Goal: Task Accomplishment & Management: Complete application form

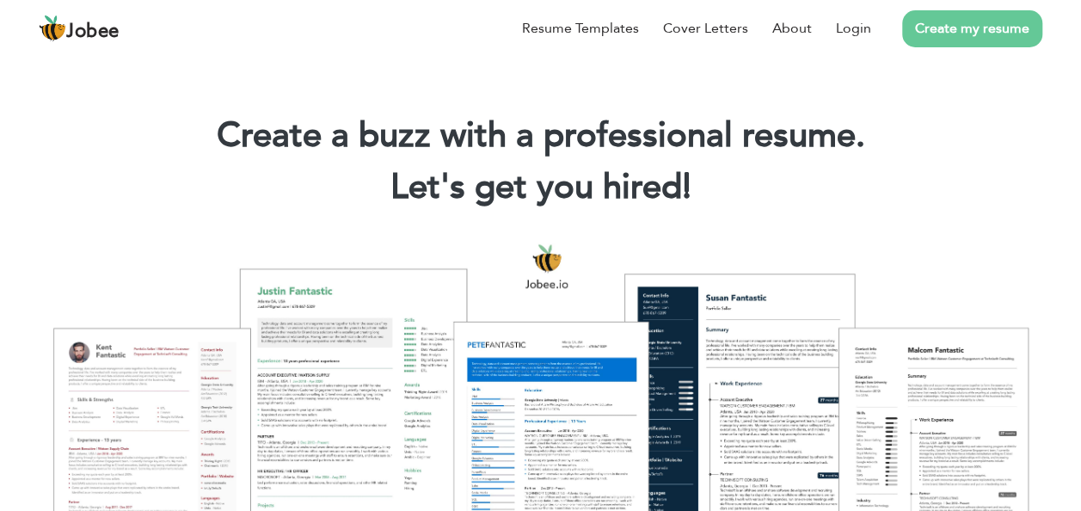
click at [955, 33] on link "Create my resume" at bounding box center [973, 28] width 140 height 37
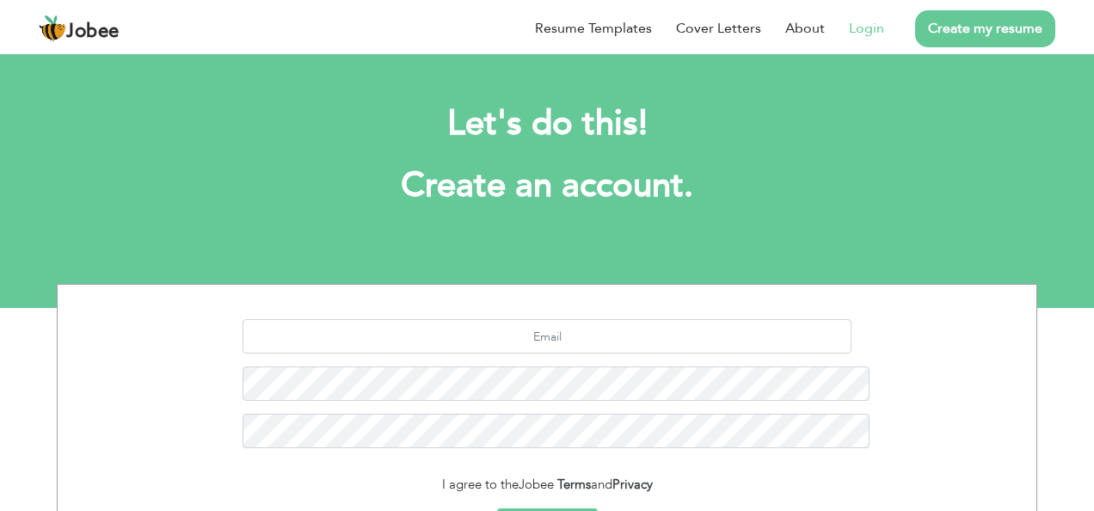
click at [884, 39] on link "Login" at bounding box center [866, 28] width 35 height 21
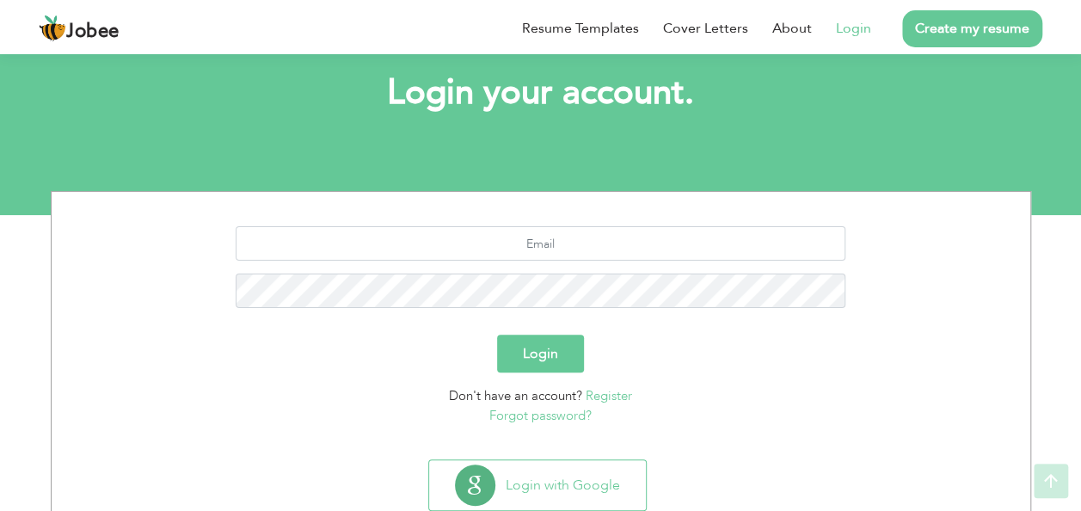
scroll to position [142, 0]
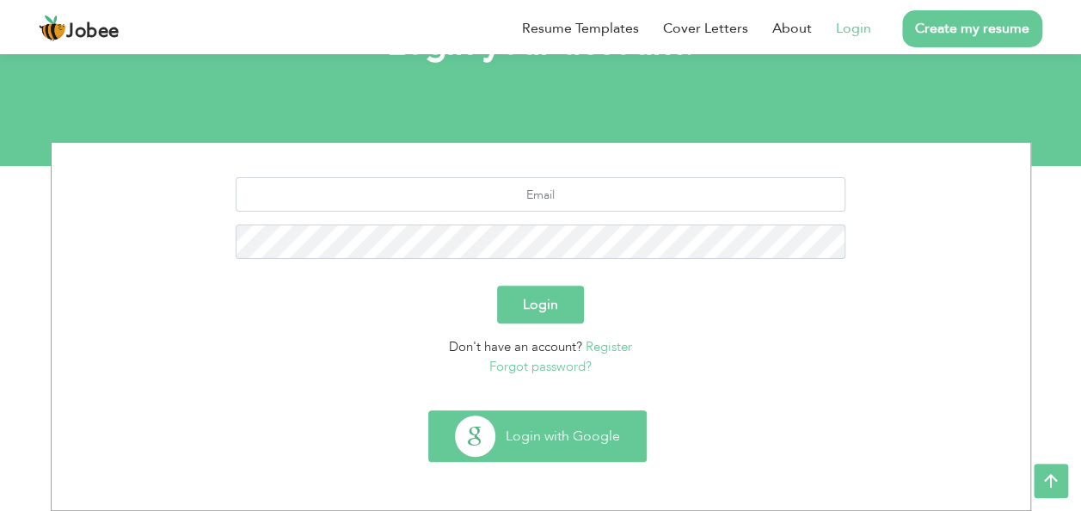
click at [556, 437] on button "Login with Google" at bounding box center [537, 436] width 217 height 50
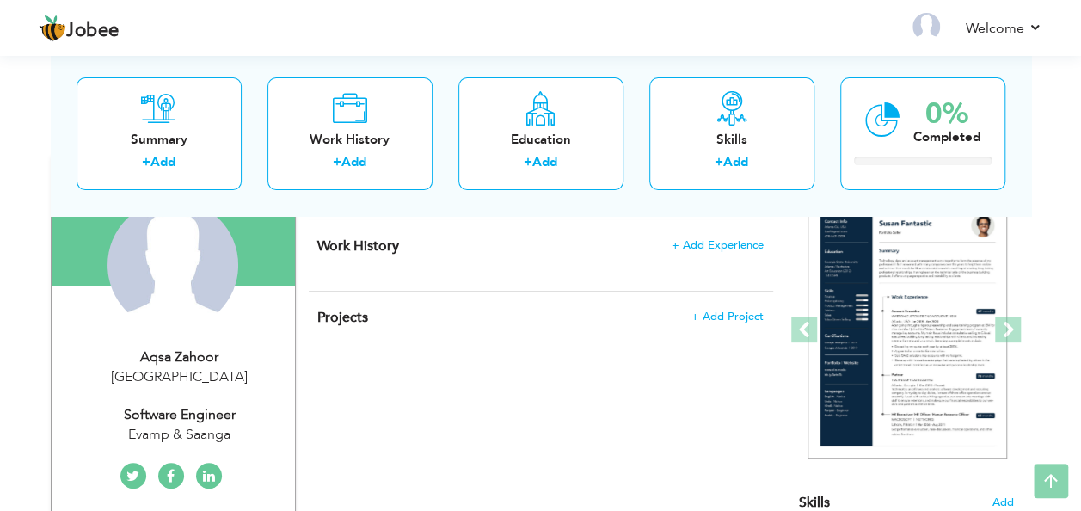
scroll to position [177, 0]
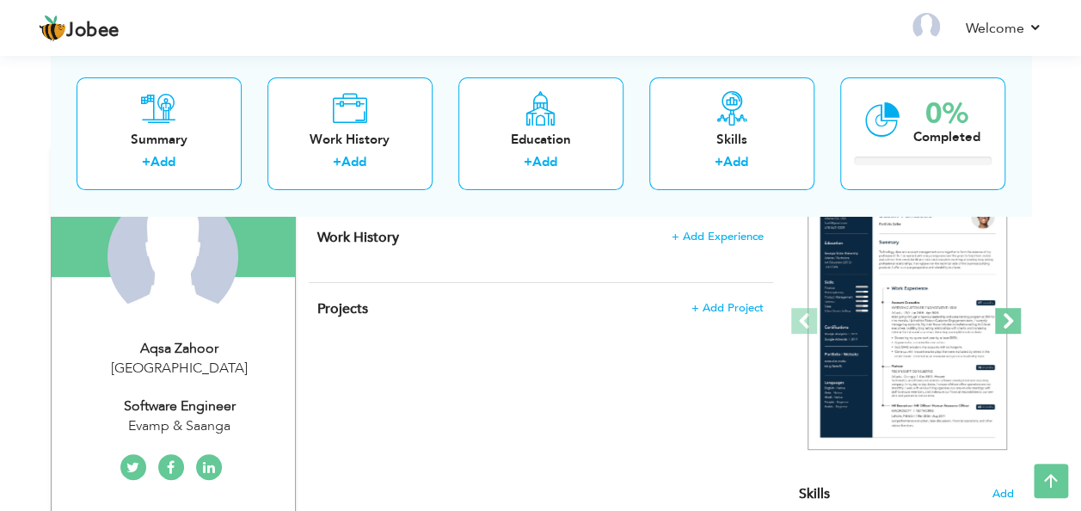
click at [1010, 317] on span at bounding box center [1008, 321] width 26 height 26
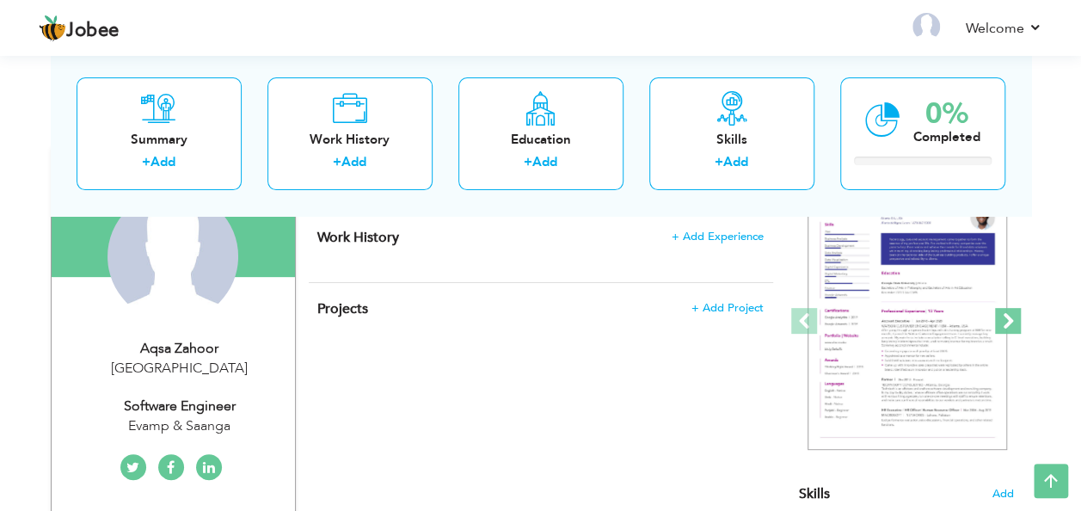
click at [1010, 317] on span at bounding box center [1008, 321] width 26 height 26
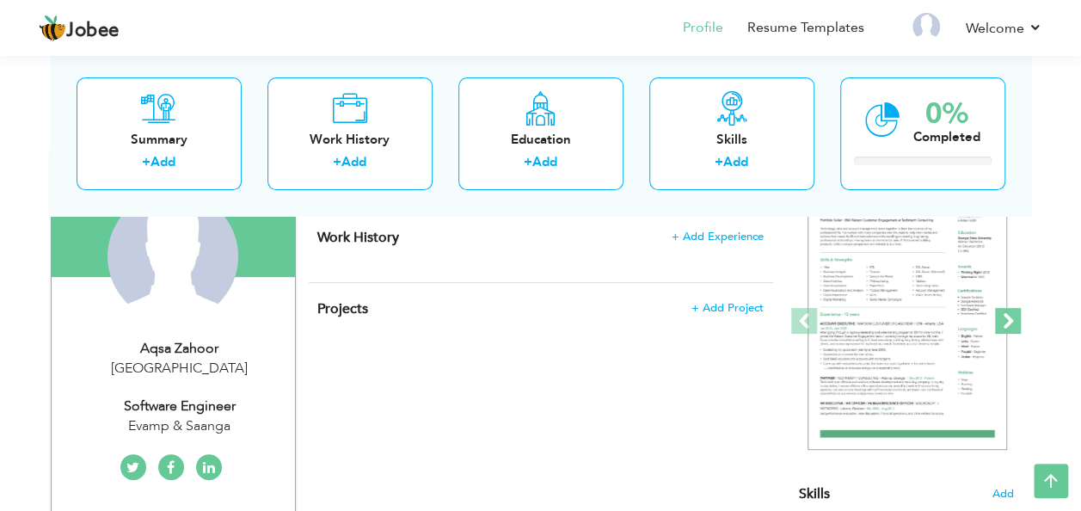
click at [1010, 317] on span at bounding box center [1008, 321] width 26 height 26
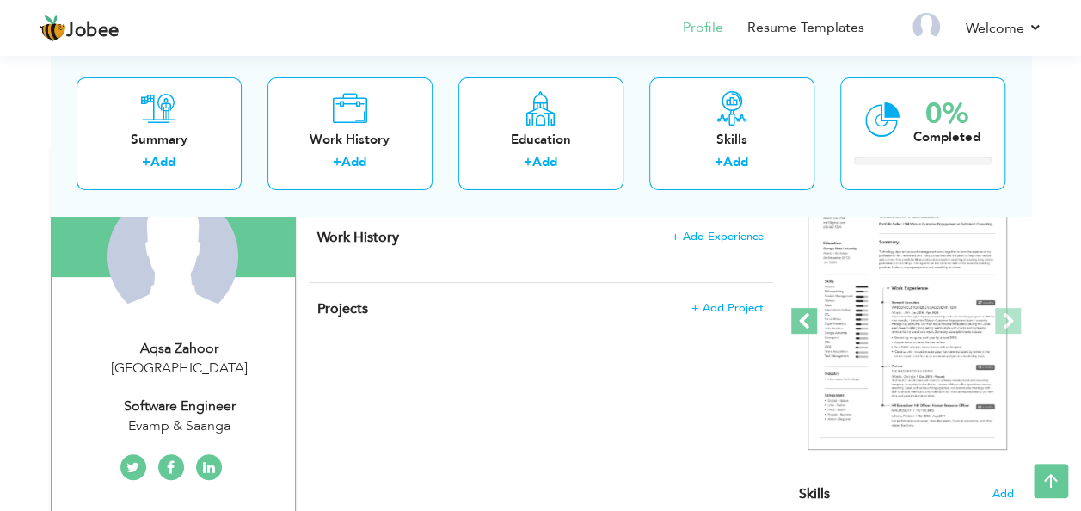
click at [803, 313] on span at bounding box center [805, 321] width 26 height 26
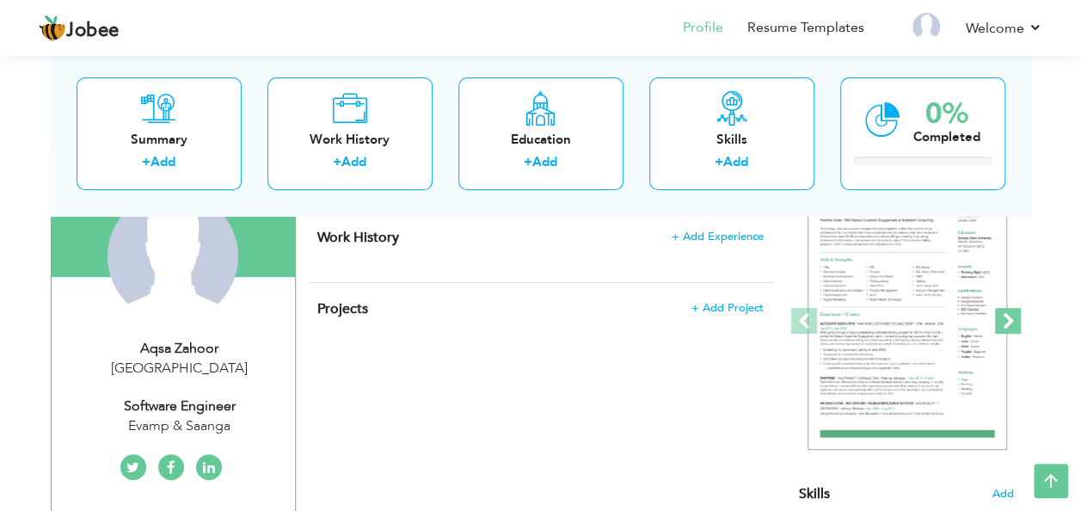
click at [1003, 314] on span at bounding box center [1008, 321] width 26 height 26
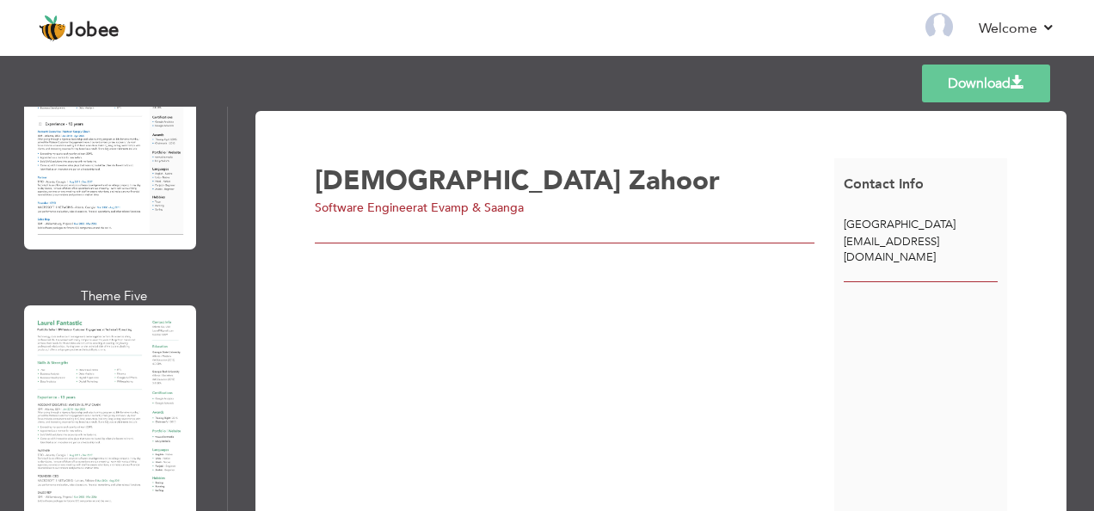
scroll to position [1065, 0]
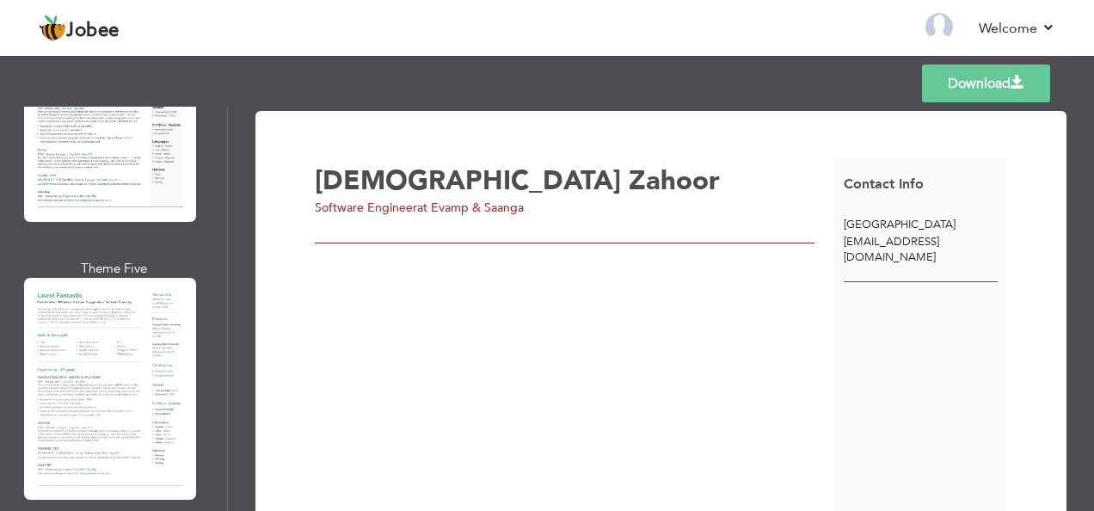
click at [77, 377] on div "Professional Themes Theme One Theme Two Theme Three Theme Four" at bounding box center [547, 309] width 1094 height 404
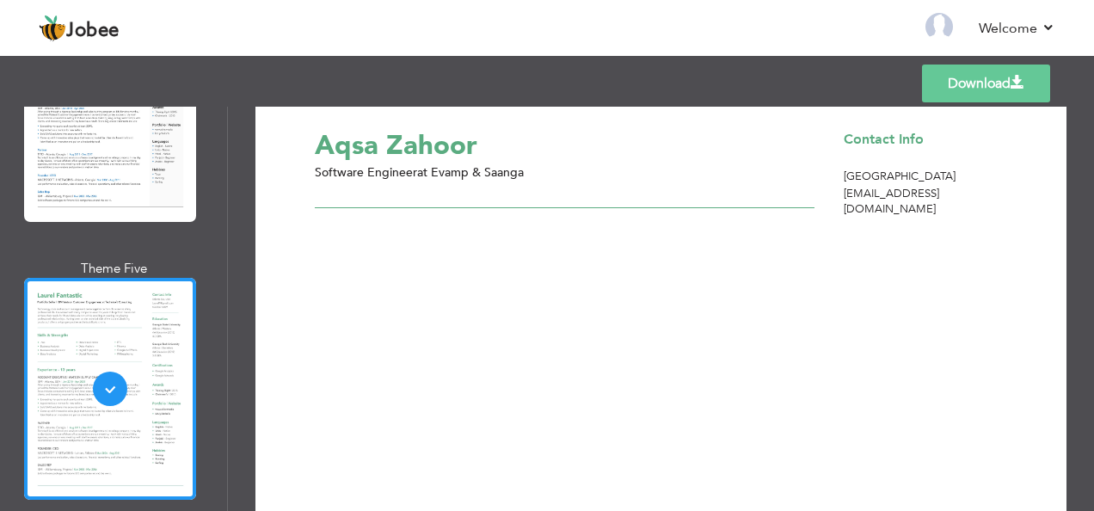
scroll to position [0, 0]
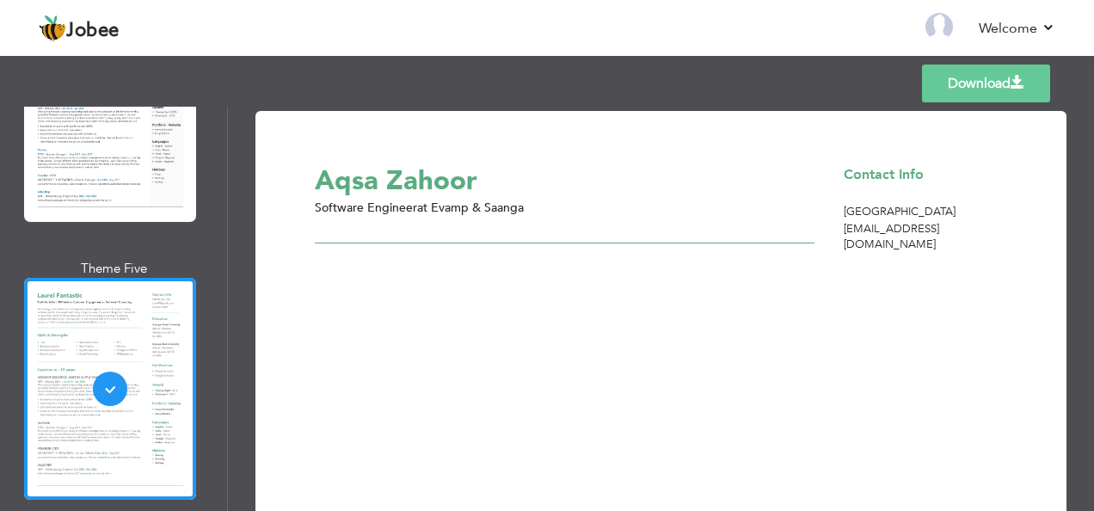
click at [822, 305] on div "Aqsa Zahoor Software Engineer at Evamp & Saanga" at bounding box center [575, 350] width 520 height 384
click at [708, 29] on link "Back to Profile" at bounding box center [691, 28] width 90 height 20
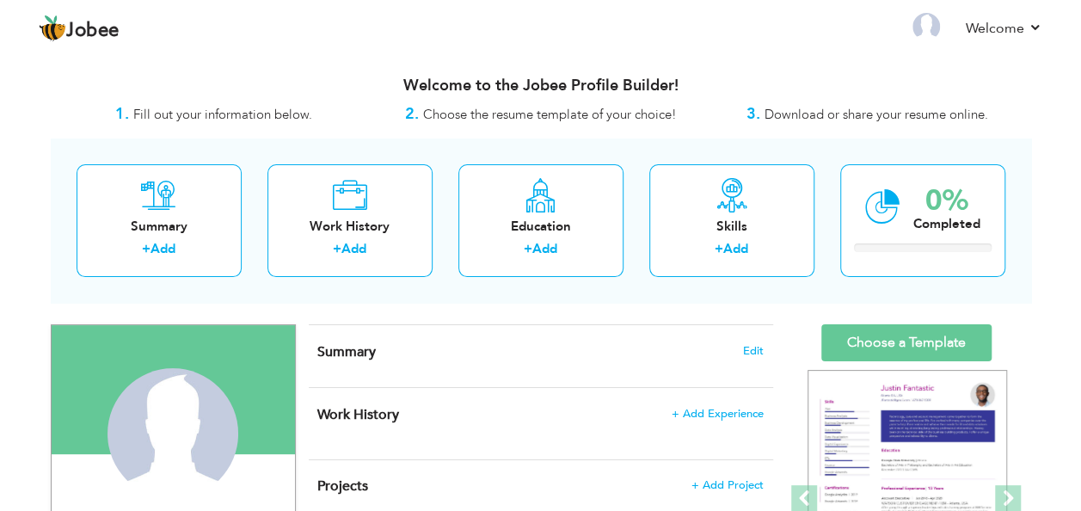
click at [423, 361] on div "Summary Edit" at bounding box center [541, 356] width 465 height 62
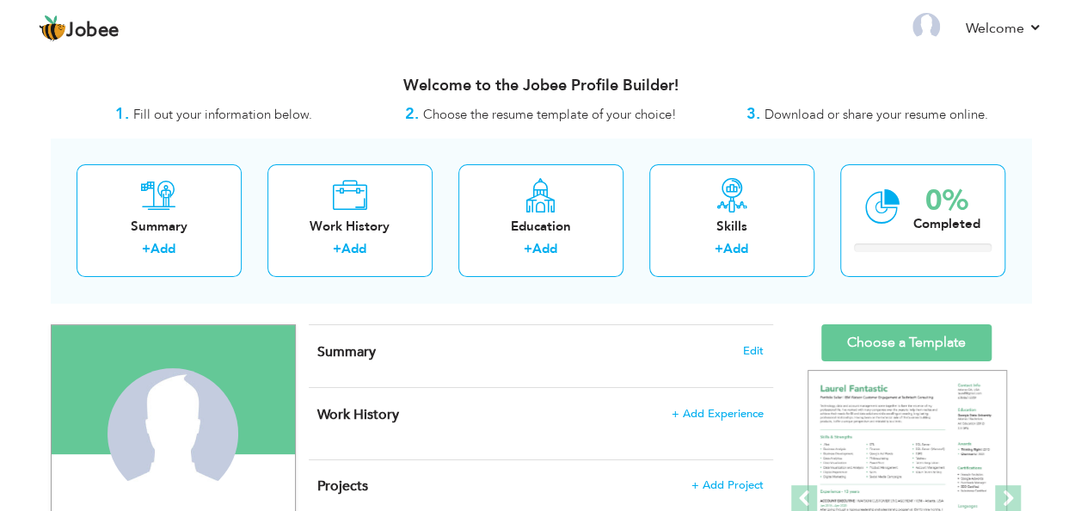
click at [752, 356] on h4 "Summary Edit" at bounding box center [540, 351] width 446 height 17
click at [754, 346] on span "Edit" at bounding box center [753, 351] width 21 height 12
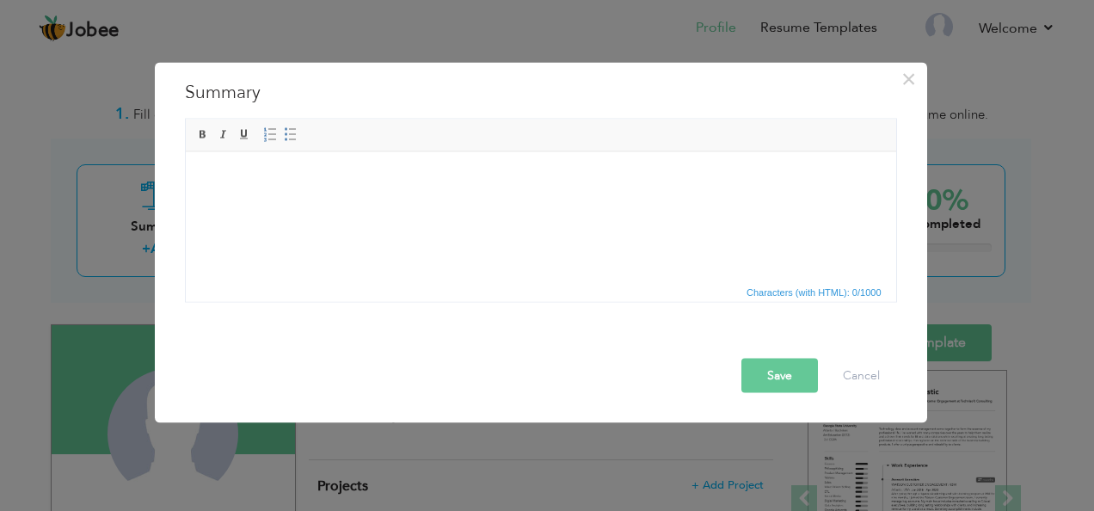
click at [545, 198] on html at bounding box center [540, 177] width 711 height 52
click at [575, 204] on html at bounding box center [540, 177] width 711 height 52
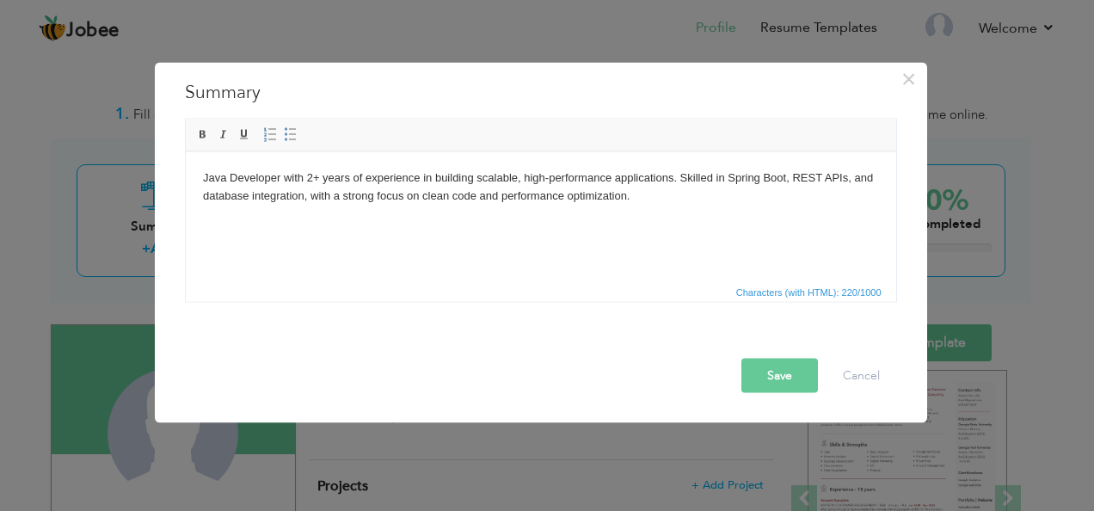
click at [779, 375] on button "Save" at bounding box center [780, 376] width 77 height 34
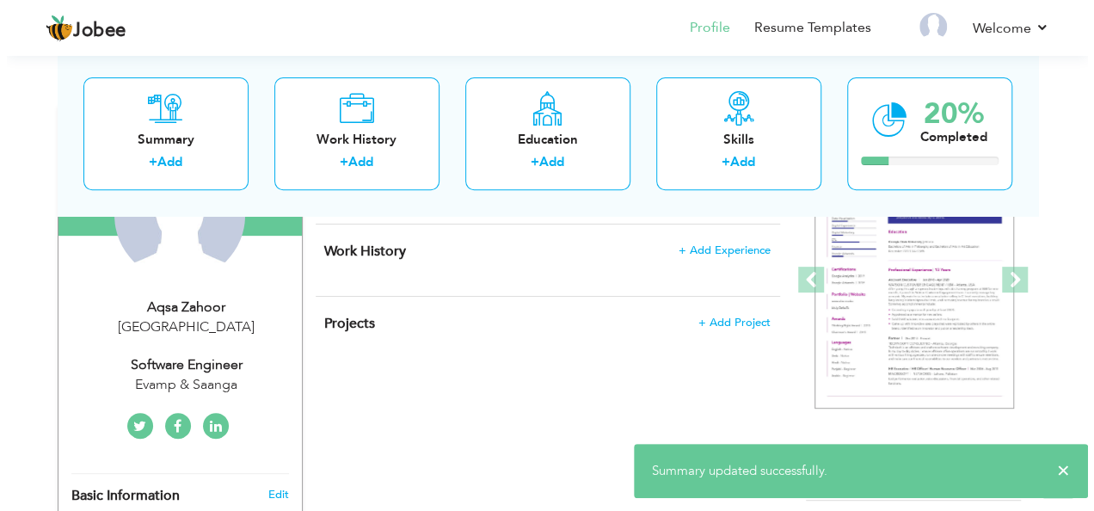
scroll to position [219, 0]
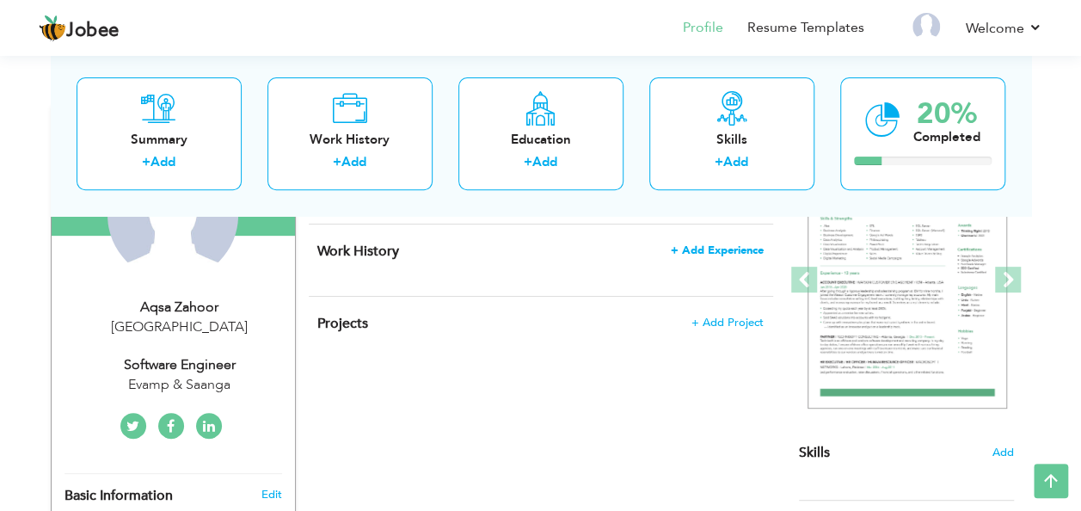
click at [733, 244] on span "+ Add Experience" at bounding box center [717, 250] width 93 height 12
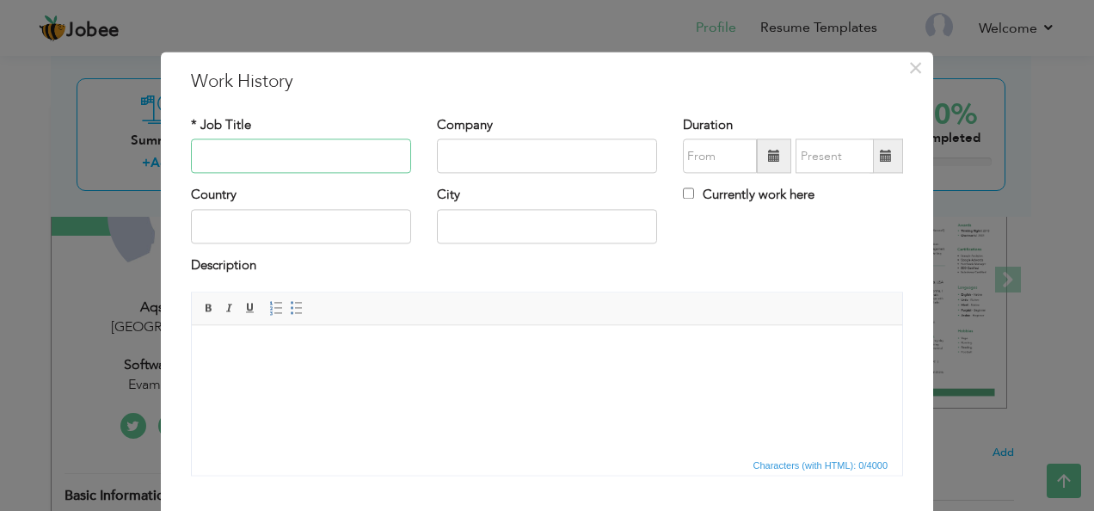
click at [323, 151] on input "text" at bounding box center [301, 156] width 220 height 34
type input "Software Engineer"
click at [505, 158] on input "text" at bounding box center [547, 156] width 220 height 34
type input "Citrusbits"
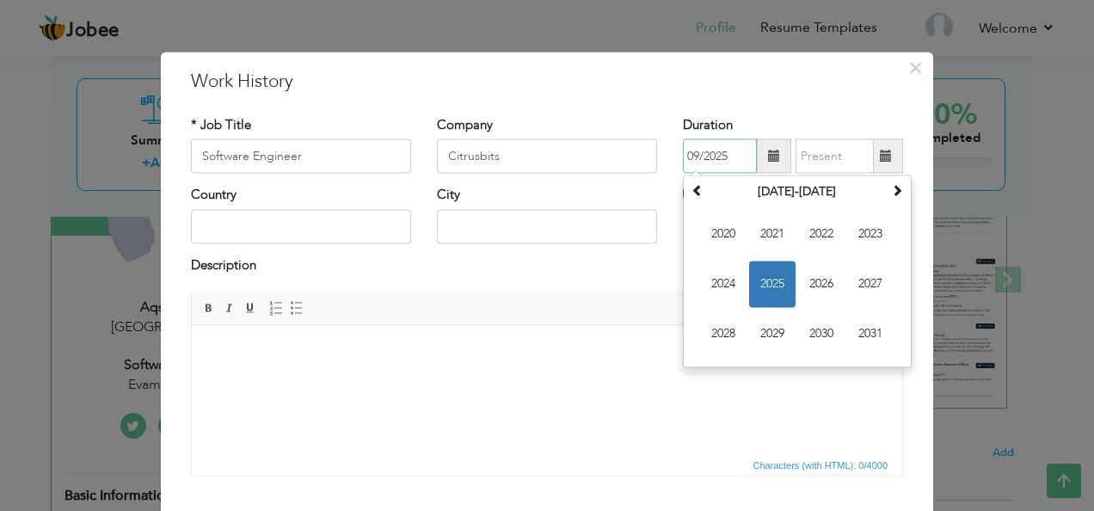
click at [704, 165] on input "09/2025" at bounding box center [720, 156] width 74 height 34
click at [760, 232] on span "2021" at bounding box center [772, 235] width 46 height 46
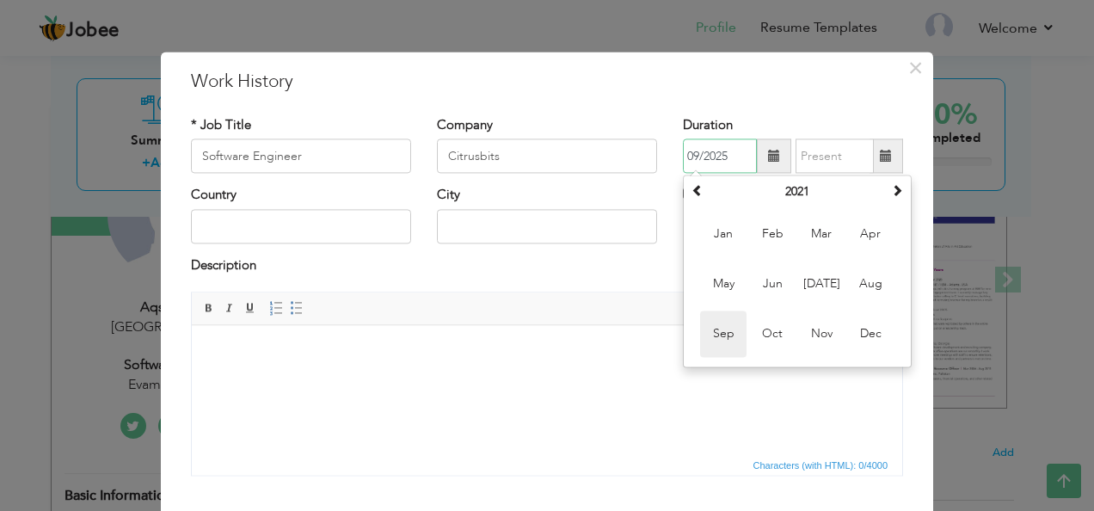
click at [719, 323] on span "Sep" at bounding box center [723, 334] width 46 height 46
type input "09/2021"
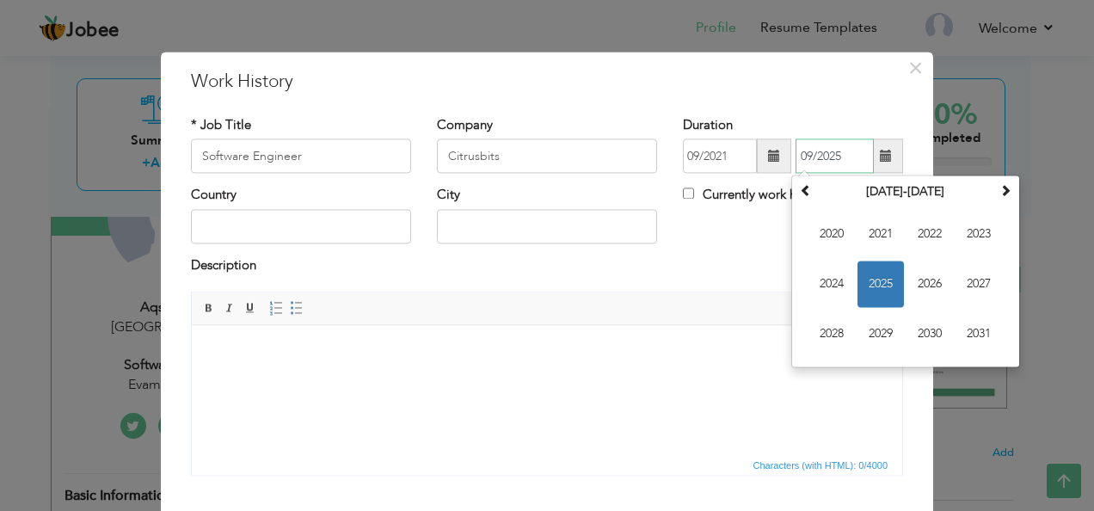
click at [838, 152] on input "09/2025" at bounding box center [835, 156] width 78 height 34
click at [918, 236] on span "2022" at bounding box center [930, 235] width 46 height 46
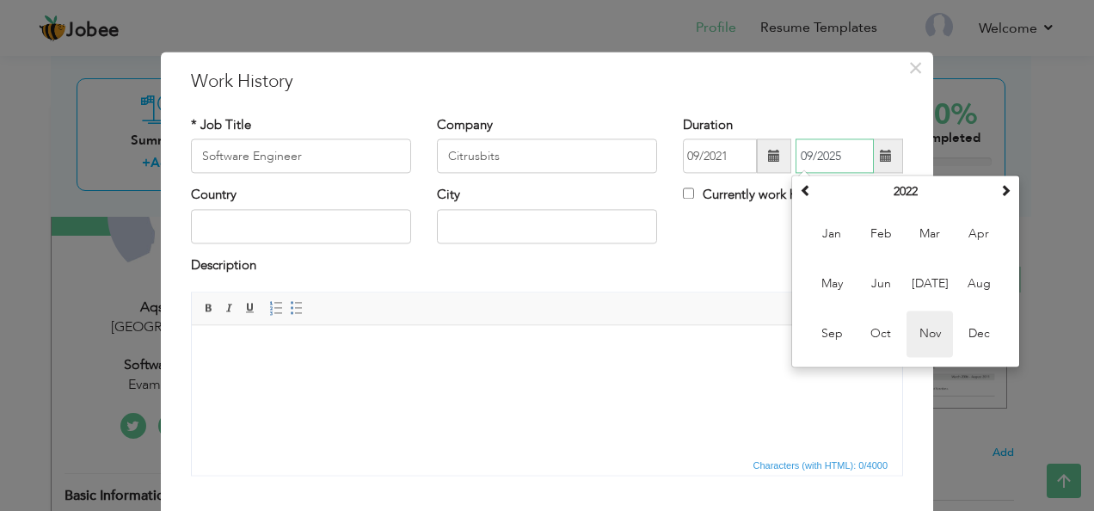
click at [921, 337] on span "Nov" at bounding box center [930, 334] width 46 height 46
type input "11/2022"
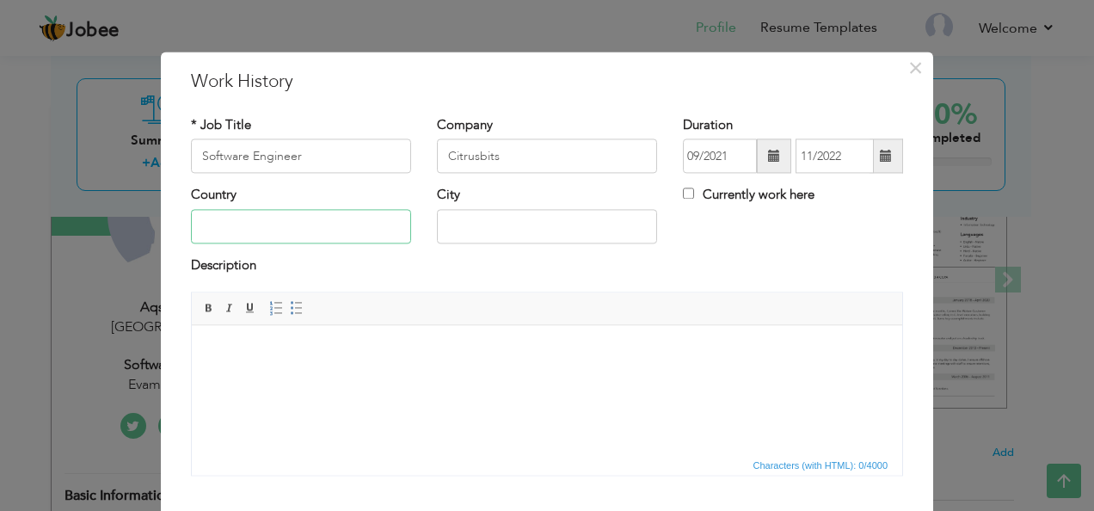
click at [330, 225] on input "text" at bounding box center [301, 226] width 220 height 34
type input "[GEOGRAPHIC_DATA]"
type input "Is"
click at [647, 184] on div "Company Citrusbits" at bounding box center [547, 151] width 246 height 70
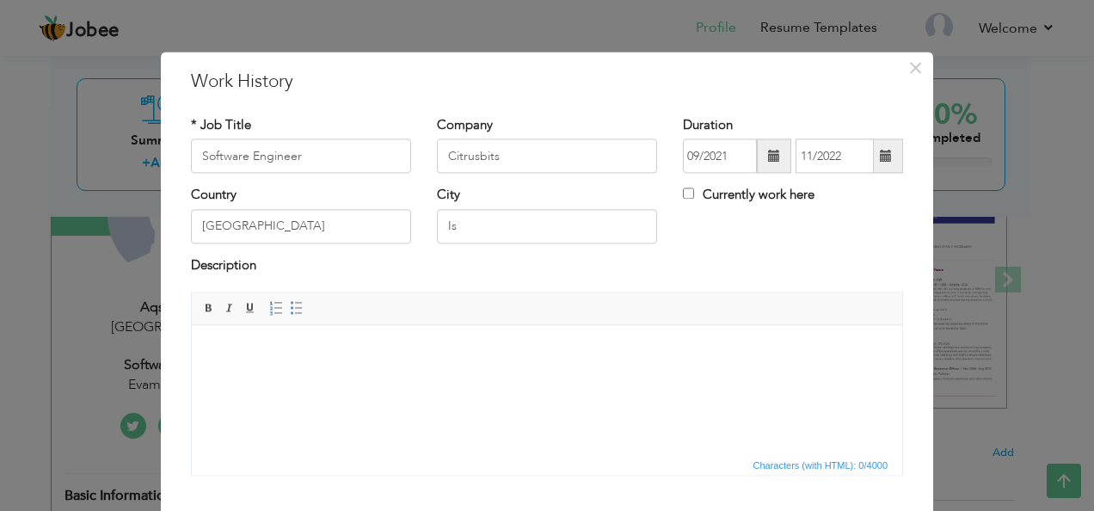
click at [593, 378] on html at bounding box center [547, 351] width 711 height 52
click at [401, 378] on html at bounding box center [547, 351] width 711 height 52
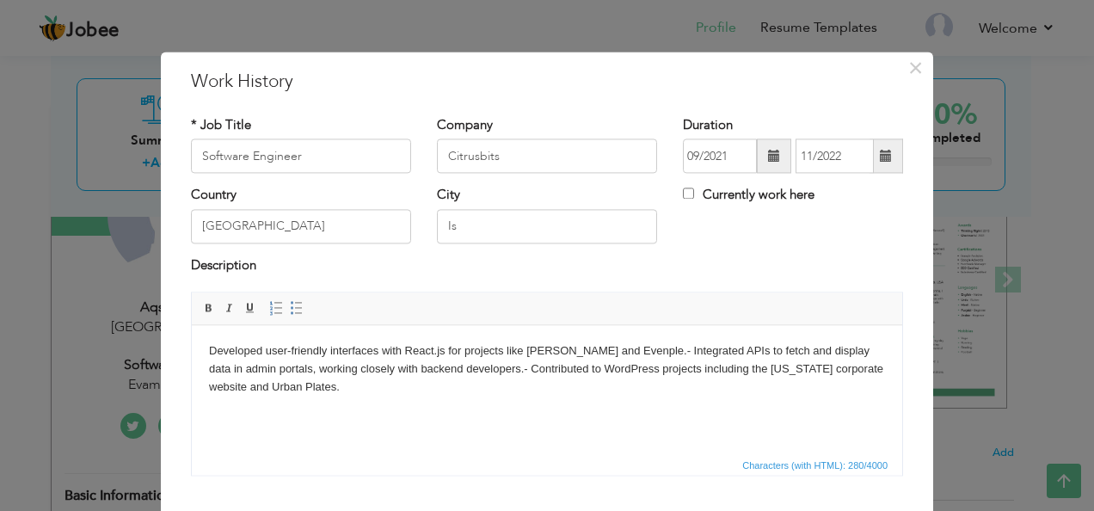
scroll to position [103, 0]
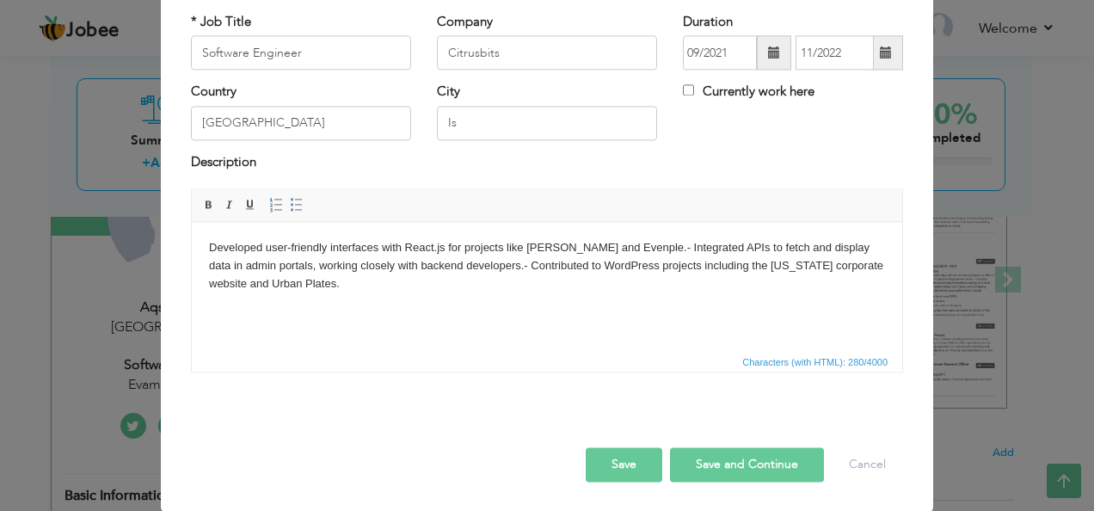
click at [745, 471] on button "Save and Continue" at bounding box center [747, 465] width 154 height 34
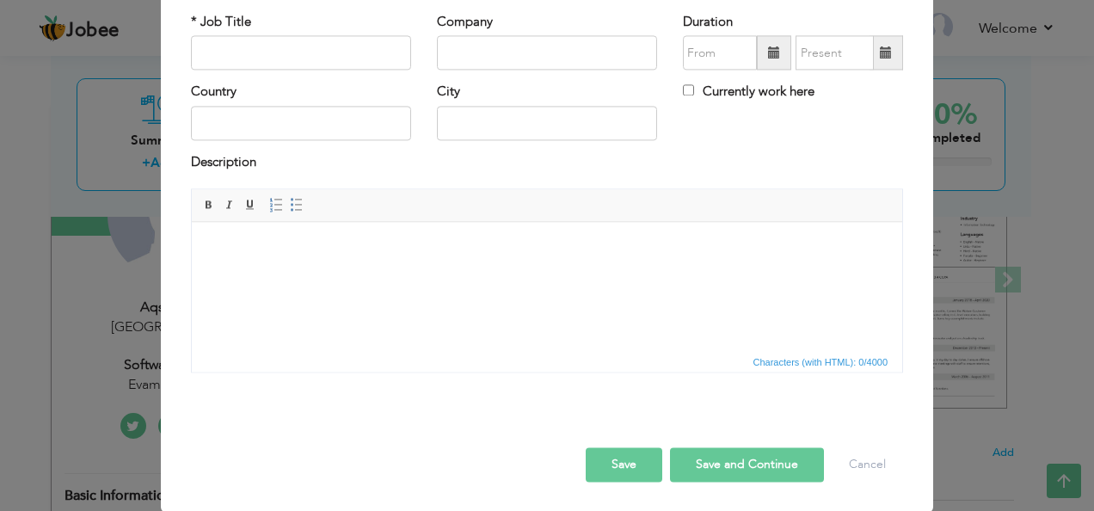
scroll to position [0, 0]
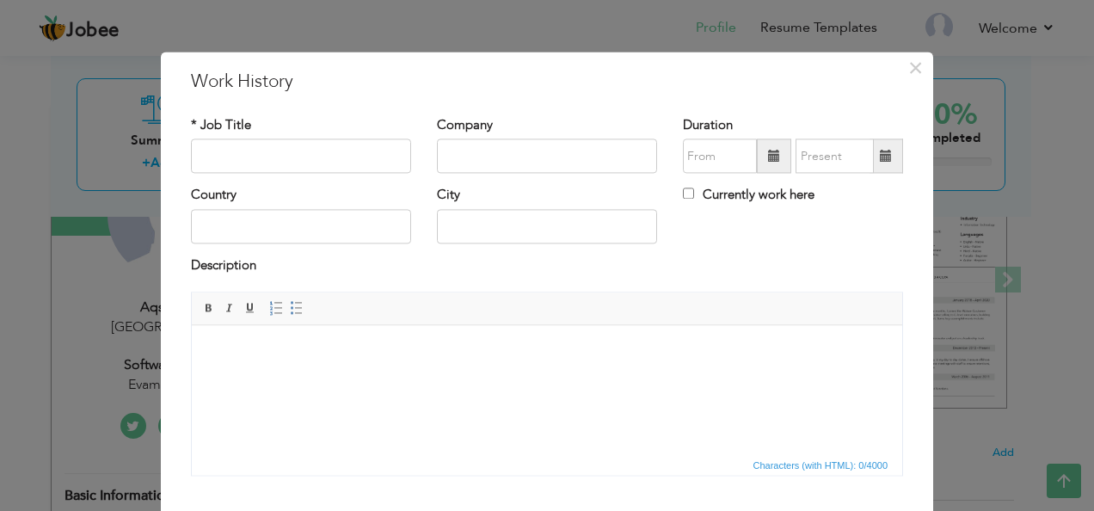
drag, startPoint x: 307, startPoint y: 137, endPoint x: 301, endPoint y: 151, distance: 15.8
click at [301, 151] on div "* Job Title" at bounding box center [301, 144] width 220 height 57
click at [301, 151] on input "text" at bounding box center [301, 156] width 220 height 34
type input "Software Engineer"
click at [453, 161] on input "text" at bounding box center [547, 156] width 220 height 34
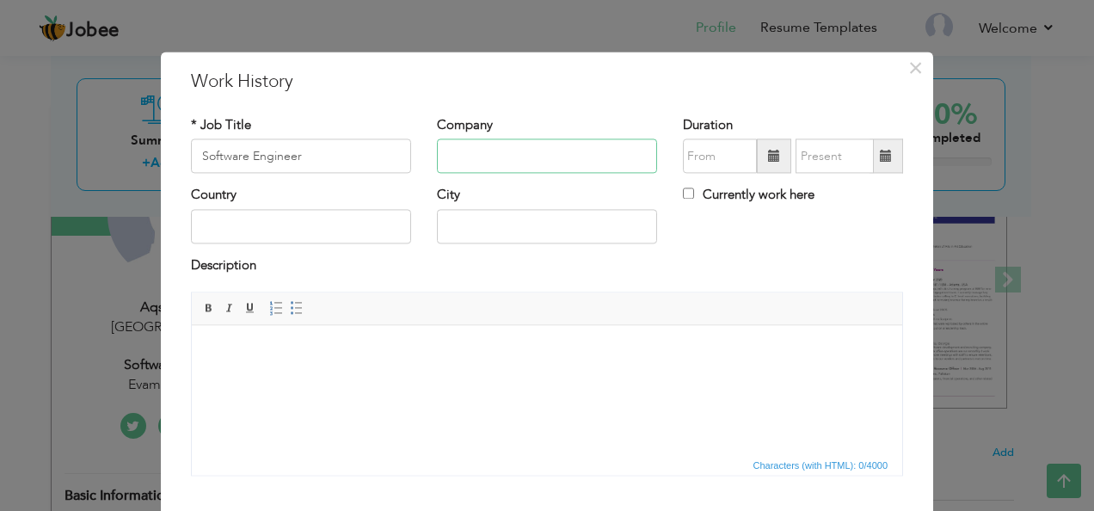
type input "Evamp & Saanga"
type input "[GEOGRAPHIC_DATA]"
click at [700, 161] on input "text" at bounding box center [720, 156] width 74 height 34
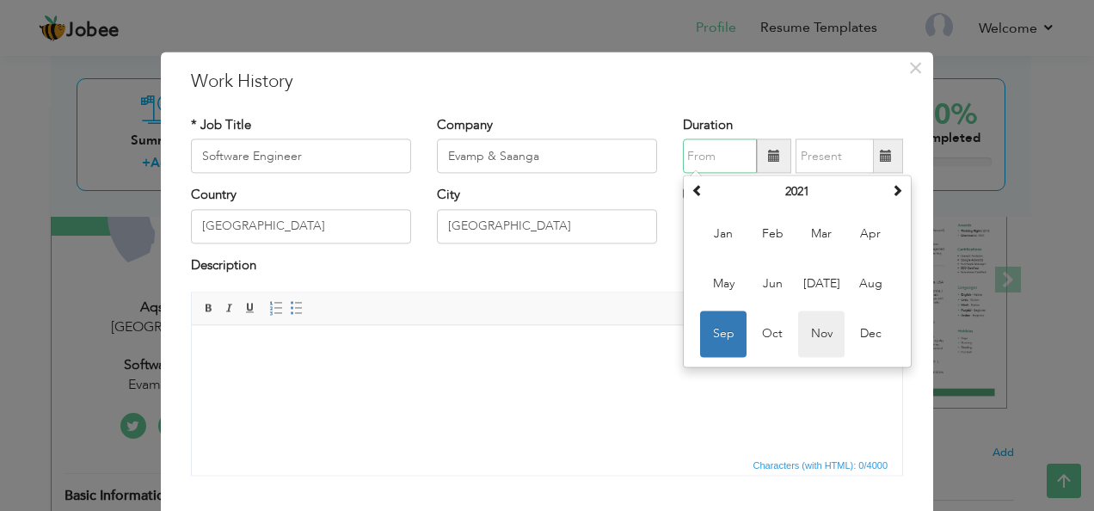
click at [819, 342] on span "Nov" at bounding box center [821, 334] width 46 height 46
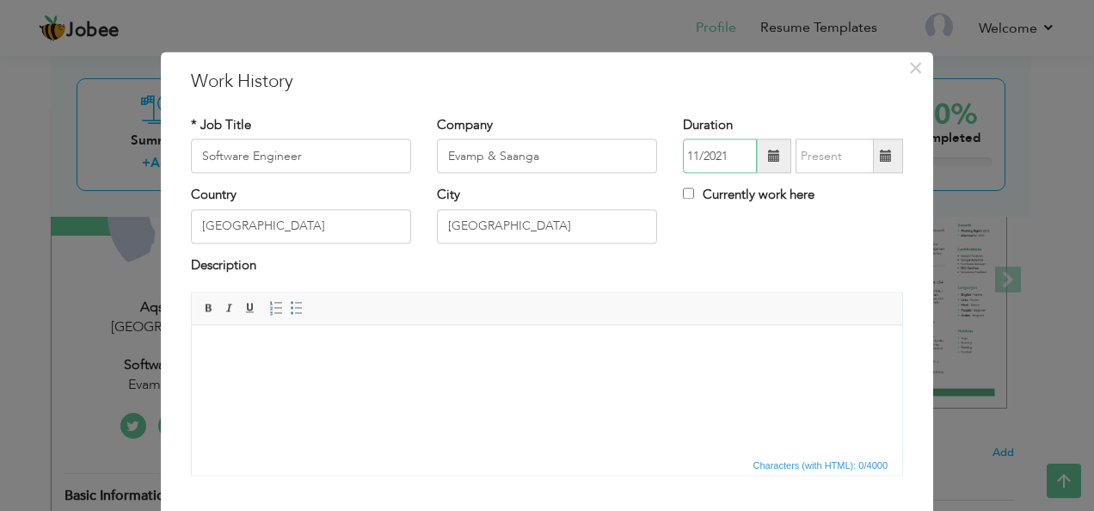
click at [730, 160] on input "11/2021" at bounding box center [720, 156] width 74 height 34
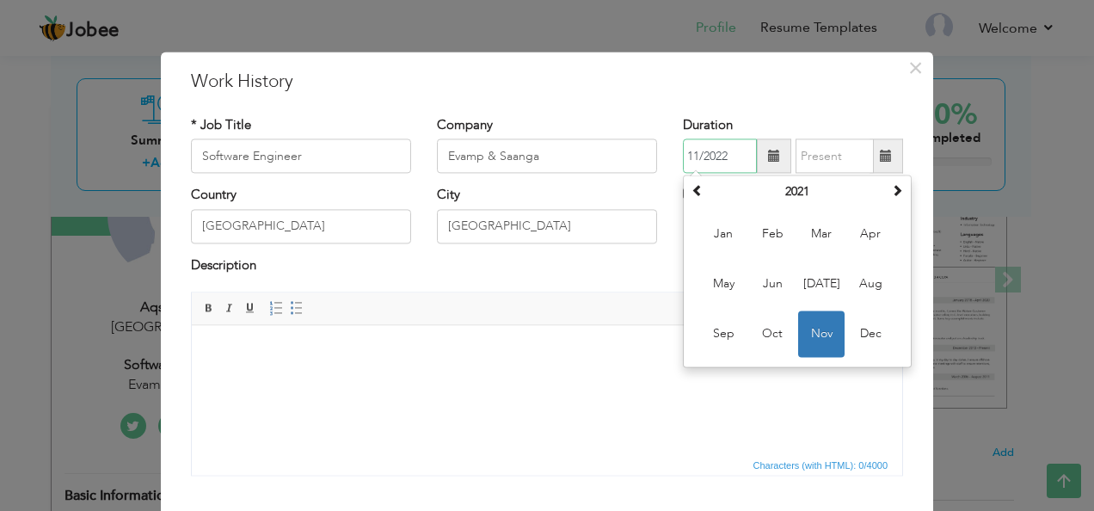
type input "11/2022"
click at [817, 100] on div "× Work History * Job Title Software Engineer Company Evamp & Saanga Duration 11…" at bounding box center [547, 334] width 773 height 564
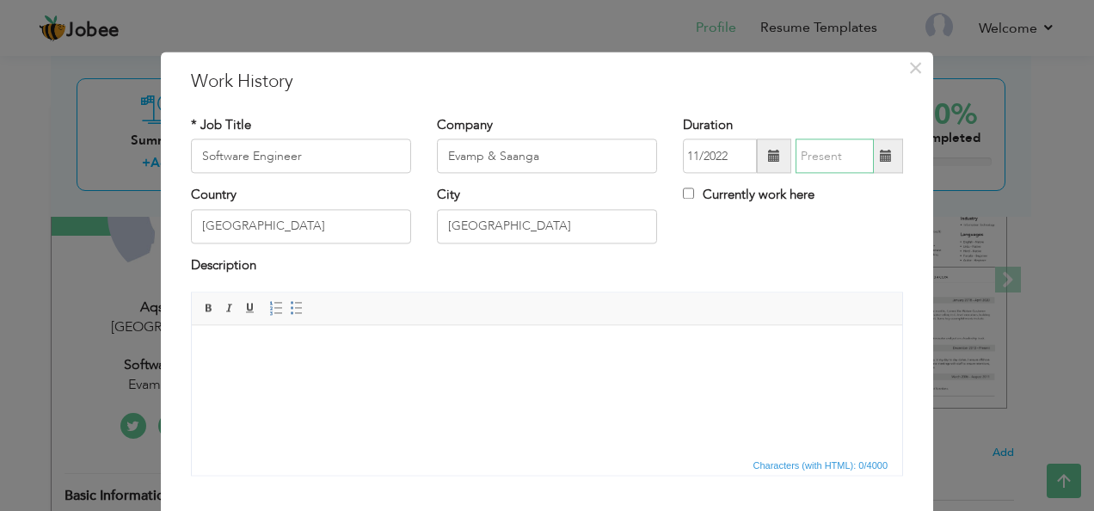
click at [817, 164] on input "text" at bounding box center [835, 156] width 78 height 34
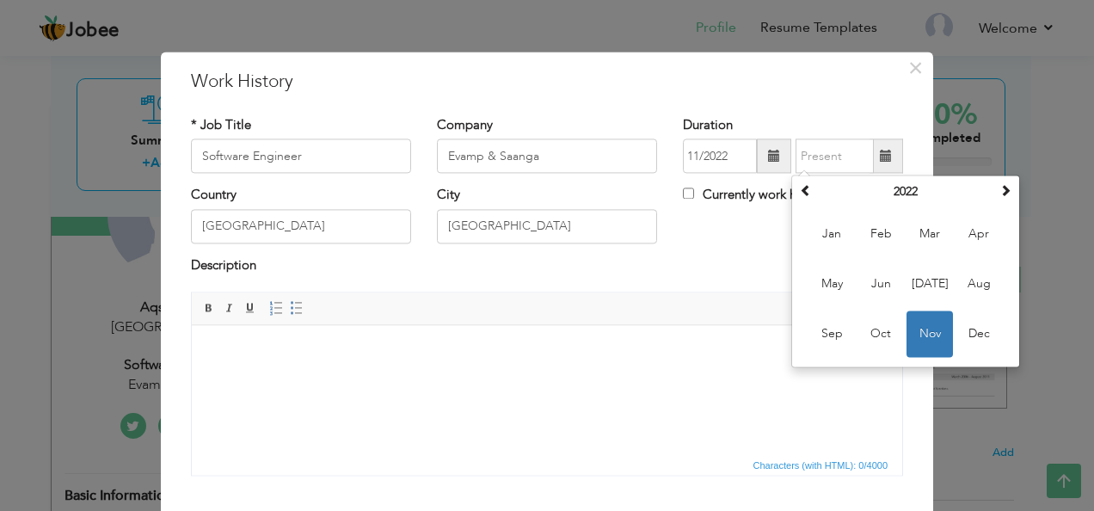
click at [723, 254] on div "Country Pakistan City Islamabad Currently work here" at bounding box center [547, 222] width 738 height 70
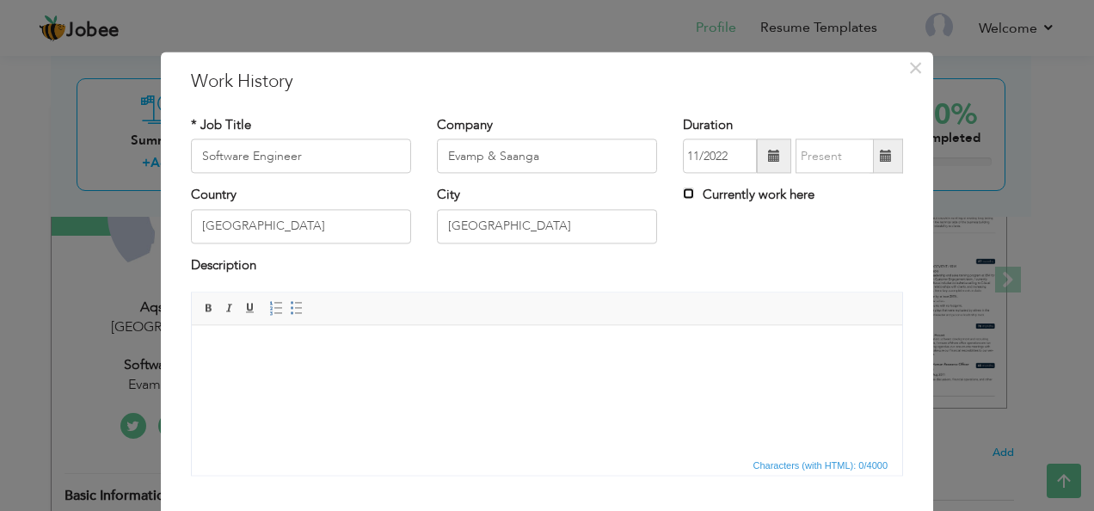
click at [683, 196] on input "Currently work here" at bounding box center [688, 193] width 11 height 11
checkbox input "true"
click at [519, 360] on body at bounding box center [547, 351] width 676 height 18
click at [480, 378] on html at bounding box center [547, 351] width 711 height 52
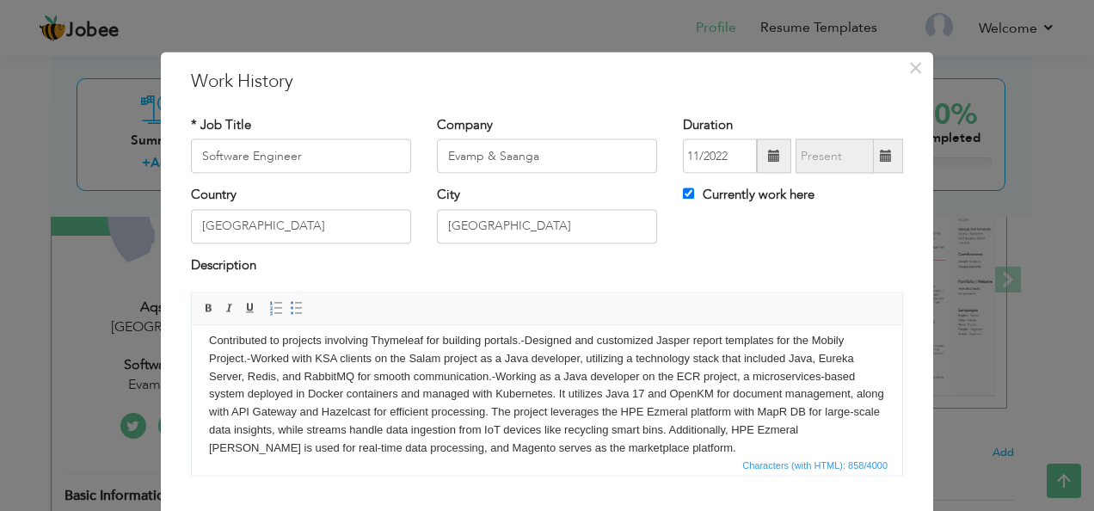
click at [519, 342] on body "Contributed to projects involving Thymeleaf for building portals.-Designed and …" at bounding box center [547, 395] width 676 height 126
click at [526, 339] on body "Contributed to projects involving Thymeleaf for building portals.-Designed and …" at bounding box center [547, 395] width 676 height 126
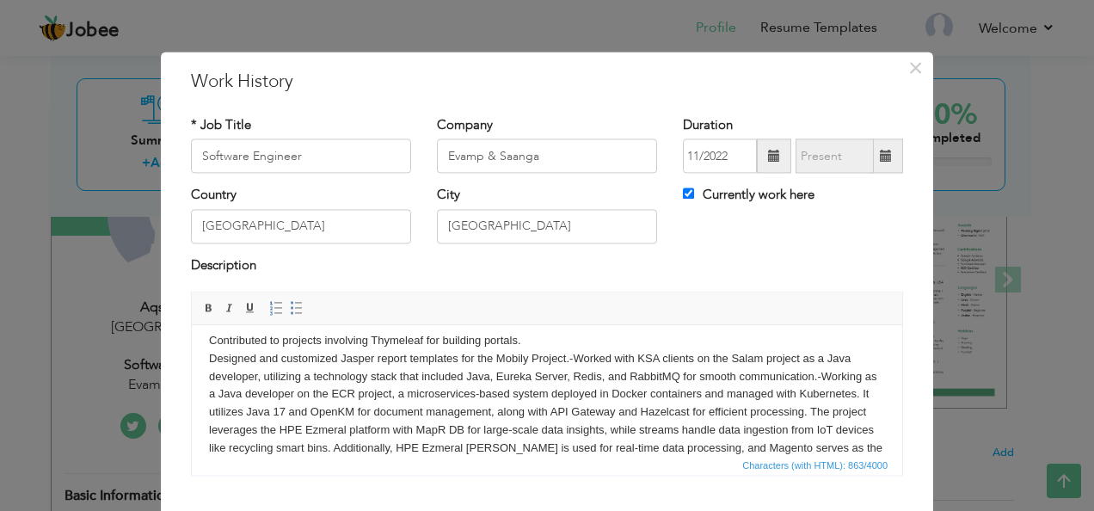
click at [571, 358] on body "Contributed to projects involving Thymeleaf for building portals. ​​​​​​​ Desig…" at bounding box center [547, 403] width 676 height 143
click at [575, 360] on body "Contributed to projects involving Thymeleaf for building portals. ​​​​​​​ Desig…" at bounding box center [547, 403] width 676 height 143
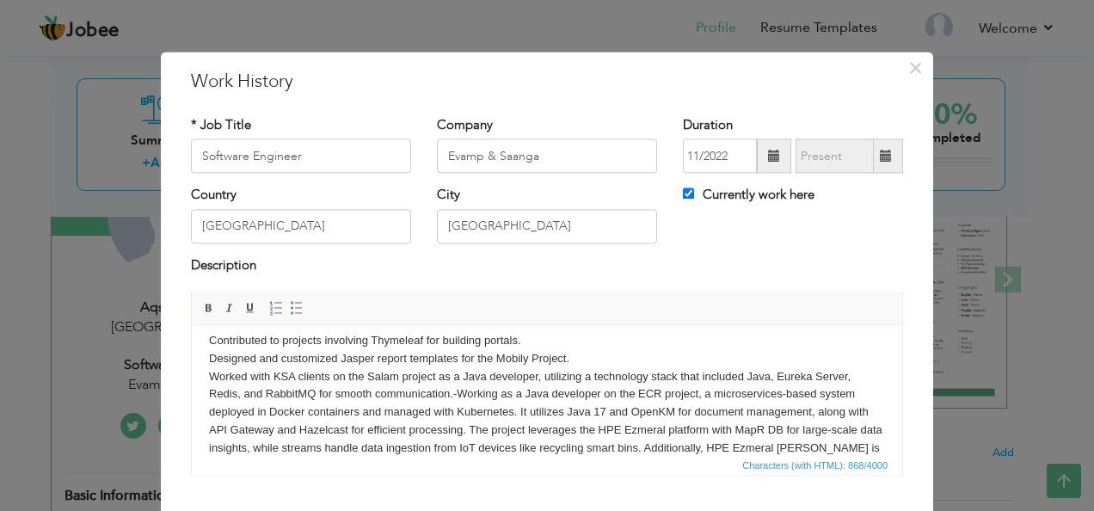
click at [460, 397] on body "Contributed to projects involving Thymeleaf for building portals. Designed and …" at bounding box center [547, 403] width 676 height 143
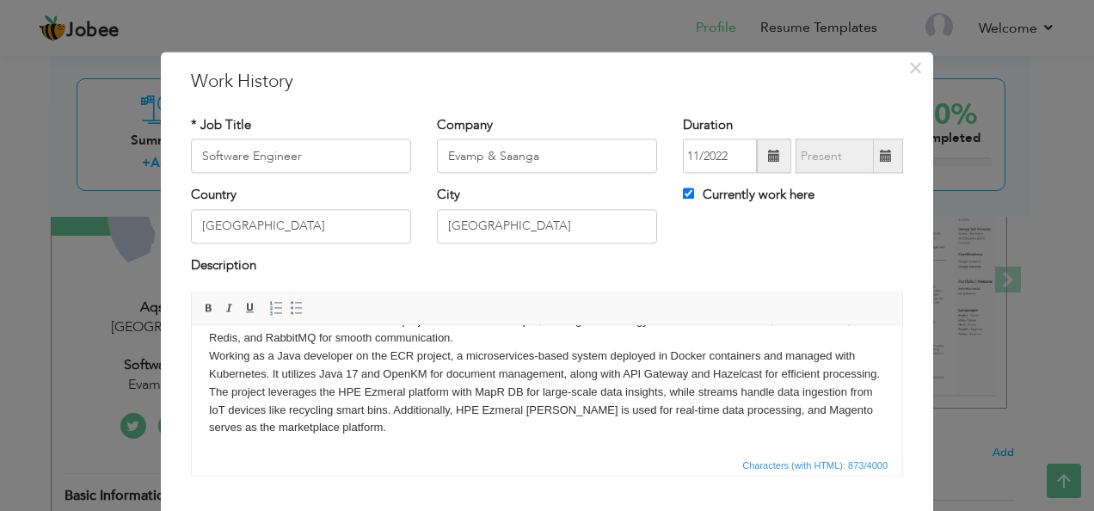
scroll to position [103, 0]
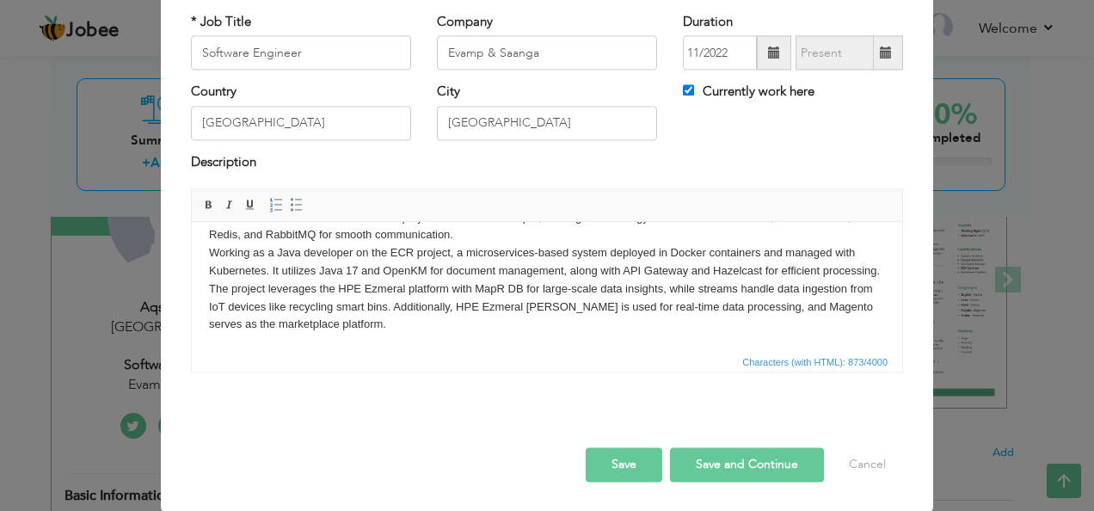
click at [659, 463] on div "Save Save and Continue Delete Cancel" at bounding box center [547, 447] width 738 height 96
click at [619, 460] on button "Save" at bounding box center [624, 465] width 77 height 34
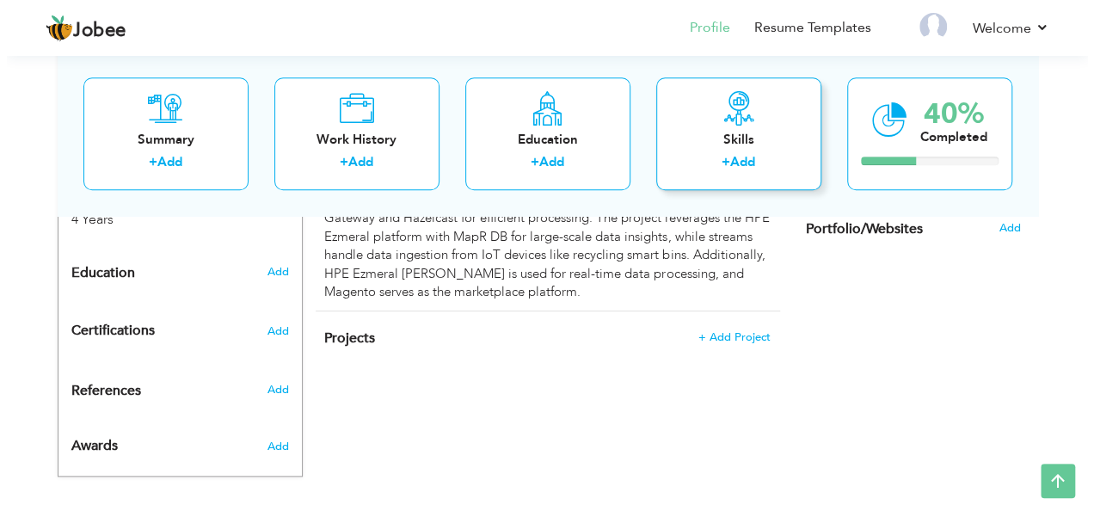
scroll to position [703, 0]
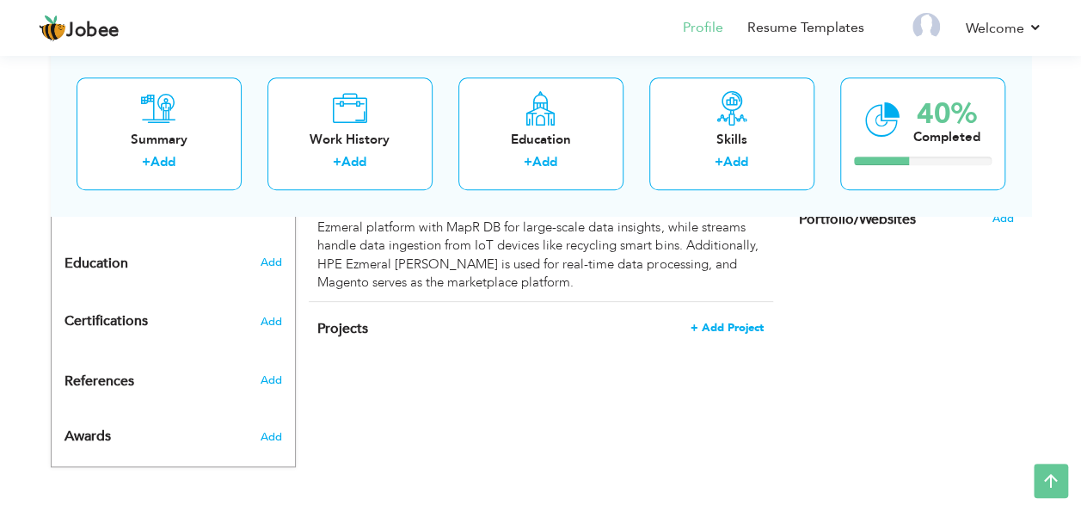
click at [731, 322] on span "+ Add Project" at bounding box center [727, 328] width 73 height 12
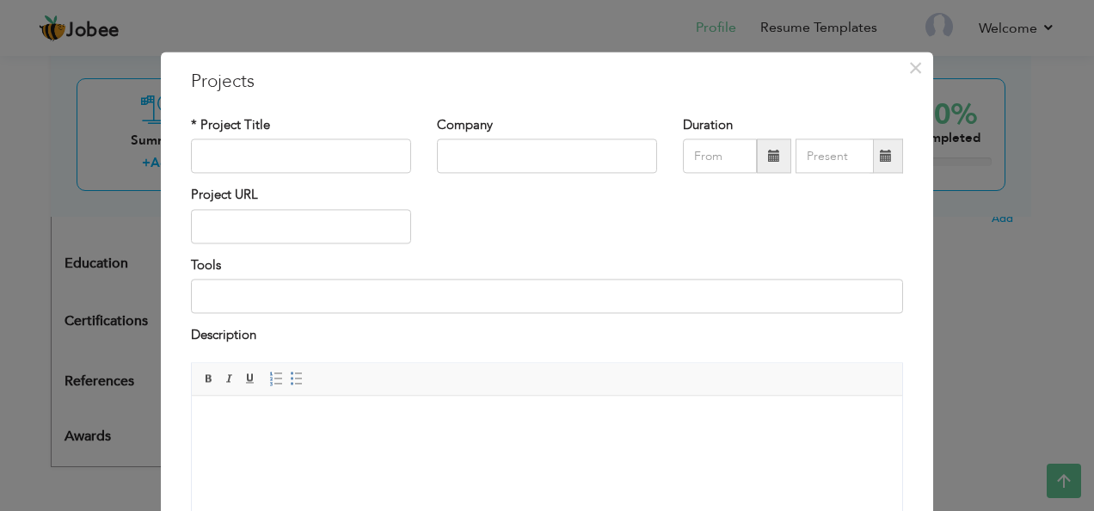
click at [317, 422] on body at bounding box center [547, 422] width 676 height 18
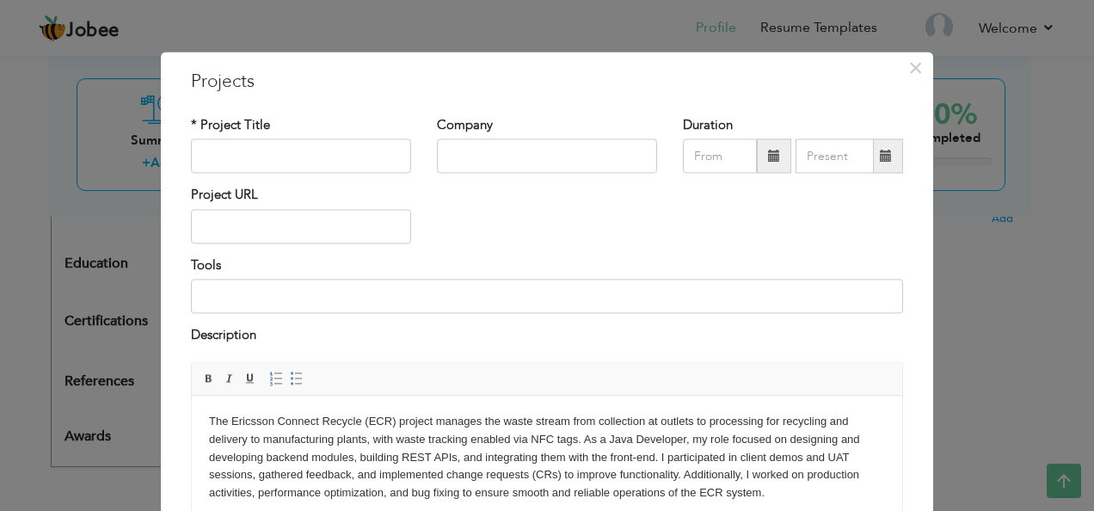
click at [525, 454] on body "The Ericsson Connect Recycle (ECR) project manages the waste stream from collec…" at bounding box center [547, 457] width 676 height 89
click at [511, 302] on input at bounding box center [547, 297] width 712 height 34
paste input "Java, Spring Boot, REST APIs, Hazelcast, Docker, Kubernetes, API Gateway"
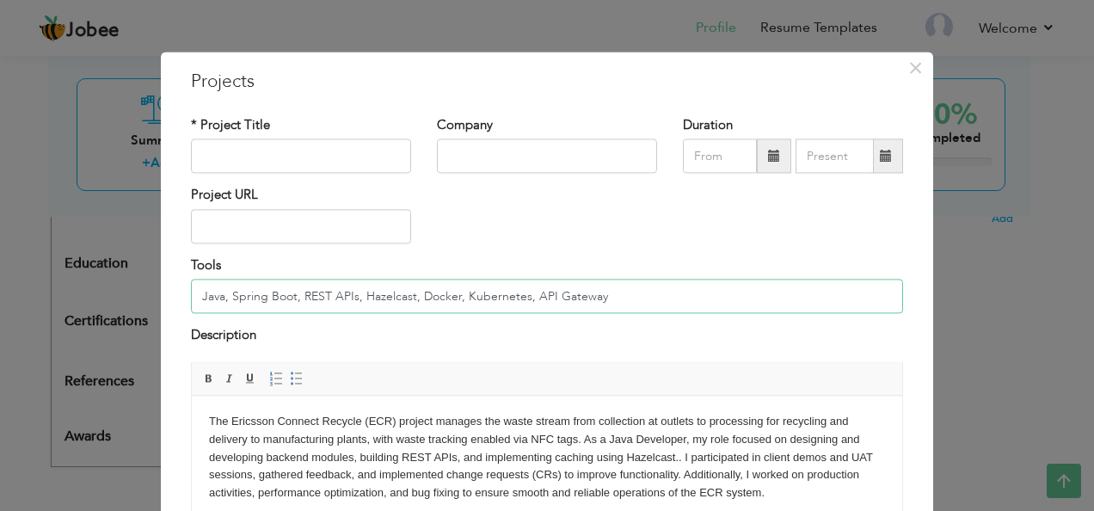
type input "Java, Spring Boot, REST APIs, Hazelcast, Docker, Kubernetes, API Gateway"
click at [325, 237] on input "text" at bounding box center [301, 226] width 220 height 34
click at [345, 158] on input "text" at bounding box center [301, 156] width 220 height 34
click at [262, 155] on input "text" at bounding box center [301, 156] width 220 height 34
paste input "Ericsson Connected Recycling"
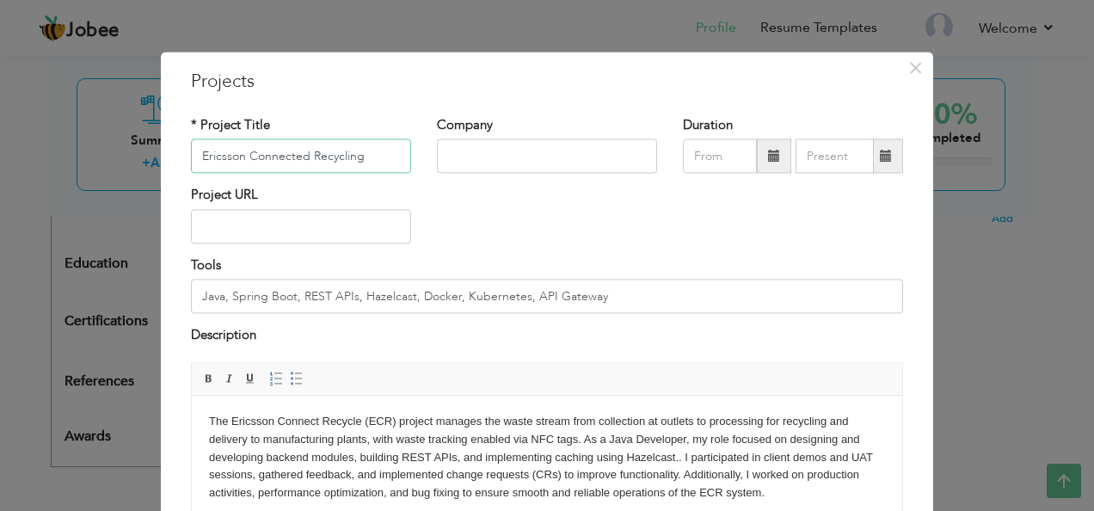
type input "Ericsson Connected Recycling"
click at [477, 161] on input "text" at bounding box center [547, 156] width 220 height 34
paste input "Evamp & Saanga / Ericsson, [GEOGRAPHIC_DATA]"
type input "Evamp & Saanga / Ericsson, [GEOGRAPHIC_DATA]"
click at [550, 92] on h3 "Projects" at bounding box center [547, 82] width 712 height 26
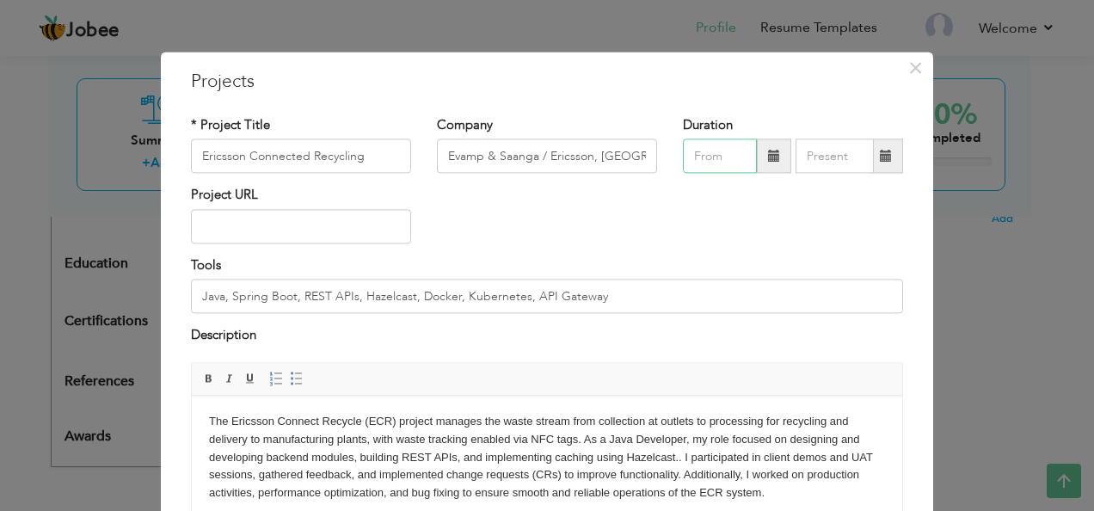
click at [692, 160] on input "text" at bounding box center [720, 156] width 74 height 34
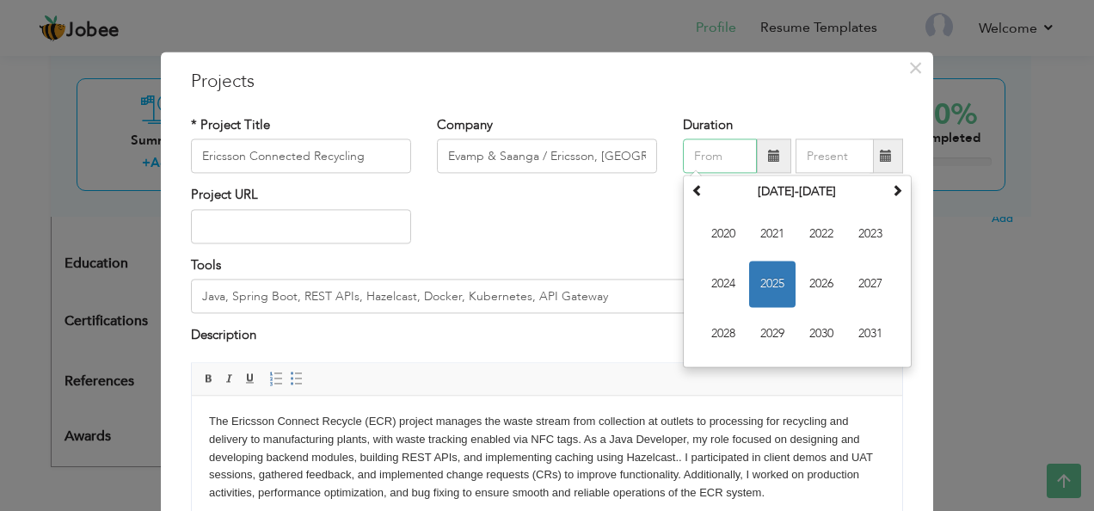
type input "09/2025"
click at [857, 232] on span "2023" at bounding box center [870, 235] width 46 height 46
click at [627, 213] on div "Project URL" at bounding box center [547, 222] width 738 height 70
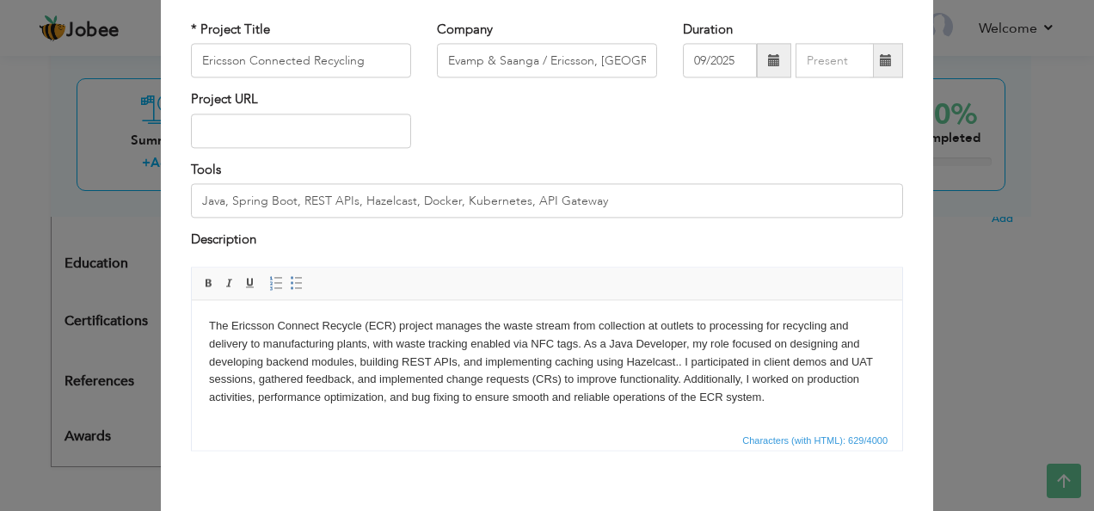
scroll to position [174, 0]
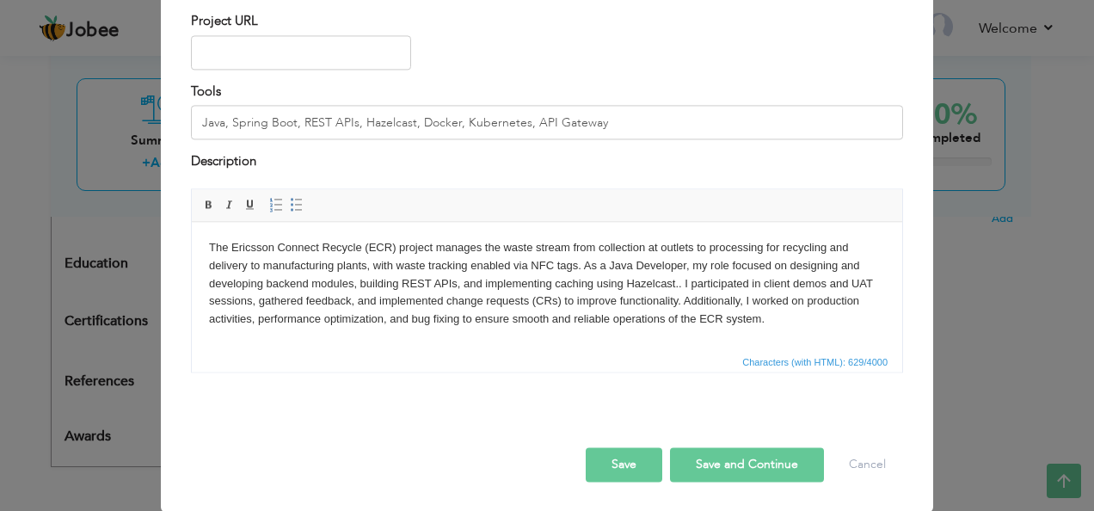
click at [721, 461] on button "Save and Continue" at bounding box center [747, 464] width 154 height 34
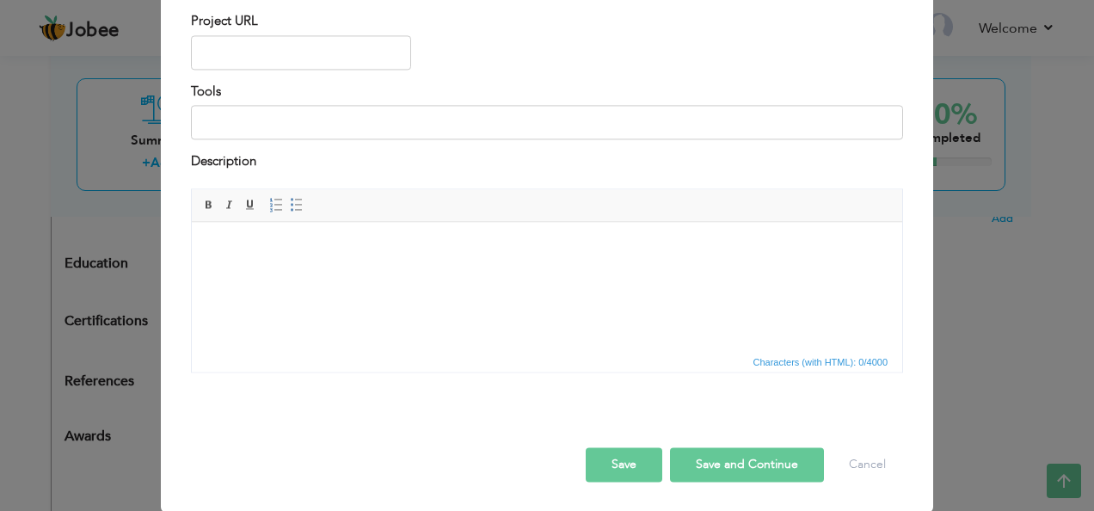
scroll to position [20, 0]
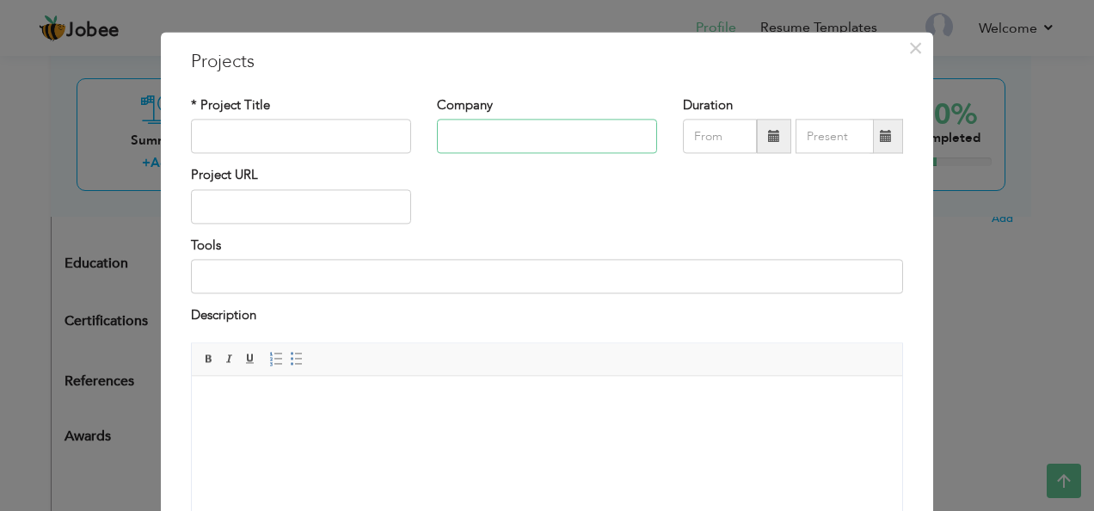
click at [526, 142] on input "text" at bounding box center [547, 137] width 220 height 34
type input "Evamp & Saanga"
click at [330, 145] on input "text" at bounding box center [301, 137] width 220 height 34
click at [356, 145] on input "text" at bounding box center [301, 137] width 220 height 34
click at [257, 142] on input "text" at bounding box center [301, 137] width 220 height 34
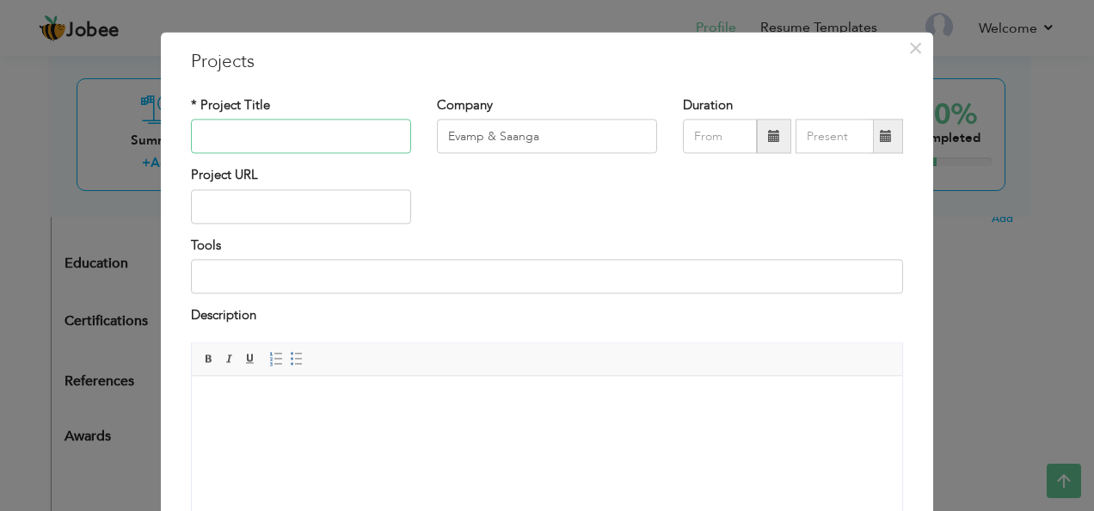
paste input "BSMS – Reporting Portals"
type input "BSMS – Reporting Portals"
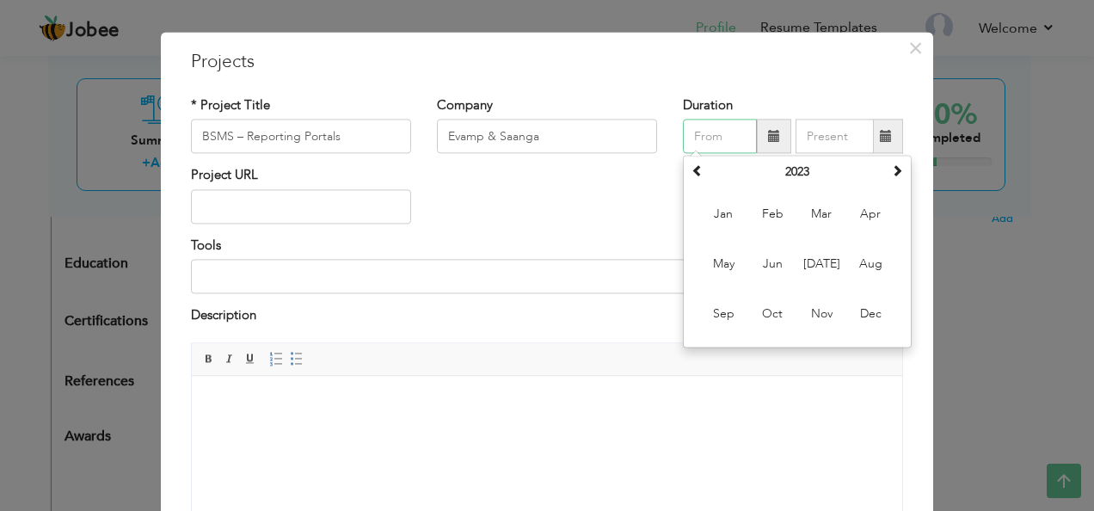
click at [699, 136] on input "text" at bounding box center [720, 137] width 74 height 34
click at [862, 265] on span "Aug" at bounding box center [870, 265] width 46 height 46
type input "08/2023"
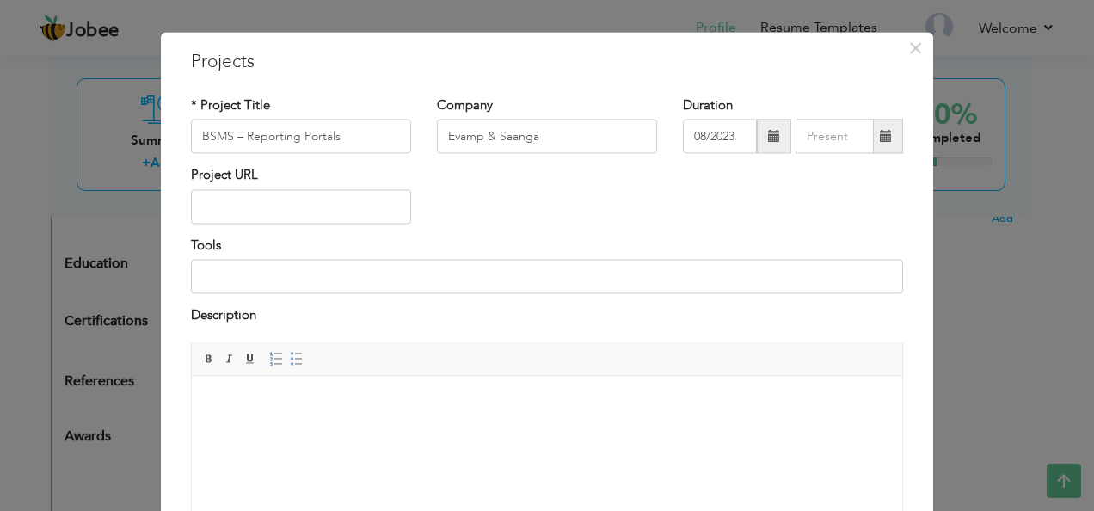
click at [883, 138] on span at bounding box center [886, 136] width 12 height 12
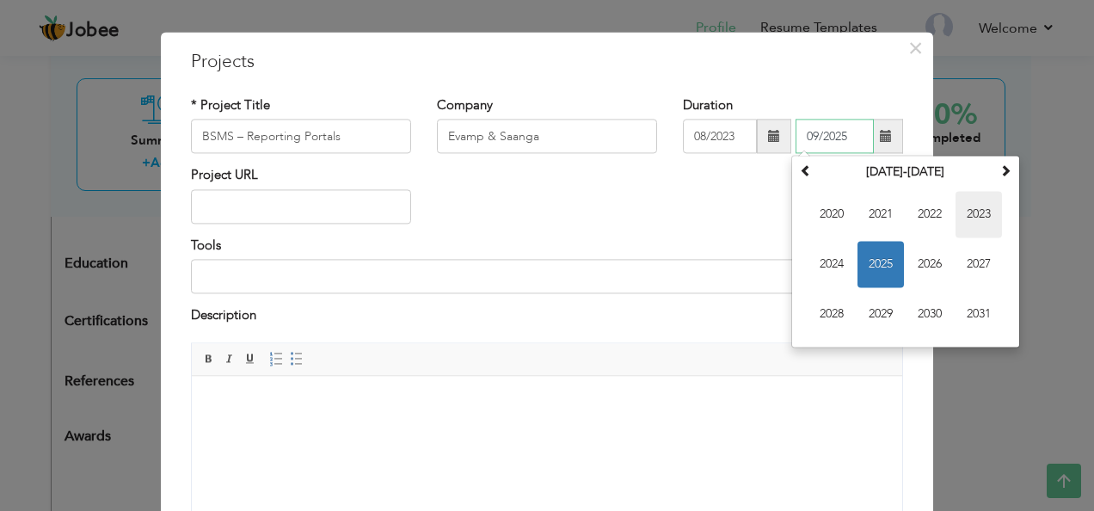
click at [986, 220] on span "2023" at bounding box center [979, 215] width 46 height 46
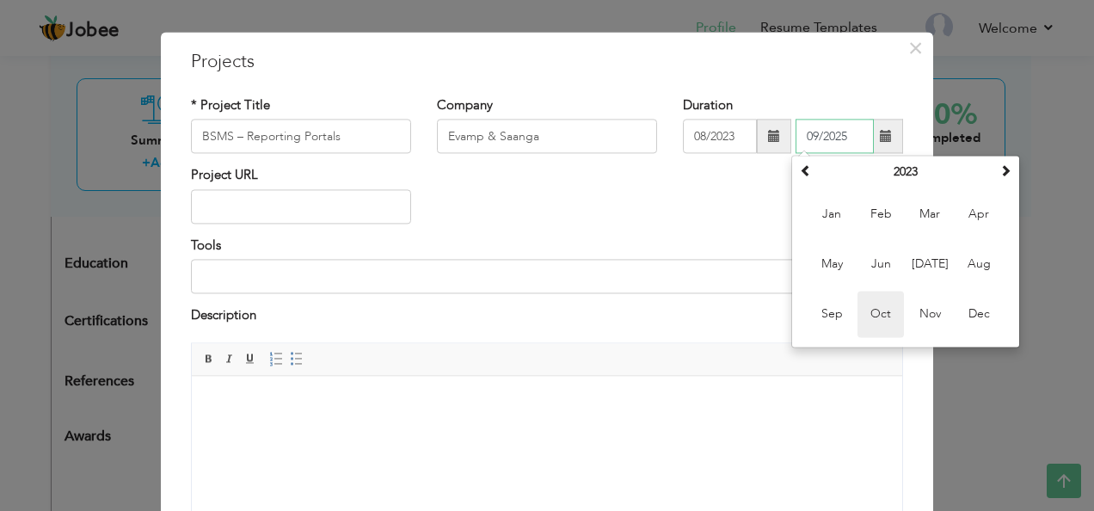
click at [876, 310] on span "Oct" at bounding box center [881, 315] width 46 height 46
type input "10/2023"
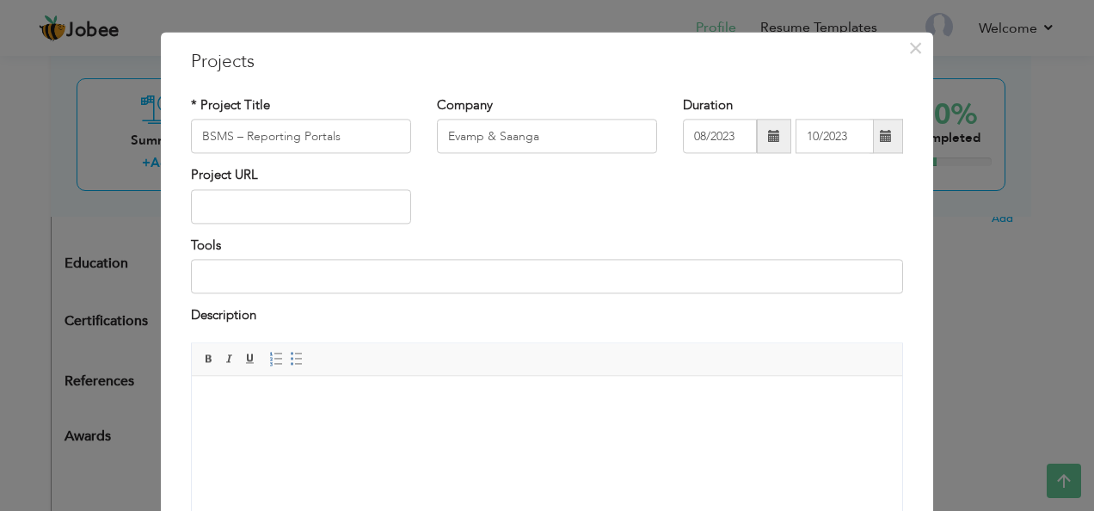
click at [784, 197] on div "Project URL" at bounding box center [547, 202] width 738 height 70
click at [272, 264] on input at bounding box center [547, 277] width 712 height 34
click at [288, 293] on input at bounding box center [547, 277] width 712 height 34
click at [289, 285] on input at bounding box center [547, 277] width 712 height 34
paste input "Java, Spring Boot, REST APIs, Apache POI"
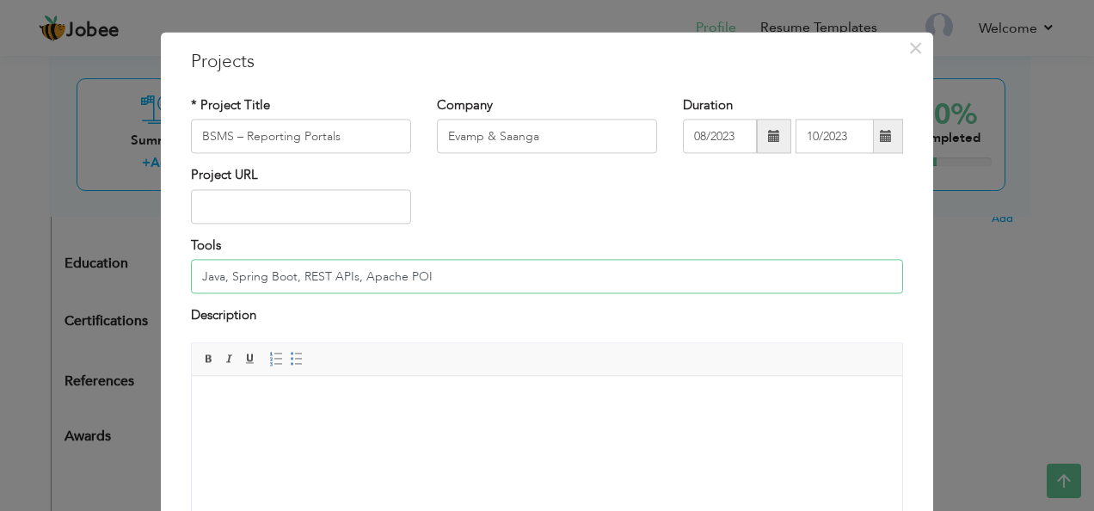
type input "Java, Spring Boot, REST APIs, Apache POI"
click at [357, 422] on html at bounding box center [547, 402] width 711 height 52
click at [228, 405] on body at bounding box center [547, 402] width 676 height 18
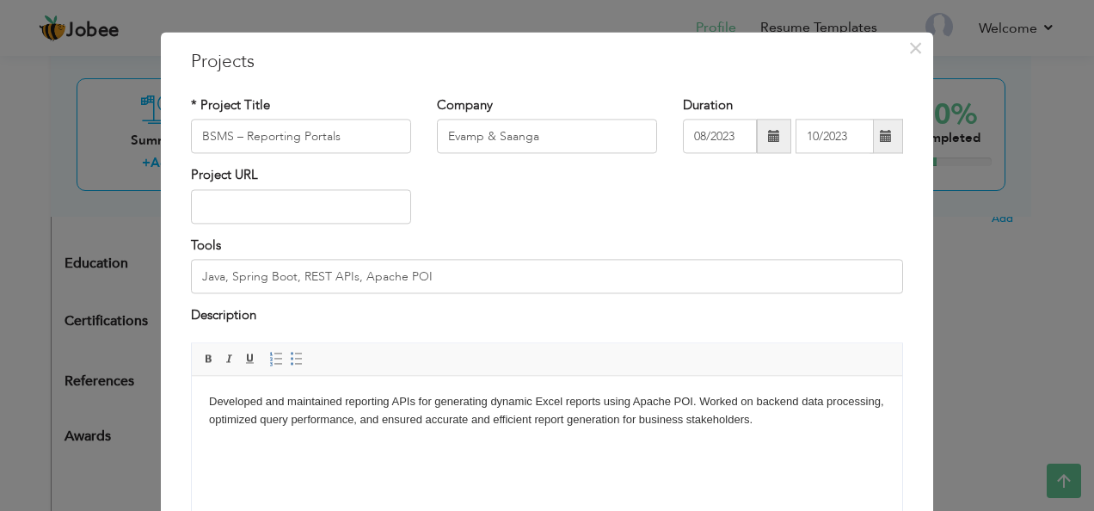
click at [518, 317] on div "Description" at bounding box center [547, 318] width 712 height 22
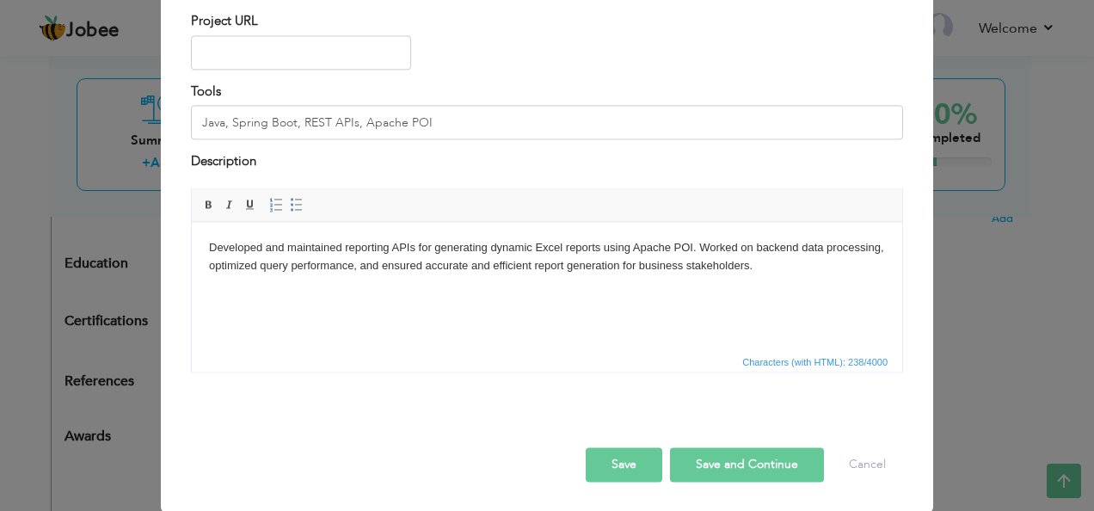
click at [749, 463] on button "Save and Continue" at bounding box center [747, 464] width 154 height 34
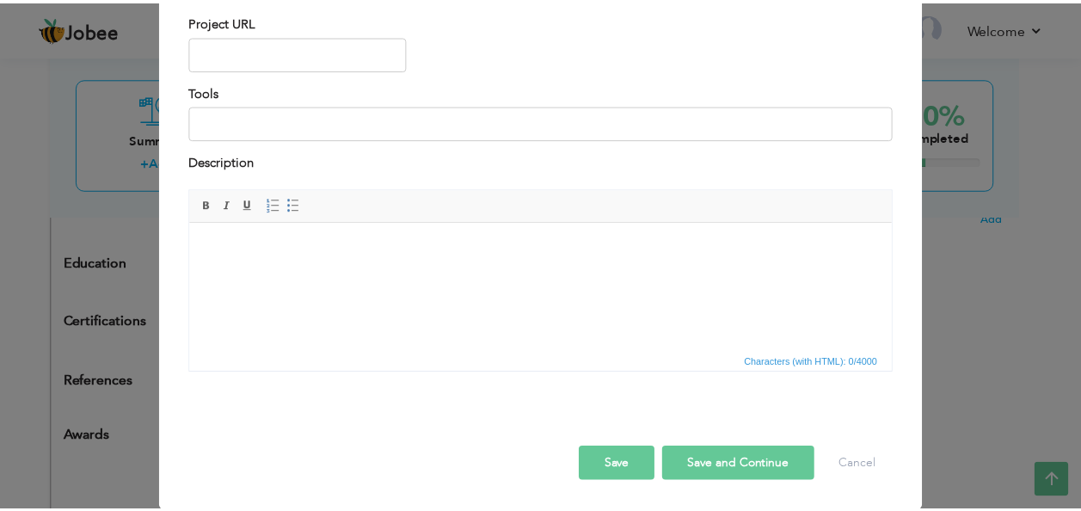
scroll to position [0, 0]
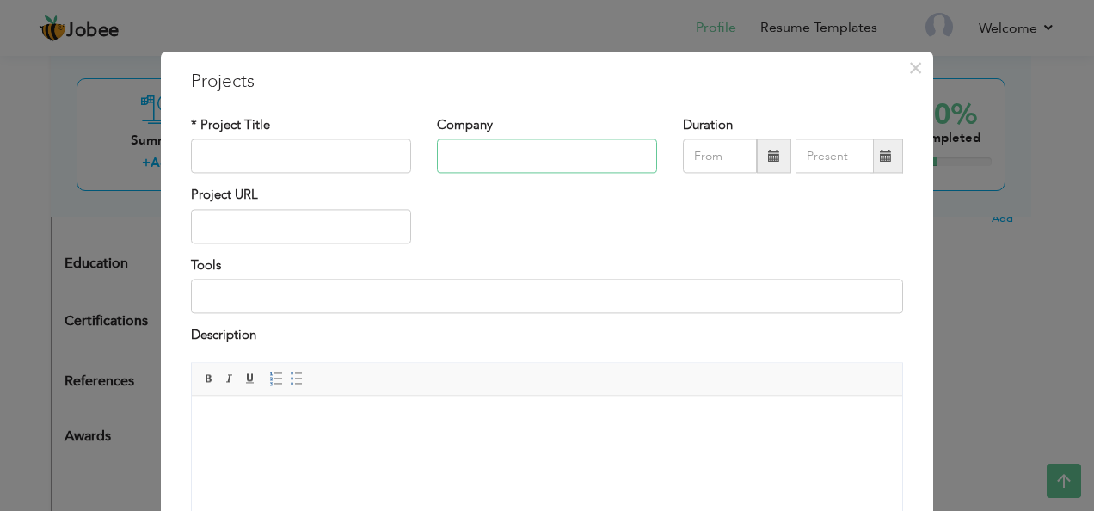
click at [470, 157] on input "text" at bounding box center [547, 156] width 220 height 34
type input "Evamp & Saanga"
click at [700, 166] on input "text" at bounding box center [720, 156] width 74 height 34
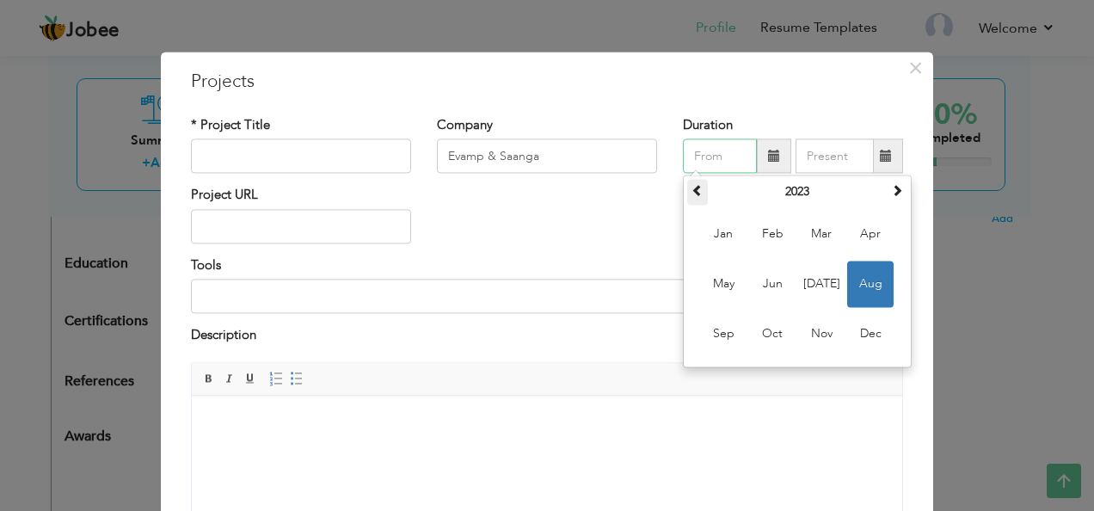
click at [687, 181] on th at bounding box center [697, 193] width 21 height 26
click at [749, 225] on span "Feb" at bounding box center [772, 235] width 46 height 46
type input "02/2022"
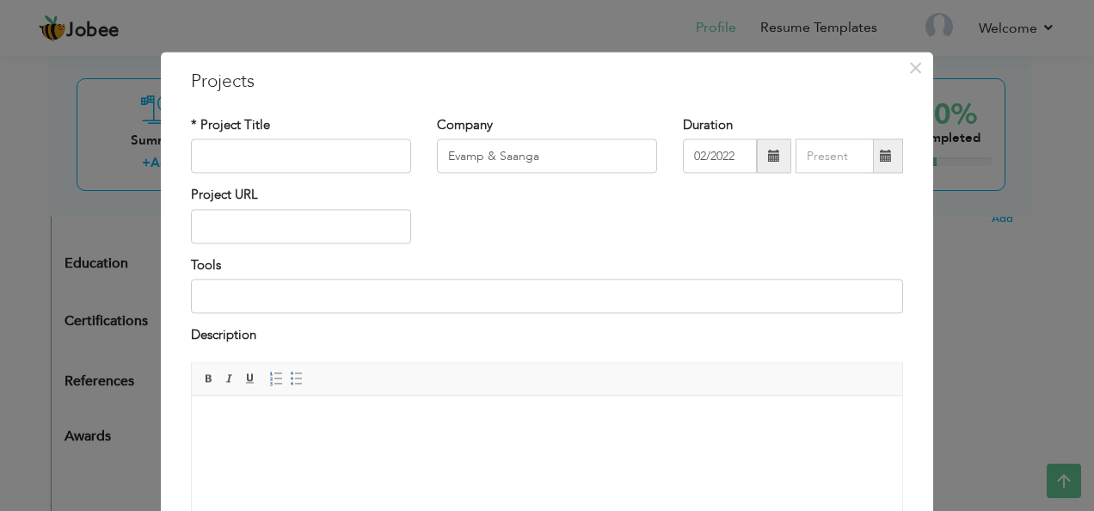
click at [298, 33] on div "× Projects * Project Title Company Evamp & Saanga Duration 02/2022 Tools" at bounding box center [547, 255] width 1094 height 511
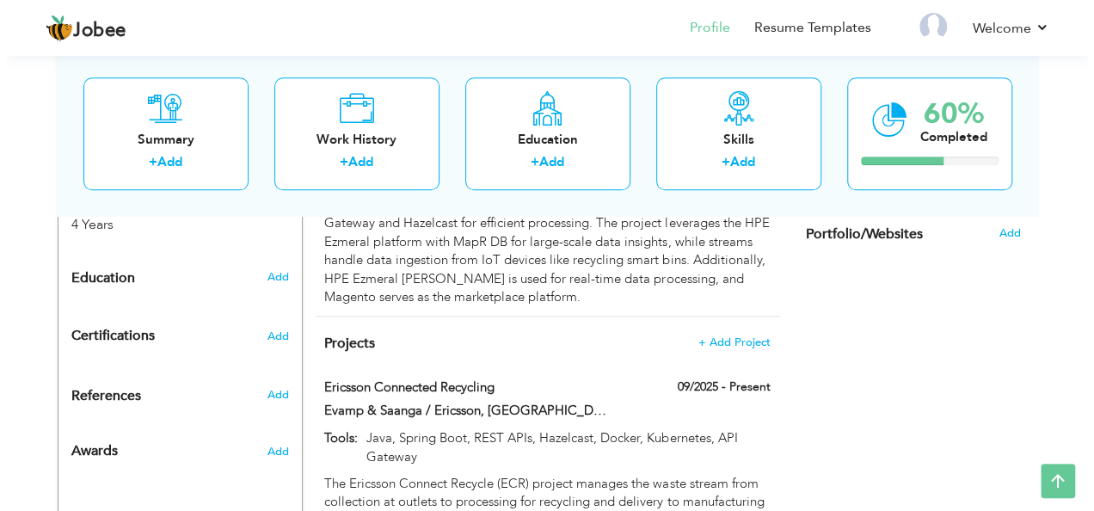
scroll to position [687, 0]
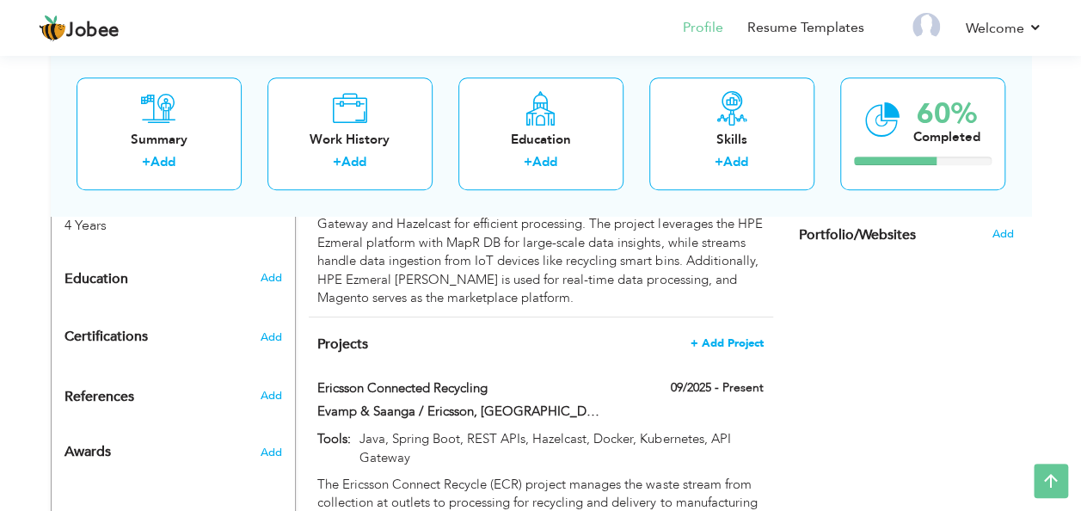
click at [744, 337] on span "+ Add Project" at bounding box center [727, 343] width 73 height 12
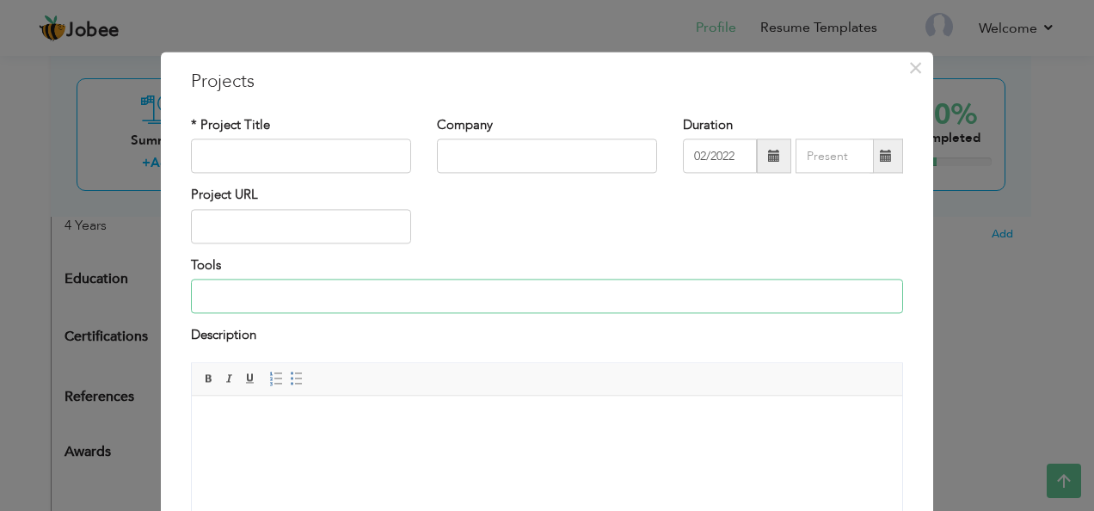
click at [336, 291] on input at bounding box center [547, 297] width 712 height 34
paste input "Java, Spring Boot, Eureka Server, Redis, RabbitMQ"
type input "Java, Spring Boot, Eureka Server, Redis, RabbitMQ"
click at [768, 152] on span at bounding box center [774, 156] width 12 height 12
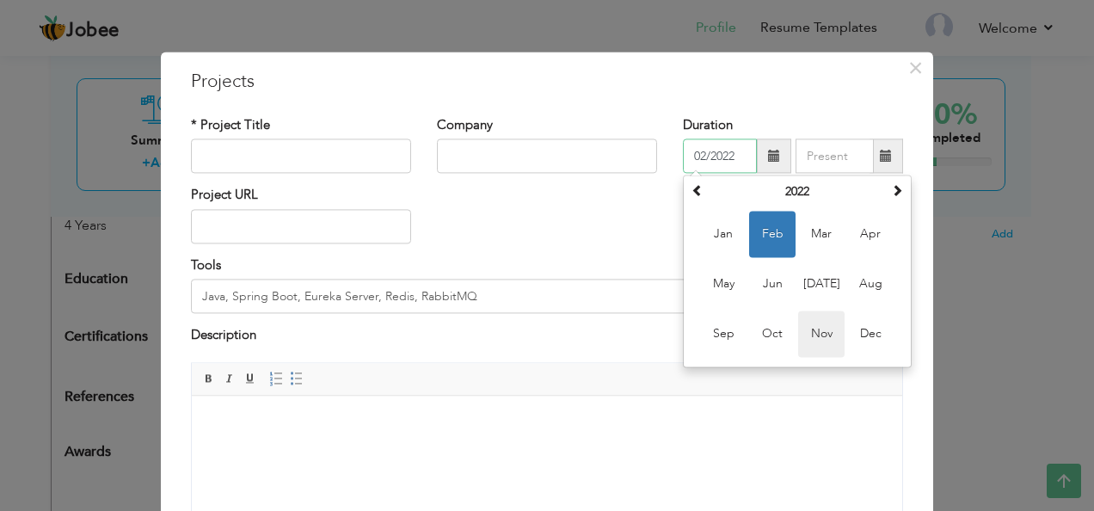
click at [810, 330] on span "Nov" at bounding box center [821, 334] width 46 height 46
type input "11/2022"
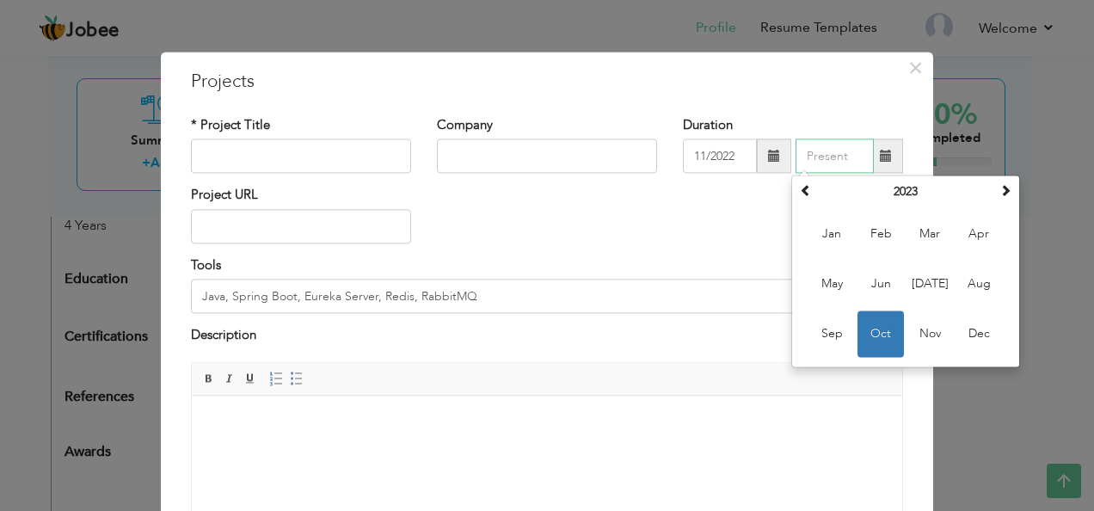
click at [835, 160] on input "text" at bounding box center [835, 156] width 78 height 34
click at [832, 325] on span "Sep" at bounding box center [832, 334] width 46 height 46
type input "09/2023"
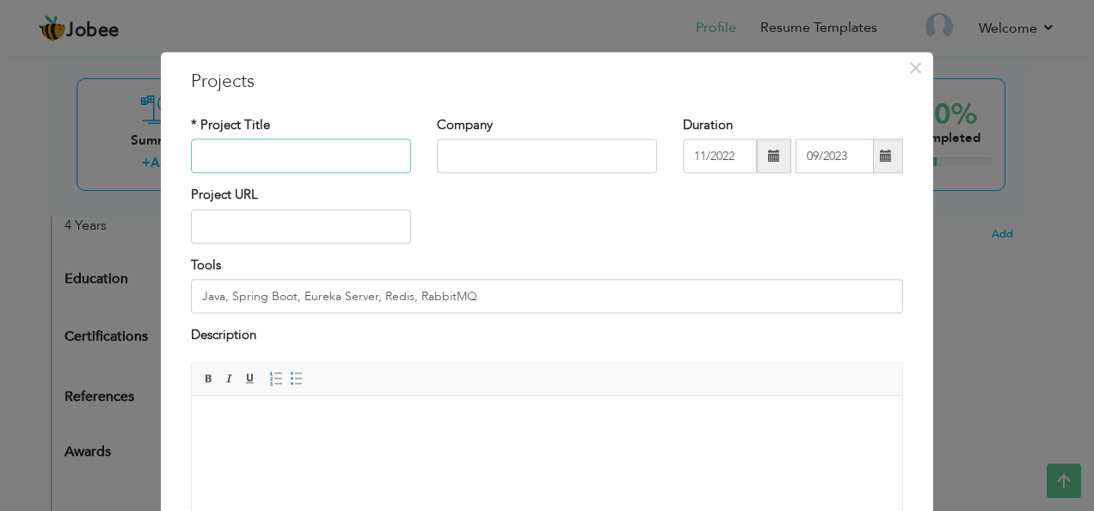
click at [367, 162] on input "text" at bounding box center [301, 156] width 220 height 34
paste input "Worked with KSA-based telecom company Salam on developing a Dealer Management P…"
type input "Worked with KSA-based telecom company Salam on developing a Dealer Management P…"
click at [373, 448] on html at bounding box center [547, 422] width 711 height 52
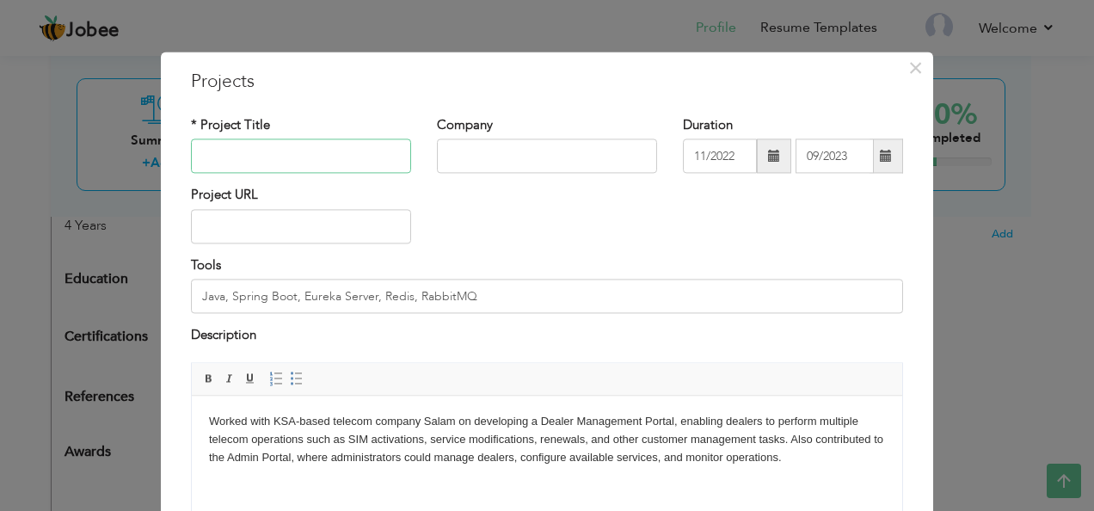
click at [303, 151] on input "text" at bounding box center [301, 156] width 220 height 34
type input "Dealer Management Portal (Salam)"
click at [531, 157] on input "text" at bounding box center [547, 156] width 220 height 34
type input "Evamp & Saanga"
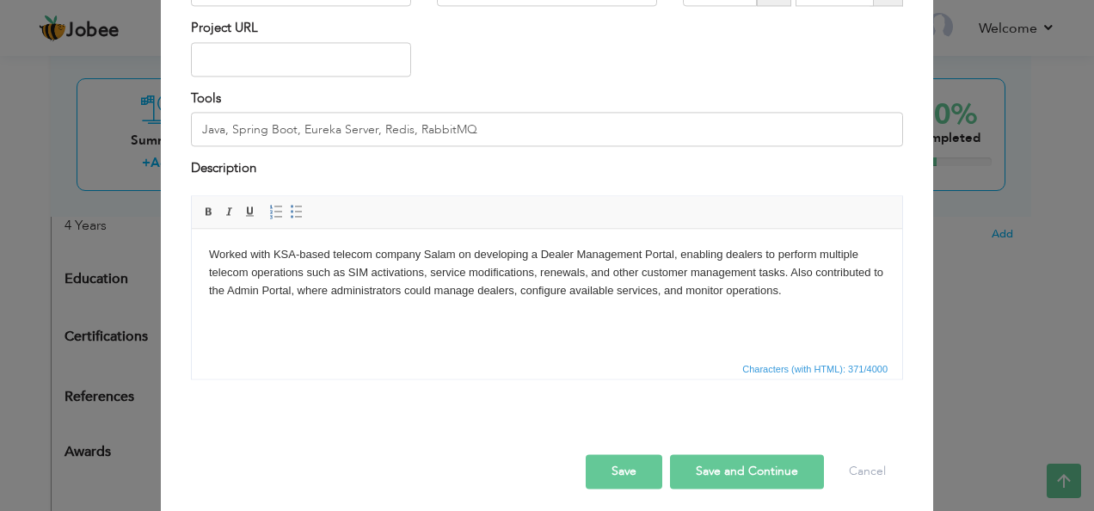
scroll to position [174, 0]
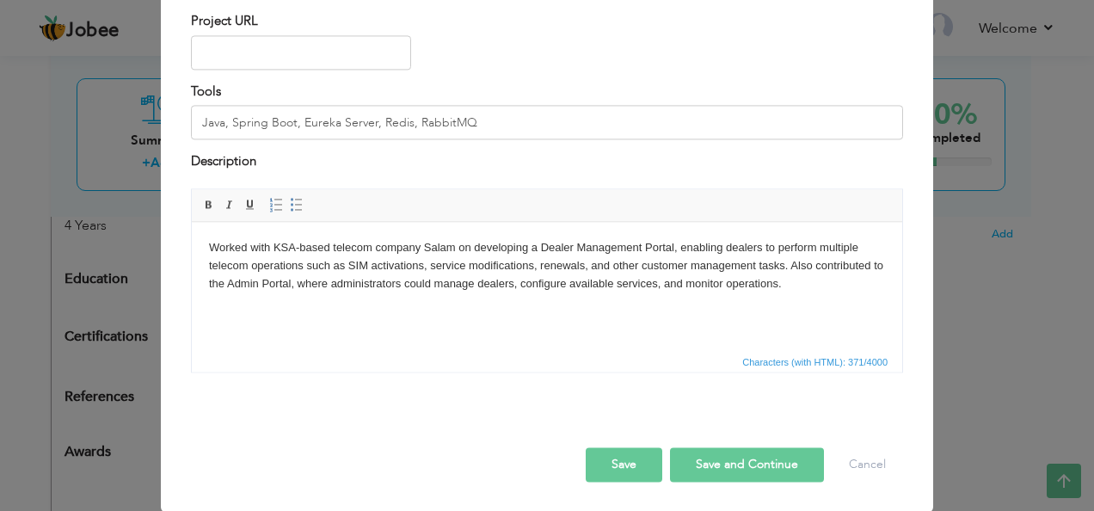
click at [758, 458] on button "Save and Continue" at bounding box center [747, 464] width 154 height 34
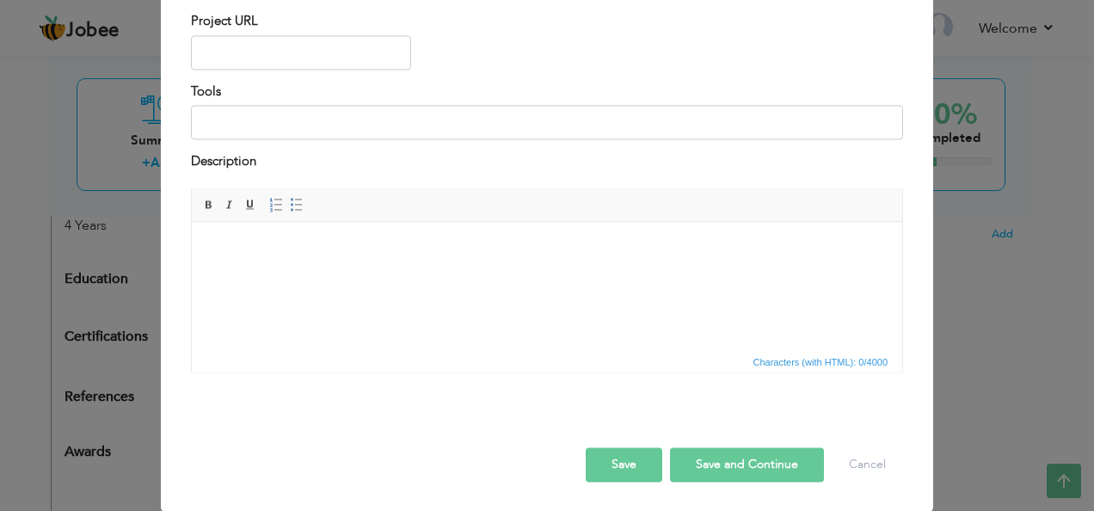
click at [636, 456] on button "Save" at bounding box center [624, 464] width 77 height 34
click at [871, 464] on button "Cancel" at bounding box center [867, 464] width 71 height 34
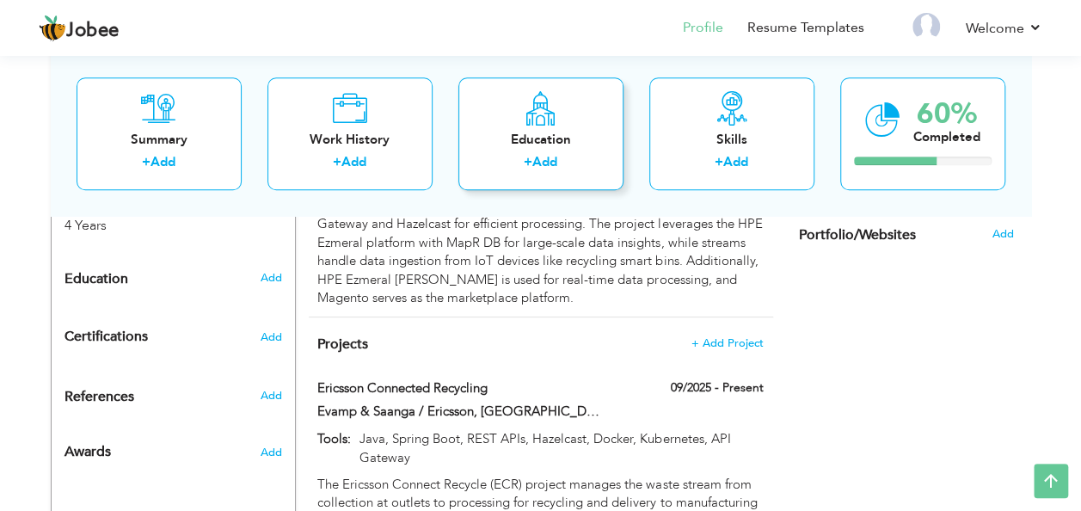
click at [565, 112] on div "Education + Add" at bounding box center [541, 133] width 165 height 113
radio input "true"
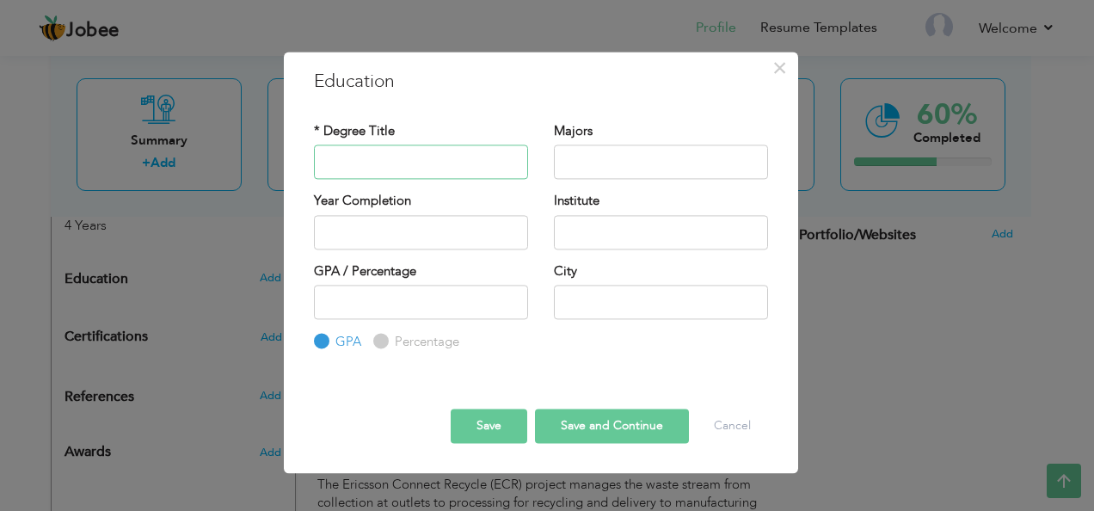
click at [460, 164] on input "text" at bounding box center [421, 162] width 214 height 34
click at [445, 161] on input "Bachelors of software" at bounding box center [421, 162] width 214 height 34
click at [397, 161] on input "Bachelors of software Engineering" at bounding box center [421, 162] width 214 height 34
type input "Bachelor's of Software Engineering"
click at [604, 158] on input "text" at bounding box center [661, 162] width 214 height 34
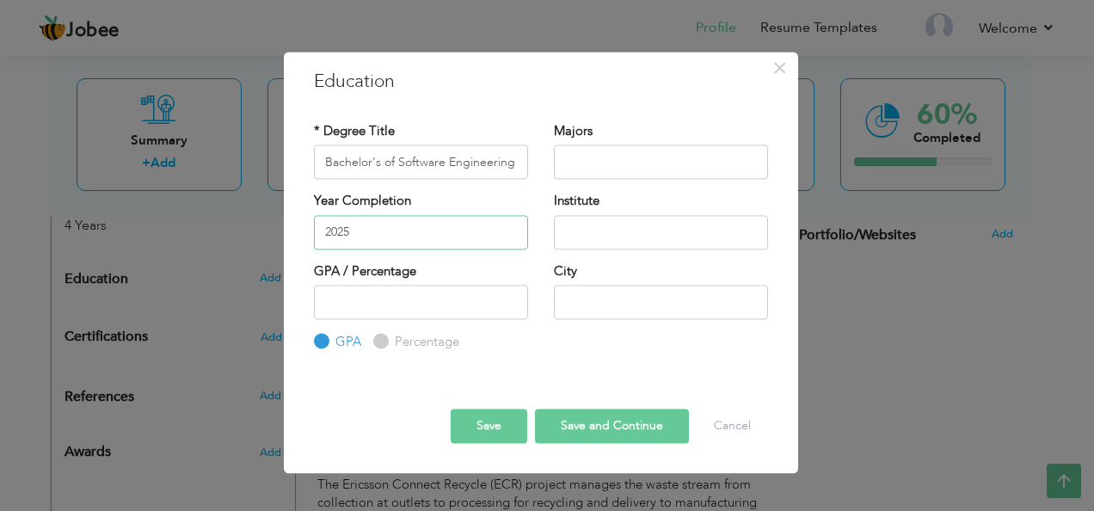
click at [447, 229] on input "2025" at bounding box center [421, 232] width 214 height 34
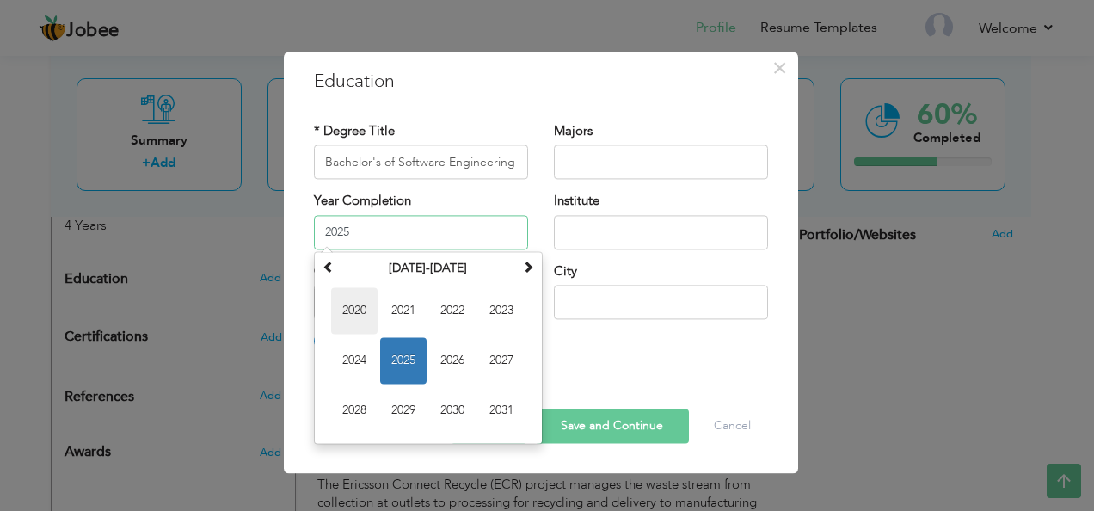
click at [346, 310] on span "2020" at bounding box center [354, 310] width 46 height 46
type input "2020"
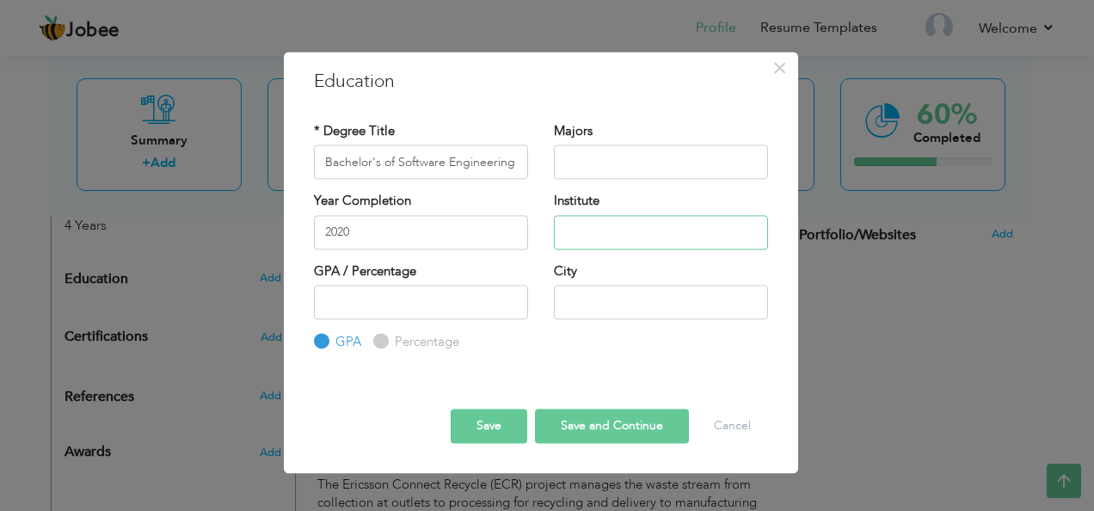
click at [641, 222] on input "text" at bounding box center [661, 232] width 214 height 34
type input "[GEOGRAPHIC_DATA][DEMOGRAPHIC_DATA]"
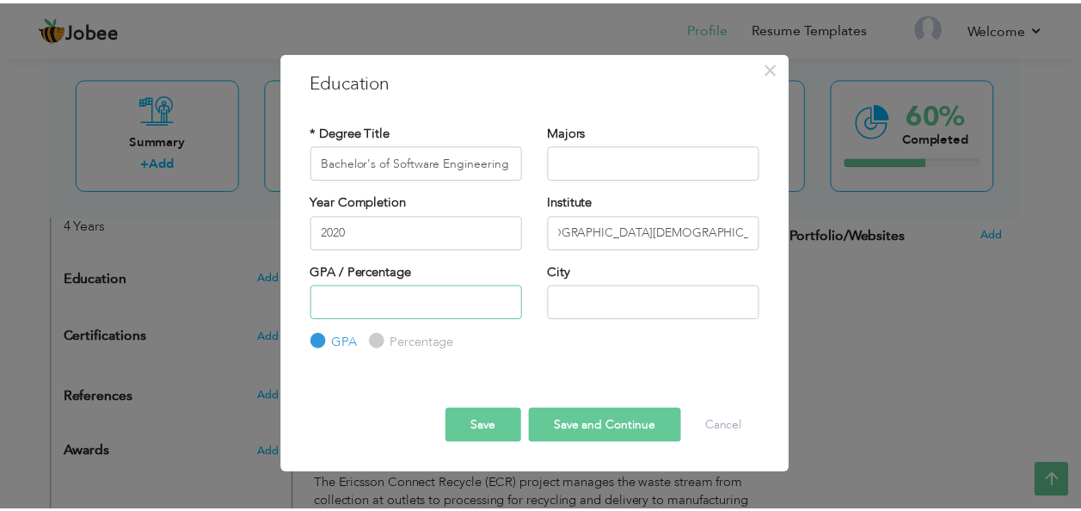
scroll to position [0, 0]
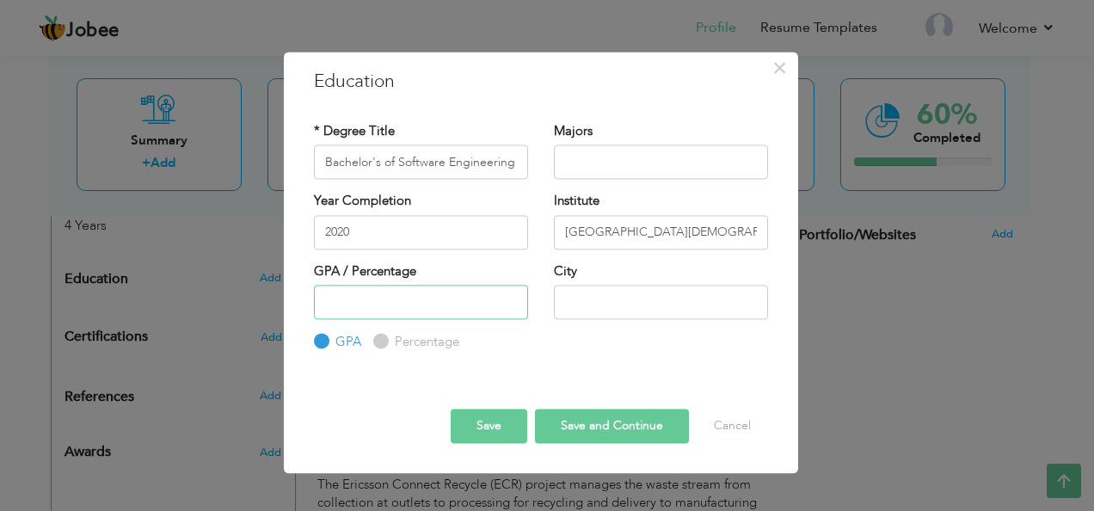
click at [446, 301] on input "number" at bounding box center [421, 302] width 214 height 34
click at [500, 294] on input "number" at bounding box center [421, 302] width 214 height 34
click at [509, 300] on input "4" at bounding box center [421, 302] width 214 height 34
click at [509, 310] on input "3" at bounding box center [421, 302] width 214 height 34
click at [509, 299] on input "4" at bounding box center [421, 302] width 214 height 34
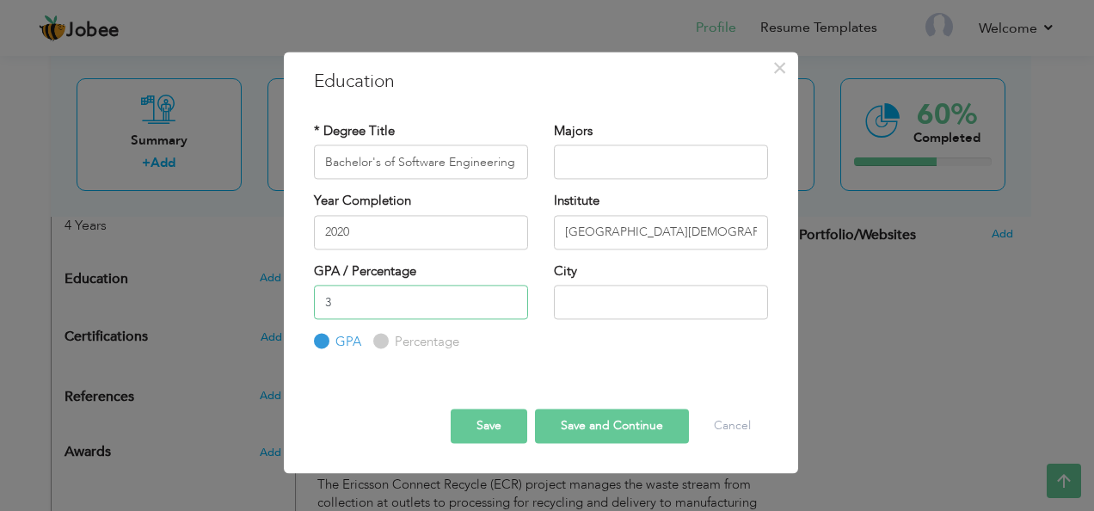
click at [509, 305] on input "3" at bounding box center [421, 302] width 214 height 34
click at [480, 303] on input "3" at bounding box center [421, 302] width 214 height 34
type input "3.88"
click at [669, 310] on input "text" at bounding box center [661, 302] width 214 height 34
type input "[GEOGRAPHIC_DATA]"
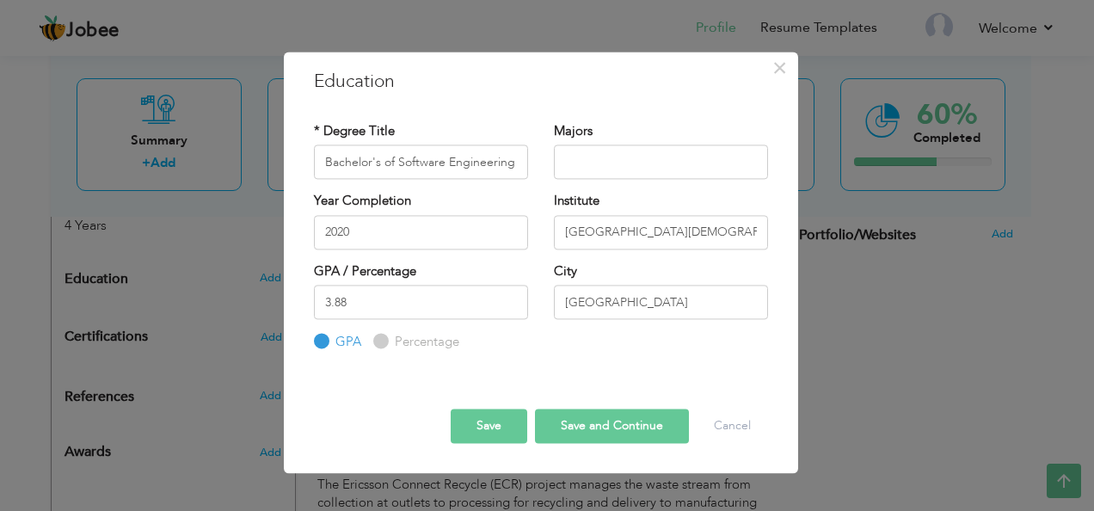
click at [376, 383] on div at bounding box center [541, 381] width 480 height 4
click at [604, 431] on button "Save and Continue" at bounding box center [612, 426] width 154 height 34
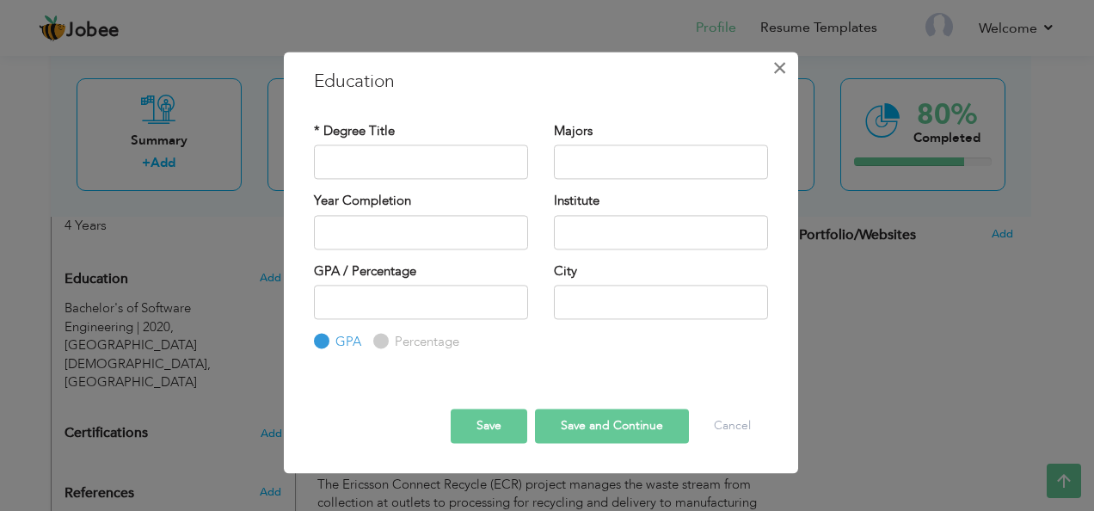
click at [781, 69] on span "×" at bounding box center [780, 67] width 15 height 31
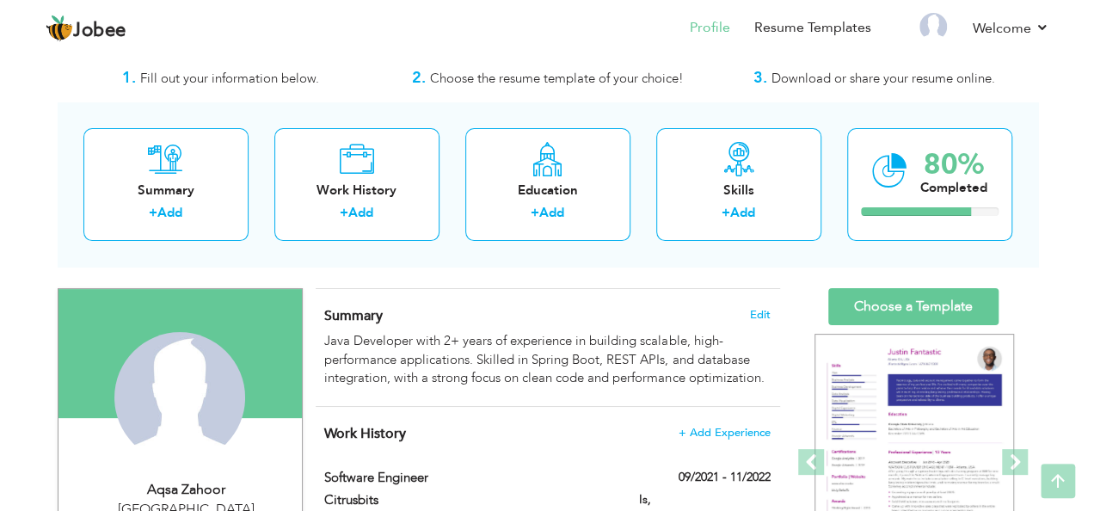
scroll to position [15, 0]
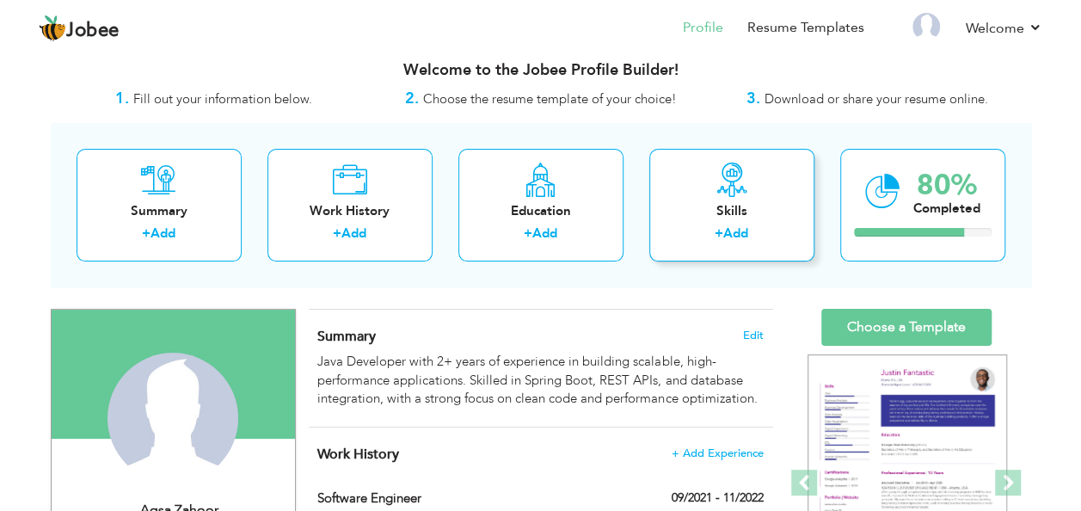
click at [742, 188] on icon at bounding box center [732, 180] width 34 height 34
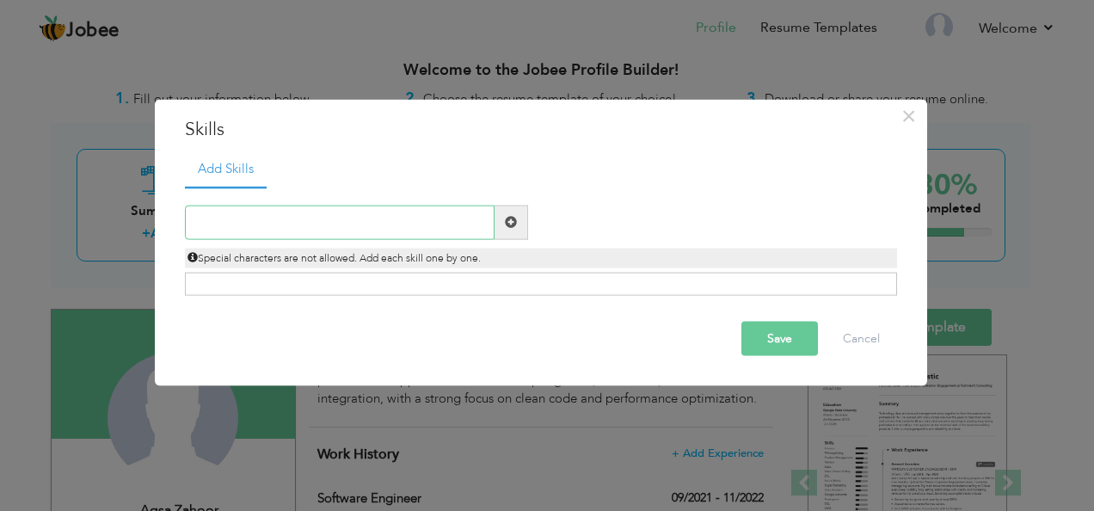
click at [301, 224] on input "text" at bounding box center [340, 222] width 310 height 34
type input "java"
click at [508, 224] on span at bounding box center [511, 222] width 12 height 12
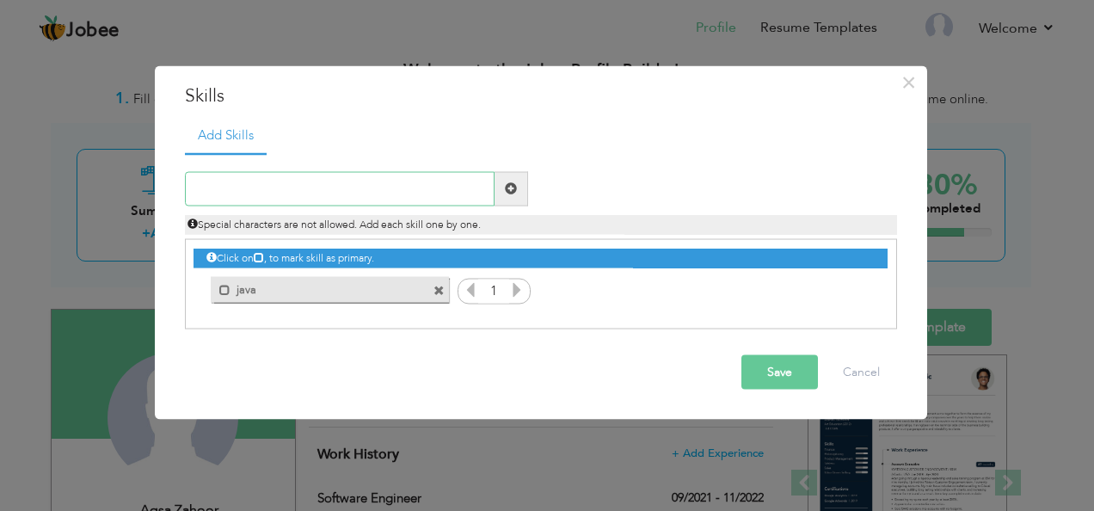
click at [358, 182] on input "text" at bounding box center [340, 188] width 310 height 34
paste input "Spring Boot"
type input "Spring Boot"
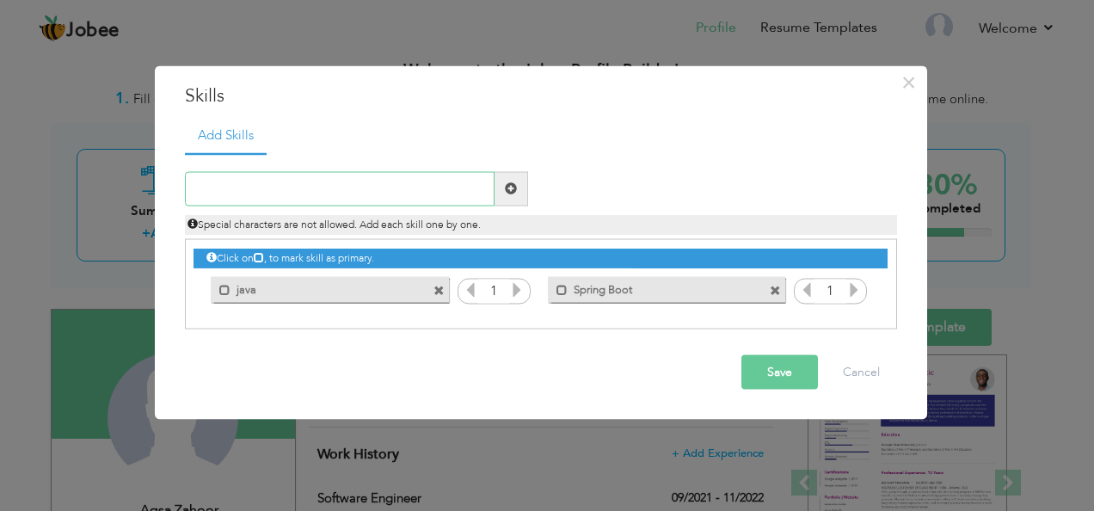
click at [456, 193] on input "text" at bounding box center [340, 188] width 310 height 34
paste input "Microservicios"
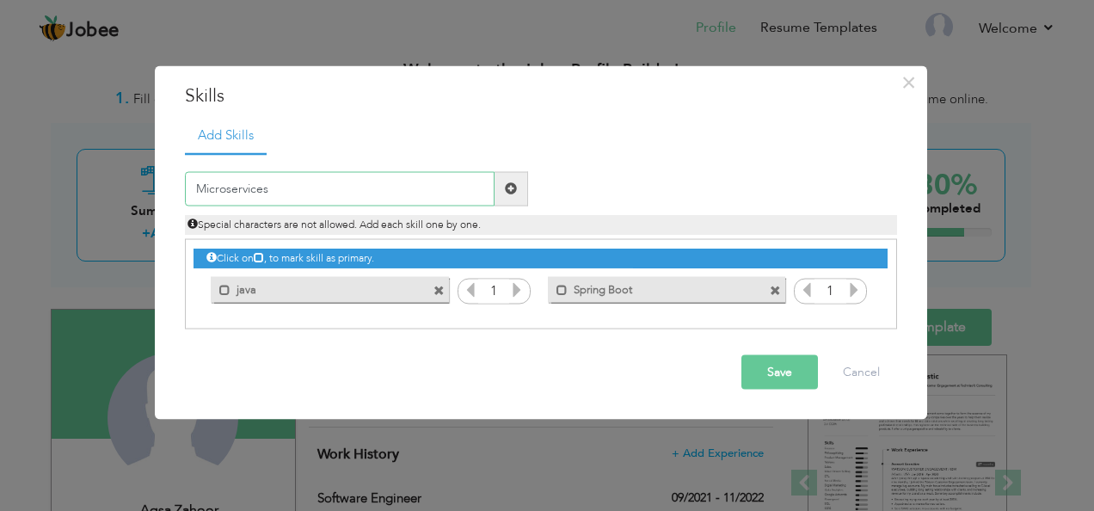
type input "Microservices"
click at [507, 193] on span at bounding box center [511, 188] width 12 height 12
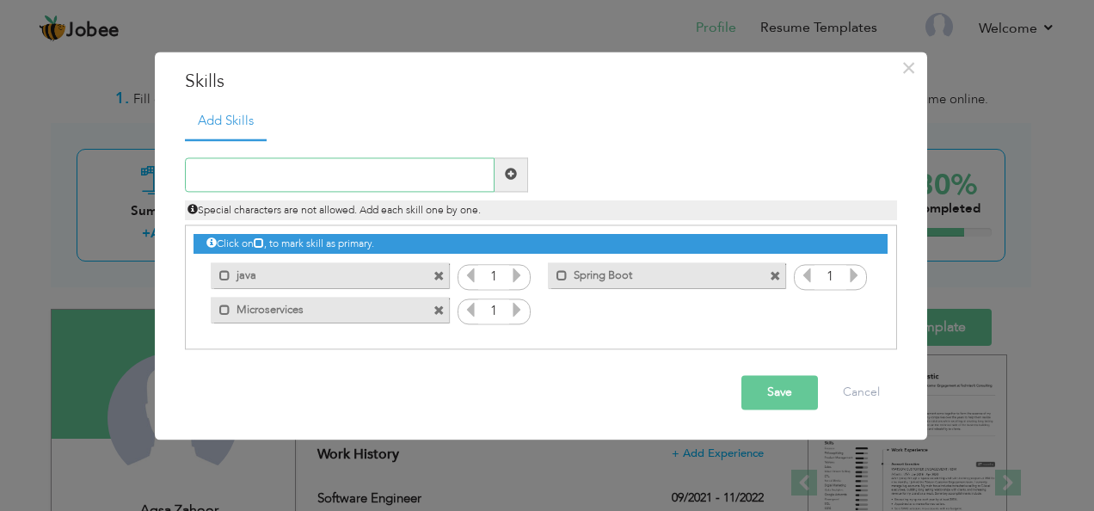
click at [367, 171] on input "text" at bounding box center [340, 174] width 310 height 34
paste input "Jasper Reports"
type input "Jasper Reports"
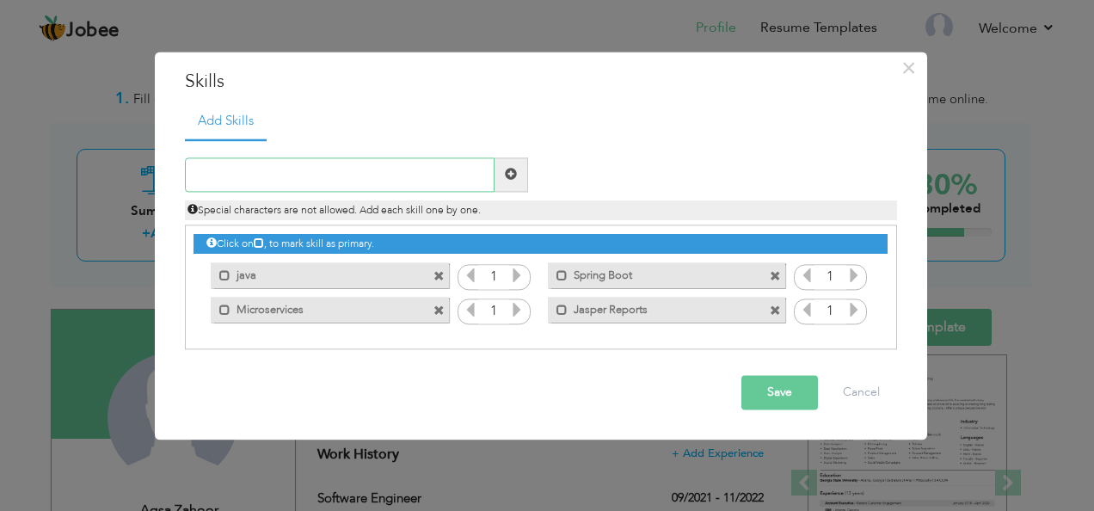
paste input "Jasper Studio"
type input "Jasper Studio"
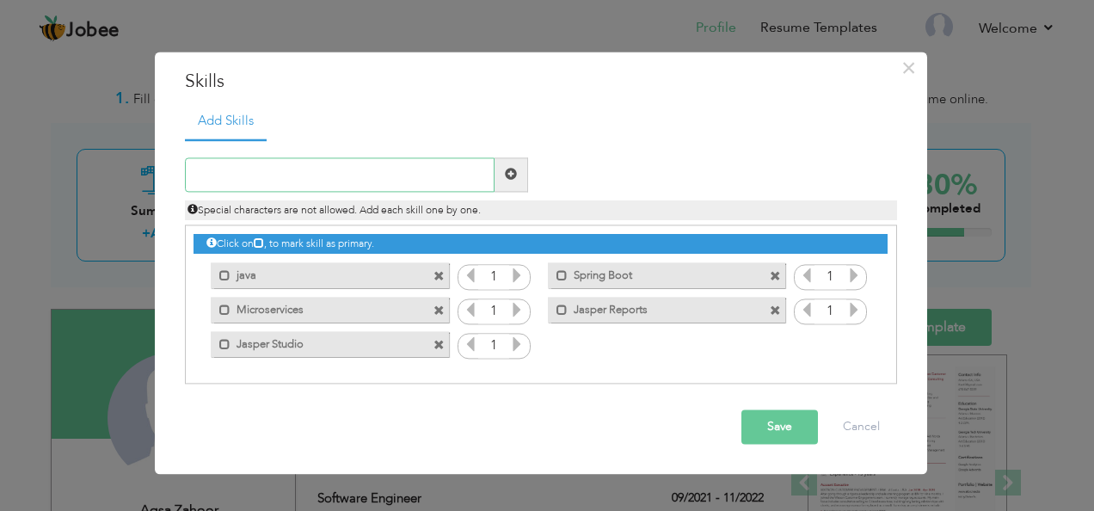
paste input "Databases (MariaDB, Redis)"
type input "Databases (MariaDB, Redis)"
click at [380, 162] on input "text" at bounding box center [340, 174] width 310 height 34
paste input "Tailwind"
type input "Tailwind"
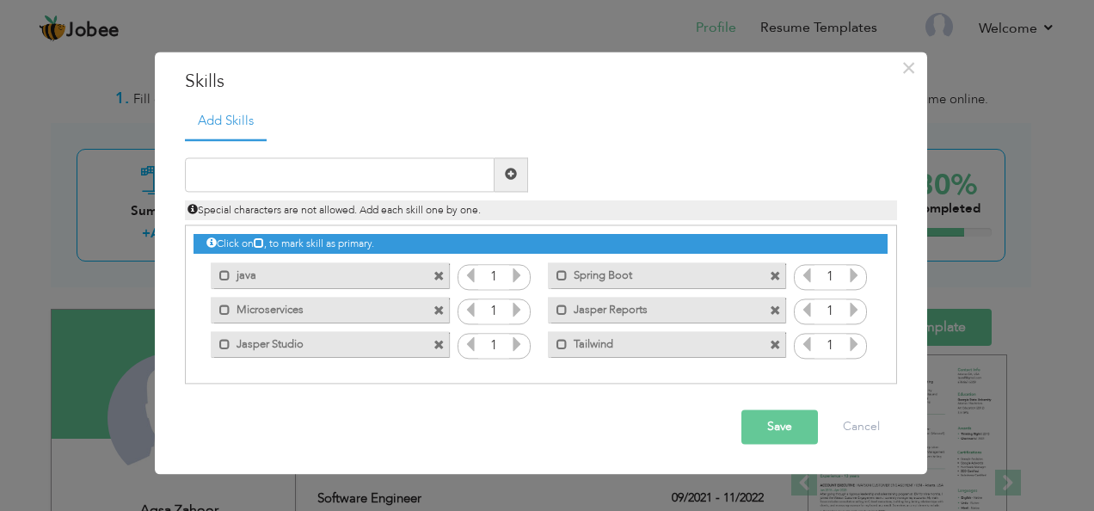
click at [776, 342] on span at bounding box center [775, 346] width 11 height 11
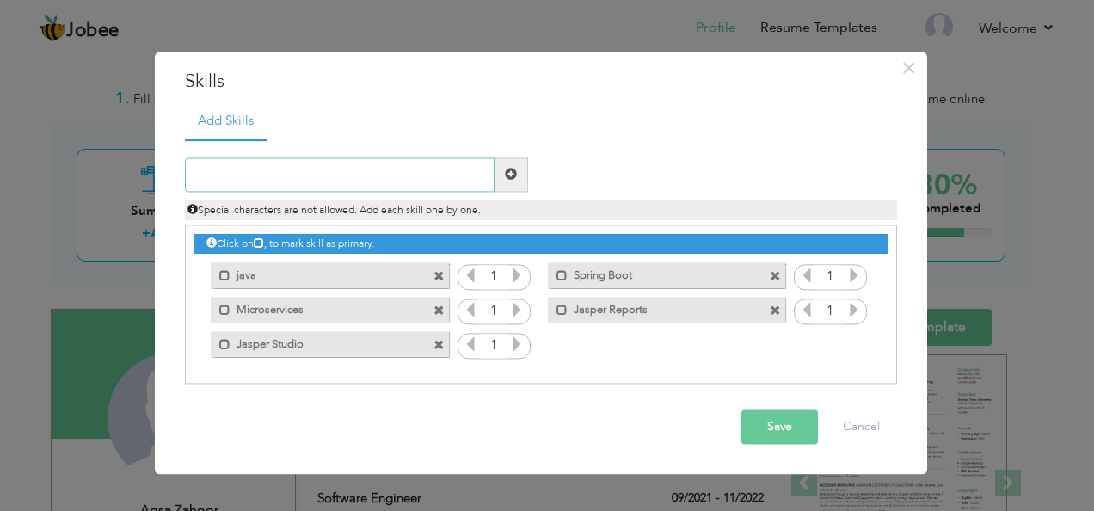
click at [378, 171] on input "text" at bounding box center [340, 174] width 310 height 34
paste input "Maven"
type input "Maven"
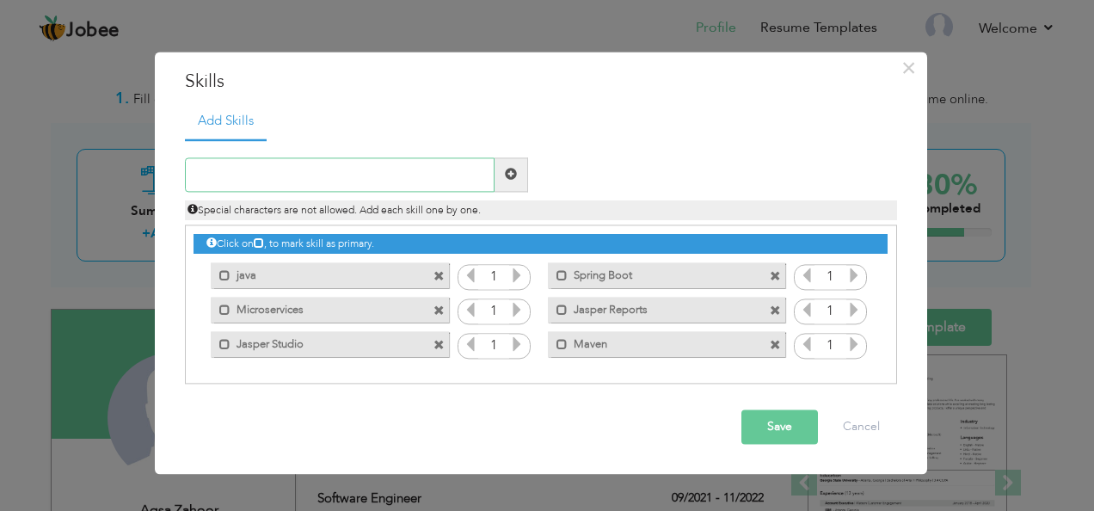
paste input "Maven"
click at [336, 359] on div "Mark as primary skill. Jasper Studio" at bounding box center [325, 345] width 263 height 34
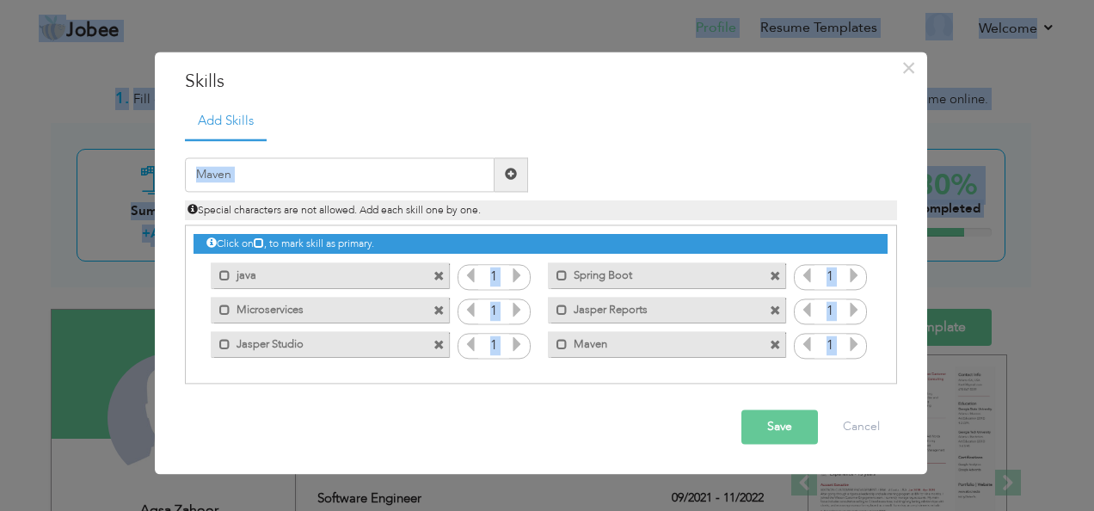
click at [329, 158] on input "Maven" at bounding box center [340, 174] width 310 height 34
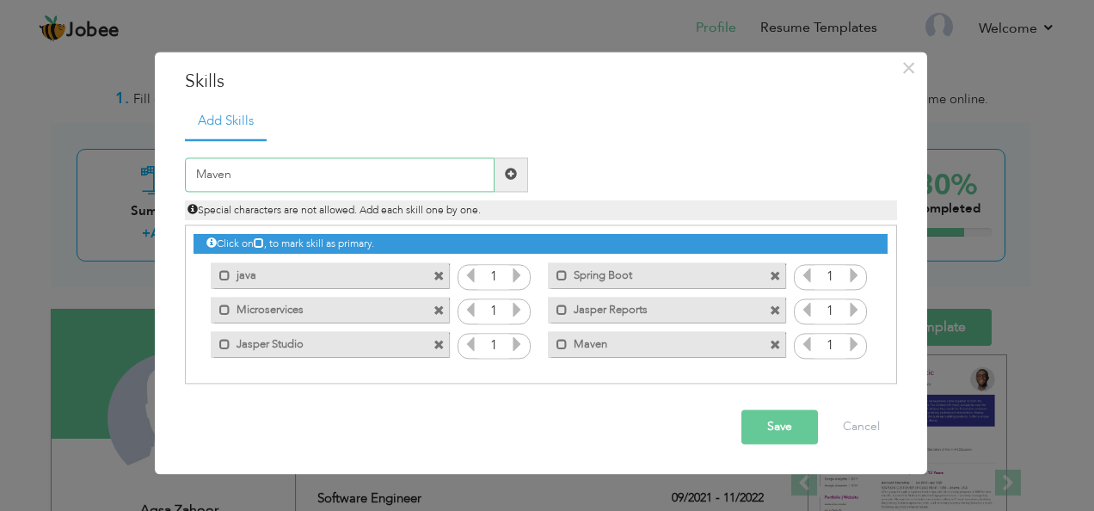
paste input "HTML"
type input "HTML"
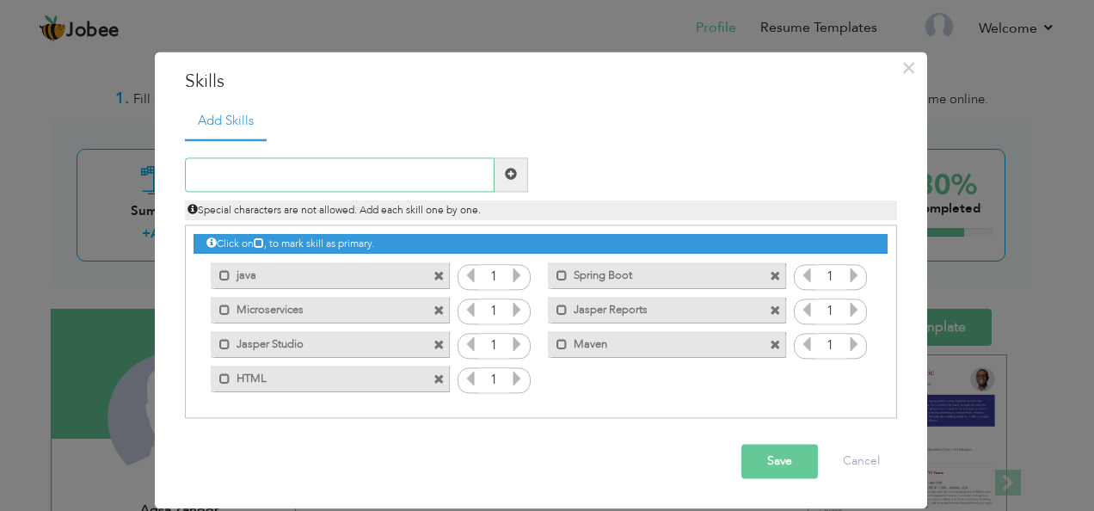
click at [242, 176] on input "text" at bounding box center [340, 174] width 310 height 34
paste input "CSS"
type input "CSS"
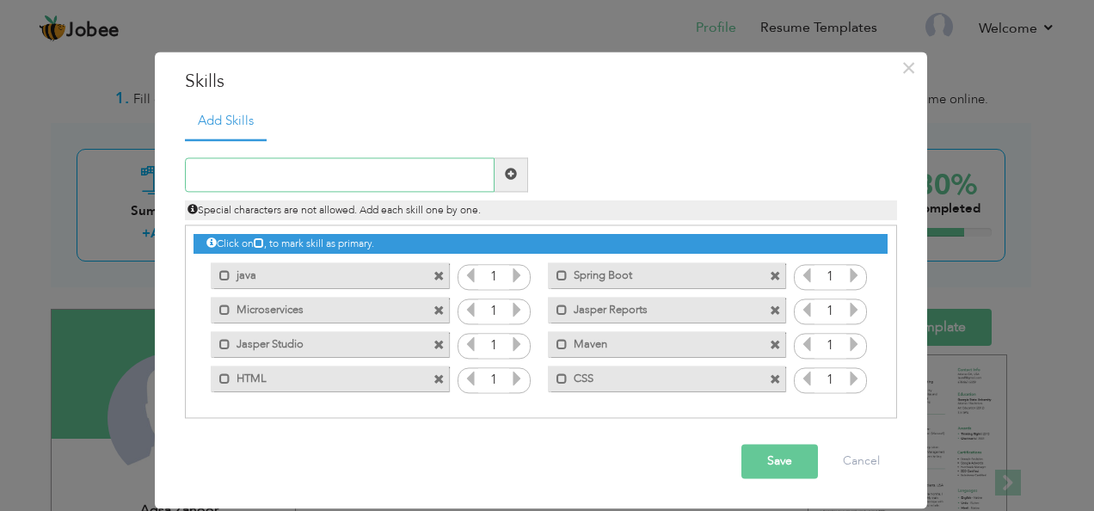
click at [387, 165] on input "text" at bounding box center [340, 174] width 310 height 34
paste input "Javascript, TypeScript"
type input "Javascript, TypeScript"
click at [445, 177] on input "text" at bounding box center [340, 174] width 310 height 34
paste input "React JS"
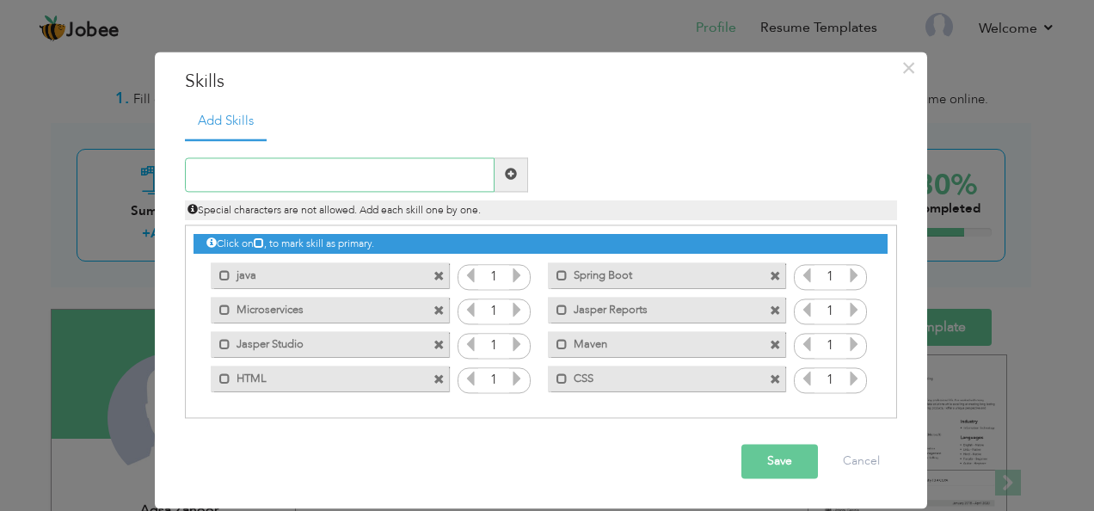
type input "React JS"
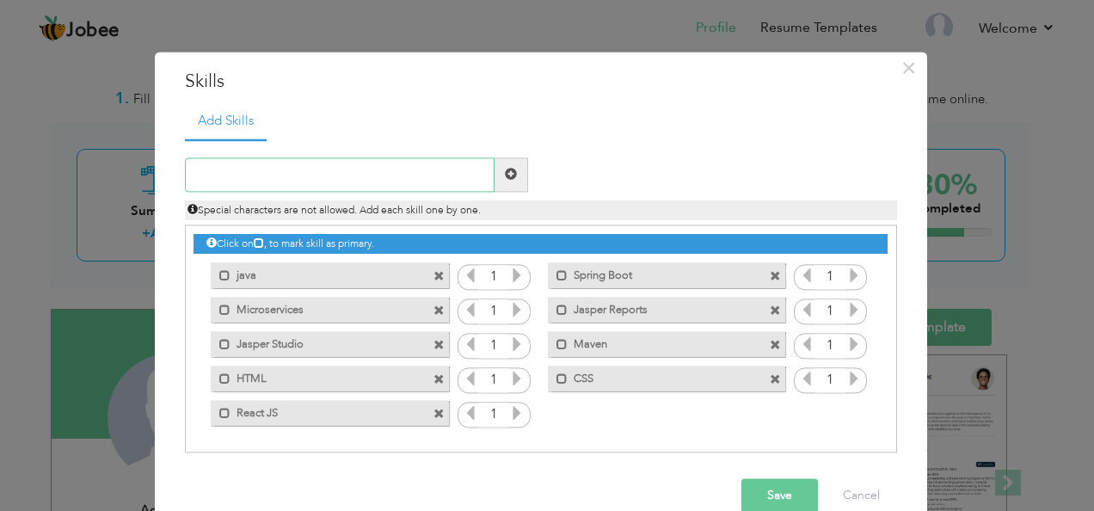
click at [465, 172] on input "text" at bounding box center [340, 174] width 310 height 34
paste input "React Hooks, React Redux"
type input "React Hooks, React Redux"
click at [367, 174] on input "text" at bounding box center [340, 174] width 310 height 34
paste input "Tailwind"
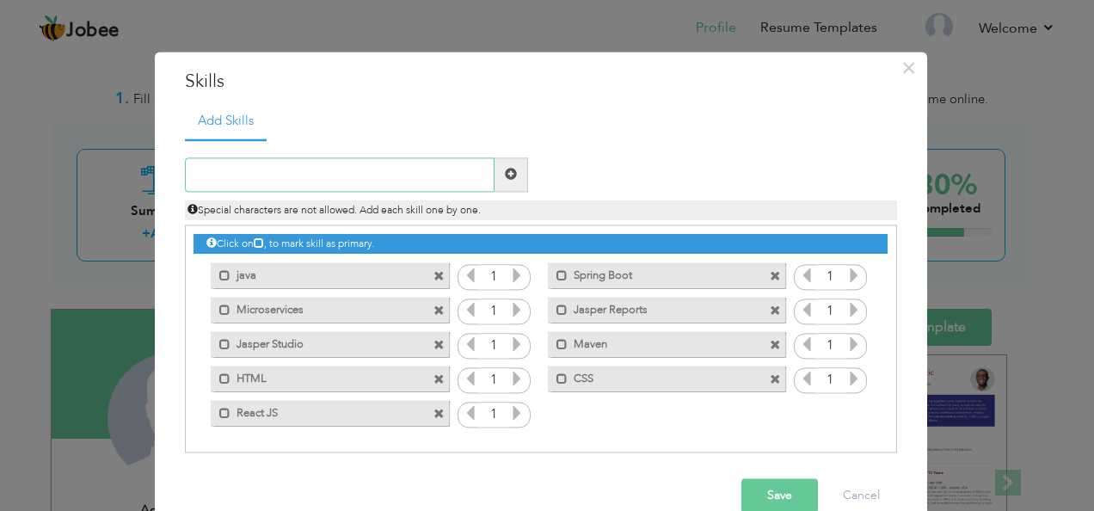
type input "Tailwind"
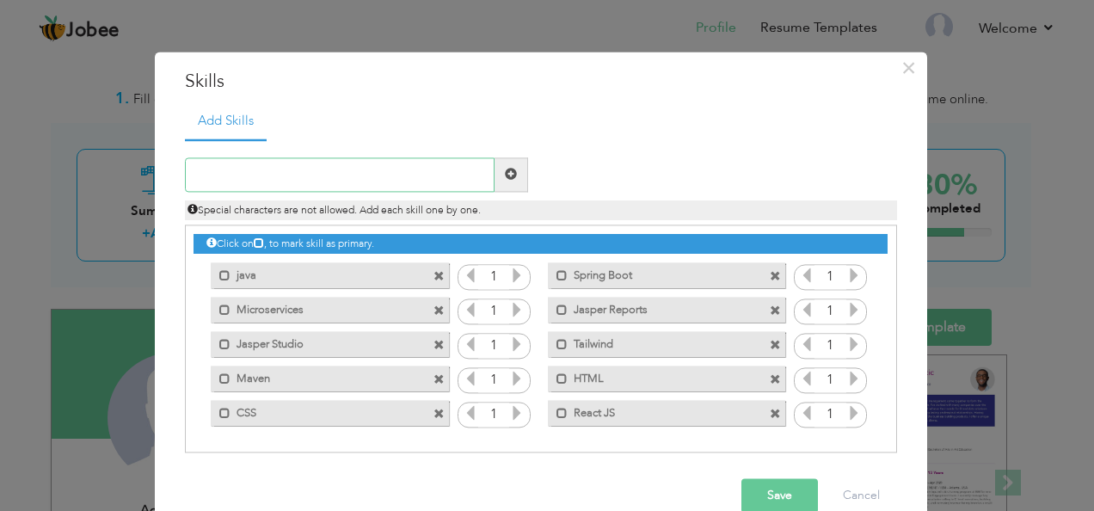
click at [433, 176] on input "text" at bounding box center [340, 174] width 310 height 34
paste input "Material UI"
type input "Material UI"
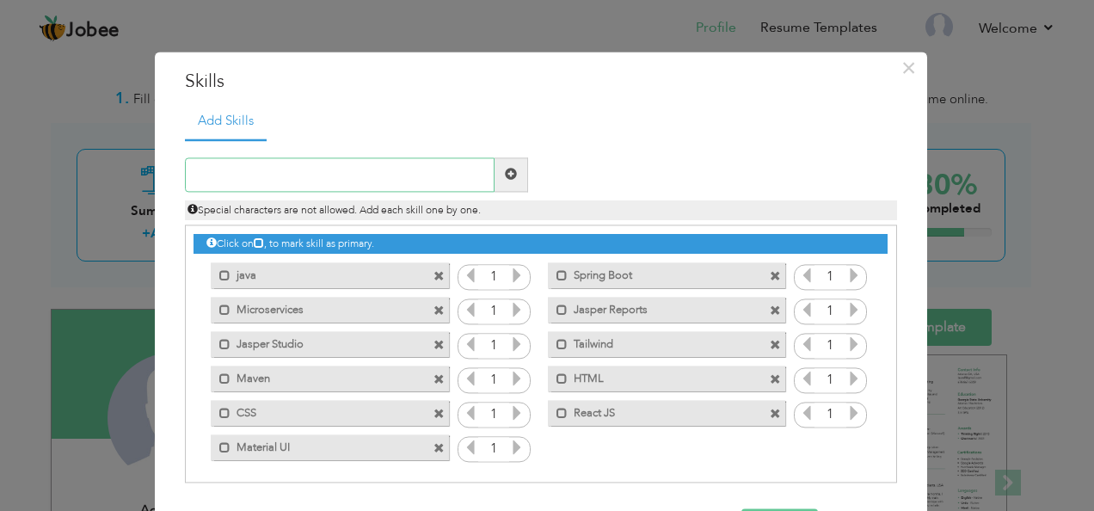
click at [373, 172] on input "text" at bounding box center [340, 174] width 310 height 34
paste input "Git"
type input "Git"
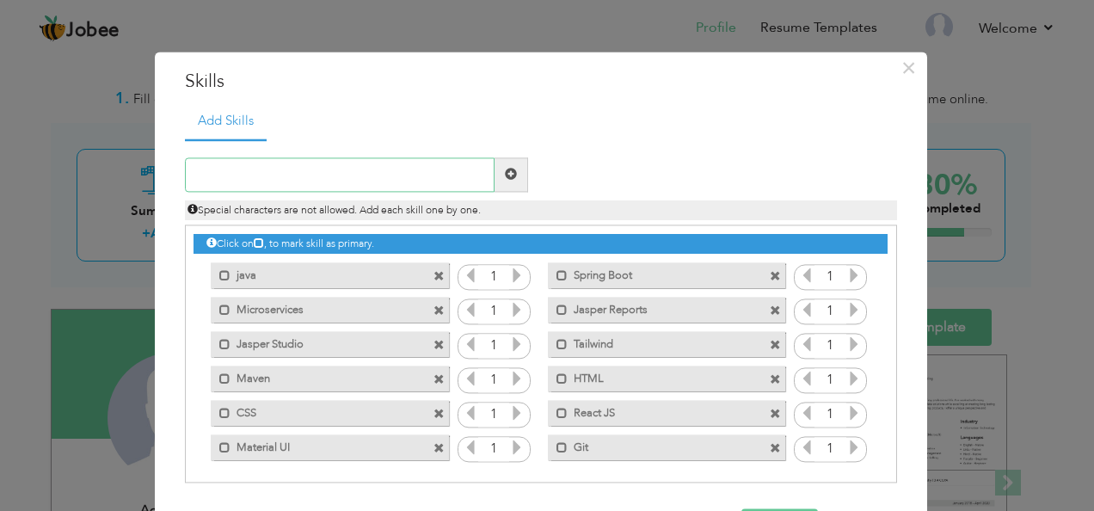
click at [360, 169] on input "text" at bounding box center [340, 174] width 310 height 34
paste input "JIRA: working with Projects and Issues"
type input "JIRA: working with Projects and Issues"
click at [371, 179] on input "text" at bounding box center [340, 174] width 310 height 34
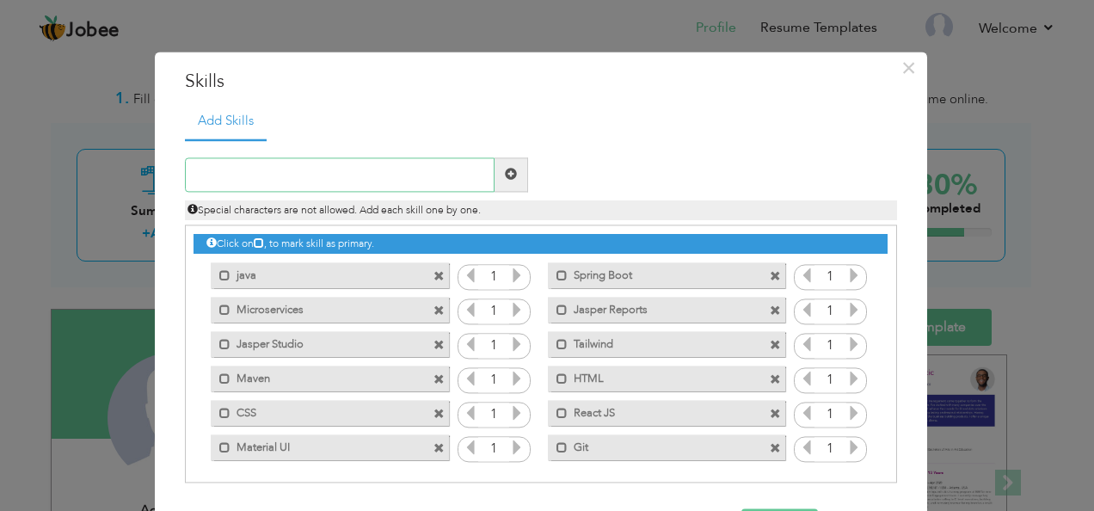
paste input "JIRA"
type input "JIRA"
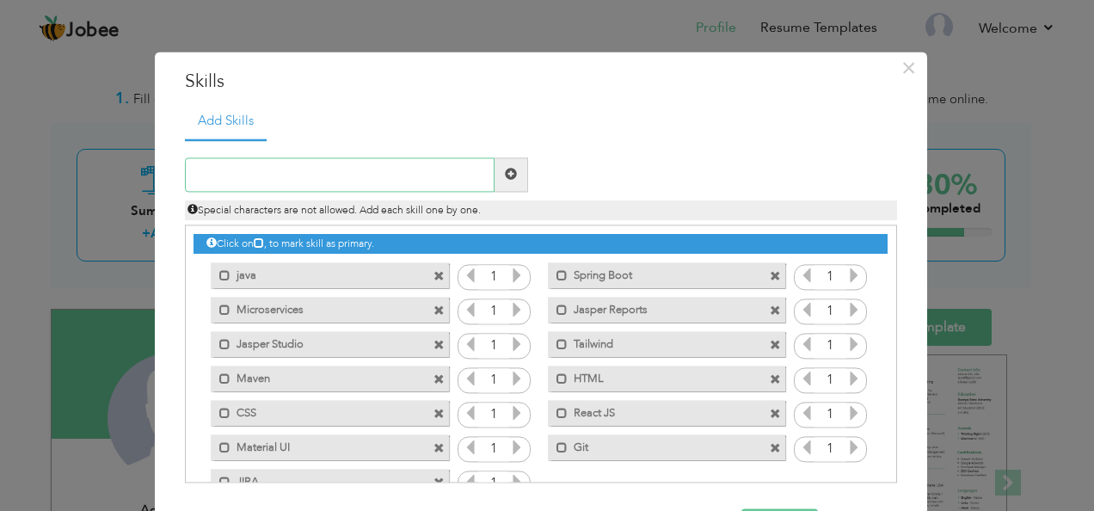
click at [373, 171] on input "text" at bounding box center [340, 174] width 310 height 34
paste input "Javascript TypeScript"
drag, startPoint x: 250, startPoint y: 169, endPoint x: 323, endPoint y: 166, distance: 73.2
click at [323, 166] on input "JavaScript TypeScript" at bounding box center [340, 174] width 310 height 34
type input "JavaScript"
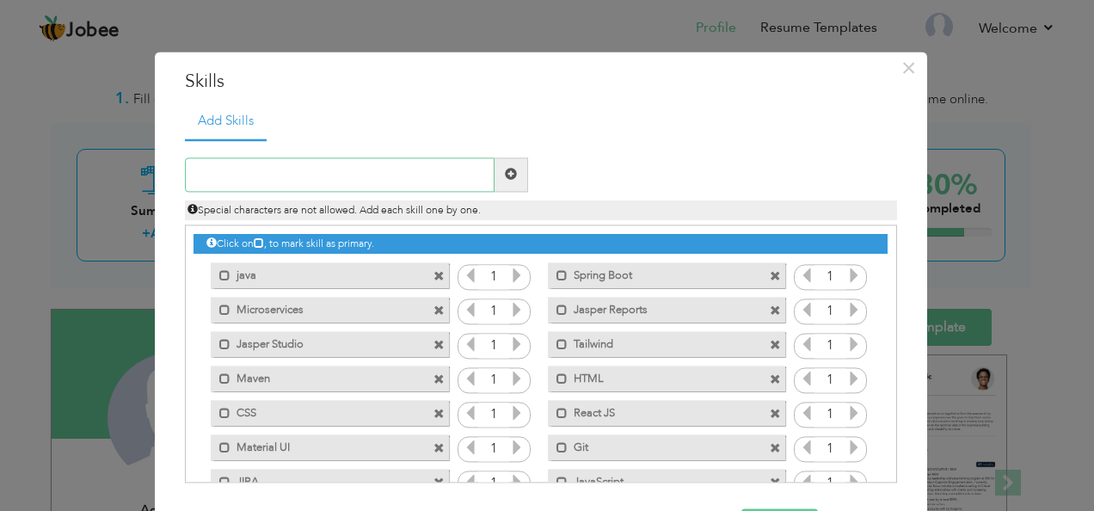
paste input "TypeScript"
type input "TypeScript"
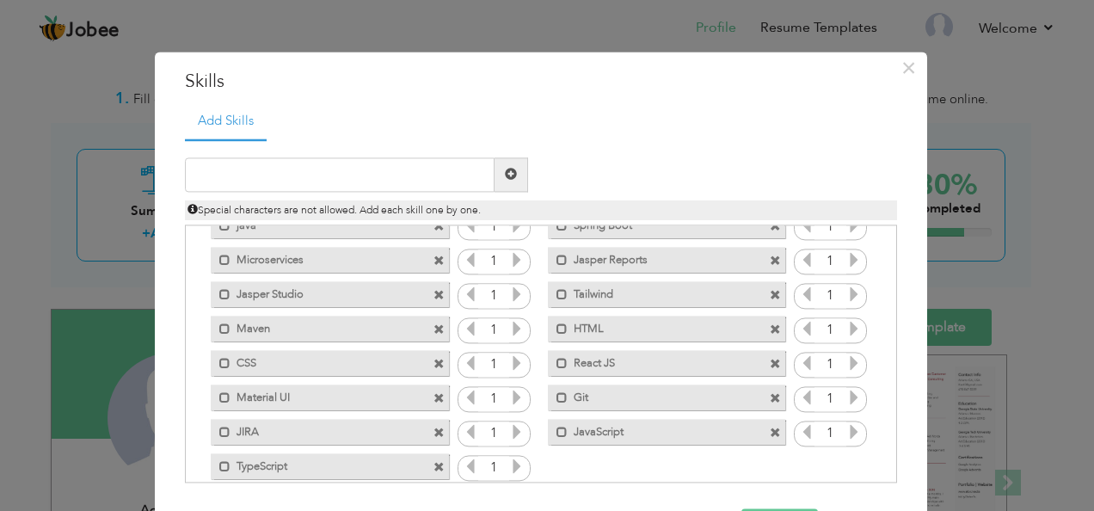
scroll to position [72, 0]
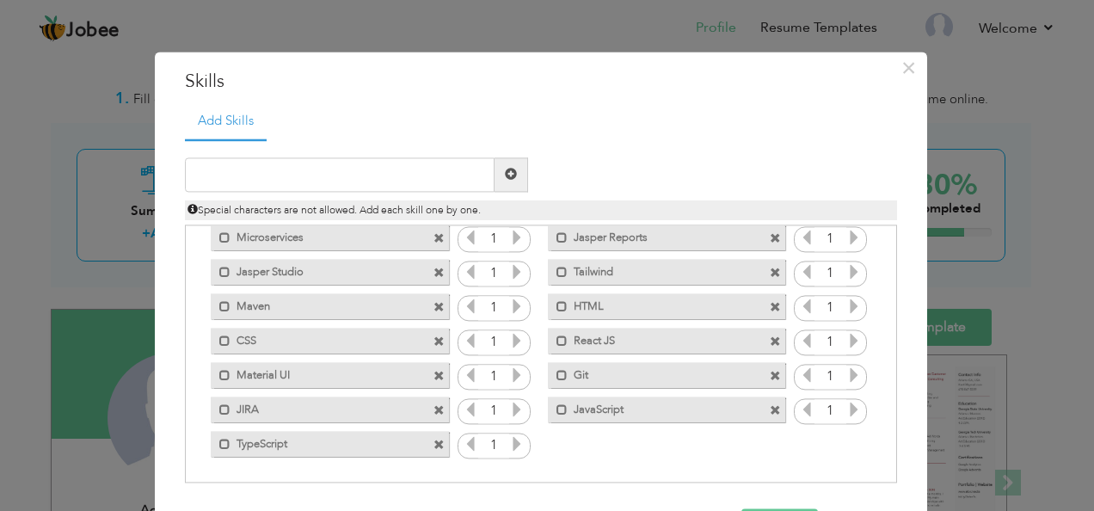
click at [465, 441] on icon at bounding box center [470, 443] width 15 height 15
click at [509, 449] on icon at bounding box center [516, 443] width 15 height 15
click at [463, 443] on icon at bounding box center [470, 443] width 15 height 15
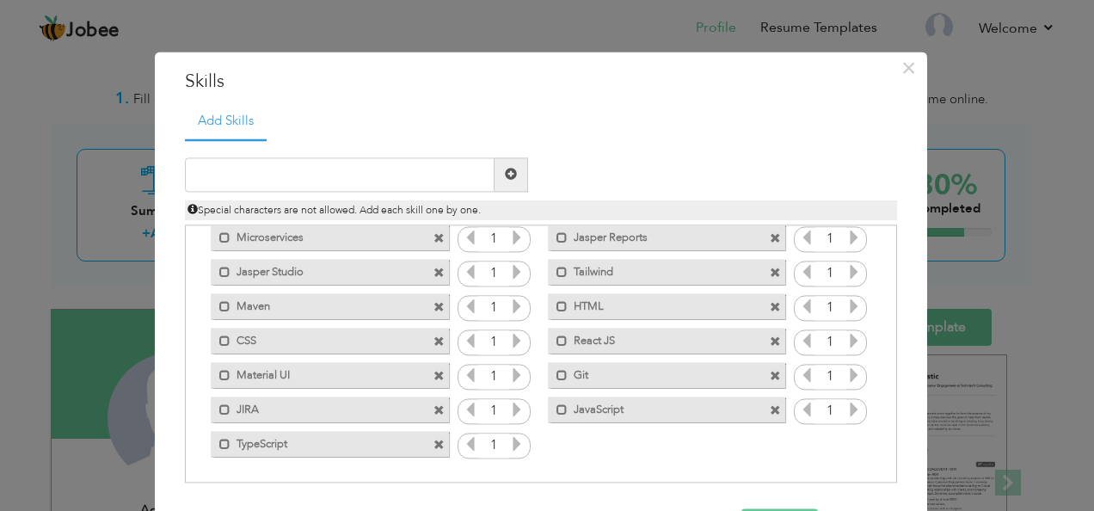
click at [607, 454] on div "Click on , to mark skill as primary. Mark as primary skill. java 1 Spring Boot …" at bounding box center [540, 307] width 693 height 308
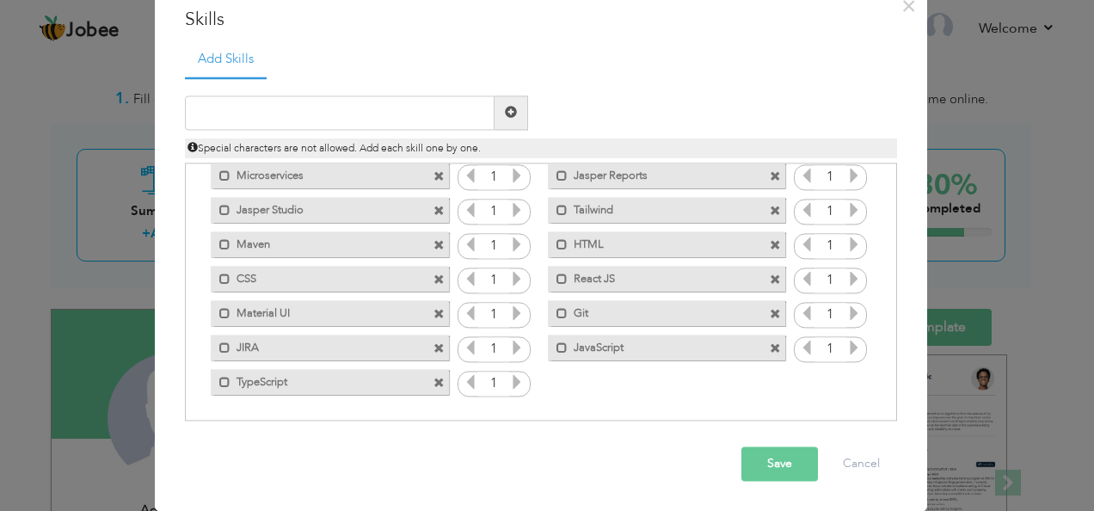
click at [766, 461] on button "Save" at bounding box center [780, 464] width 77 height 34
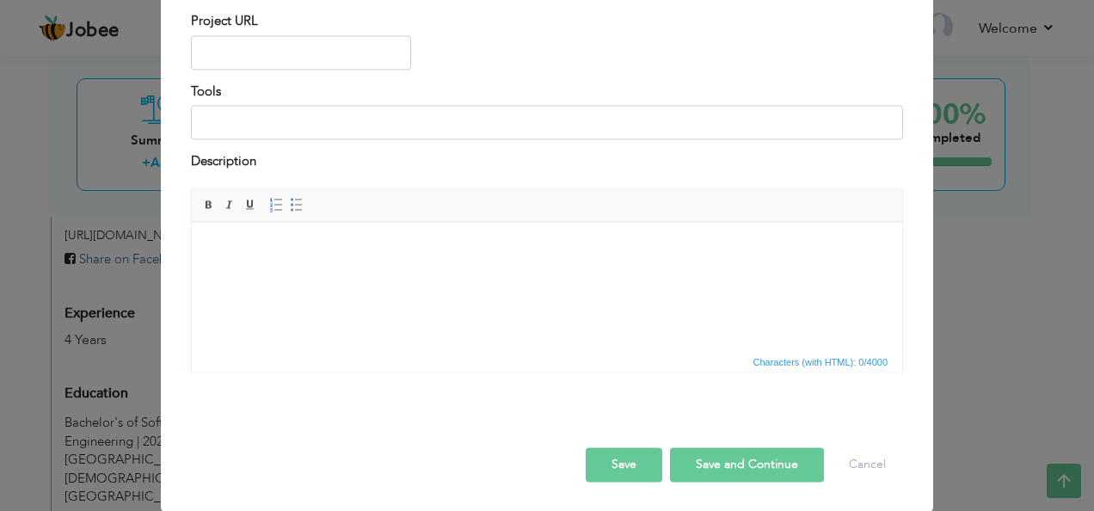
scroll to position [0, 0]
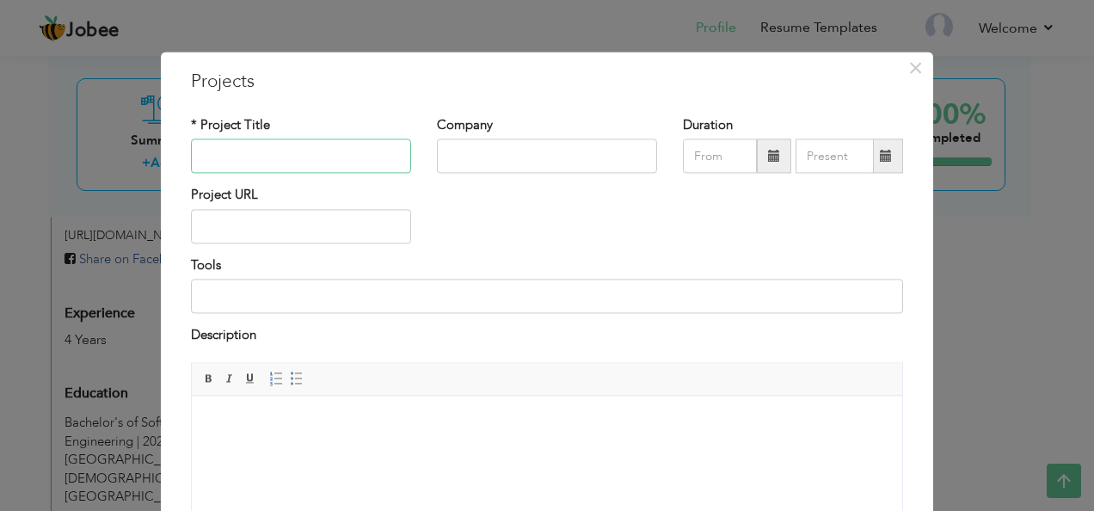
click at [354, 157] on input "text" at bounding box center [301, 156] width 220 height 34
paste input "Rubios – Online Food Ordering Platform"
type input "Rubios – Online Food Ordering Platform"
click at [463, 155] on input "text" at bounding box center [547, 156] width 220 height 34
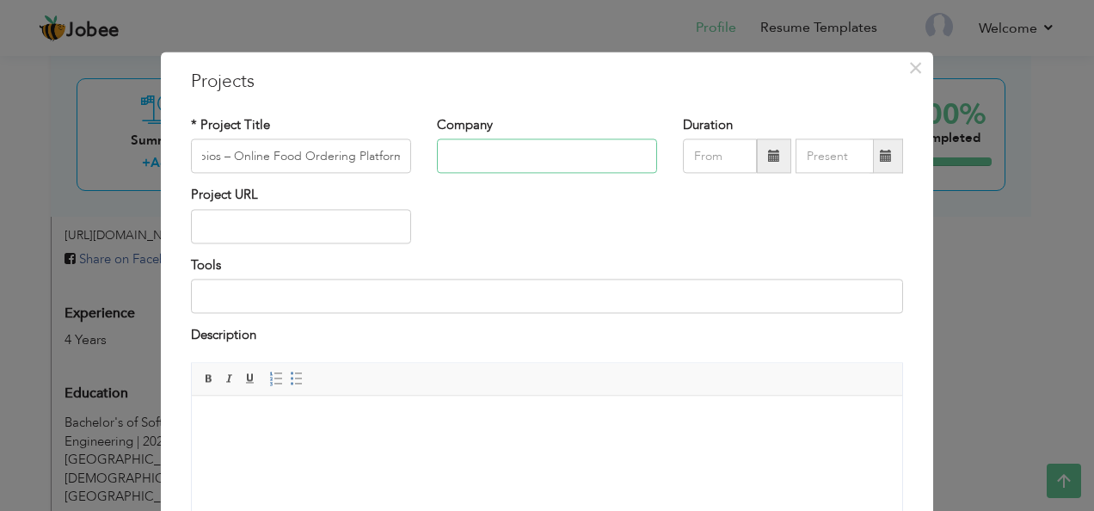
scroll to position [0, 0]
type input "c"
type input "Citrusbits"
click at [558, 269] on div "Tools" at bounding box center [547, 284] width 712 height 57
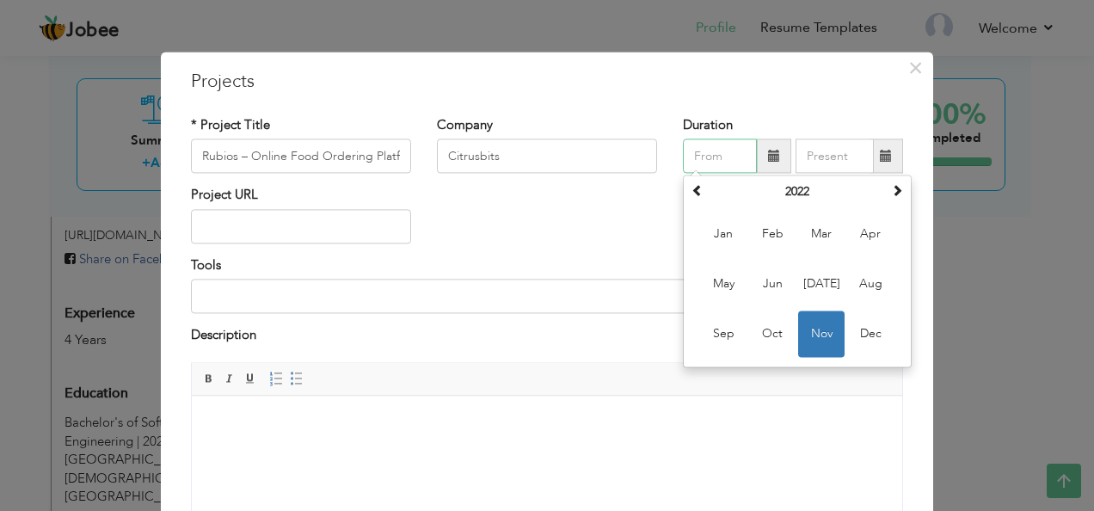
click at [707, 155] on input "text" at bounding box center [720, 156] width 74 height 34
click at [761, 241] on span "Feb" at bounding box center [772, 235] width 46 height 46
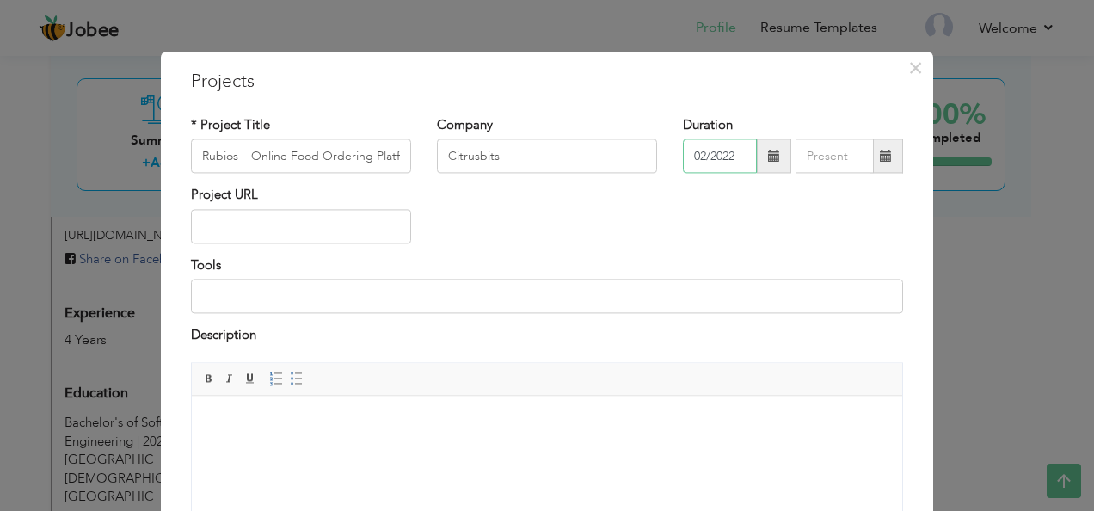
click at [730, 151] on input "02/2022" at bounding box center [720, 156] width 74 height 34
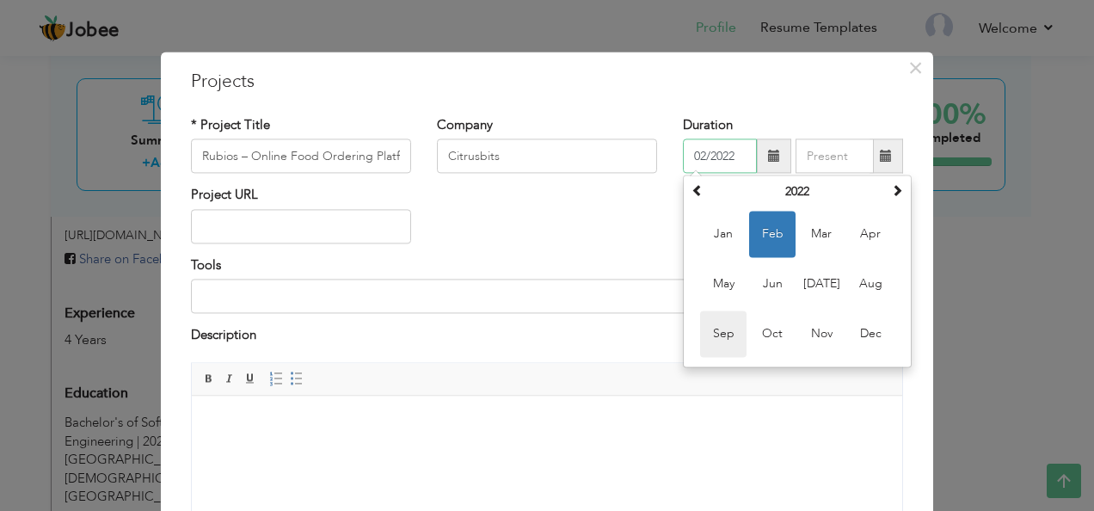
click at [718, 330] on span "Sep" at bounding box center [723, 334] width 46 height 46
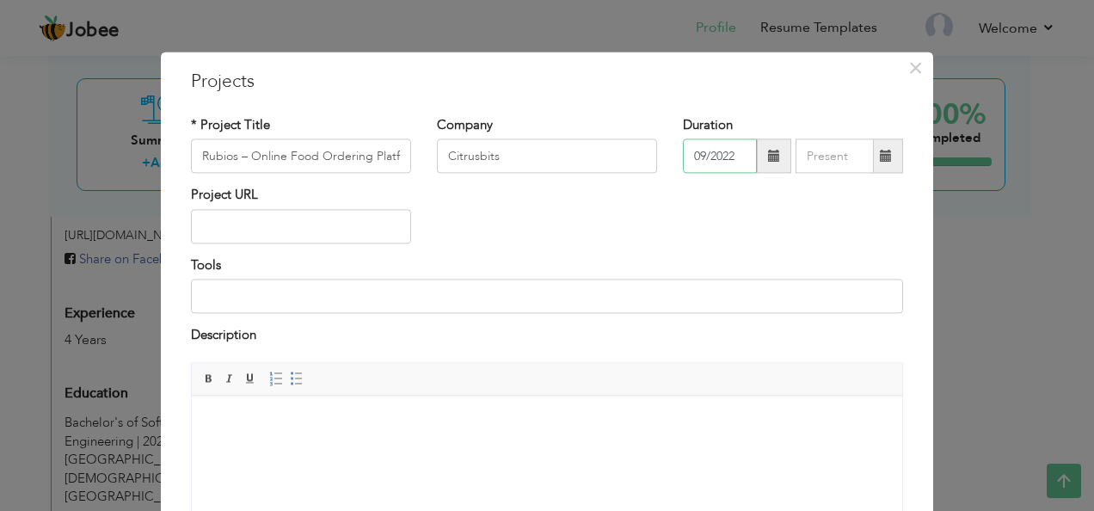
click at [736, 152] on input "09/2022" at bounding box center [720, 156] width 74 height 34
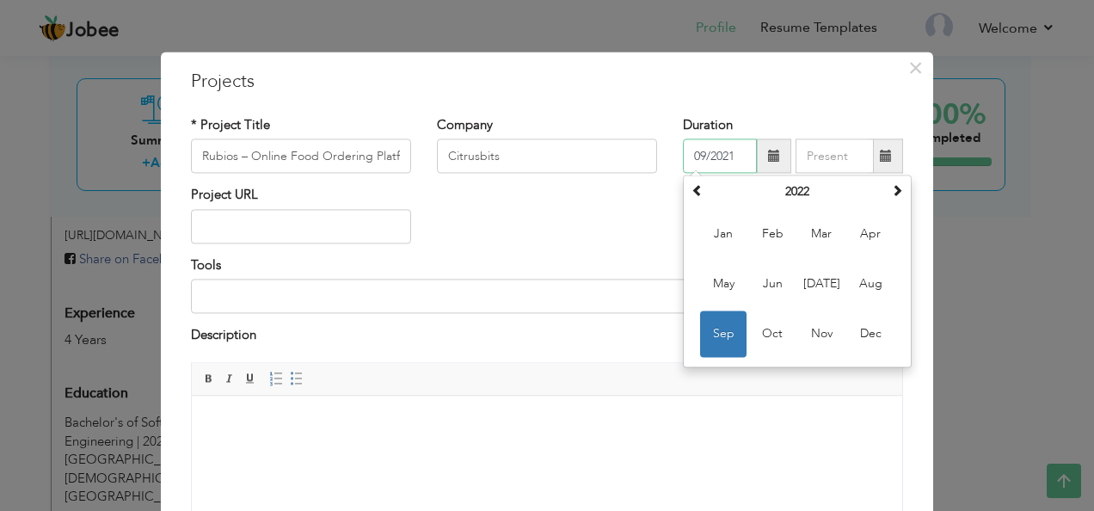
type input "09/2021"
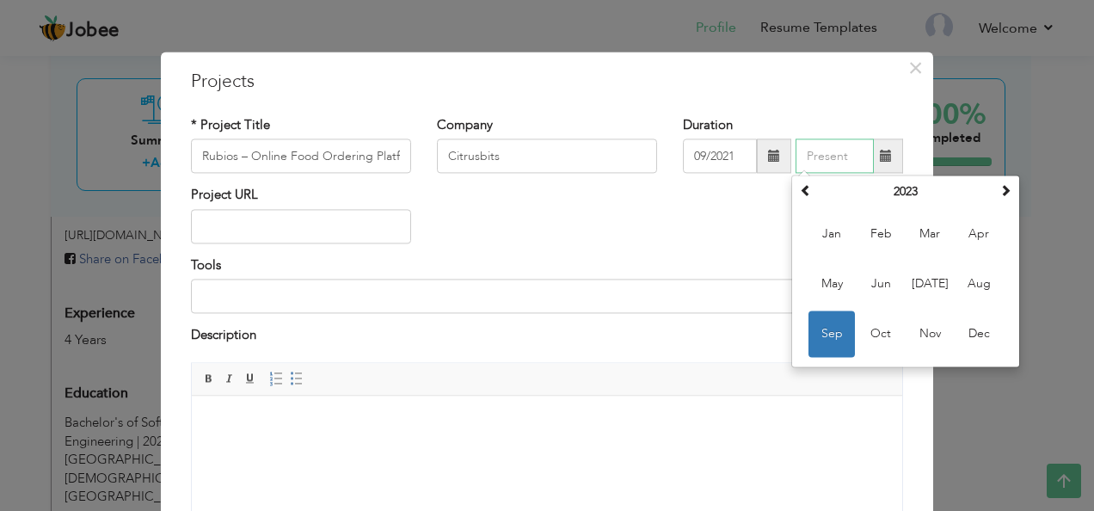
click at [821, 161] on input "text" at bounding box center [835, 156] width 78 height 34
click at [874, 225] on span "Feb" at bounding box center [881, 235] width 46 height 46
click at [842, 161] on input "02/2023" at bounding box center [835, 156] width 78 height 34
type input "02/2022"
click at [831, 129] on div "Duration 09/2021 02/2022 February 2023 Su Mo Tu We Th Fr Sa 29 30 31 1 2 3 4 5 …" at bounding box center [793, 144] width 220 height 57
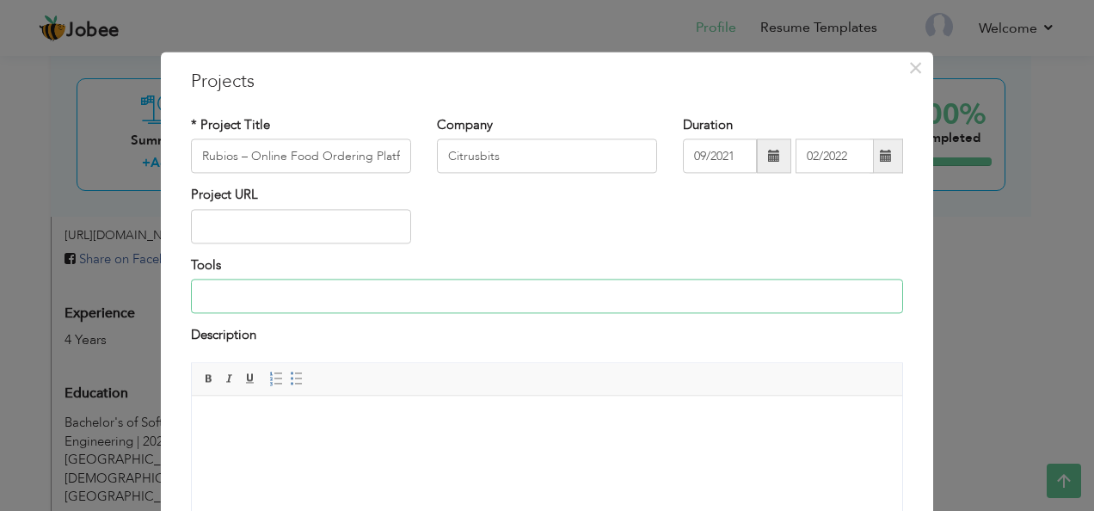
click at [361, 298] on input at bounding box center [547, 297] width 712 height 34
click at [337, 295] on input at bounding box center [547, 297] width 712 height 34
paste input "React.js, JavaScript, Material-UI"
click at [288, 311] on input "React.js, JavaScript, Material-UI" at bounding box center [547, 297] width 712 height 34
click at [301, 300] on input "React.js, JavaScript, Material-UI" at bounding box center [547, 297] width 712 height 34
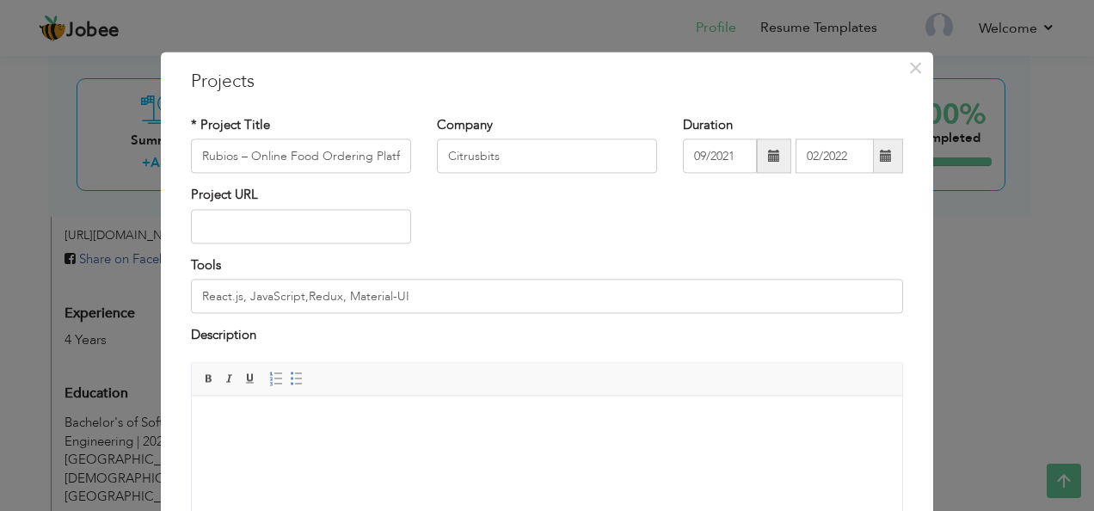
click at [373, 425] on body at bounding box center [547, 422] width 676 height 18
click at [298, 302] on input "React.js, JavaScript,Redux, Material-UI" at bounding box center [547, 297] width 712 height 34
type input "React.js, JavaScript, Redux, Material-UI"
click at [323, 448] on html at bounding box center [547, 422] width 711 height 52
click at [415, 422] on body at bounding box center [547, 422] width 676 height 18
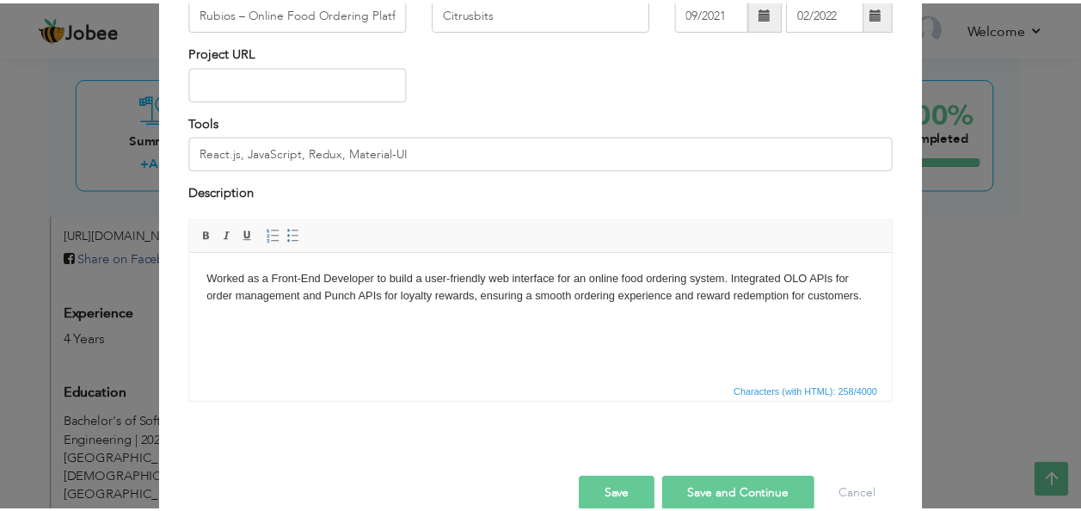
scroll to position [174, 0]
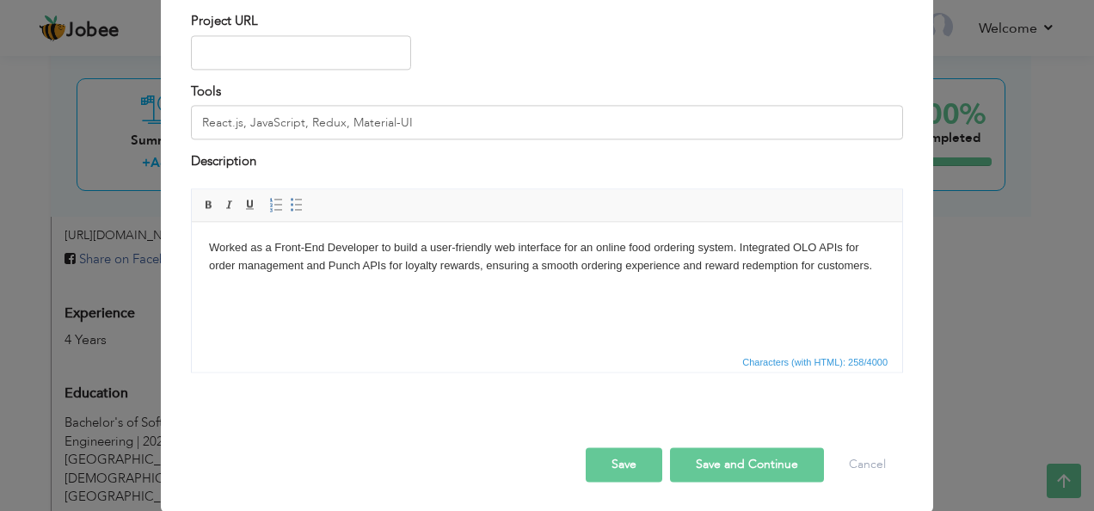
click at [721, 465] on button "Save and Continue" at bounding box center [747, 464] width 154 height 34
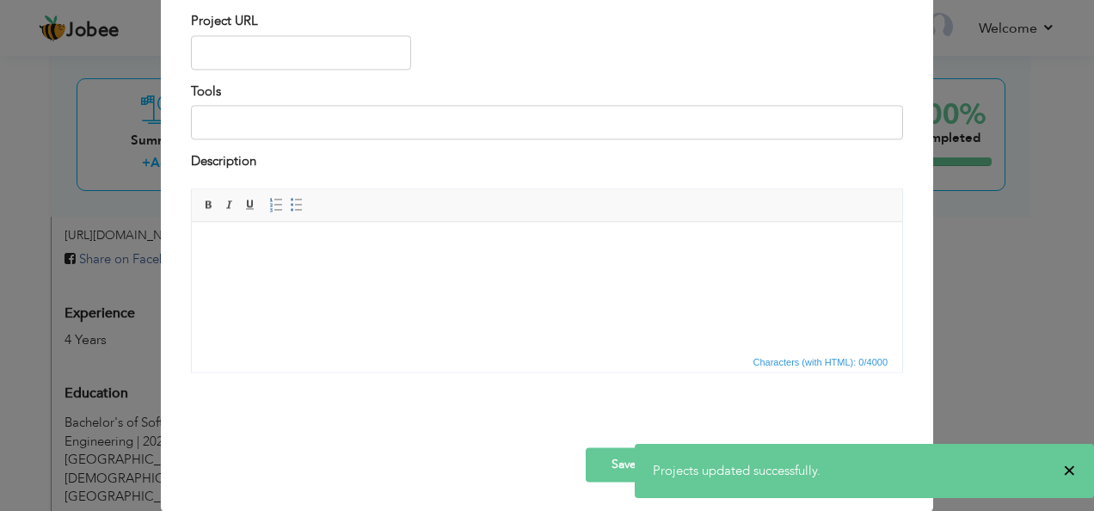
click at [1073, 473] on span "×" at bounding box center [1069, 470] width 13 height 17
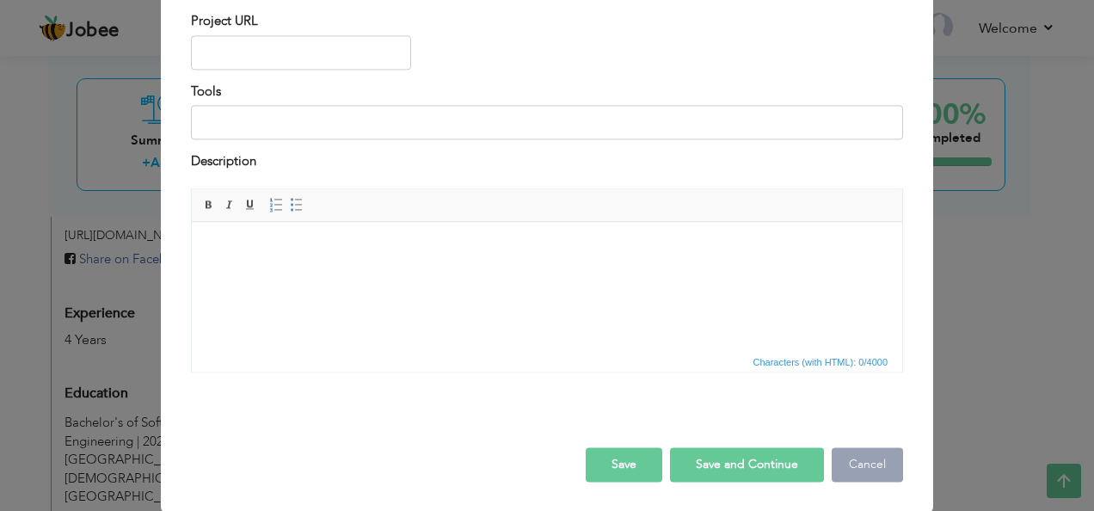
click at [864, 464] on button "Cancel" at bounding box center [867, 464] width 71 height 34
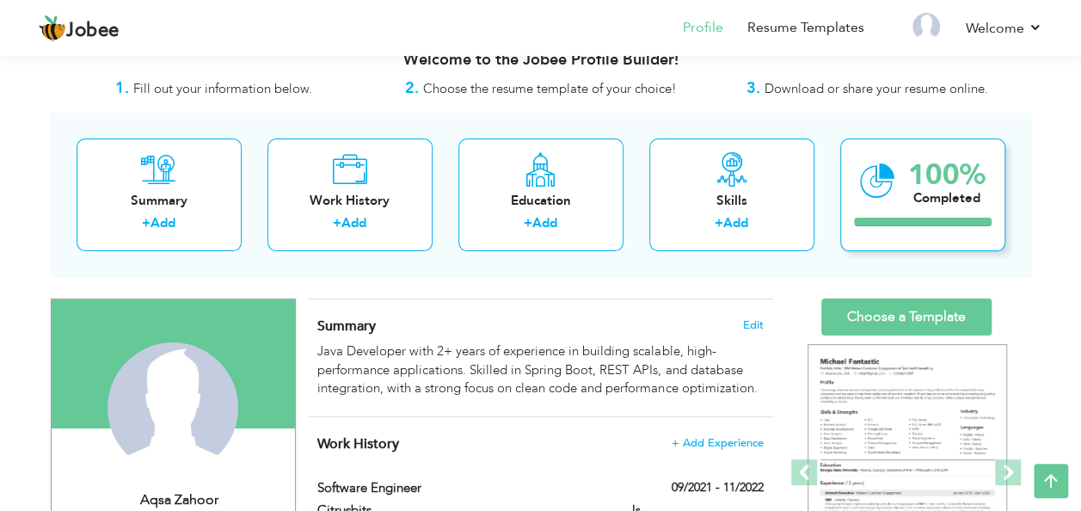
scroll to position [0, 0]
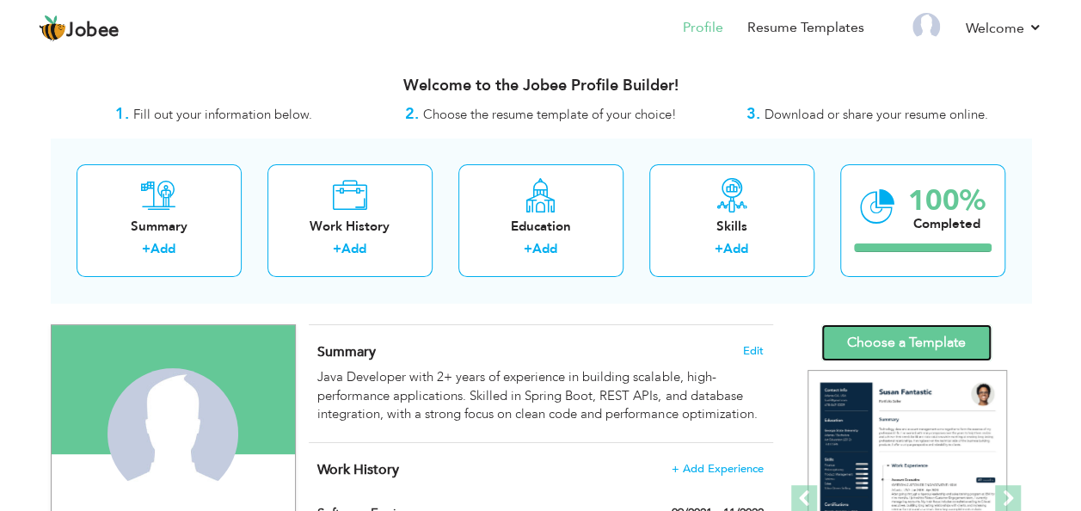
click at [875, 332] on link "Choose a Template" at bounding box center [907, 342] width 170 height 37
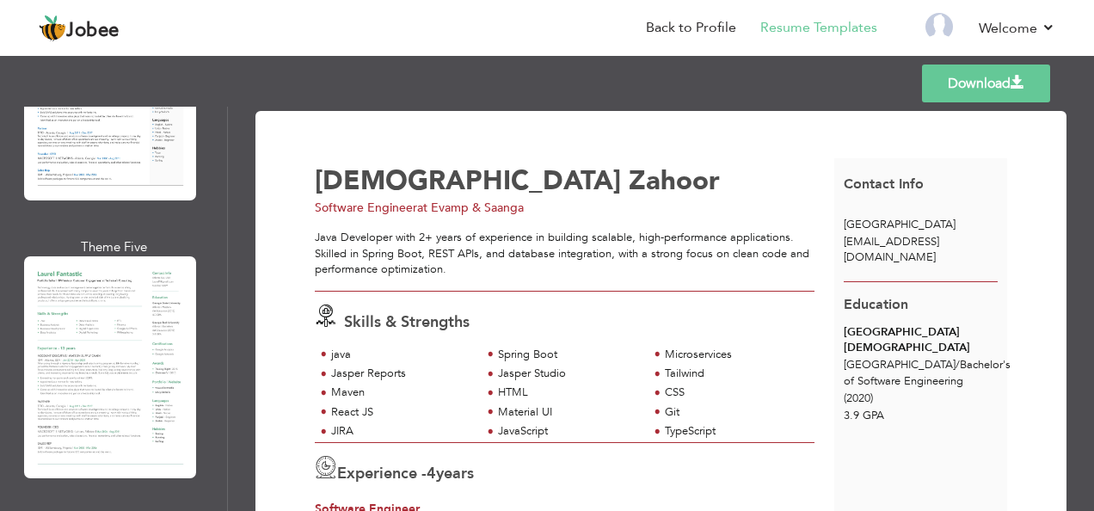
scroll to position [1090, 0]
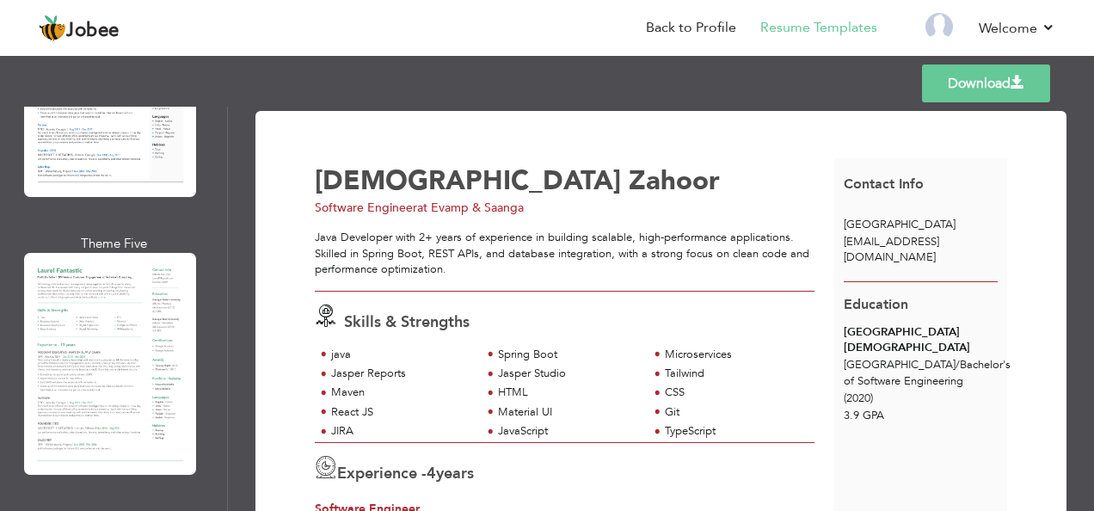
click at [86, 377] on div "Professional Themes Theme One Theme Two Theme Three Theme Four" at bounding box center [547, 309] width 1094 height 404
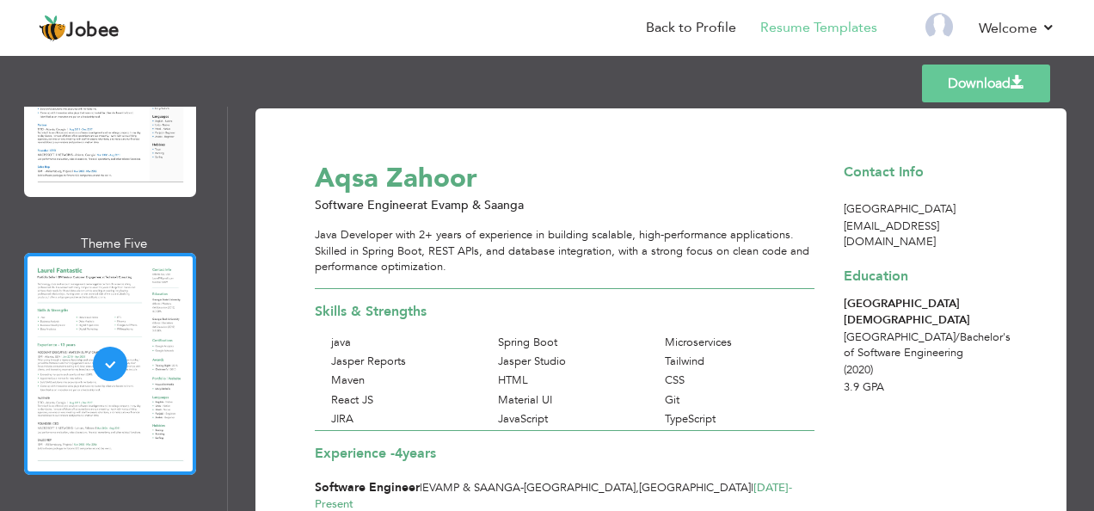
scroll to position [0, 0]
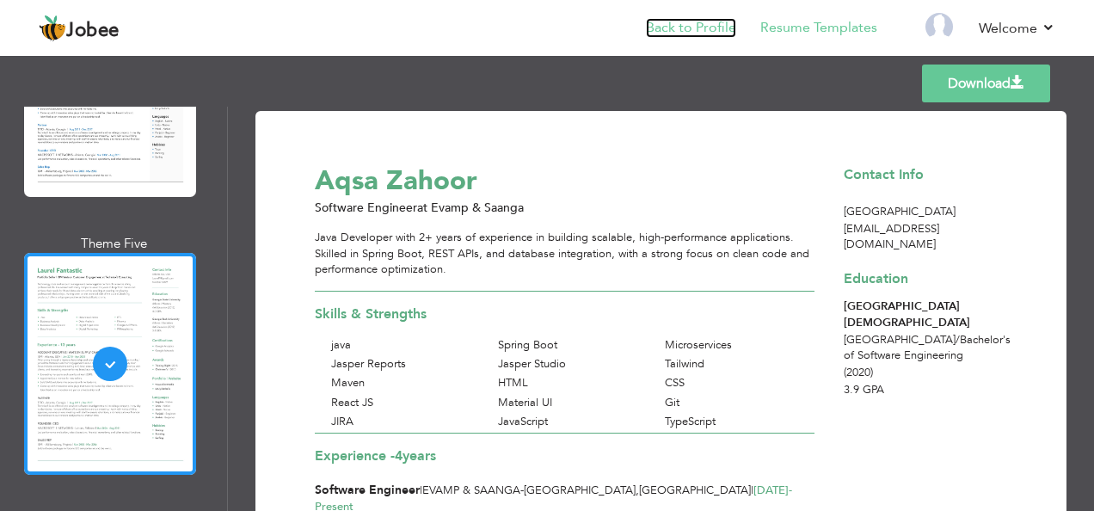
click at [664, 24] on link "Back to Profile" at bounding box center [691, 28] width 90 height 20
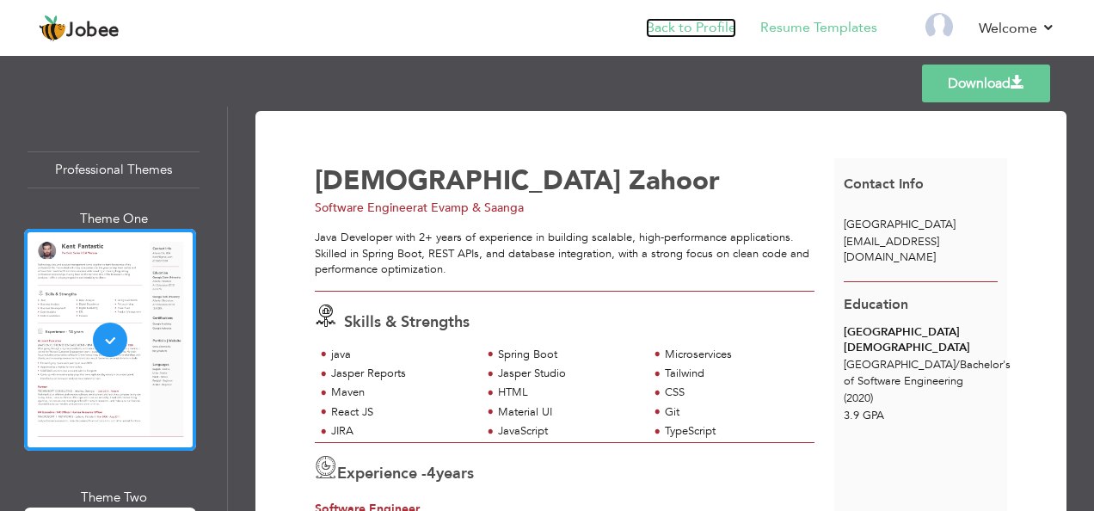
click at [708, 31] on link "Back to Profile" at bounding box center [691, 28] width 90 height 20
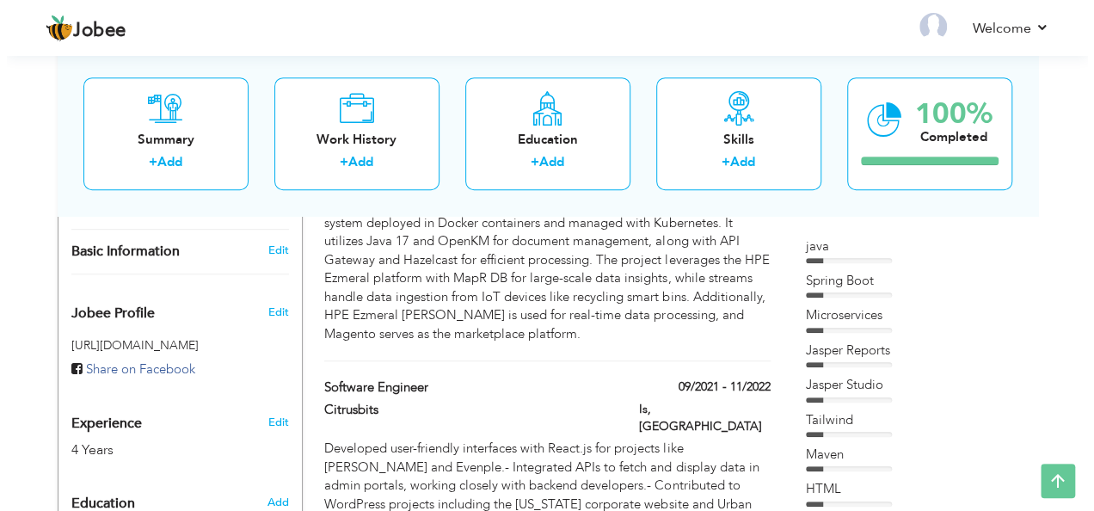
scroll to position [461, 0]
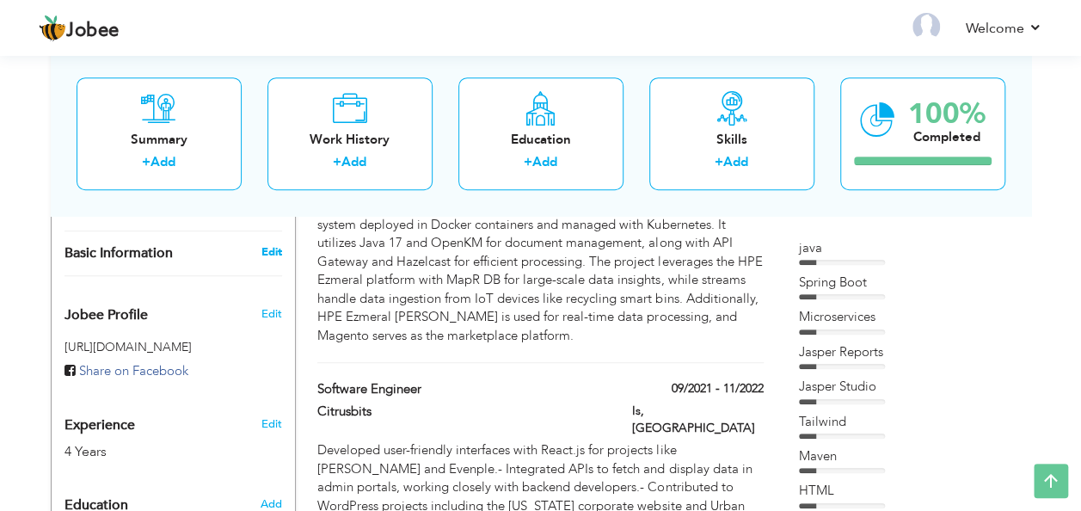
click at [270, 246] on link "Edit" at bounding box center [271, 251] width 21 height 15
type input "[DEMOGRAPHIC_DATA]"
type input "Zahoor"
select select "number:166"
select select "number:6"
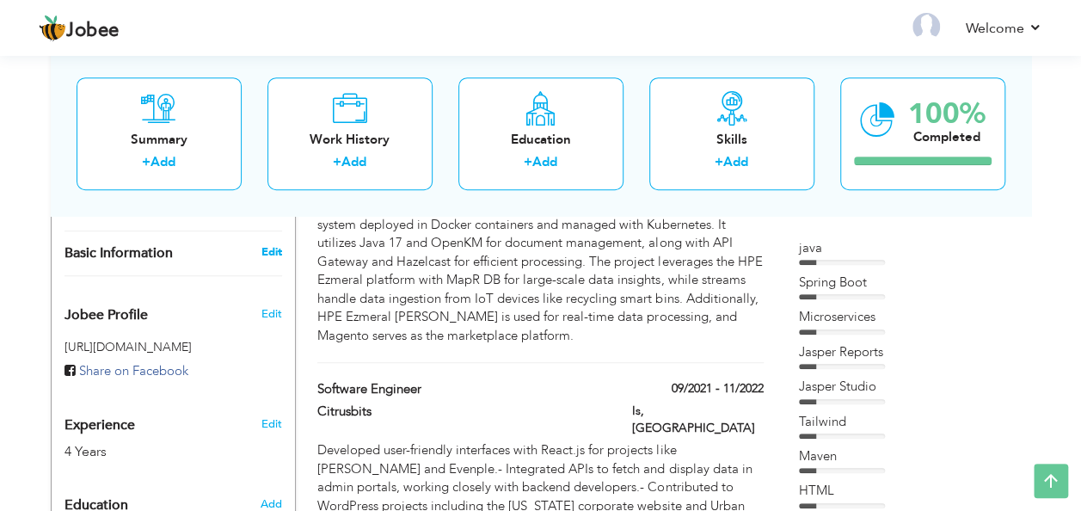
type input "Evamp & Saanga"
type input "Software Engineer"
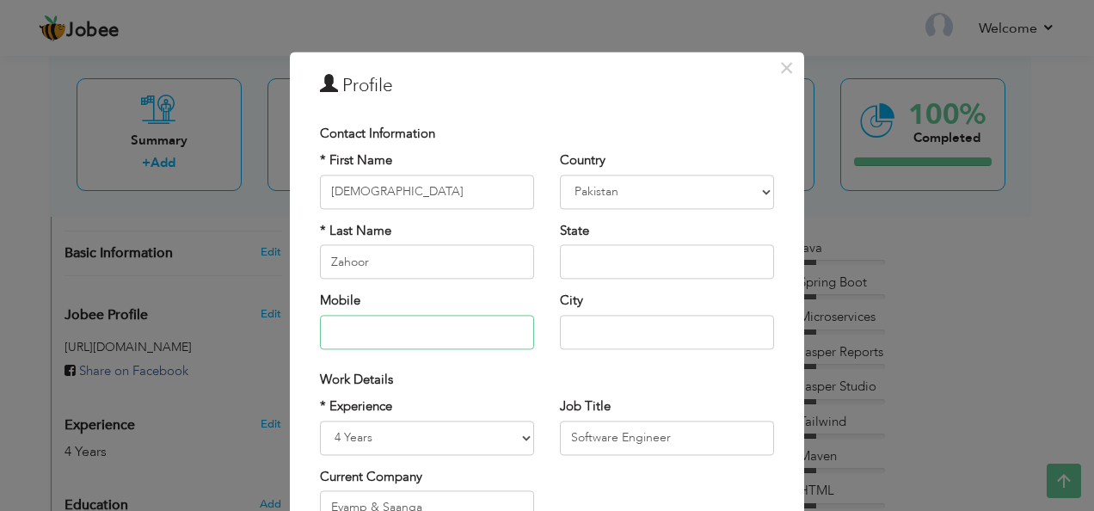
click at [471, 333] on input "text" at bounding box center [427, 332] width 214 height 34
click at [771, 226] on div "Country Afghanistan Albania Algeria American Samoa Andorra Angola Anguilla Anta…" at bounding box center [667, 257] width 240 height 210
click at [436, 318] on input "0312" at bounding box center [427, 332] width 214 height 34
type input "03125753715"
type input "[GEOGRAPHIC_DATA]"
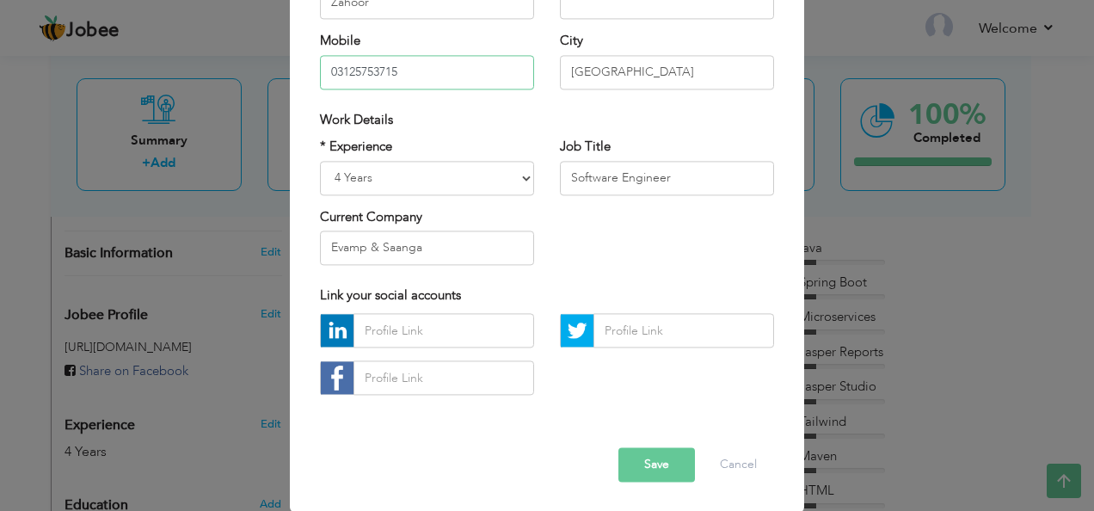
scroll to position [261, 0]
click at [481, 323] on input "text" at bounding box center [444, 330] width 181 height 34
paste input "https://www.linkedin.com/in/aqsa-zahoor-3719611b5/"
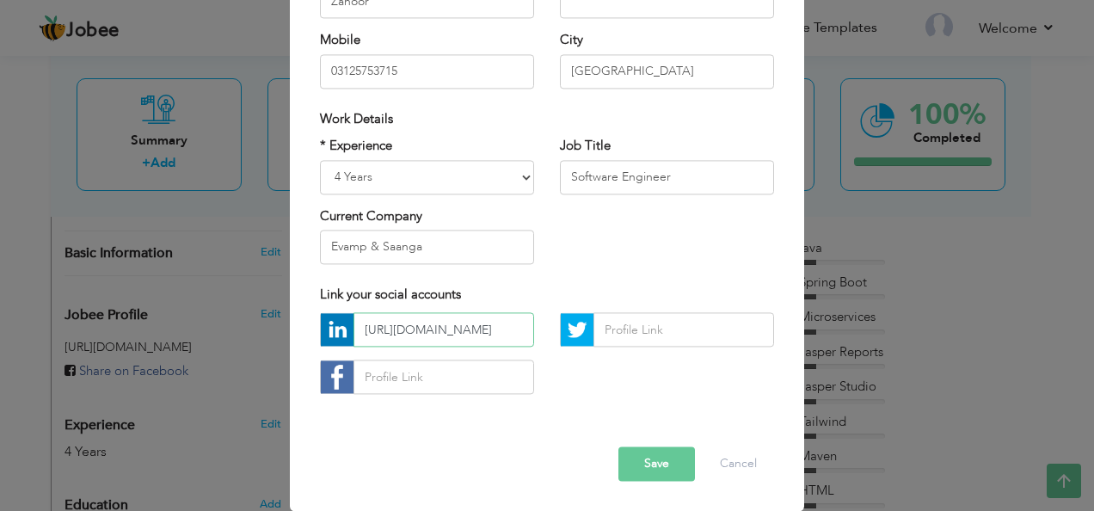
type input "https://www.linkedin.com/in/aqsa-zahoor-3719611b5/"
click at [441, 439] on div "Error" at bounding box center [547, 434] width 480 height 27
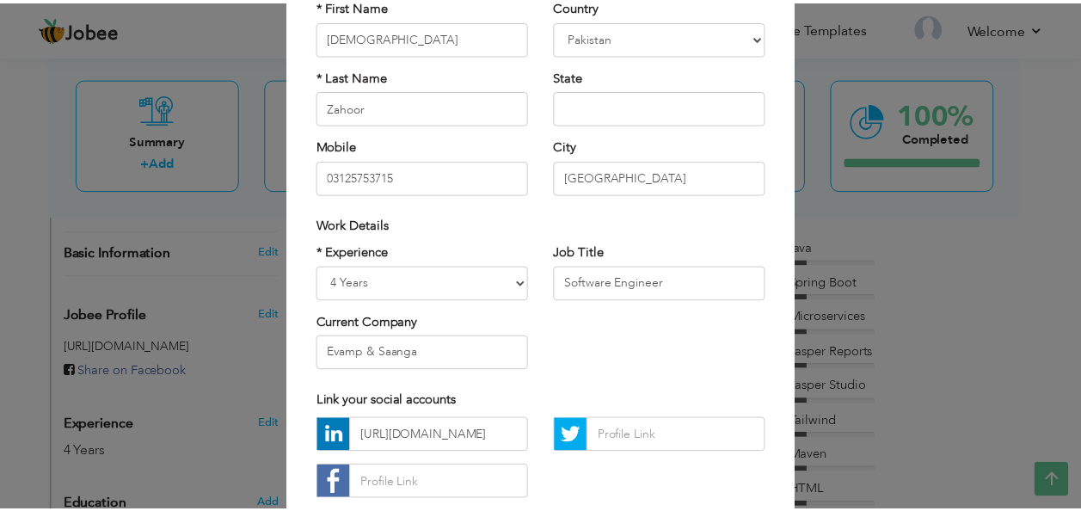
scroll to position [261, 0]
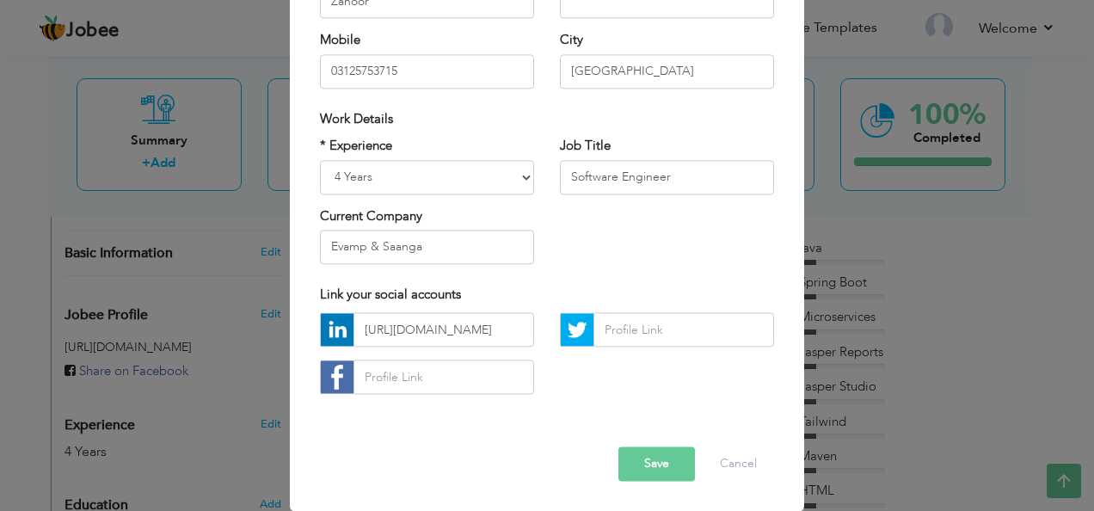
click at [652, 456] on button "Save" at bounding box center [657, 464] width 77 height 34
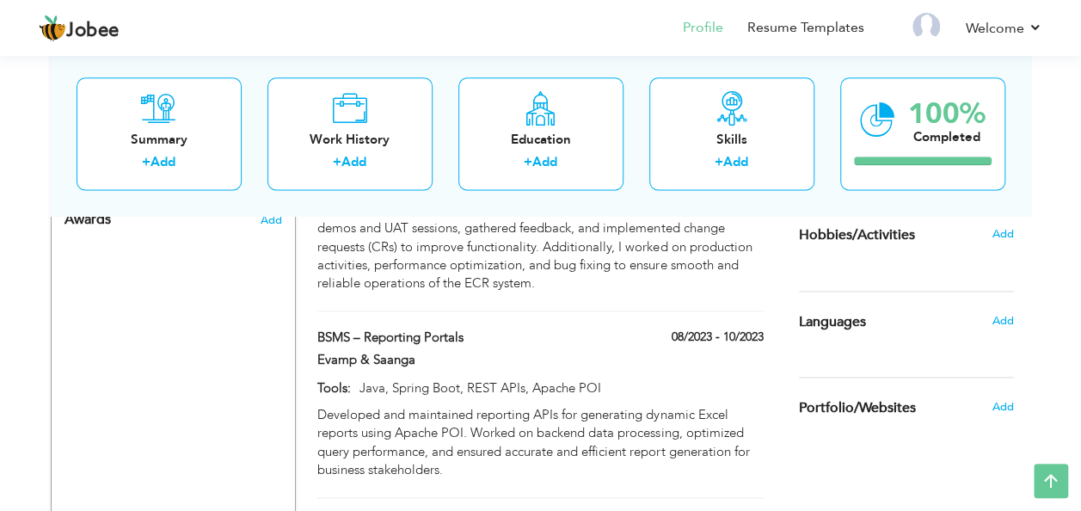
scroll to position [1038, 0]
click at [1013, 318] on span "Add" at bounding box center [1002, 318] width 22 height 15
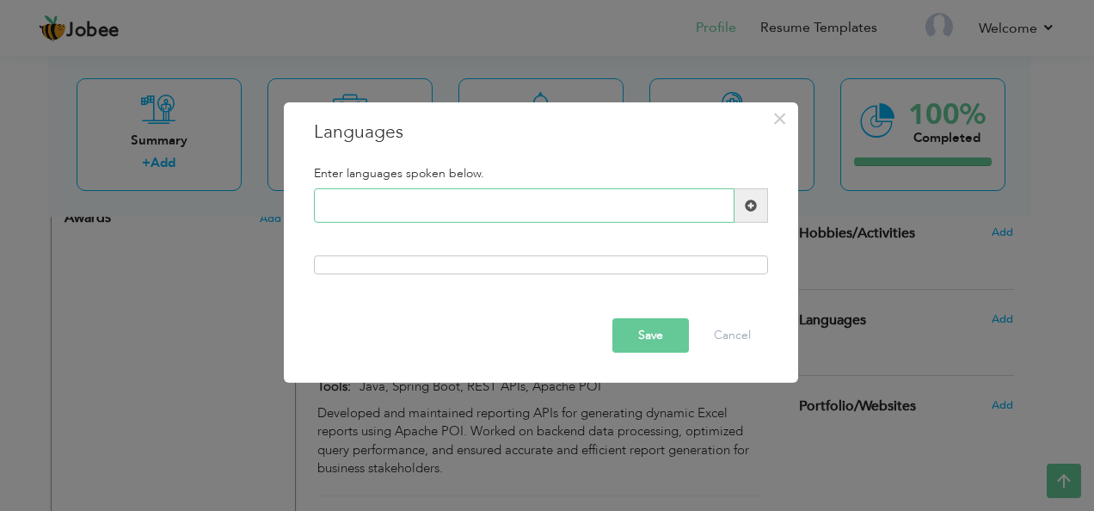
click at [490, 207] on input "text" at bounding box center [524, 205] width 421 height 34
type input "English"
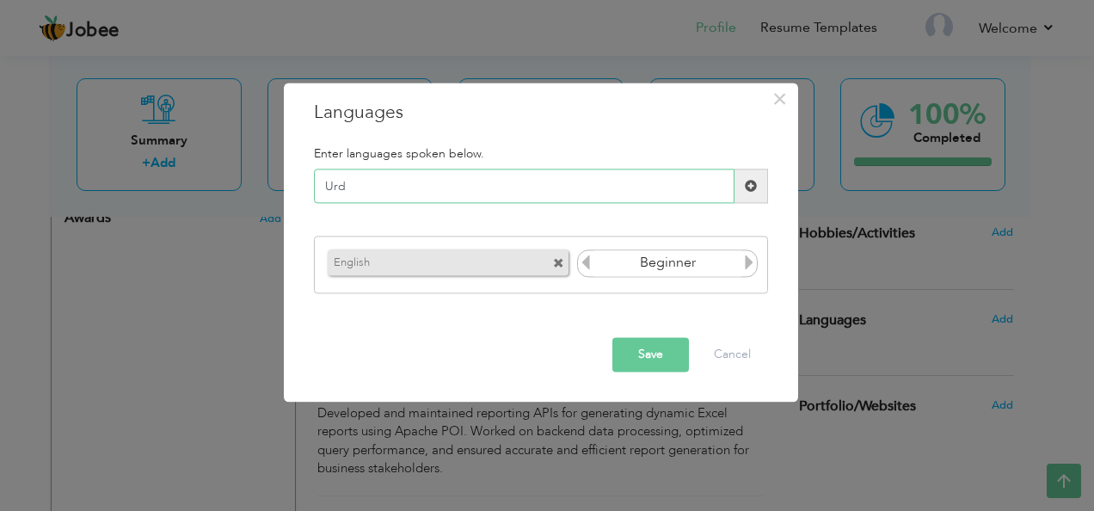
type input "Urdu"
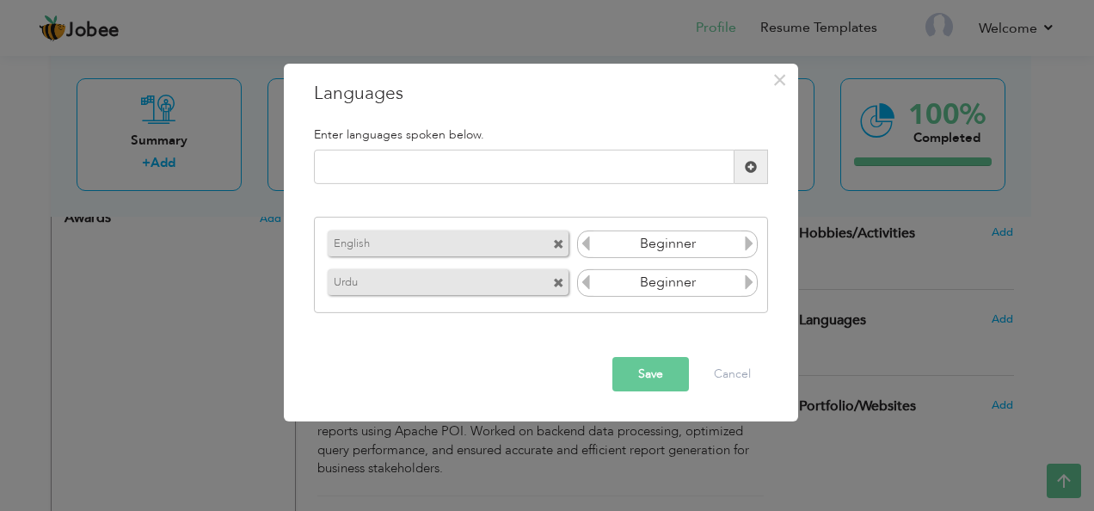
click at [645, 365] on button "Save" at bounding box center [651, 374] width 77 height 34
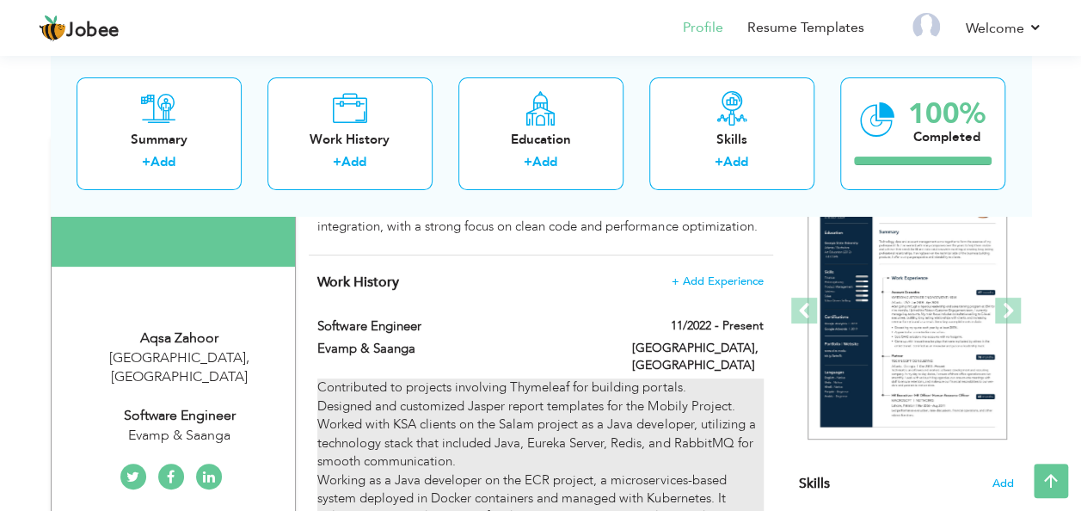
scroll to position [187, 0]
click at [570, 379] on div "Contributed to projects involving Thymeleaf for building portals. Designed and …" at bounding box center [540, 498] width 446 height 239
type input "Software Engineer"
type input "Evamp & Saanga"
type input "11/2022"
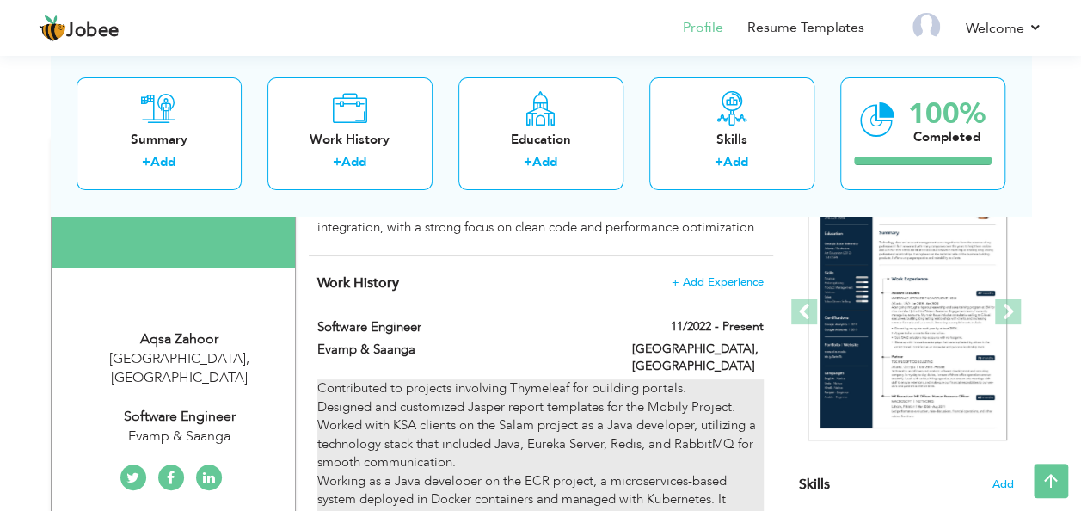
type input "[GEOGRAPHIC_DATA]"
checkbox input "true"
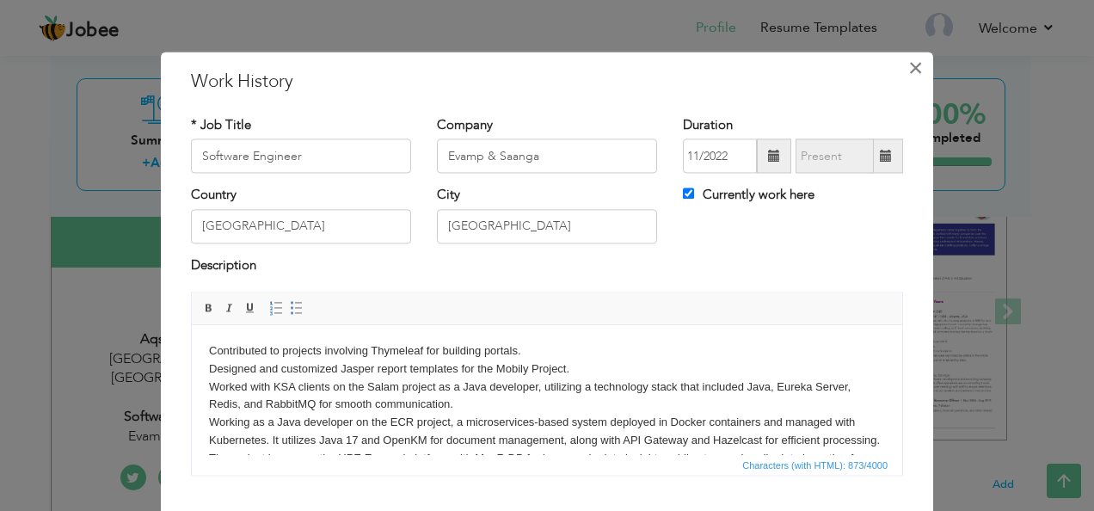
click at [915, 67] on span "×" at bounding box center [916, 67] width 15 height 31
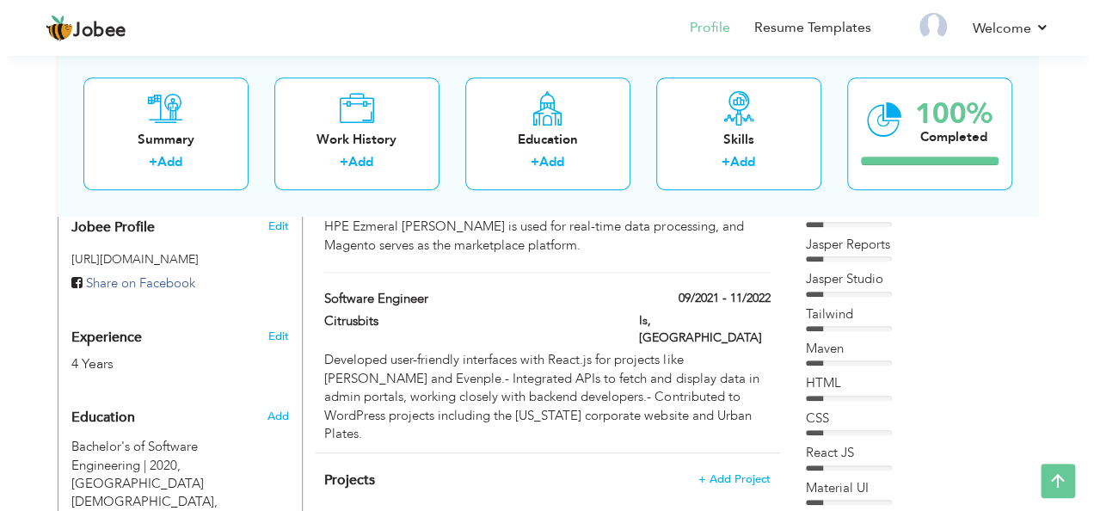
scroll to position [587, 0]
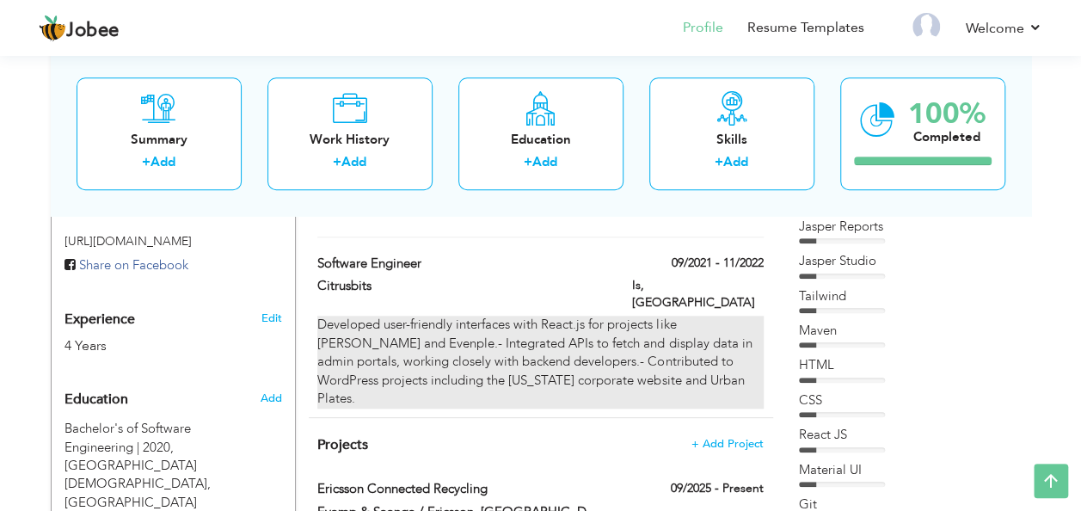
click at [644, 316] on div "Developed user-friendly interfaces with React.js for projects like Rubios and E…" at bounding box center [540, 362] width 446 height 92
type input "Citrusbits"
type input "09/2021"
type input "11/2022"
type input "Is"
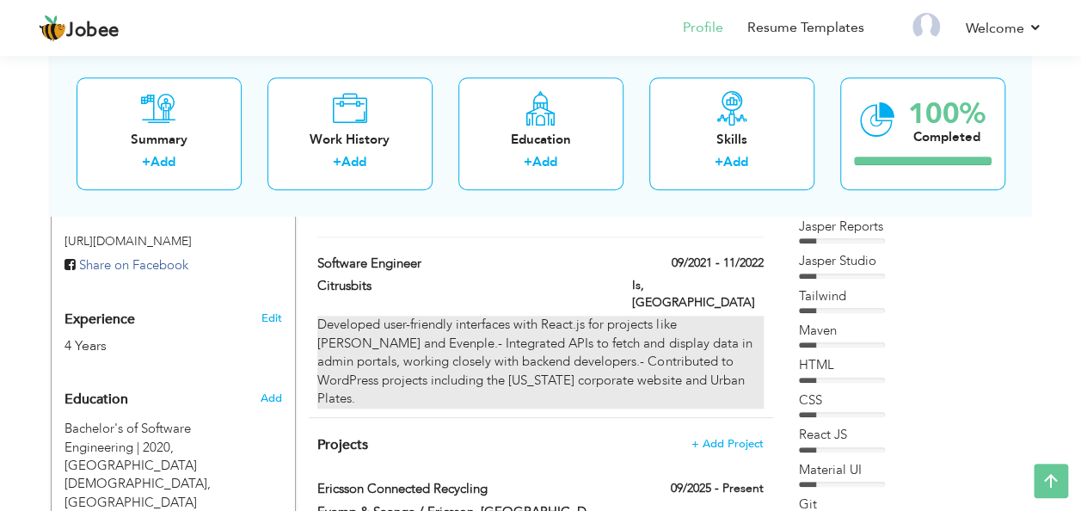
checkbox input "false"
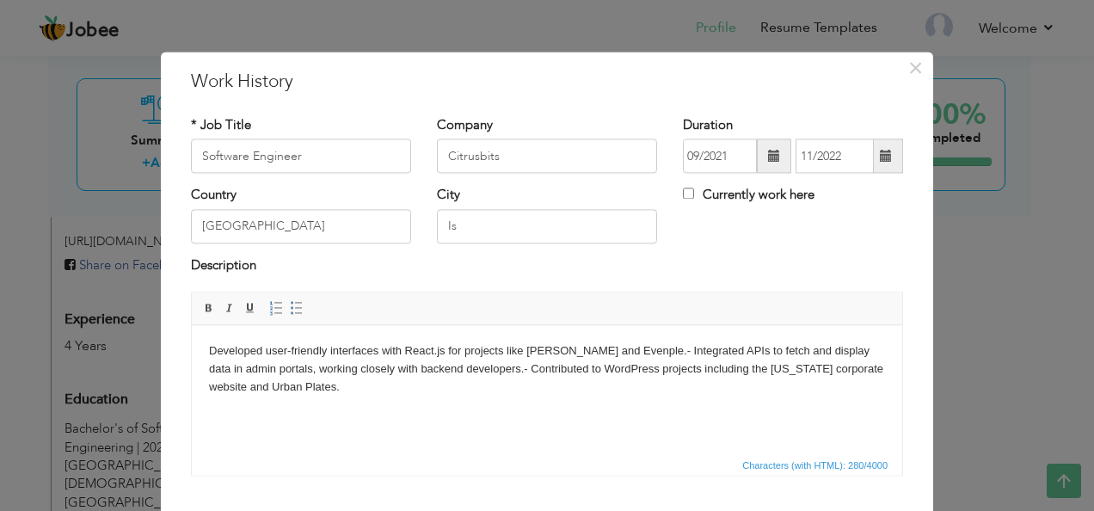
click at [636, 349] on body "Developed user-friendly interfaces with React.js for projects like Rubios and E…" at bounding box center [547, 368] width 676 height 53
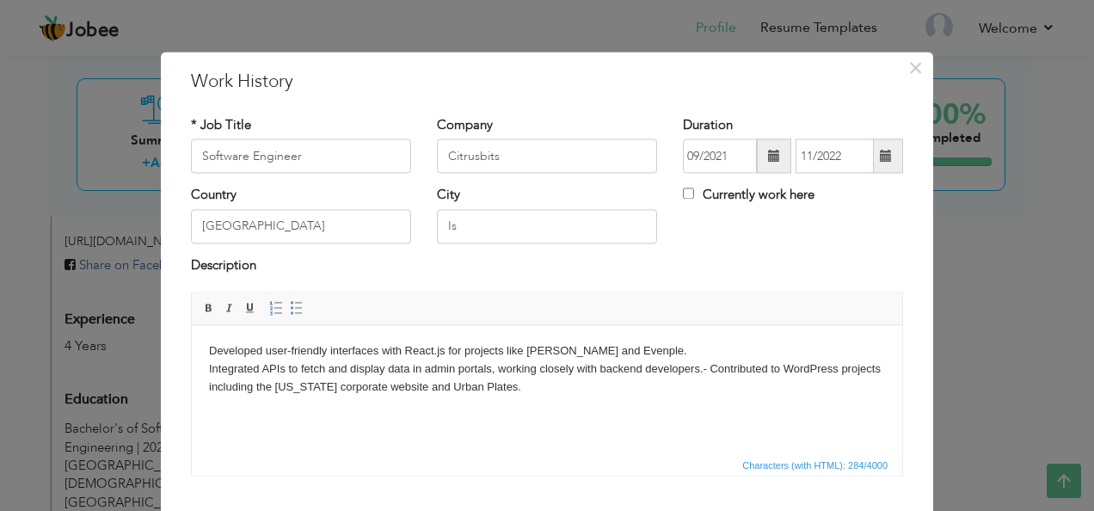
click at [707, 367] on body "Developed user-friendly interfaces with React.js for projects like Rubios and E…" at bounding box center [547, 368] width 676 height 53
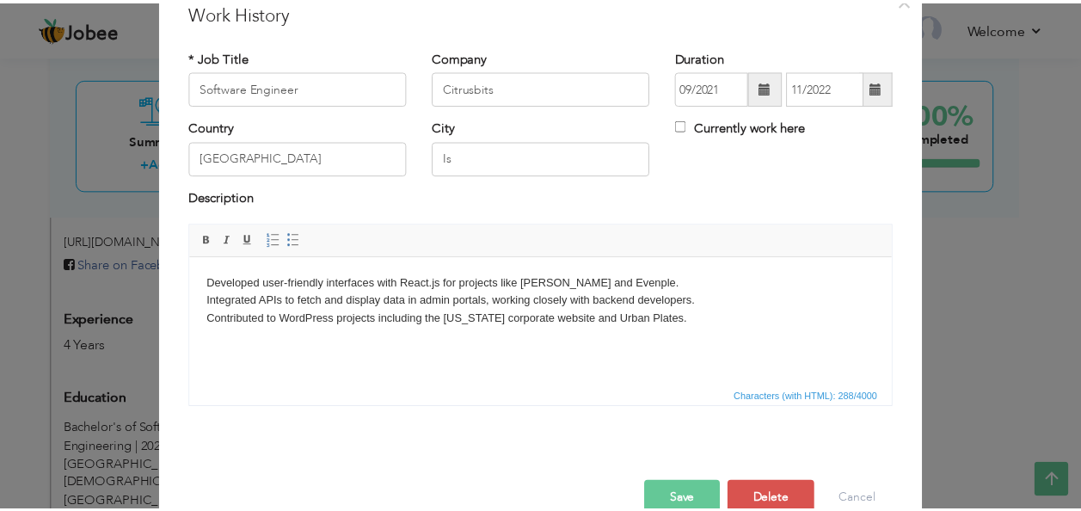
scroll to position [103, 0]
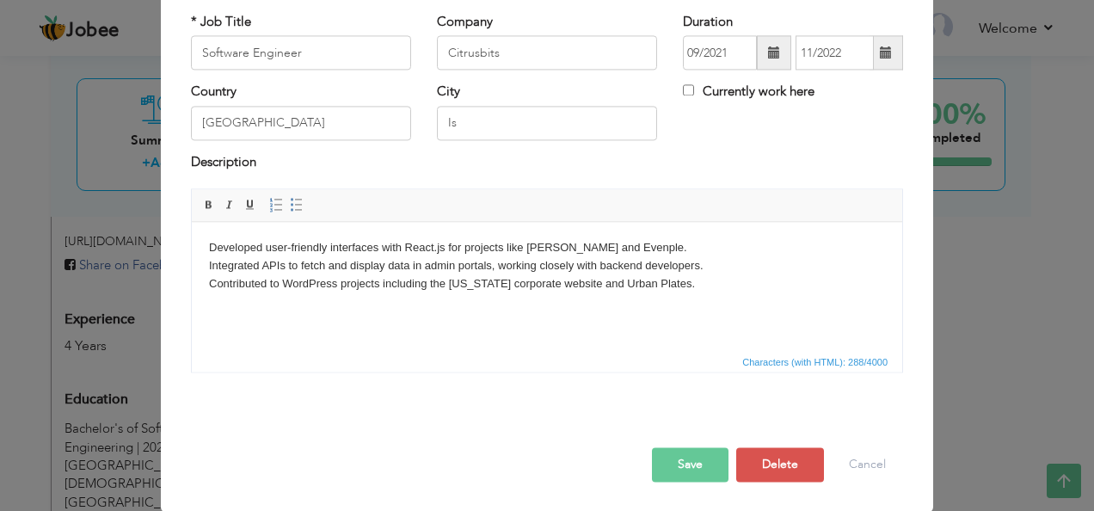
click at [692, 465] on button "Save" at bounding box center [690, 465] width 77 height 34
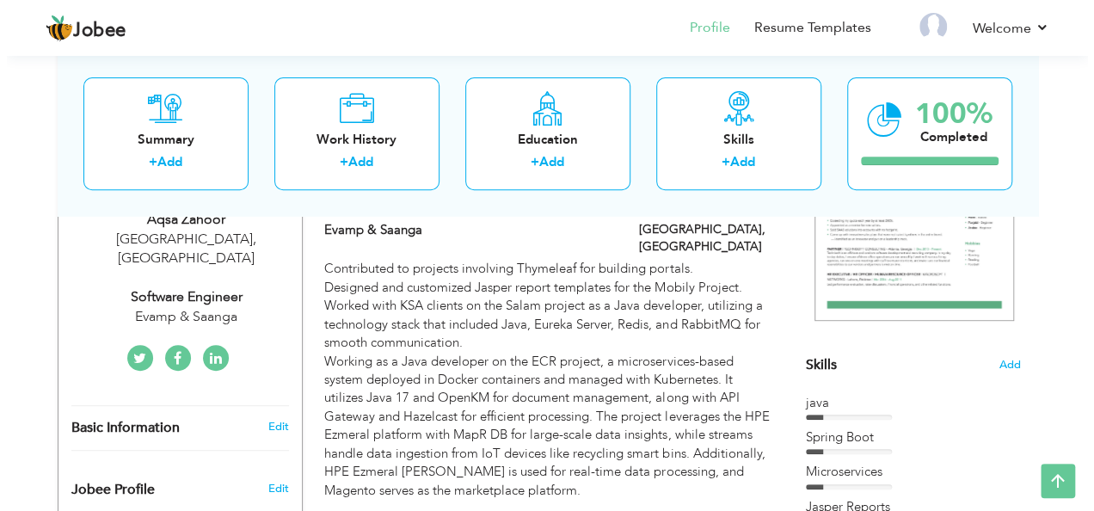
scroll to position [299, 0]
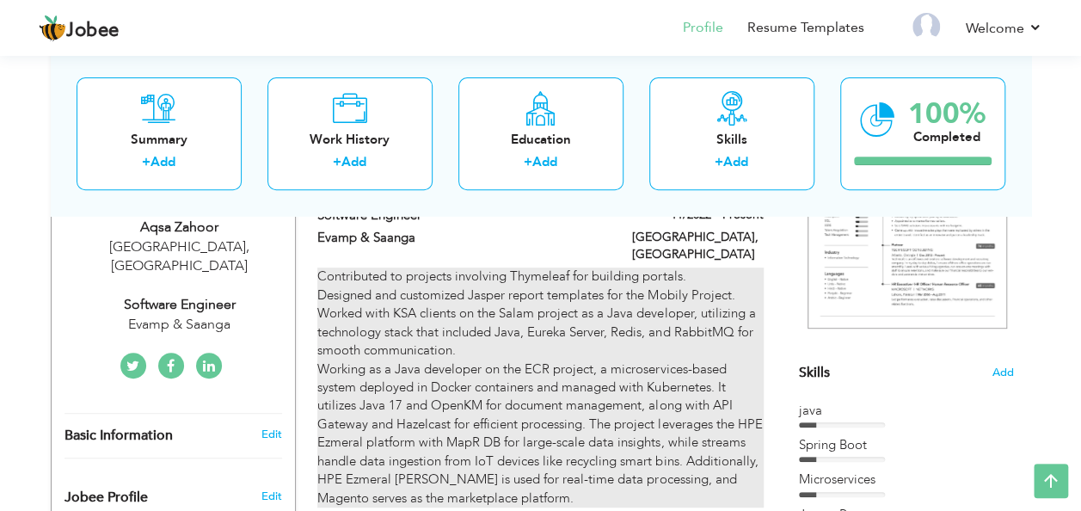
click at [687, 318] on div "Contributed to projects involving Thymeleaf for building portals. Designed and …" at bounding box center [540, 387] width 446 height 239
type input "Evamp & Saanga"
type input "11/2022"
type input "[GEOGRAPHIC_DATA]"
checkbox input "true"
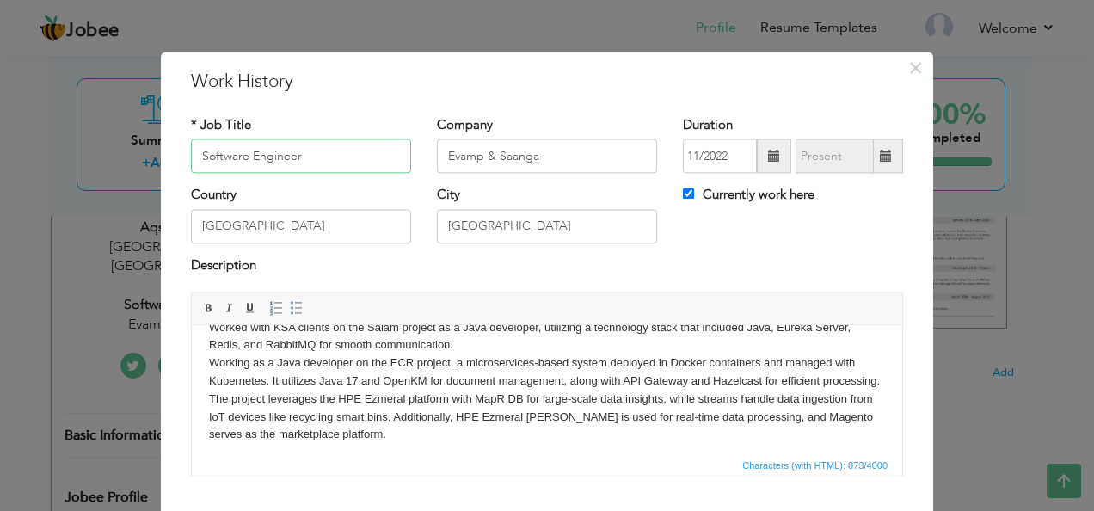
scroll to position [63, 0]
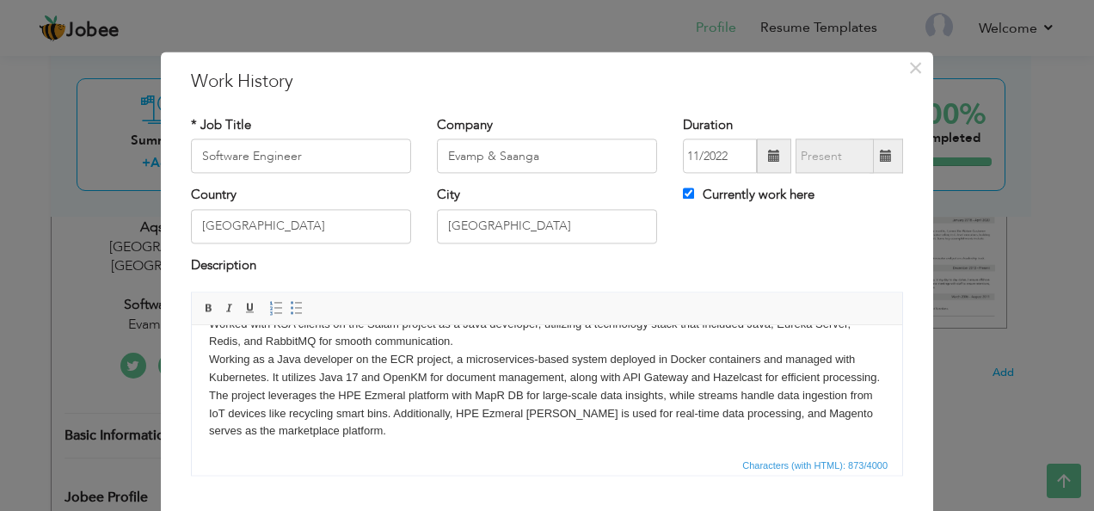
click at [441, 432] on body "Contributed to projects involving Thymeleaf for building portals. Designed and …" at bounding box center [547, 360] width 676 height 161
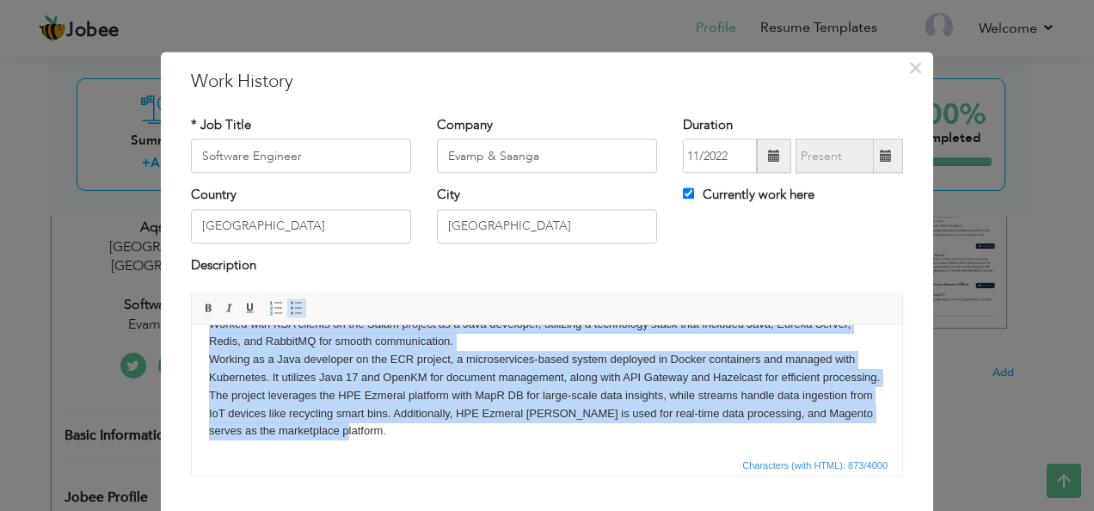
click at [290, 311] on span at bounding box center [297, 309] width 14 height 14
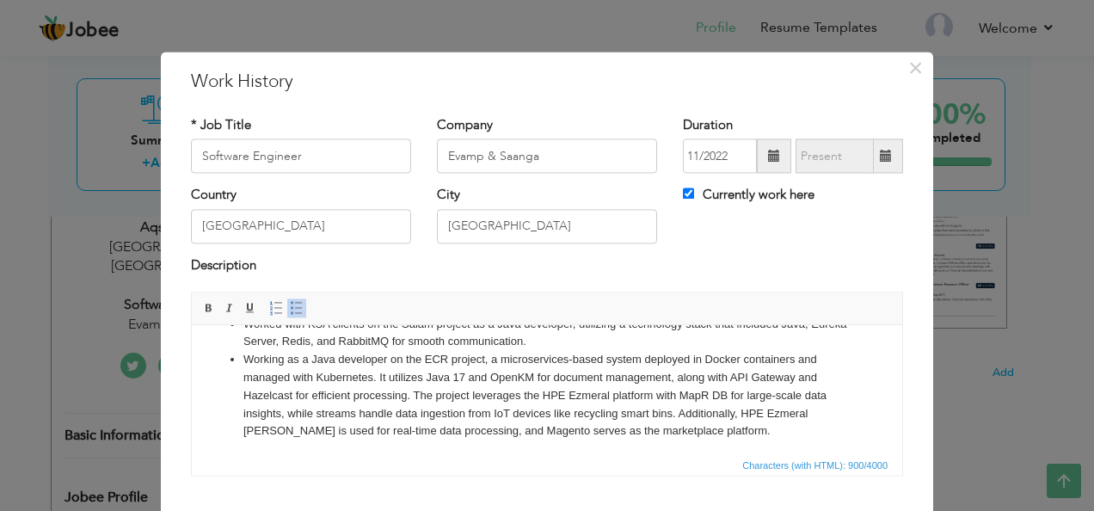
click at [322, 371] on li "Working as a Java developer on the ECR project, a microservices-based system de…" at bounding box center [546, 395] width 607 height 89
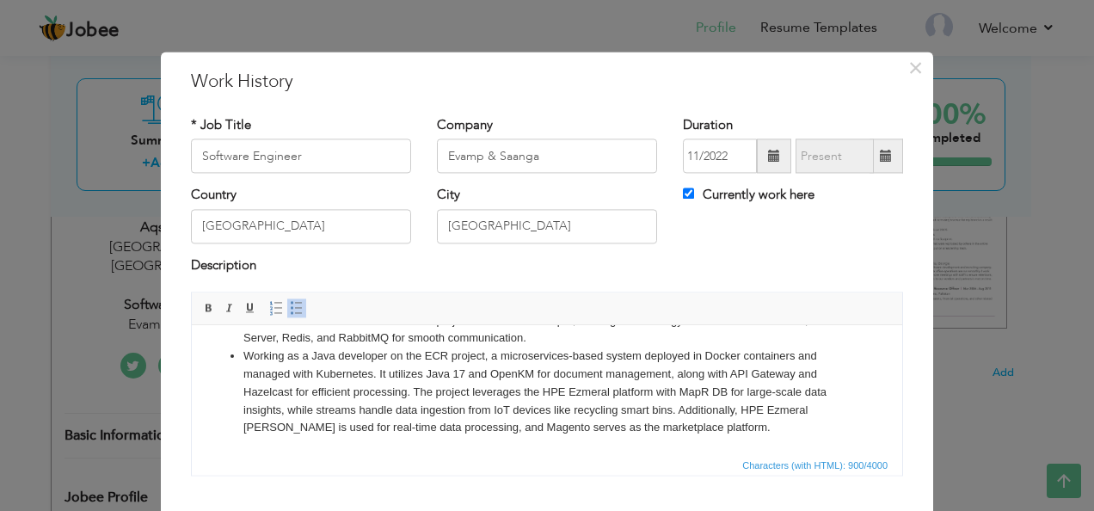
scroll to position [103, 0]
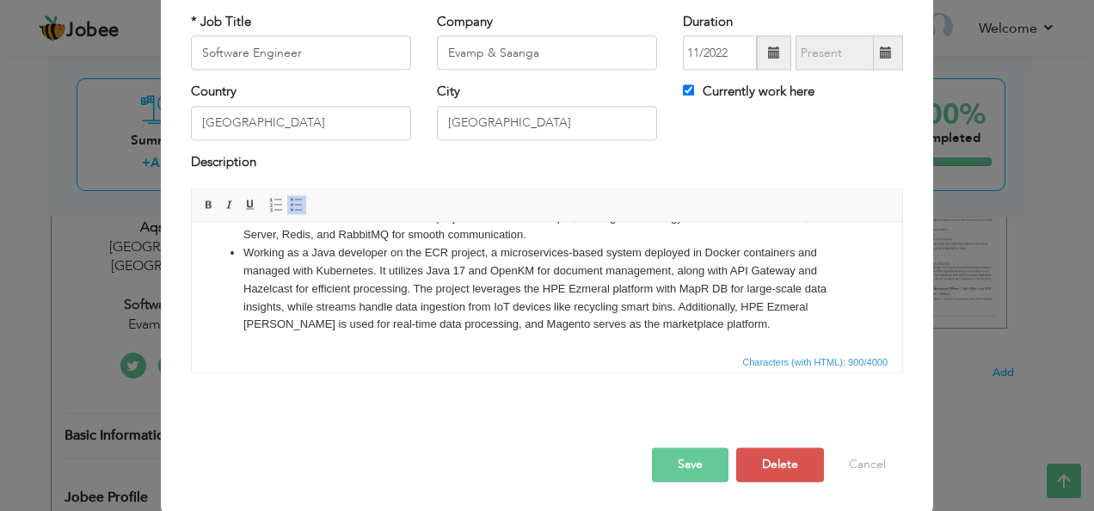
click at [680, 449] on button "Save" at bounding box center [690, 465] width 77 height 34
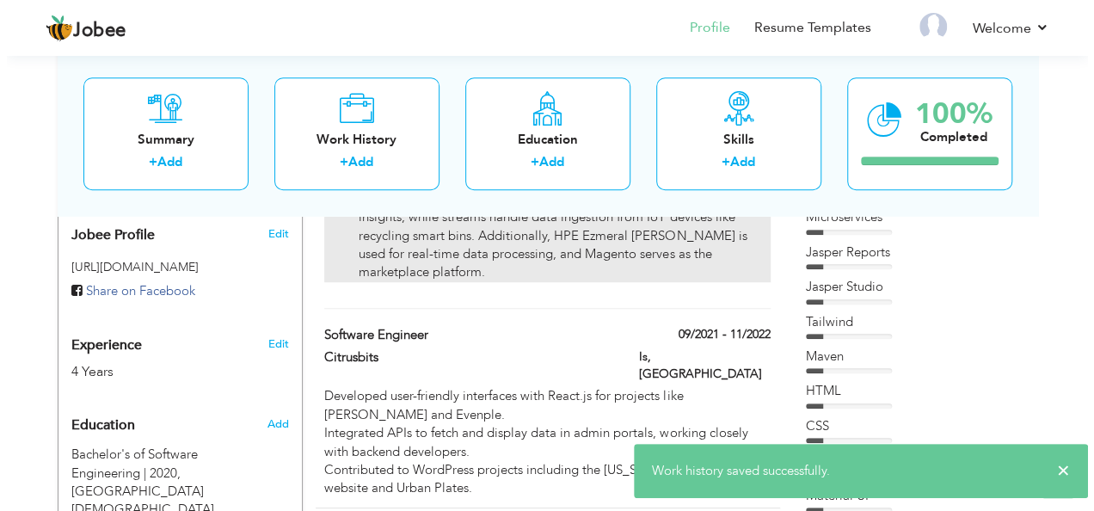
scroll to position [566, 0]
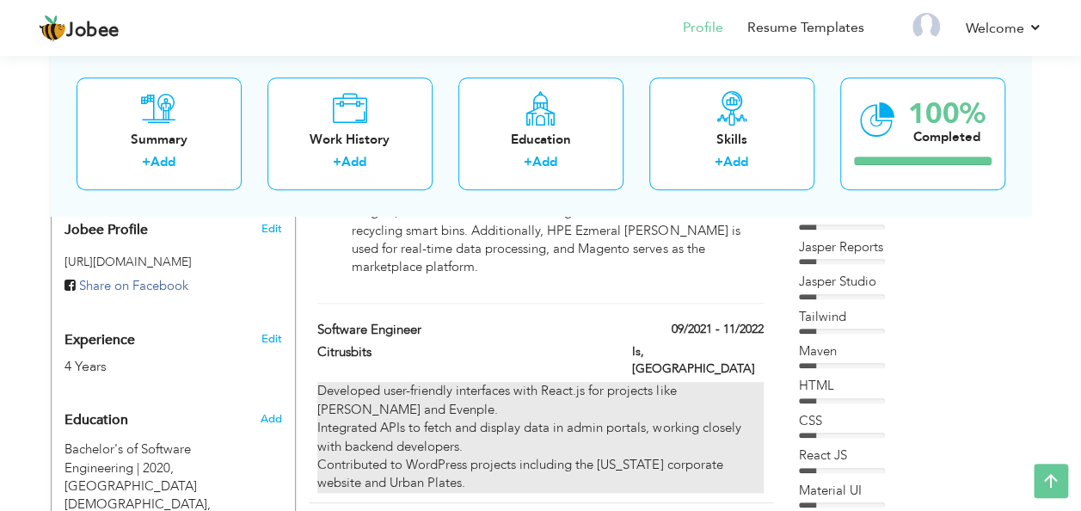
click at [602, 396] on div "Developed user-friendly interfaces with React.js for projects like Rubios and E…" at bounding box center [540, 437] width 446 height 111
type input "Citrusbits"
type input "09/2021"
type input "11/2022"
type input "Is"
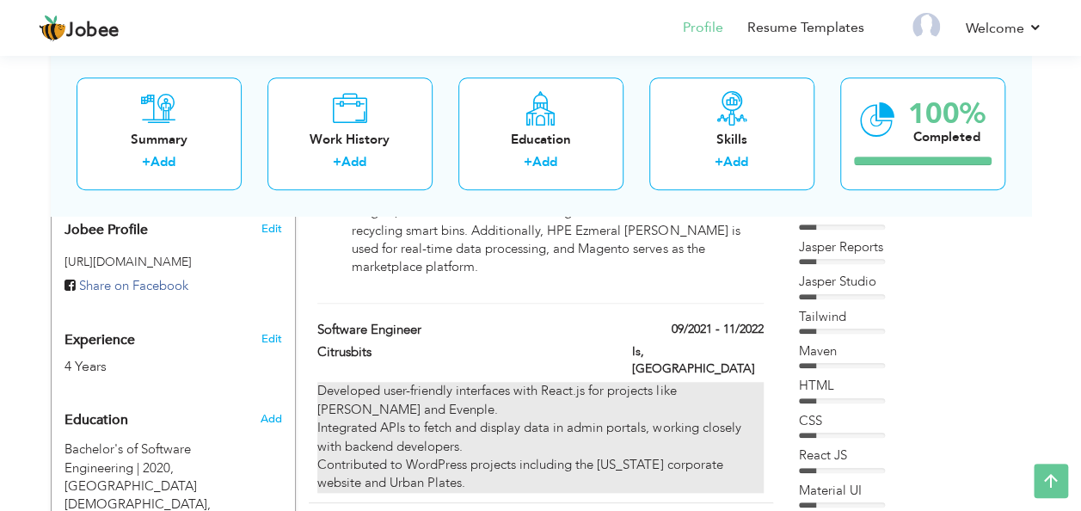
checkbox input "false"
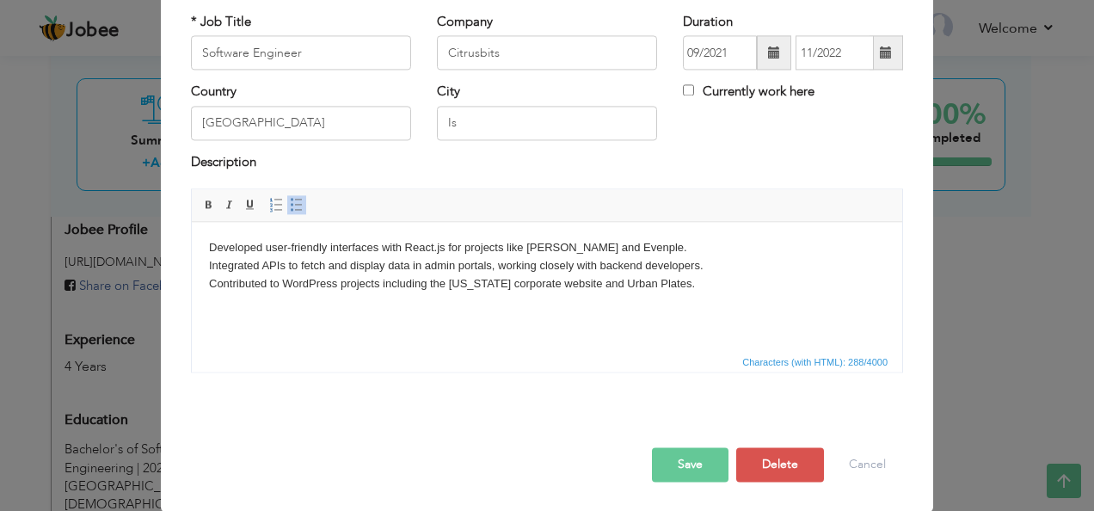
scroll to position [0, 0]
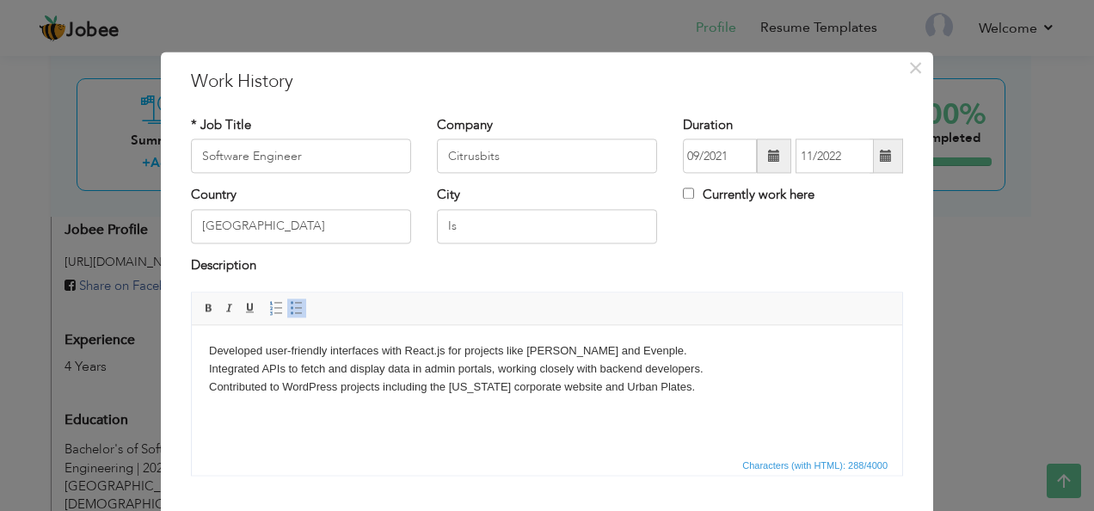
click at [518, 387] on body "Developed user-friendly interfaces with React.js for projects like Rubios and E…" at bounding box center [547, 368] width 676 height 53
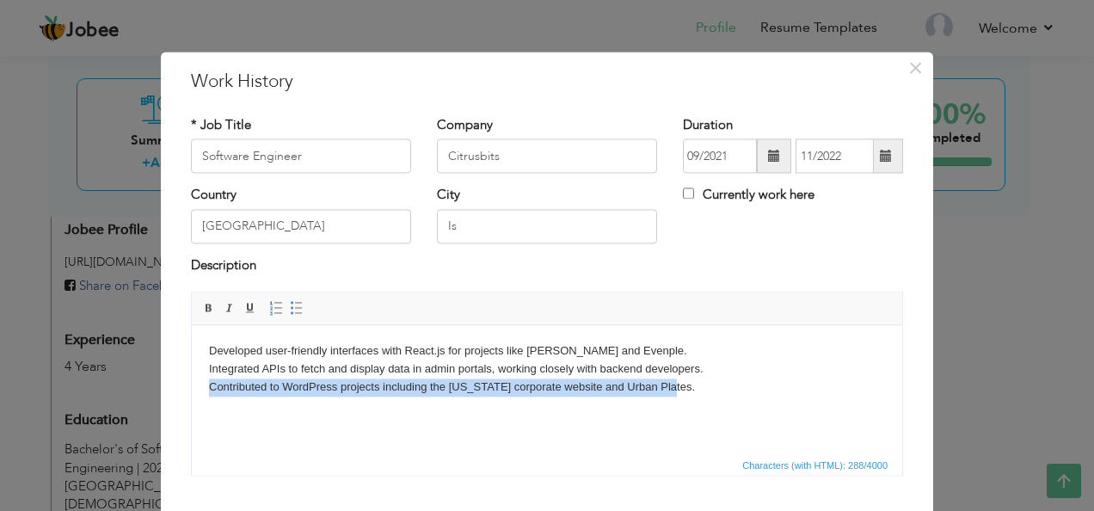
click at [518, 387] on body "Developed user-friendly interfaces with React.js for projects like Rubios and E…" at bounding box center [547, 368] width 676 height 53
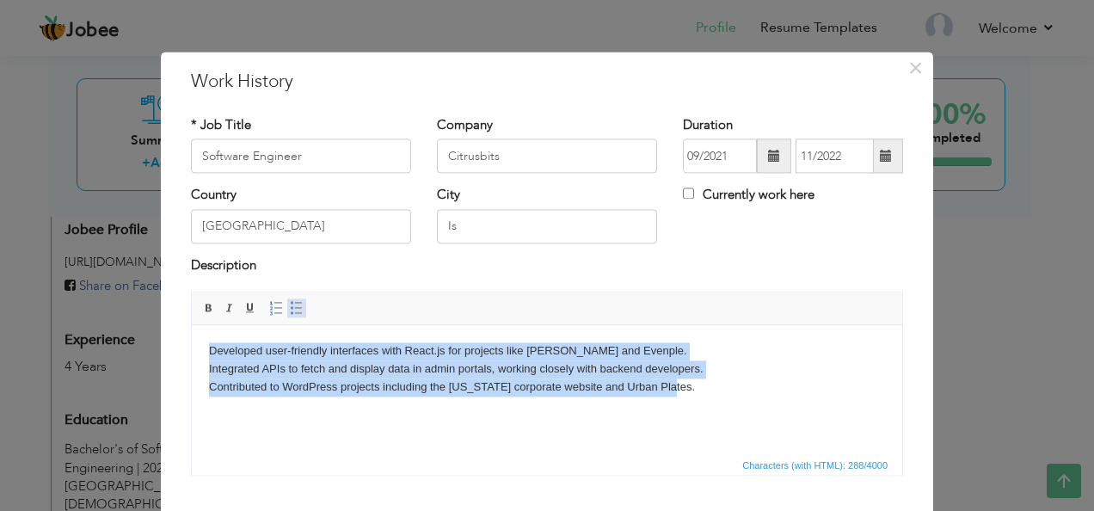
click at [290, 302] on span at bounding box center [297, 309] width 14 height 14
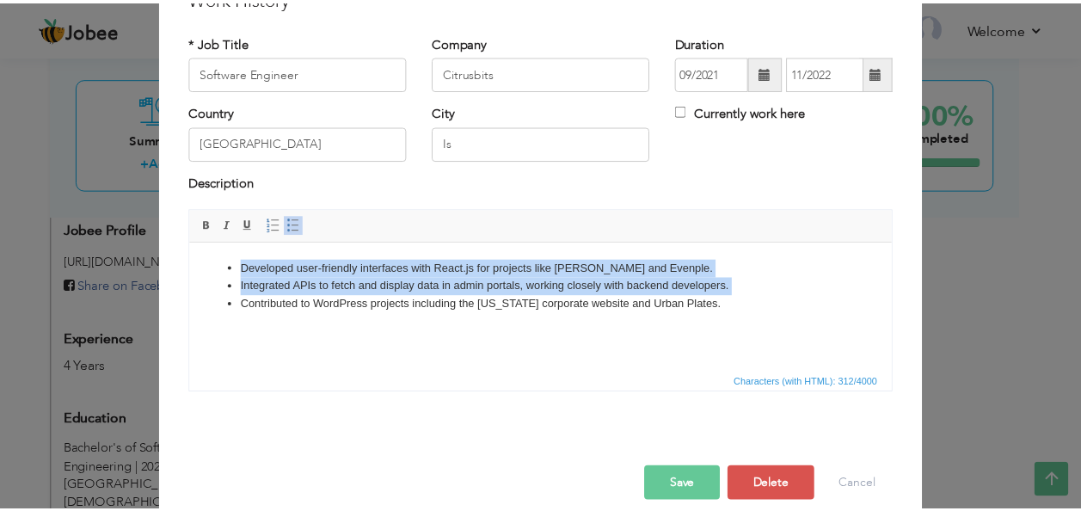
scroll to position [103, 0]
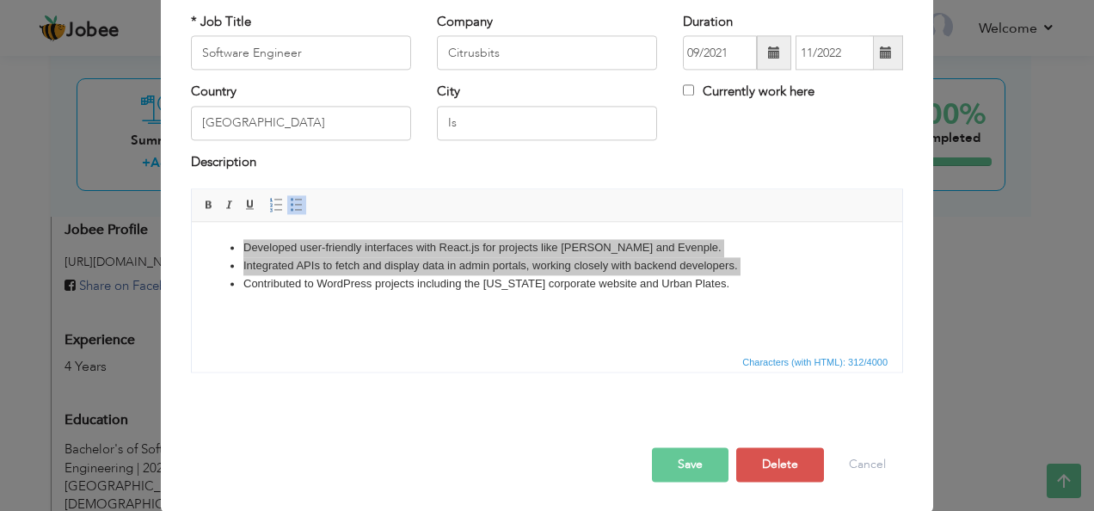
click at [700, 458] on button "Save" at bounding box center [690, 465] width 77 height 34
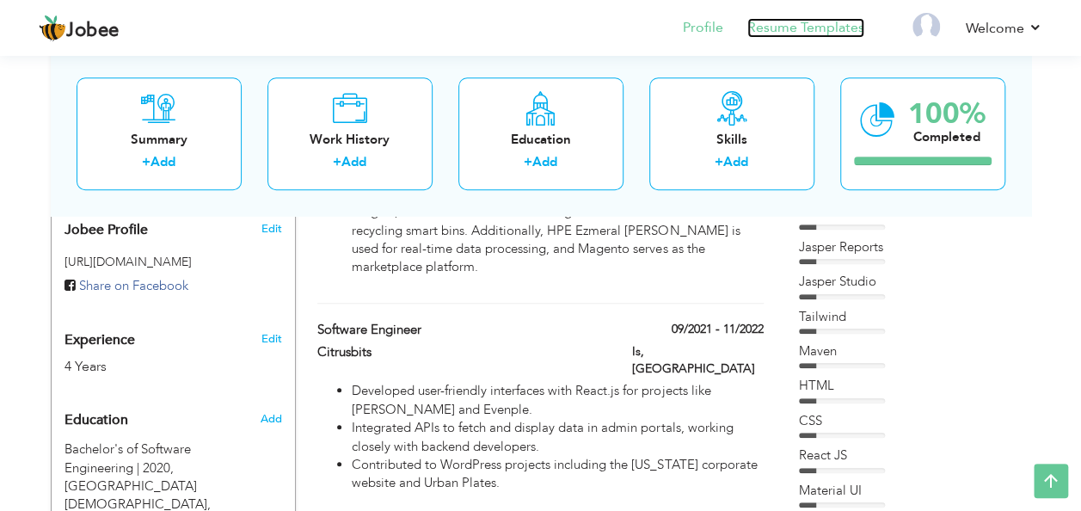
click at [839, 26] on link "Resume Templates" at bounding box center [806, 28] width 117 height 20
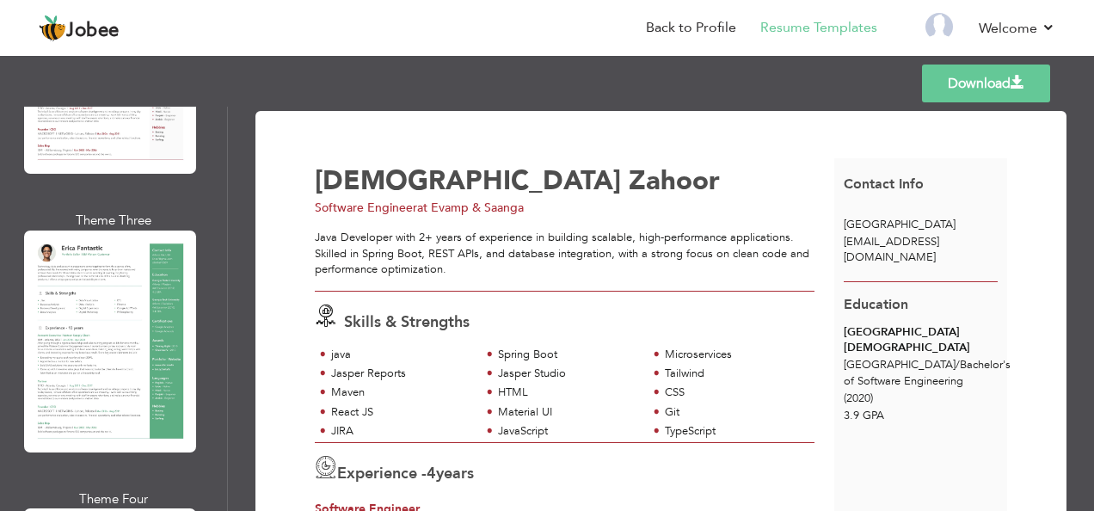
scroll to position [584, 0]
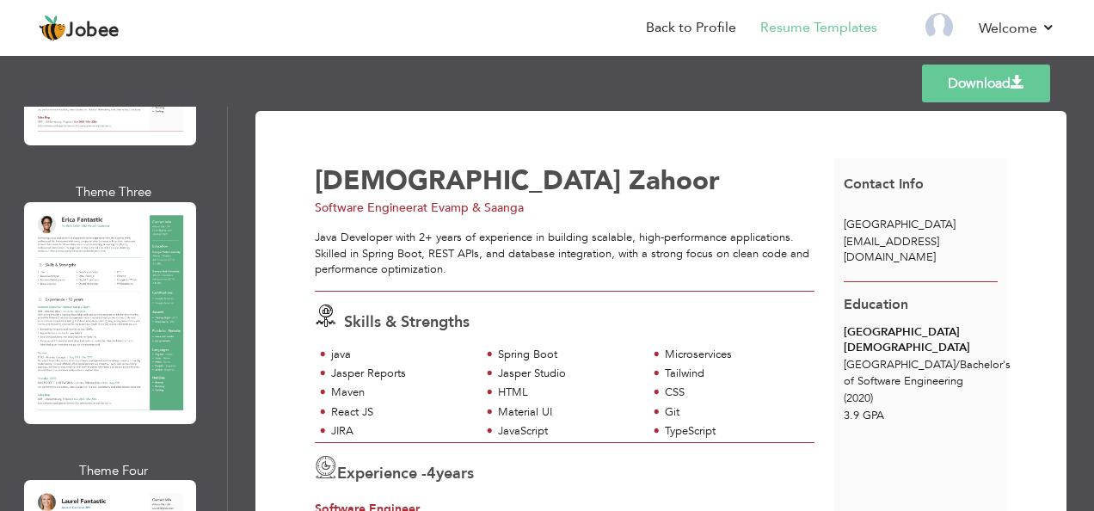
click at [69, 348] on div "Professional Themes Theme One Theme Two Theme Three Theme Four" at bounding box center [547, 309] width 1094 height 404
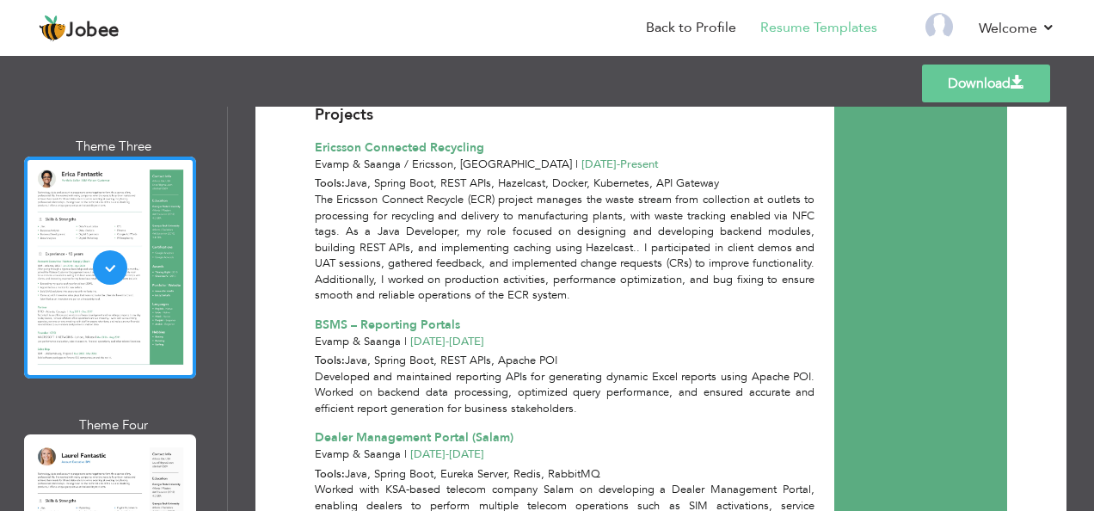
scroll to position [722, 0]
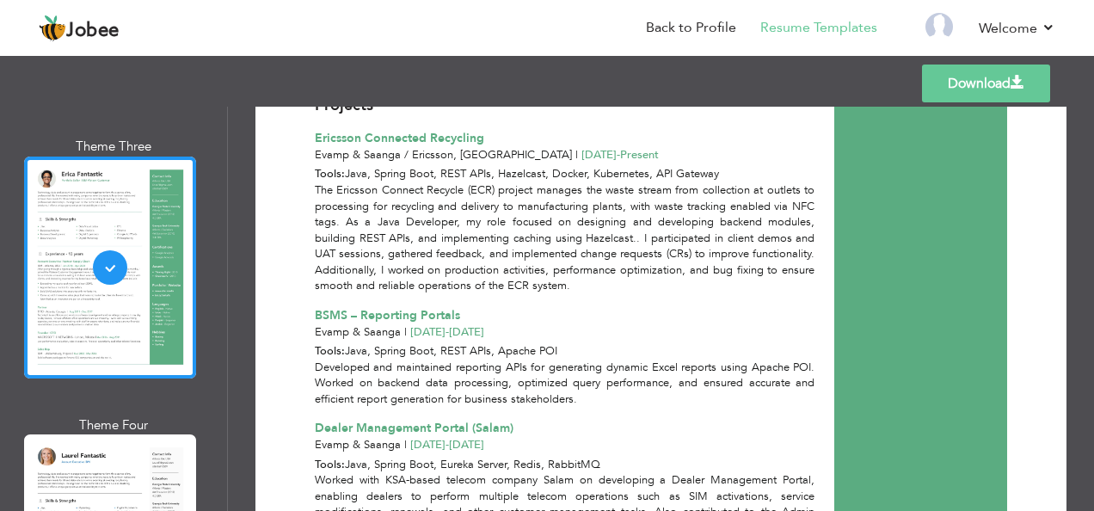
click at [76, 465] on div "Professional Themes Theme One Theme Two Theme Three Theme Four" at bounding box center [547, 309] width 1094 height 404
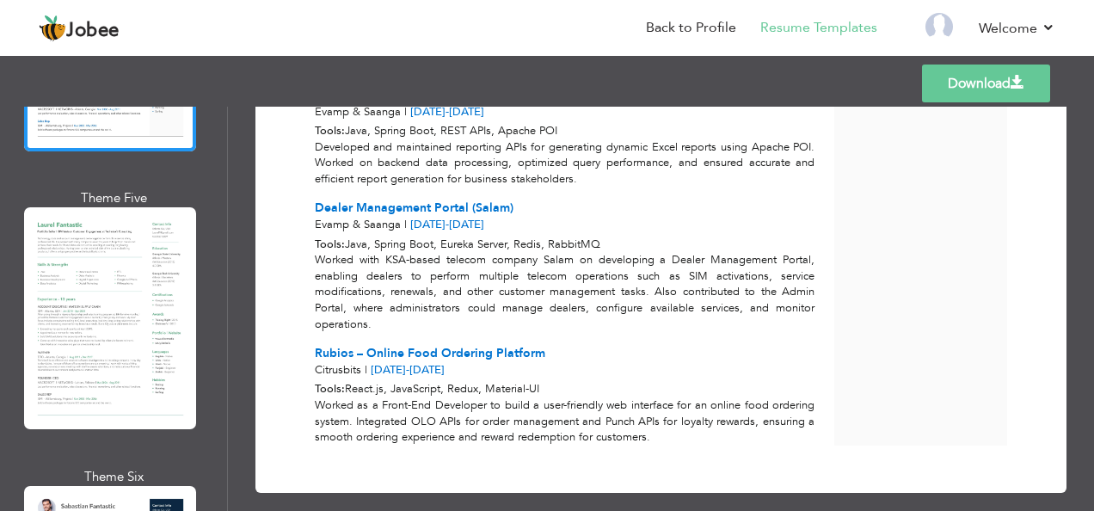
scroll to position [1135, 0]
click at [52, 348] on div "Professional Themes Theme One Theme Two Theme Three Theme Four" at bounding box center [547, 309] width 1094 height 404
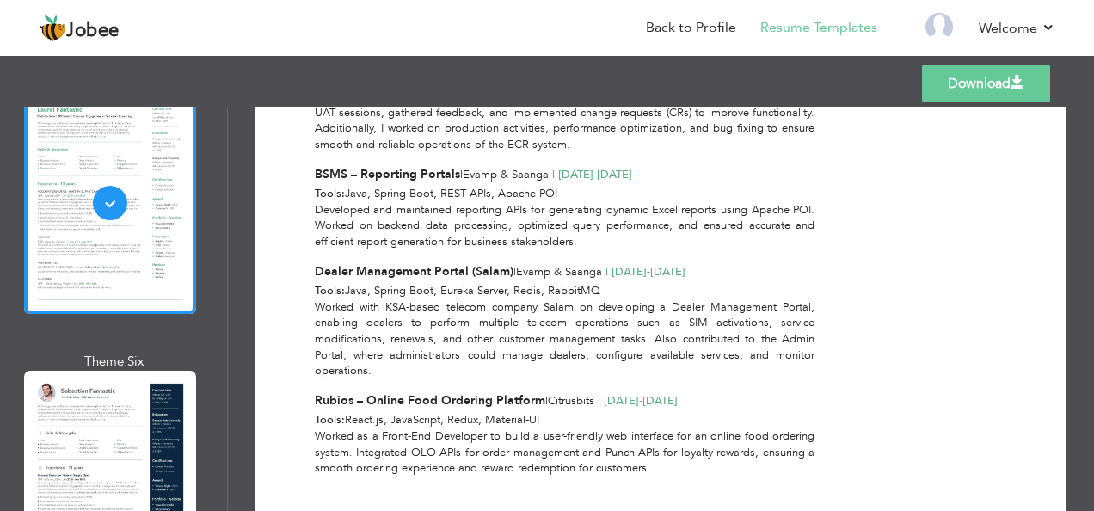
scroll to position [1301, 0]
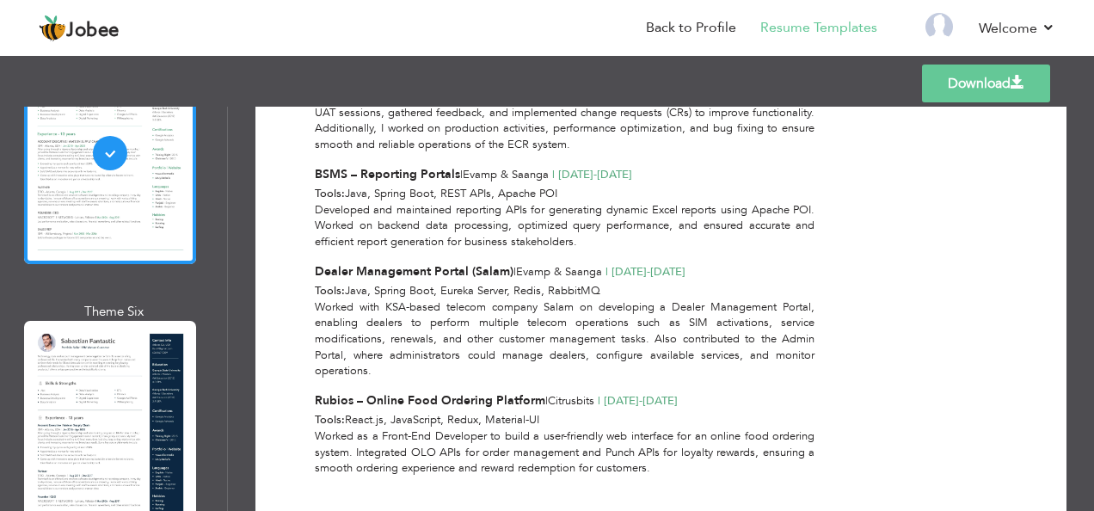
click at [78, 424] on div "Professional Themes Theme One Theme Two Theme Three Theme Four" at bounding box center [547, 309] width 1094 height 404
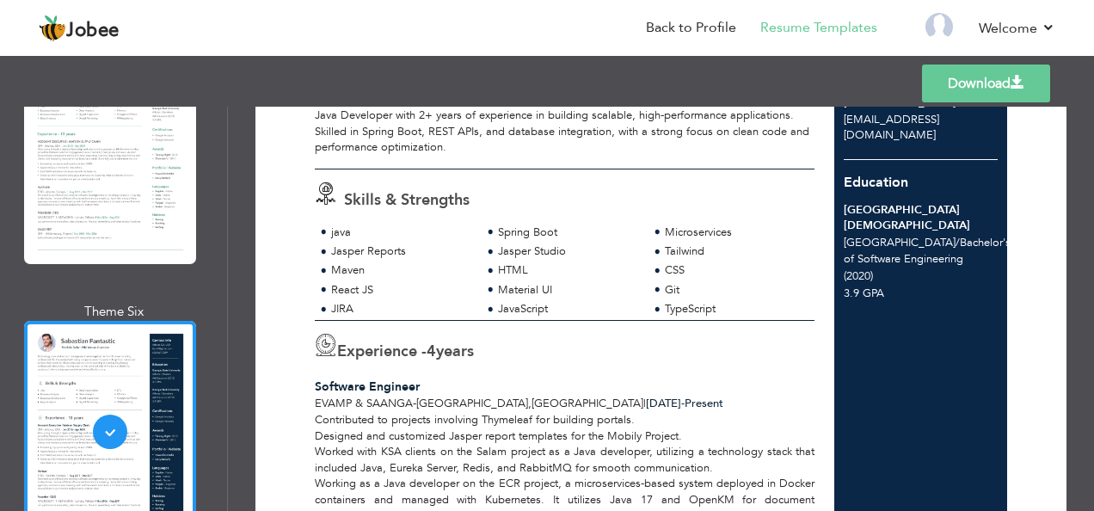
scroll to position [0, 0]
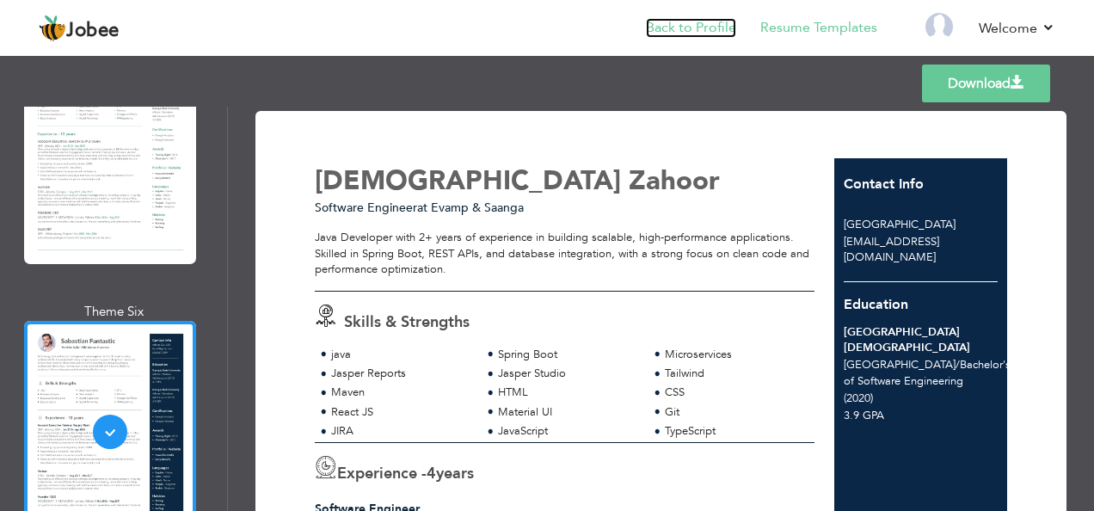
click at [710, 21] on link "Back to Profile" at bounding box center [691, 28] width 90 height 20
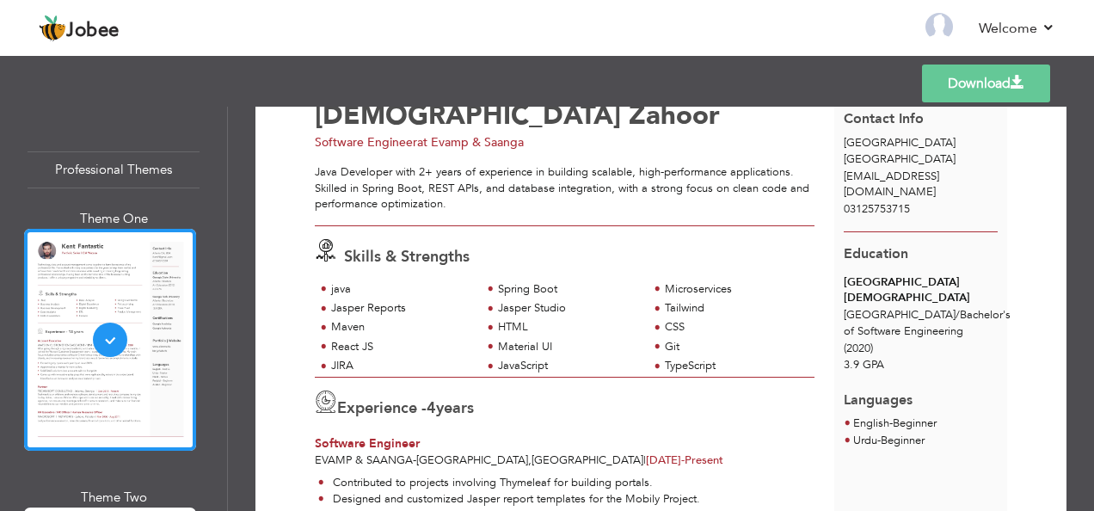
scroll to position [65, 0]
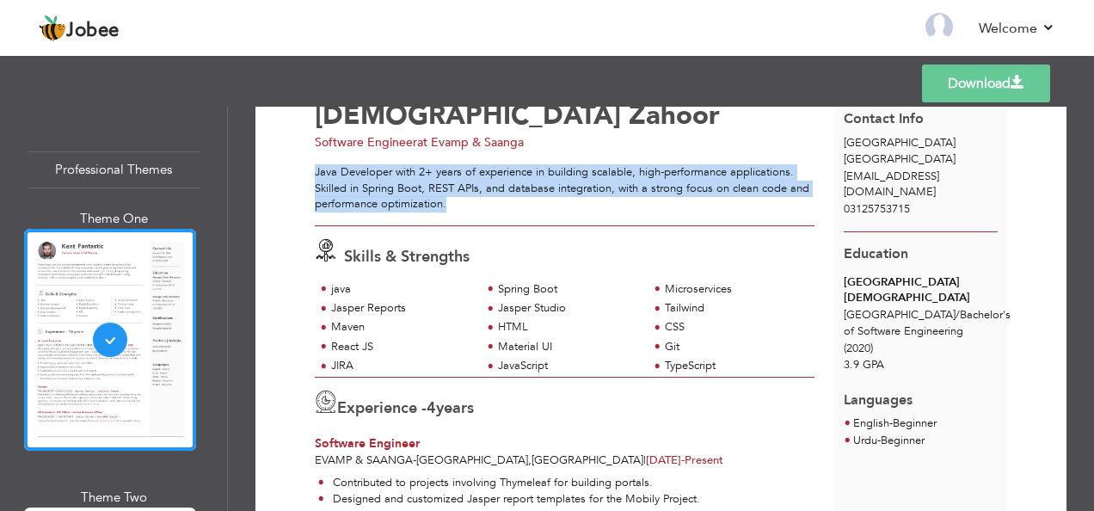
drag, startPoint x: 452, startPoint y: 204, endPoint x: 316, endPoint y: 172, distance: 139.6
click at [316, 172] on div "Java Developer with 2+ years of experience in building scalable, high-performan…" at bounding box center [565, 188] width 501 height 48
copy div "Java Developer with 2+ years of experience in building scalable, high-performan…"
click at [670, 28] on link "Back to Profile" at bounding box center [691, 28] width 90 height 20
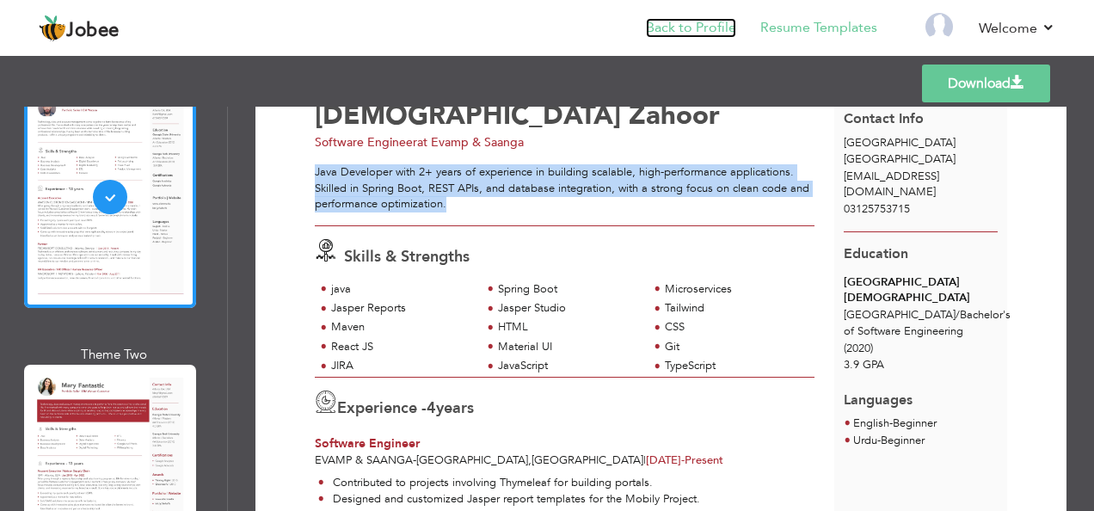
scroll to position [143, 0]
click at [64, 447] on div "Professional Themes Theme One Theme Two Theme Three Theme Four" at bounding box center [547, 309] width 1094 height 404
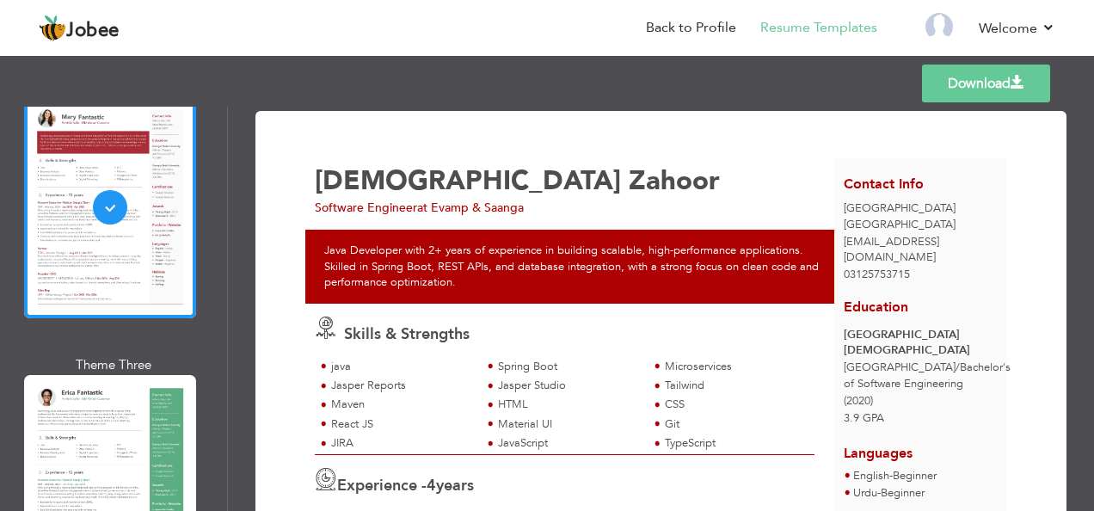
scroll to position [424, 0]
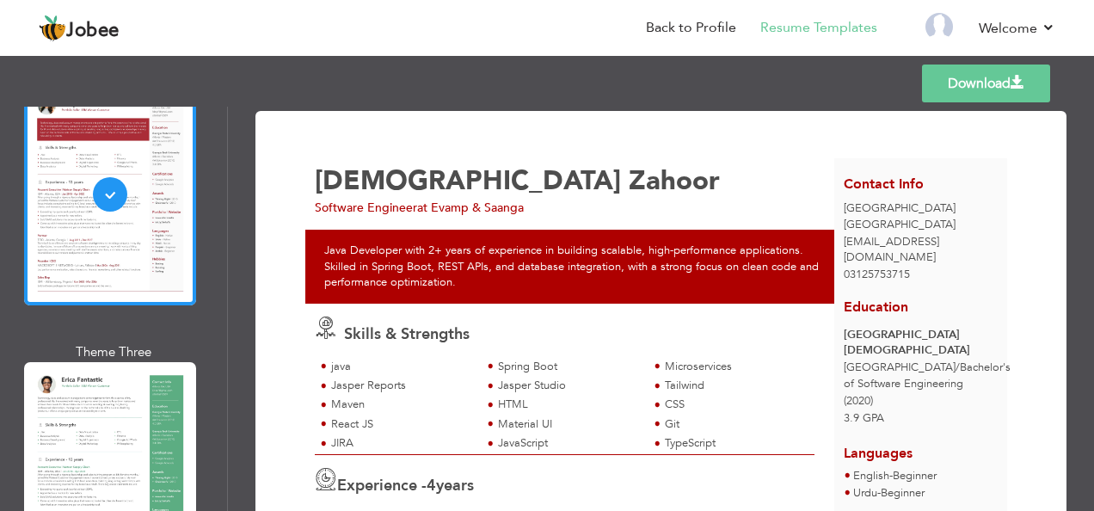
click at [67, 441] on div "Professional Themes Theme One Theme Two Theme Three Theme Four" at bounding box center [547, 309] width 1094 height 404
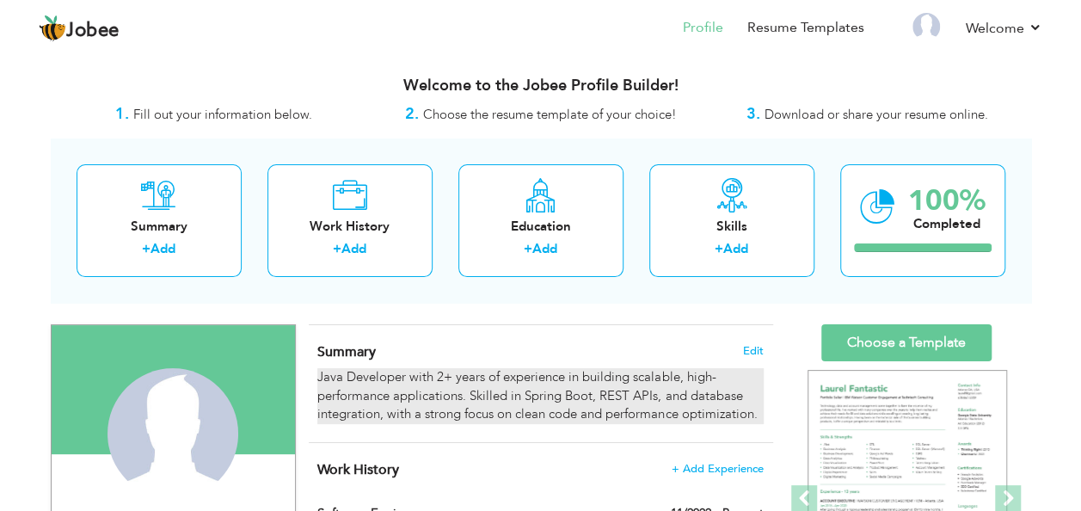
click at [583, 390] on div "Java Developer with 2+ years of experience in building scalable, high-performan…" at bounding box center [540, 395] width 446 height 55
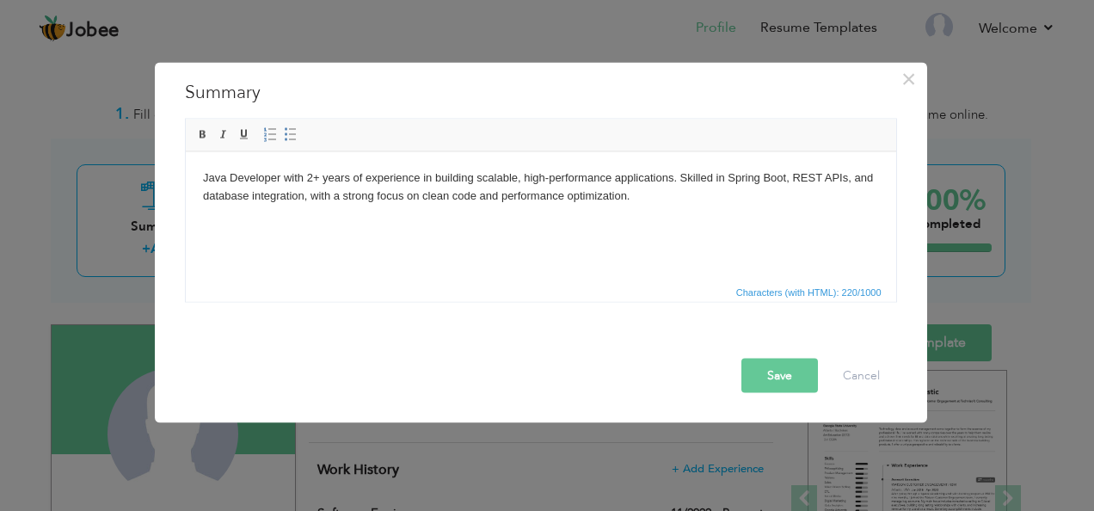
click at [471, 209] on html "Java Developer with 2+ years of experience in building scalable, high-performan…" at bounding box center [540, 186] width 711 height 71
click at [778, 373] on button "Save" at bounding box center [780, 376] width 77 height 34
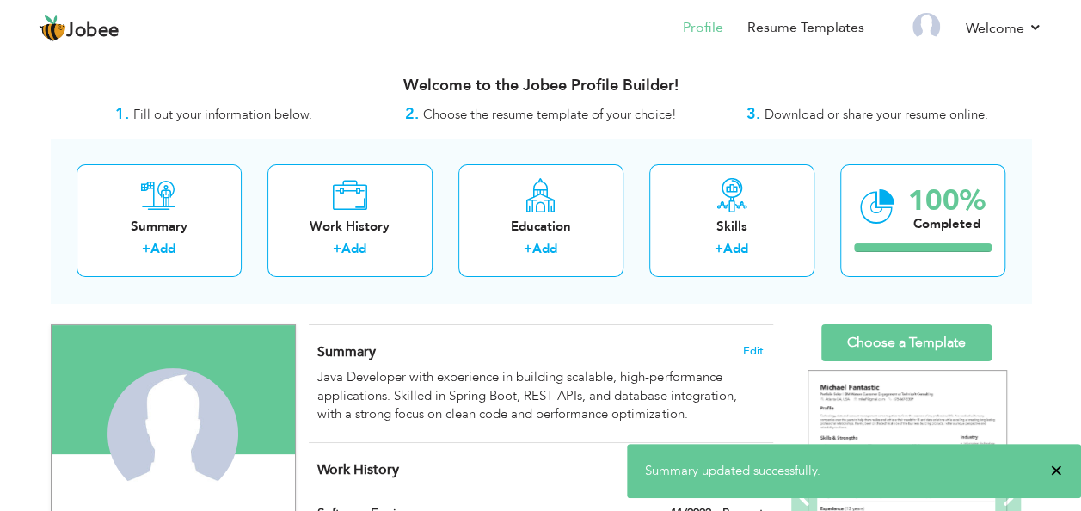
click at [1054, 468] on span "×" at bounding box center [1057, 470] width 13 height 17
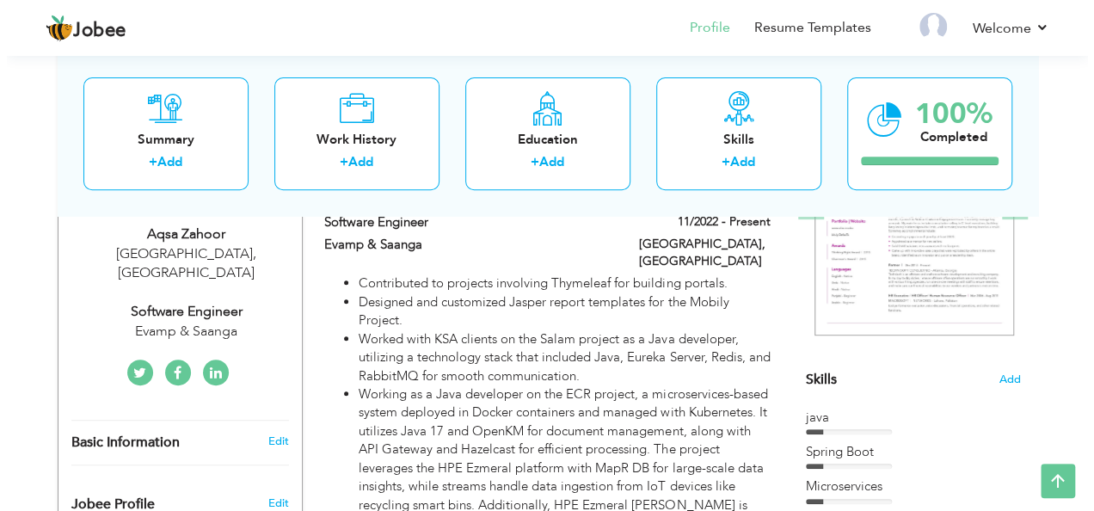
scroll to position [298, 0]
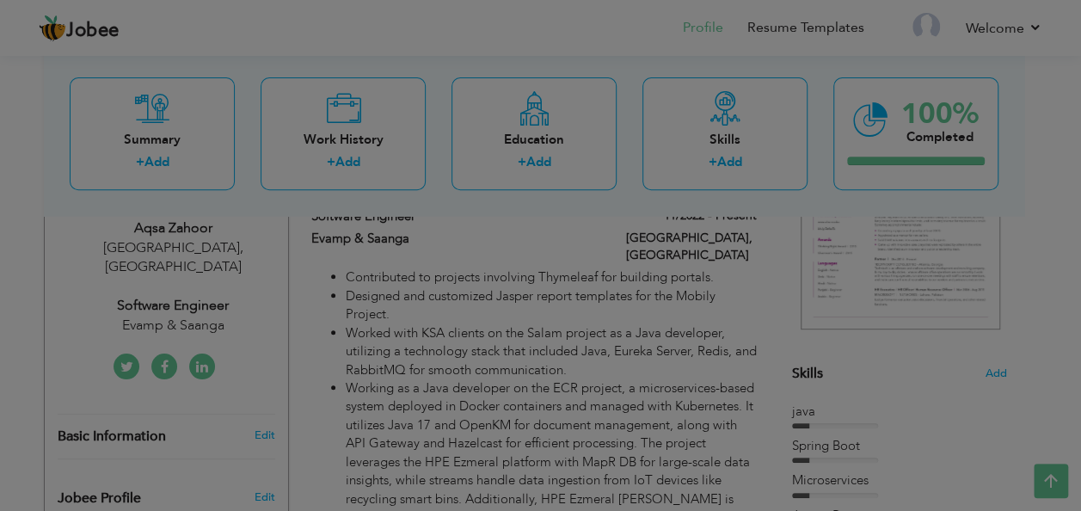
type input "[DEMOGRAPHIC_DATA]"
type input "Zahoor"
type input "03125753715"
select select "number:166"
type input "[GEOGRAPHIC_DATA]"
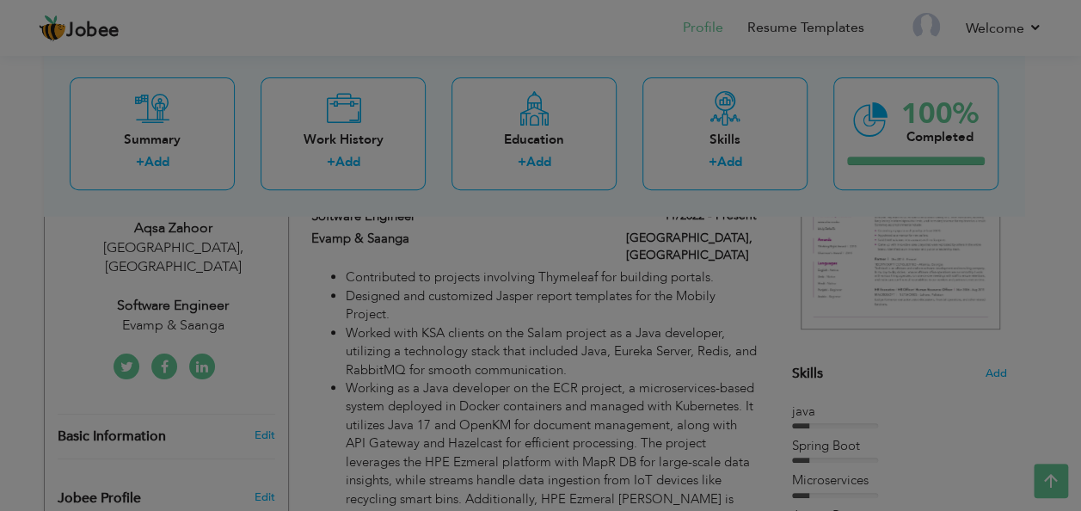
select select "number:6"
type input "Evamp & Saanga"
type input "Software Engineer"
type input "[URL][DOMAIN_NAME]"
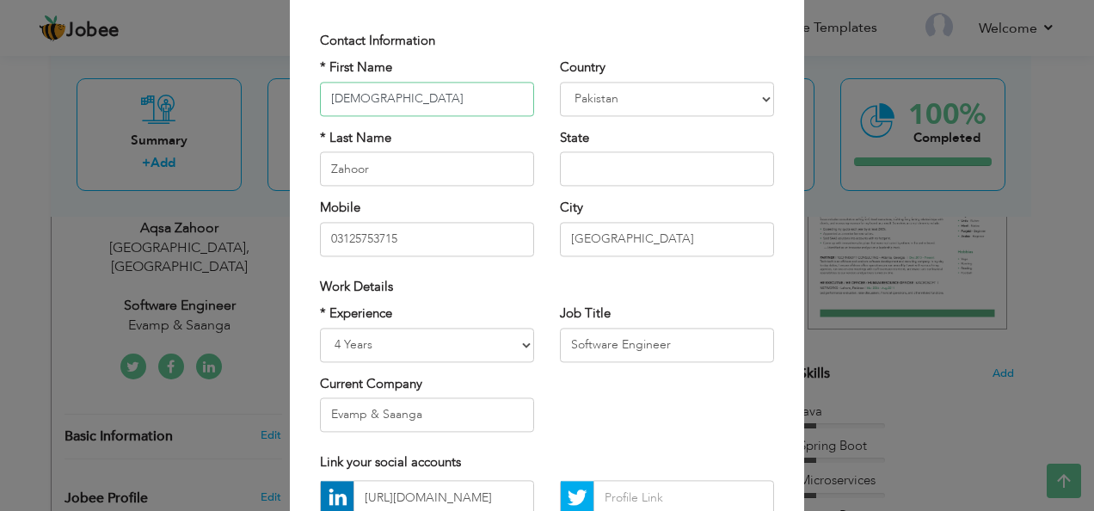
scroll to position [151, 0]
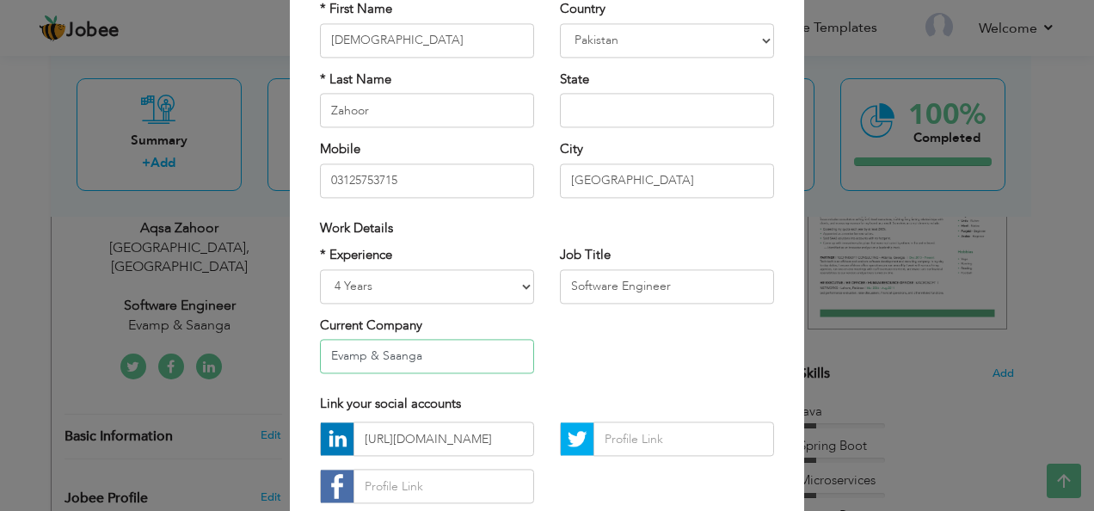
click at [390, 349] on input "Evamp & Saanga" at bounding box center [427, 356] width 214 height 34
click at [646, 326] on div "* Experience Entry Level Less than 1 Year 1 Year 2 Years 3 Years 4 Years 5 Year…" at bounding box center [547, 317] width 480 height 140
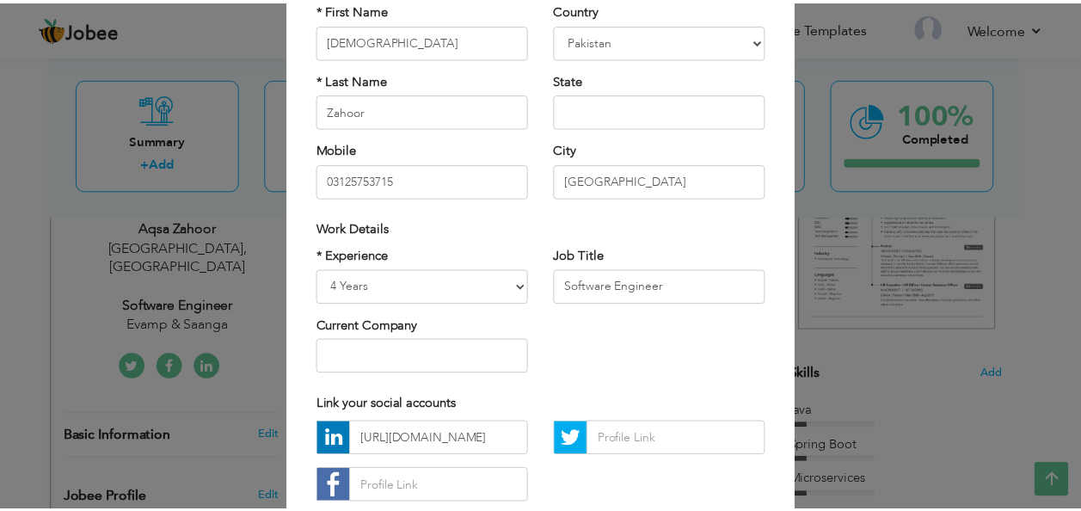
scroll to position [261, 0]
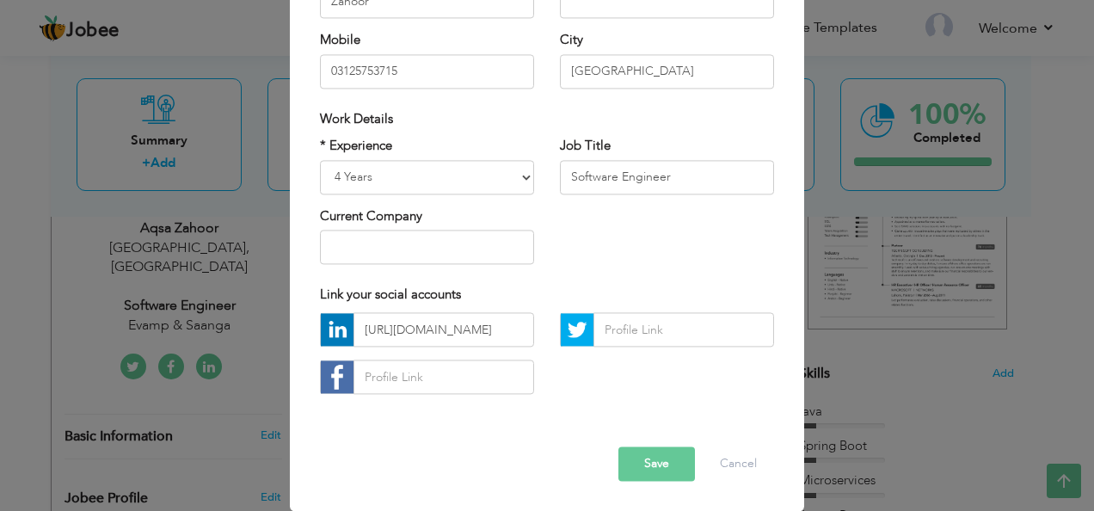
click at [650, 458] on button "Save" at bounding box center [657, 464] width 77 height 34
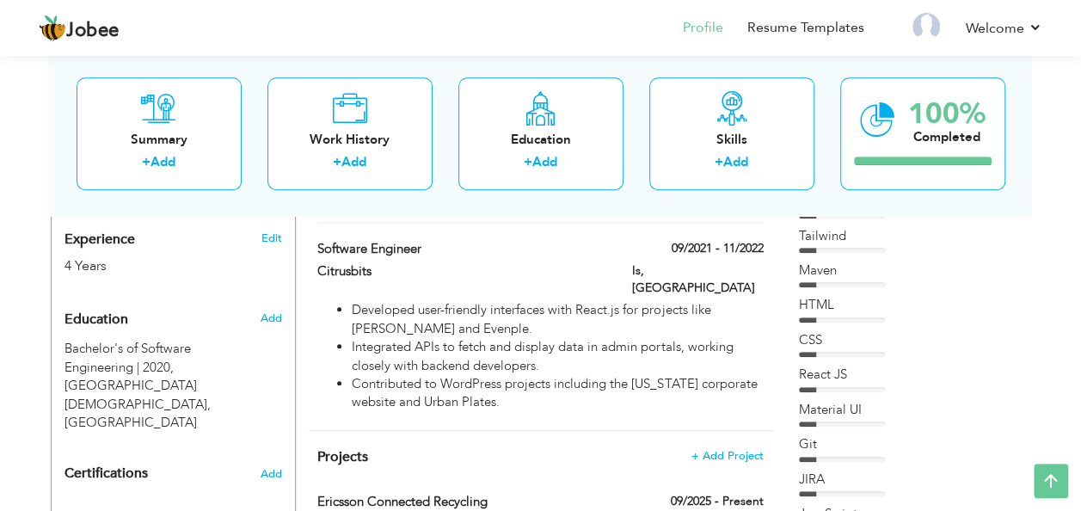
scroll to position [644, 0]
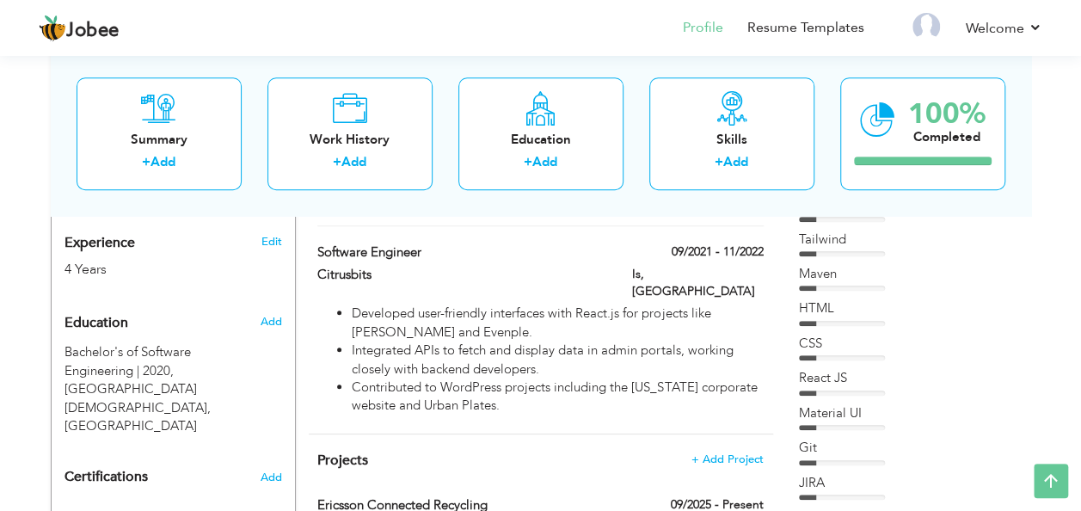
type input "Bachelor's of Software Engineering"
type input "2020"
type input "[GEOGRAPHIC_DATA][DEMOGRAPHIC_DATA]"
type input "3.88"
radio input "true"
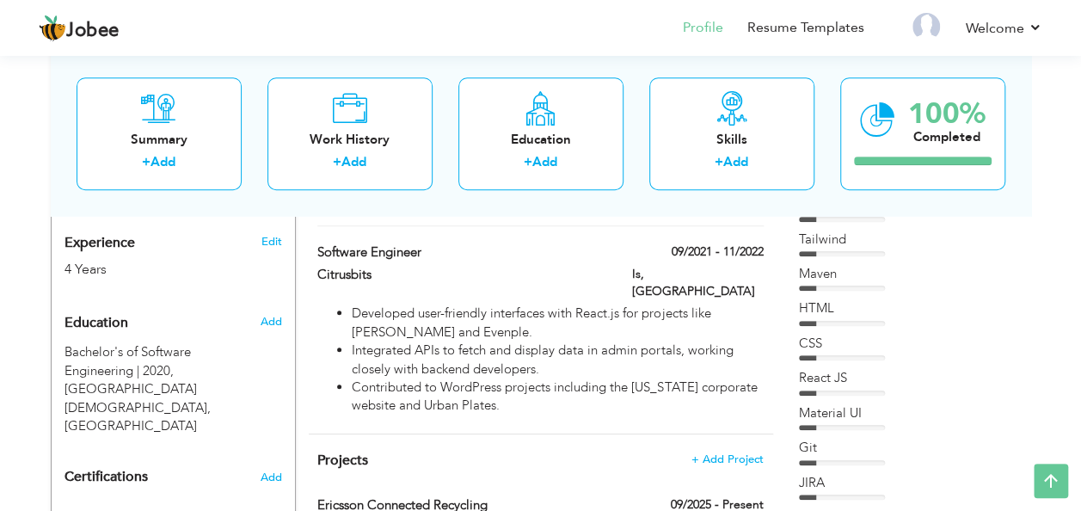
type input "[GEOGRAPHIC_DATA]"
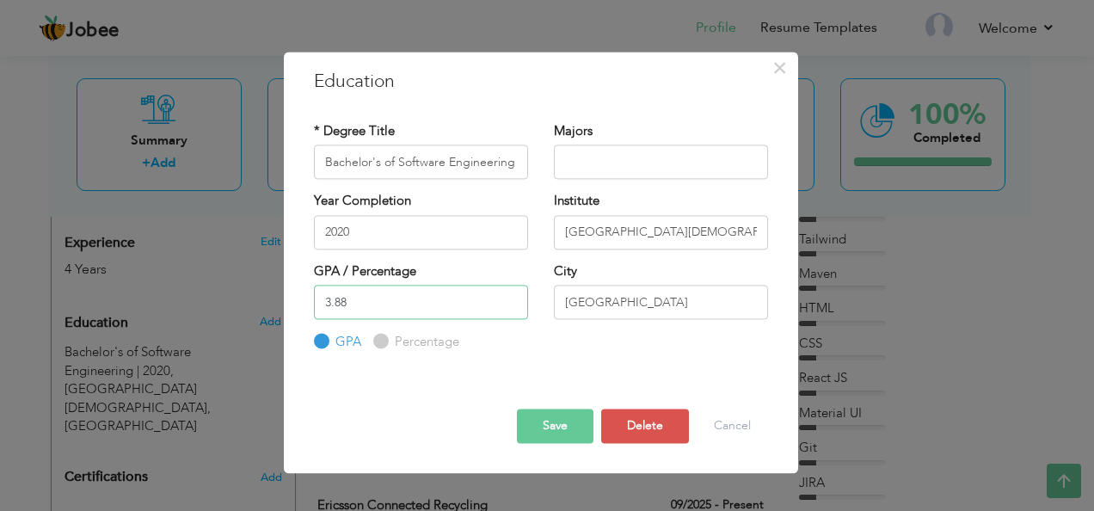
click at [363, 298] on input "3.88" at bounding box center [421, 302] width 214 height 34
type input "3.8"
click at [543, 430] on button "Save" at bounding box center [555, 426] width 77 height 34
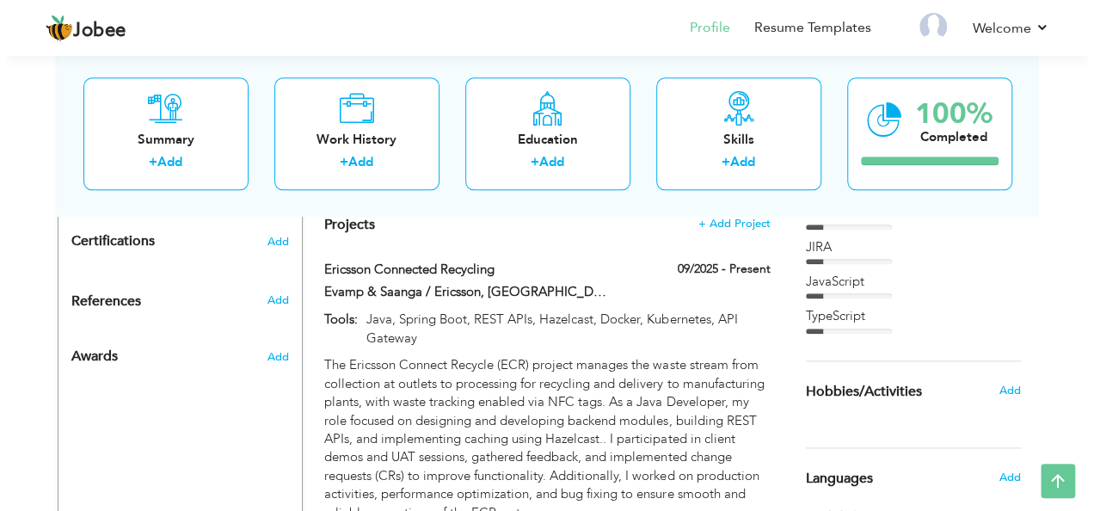
scroll to position [878, 0]
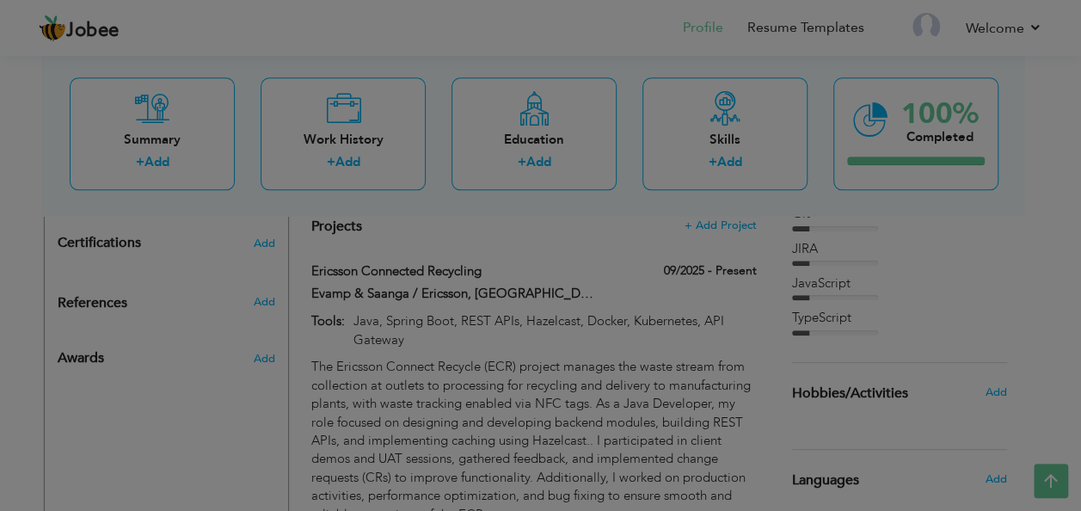
type input "Ericsson Connected Recycling"
type input "Evamp & Saanga / Ericsson, [GEOGRAPHIC_DATA]"
type input "09/2025"
type input "Java, Spring Boot, REST APIs, Hazelcast, Docker, Kubernetes, API Gateway"
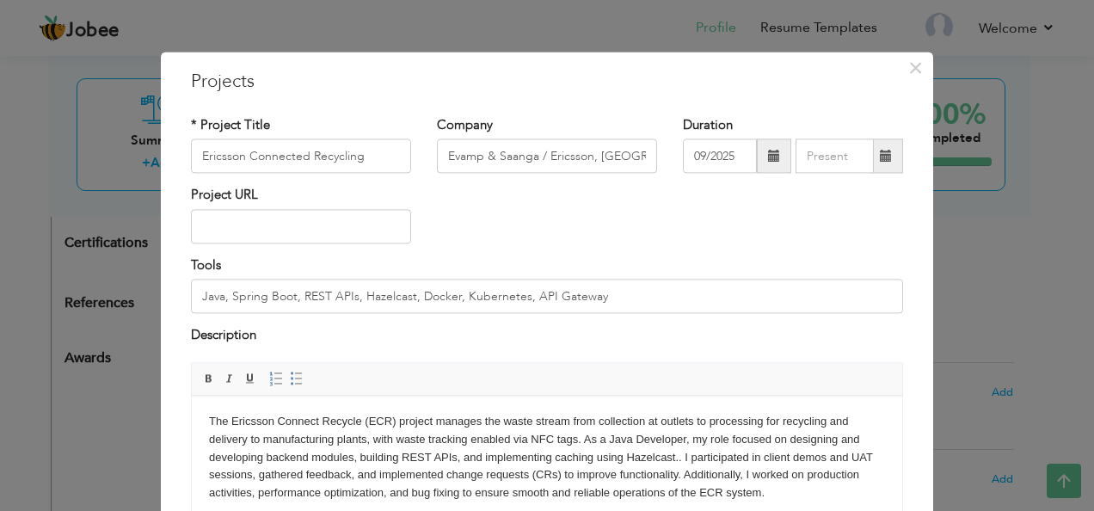
click at [322, 420] on body "The Ericsson Connect Recycle (ECR) project manages the waste stream from collec…" at bounding box center [547, 457] width 676 height 89
click at [373, 418] on body "The Ericsson Connected Recycle (ECR) project manages the waste stream from coll…" at bounding box center [547, 457] width 676 height 89
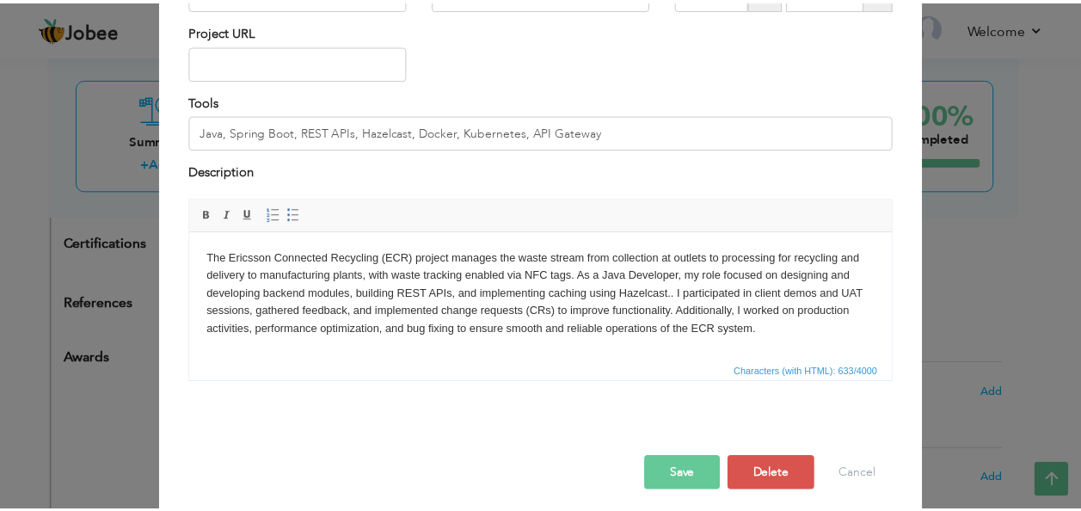
scroll to position [174, 0]
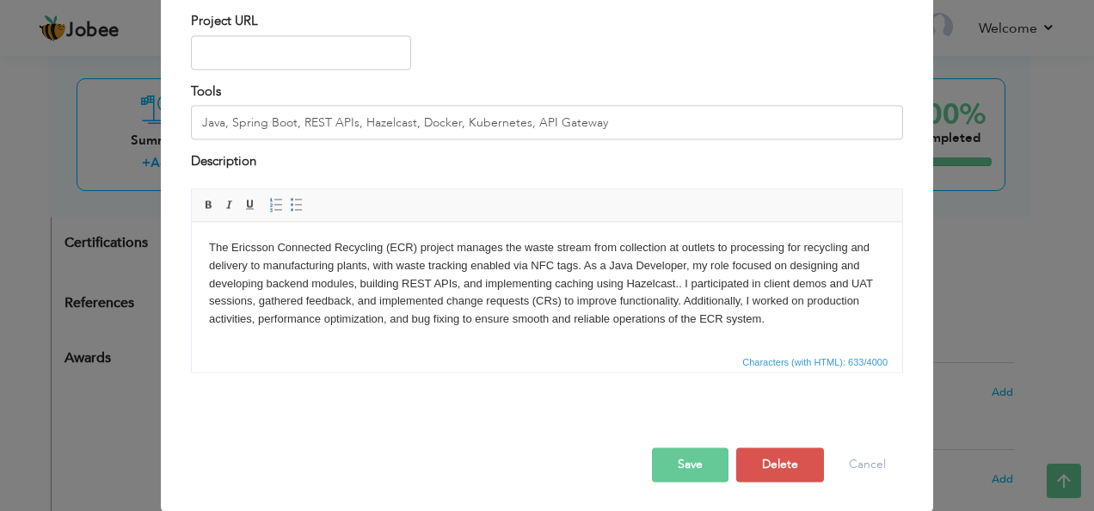
click at [676, 461] on button "Save" at bounding box center [690, 464] width 77 height 34
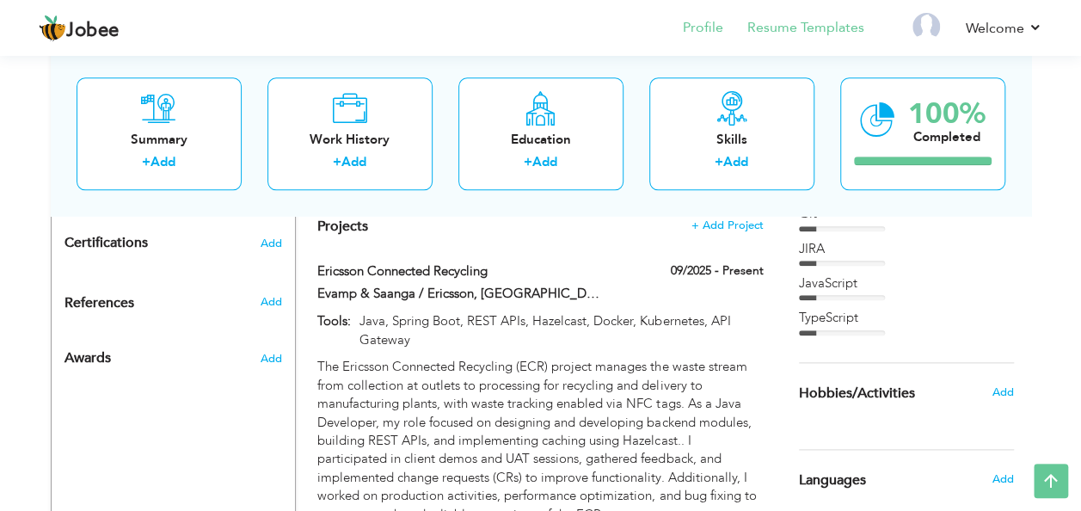
click at [800, 30] on link "Resume Templates" at bounding box center [806, 28] width 117 height 20
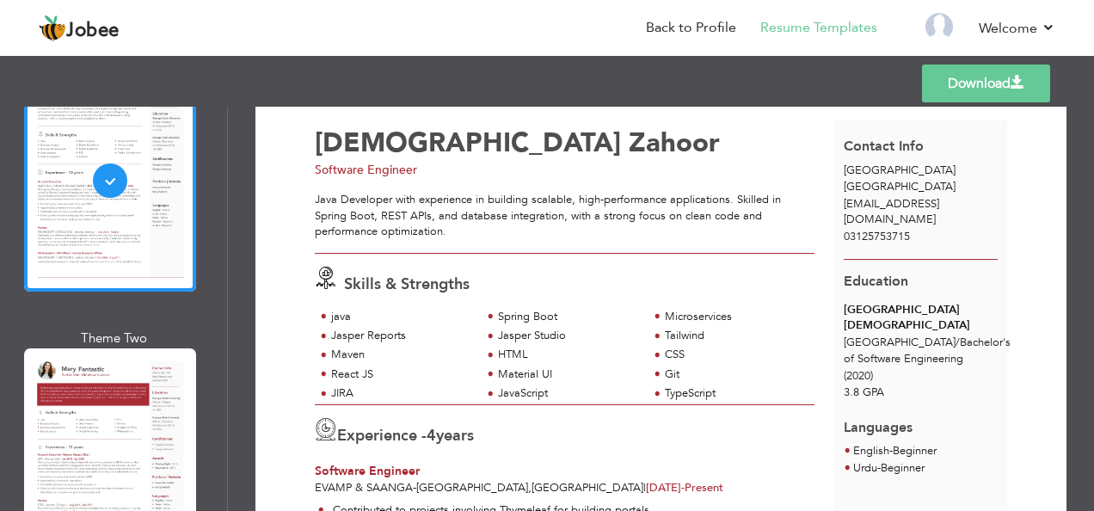
scroll to position [163, 0]
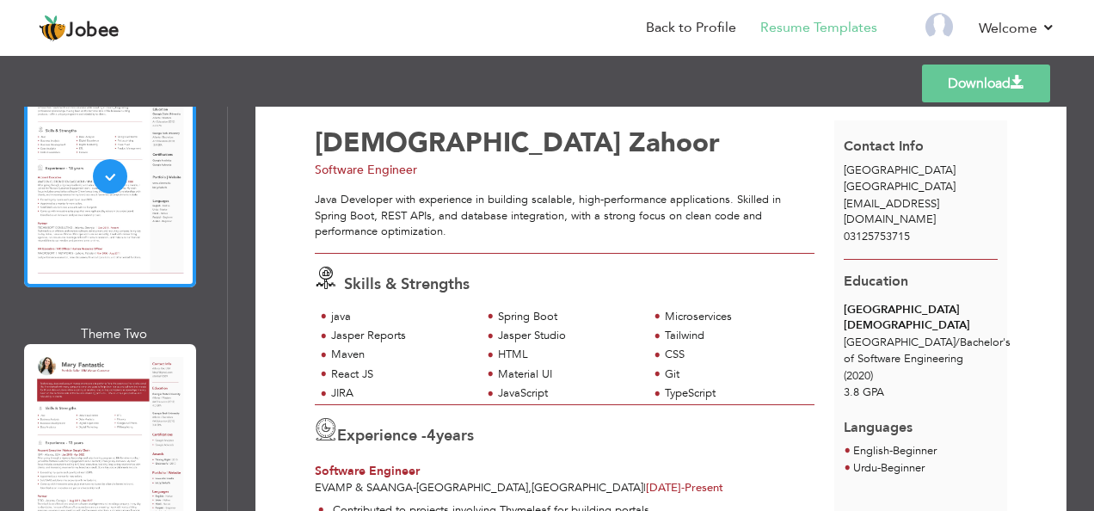
click at [972, 83] on link "Download" at bounding box center [986, 84] width 128 height 38
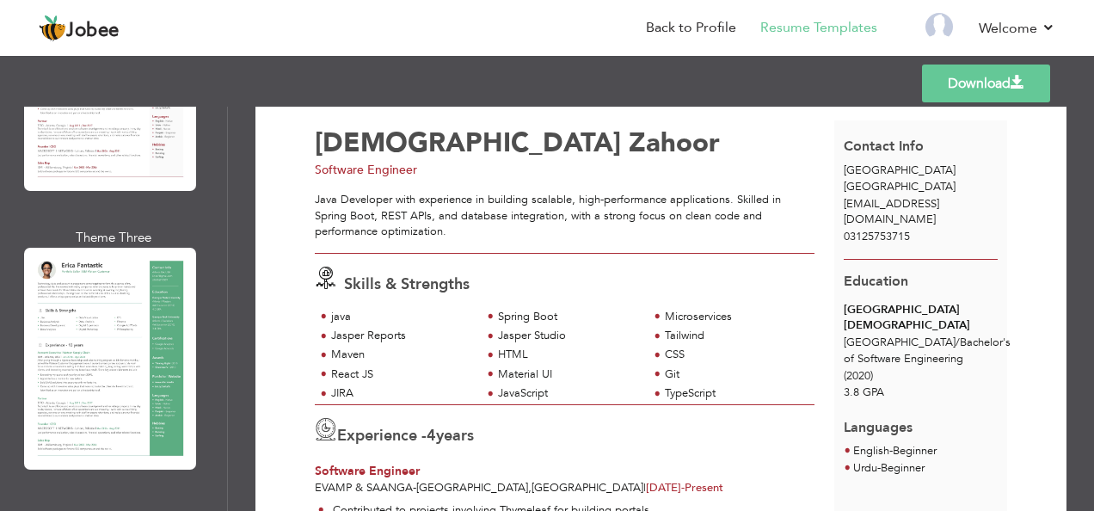
scroll to position [554, 0]
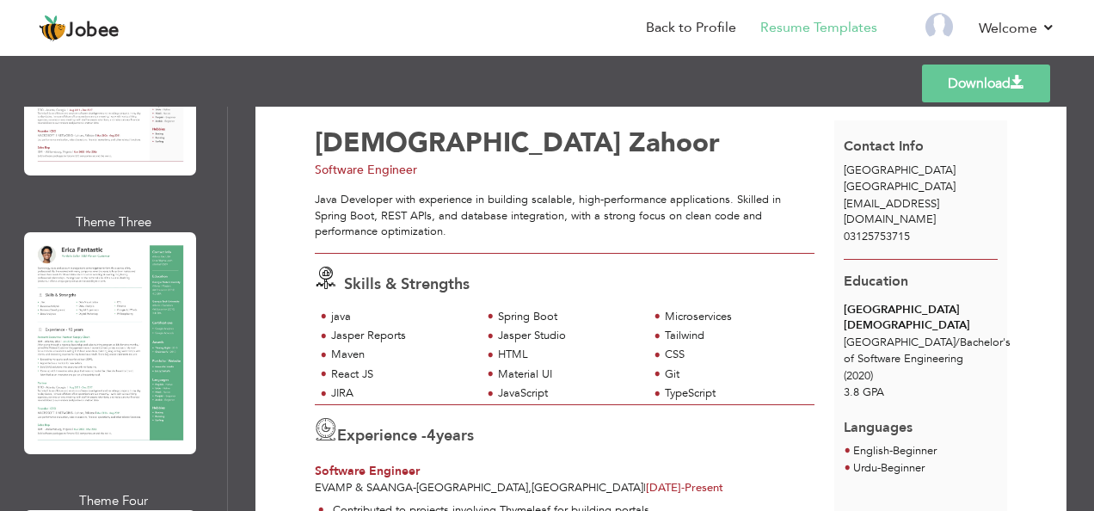
click at [81, 317] on div "Professional Themes Theme One Theme Two Theme Three Theme Four" at bounding box center [547, 309] width 1094 height 404
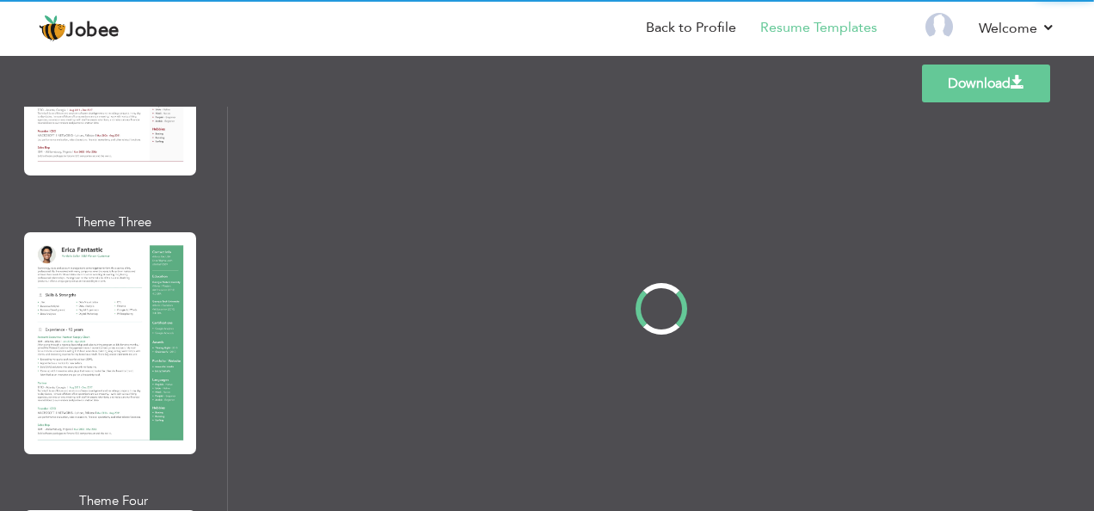
scroll to position [0, 0]
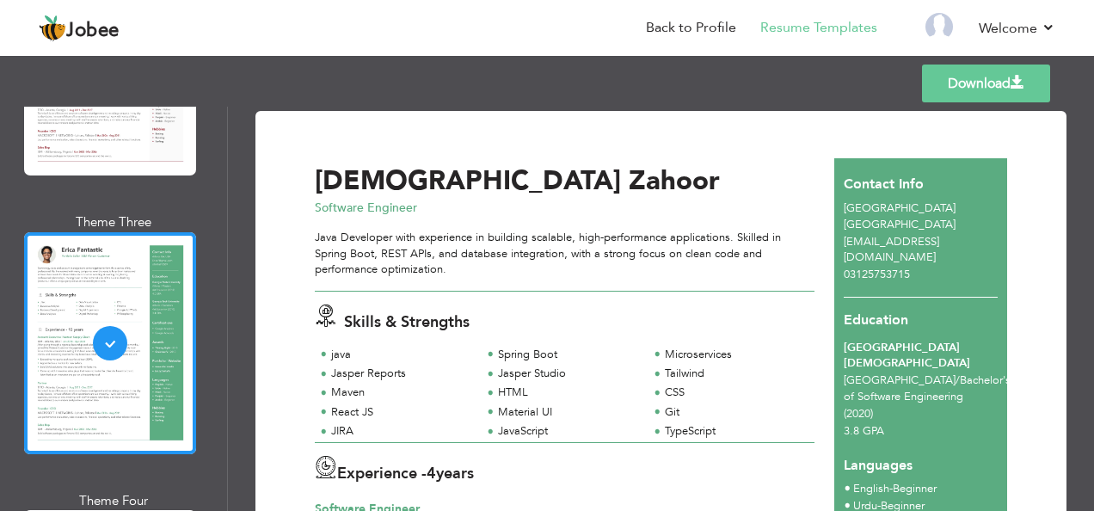
click at [989, 79] on link "Download" at bounding box center [986, 84] width 128 height 38
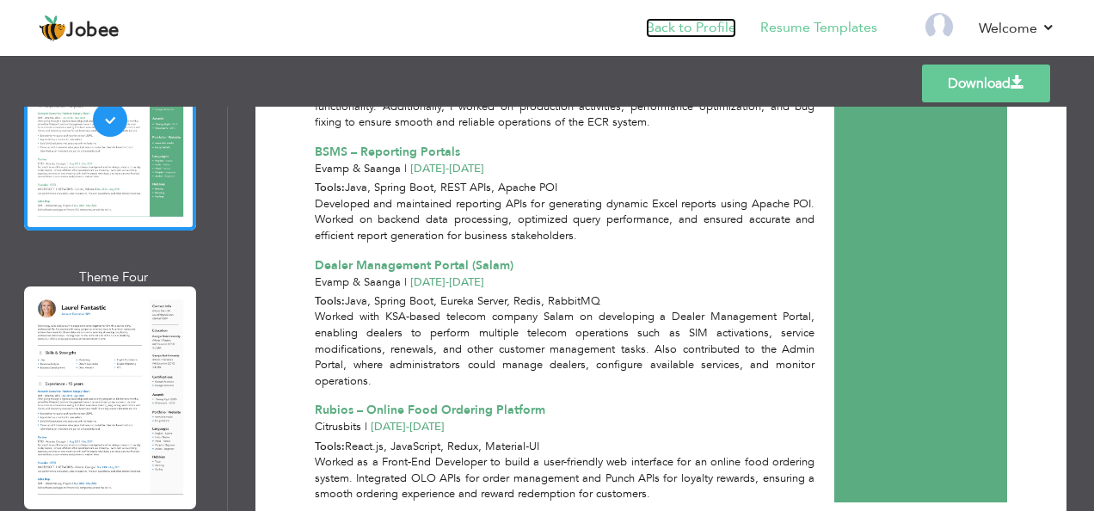
scroll to position [779, 0]
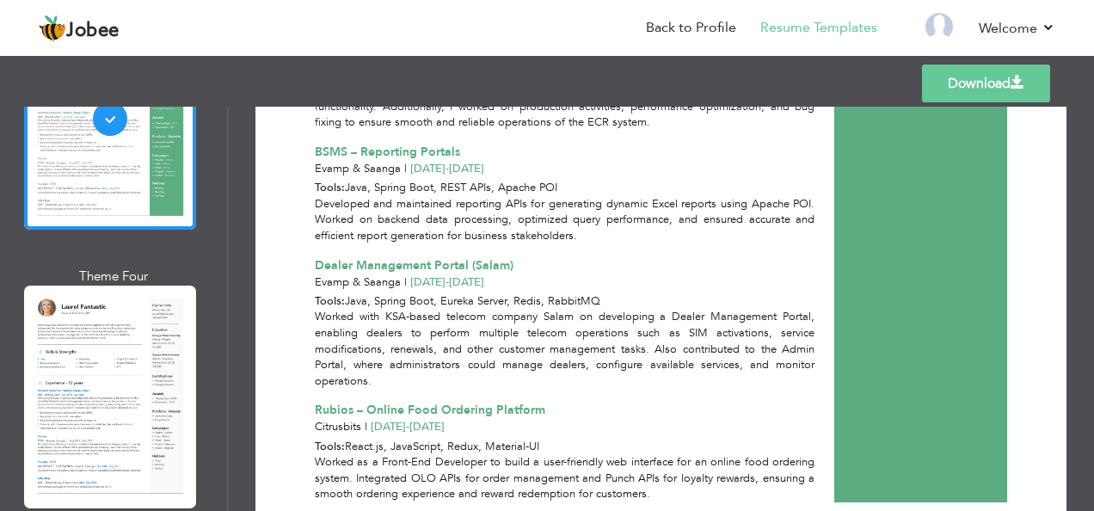
click at [55, 344] on div "Professional Themes Theme One Theme Two Theme Three Theme Four" at bounding box center [547, 309] width 1094 height 404
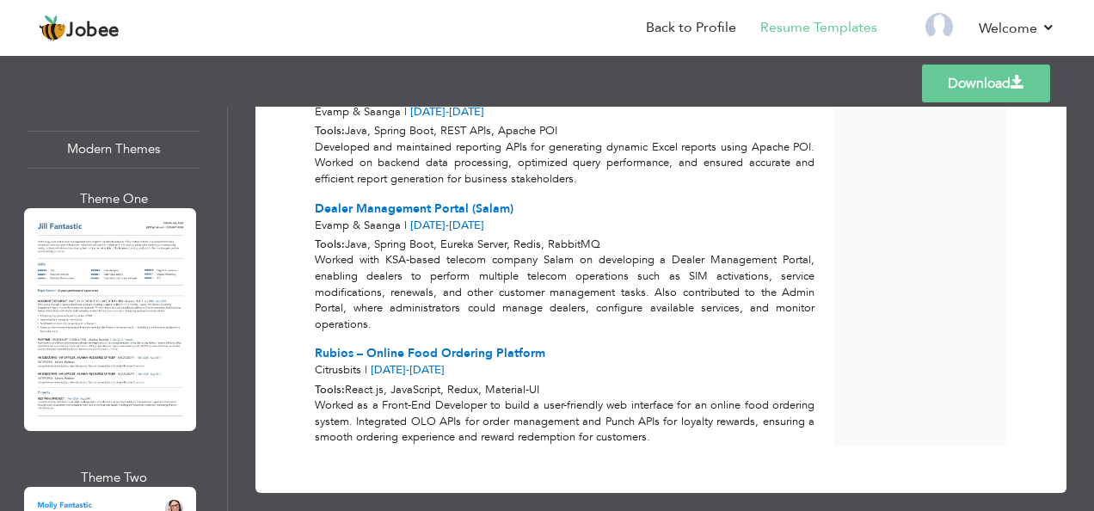
scroll to position [1769, 0]
click at [130, 252] on div "Professional Themes Theme One Theme Two Theme Three Theme Four" at bounding box center [547, 309] width 1094 height 404
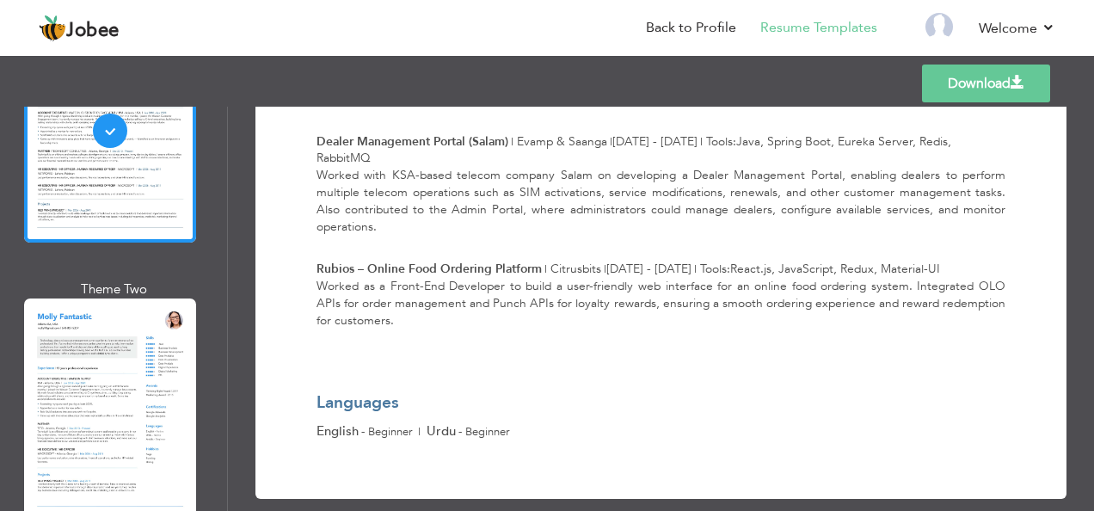
scroll to position [1962, 0]
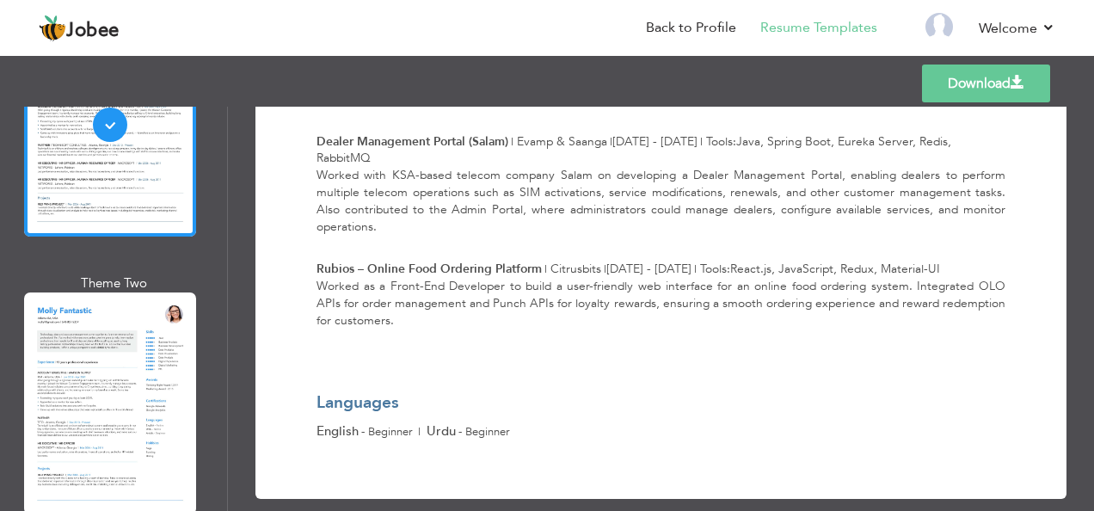
click at [46, 340] on div "Professional Themes Theme One Theme Two Theme Three Theme Four" at bounding box center [547, 309] width 1094 height 404
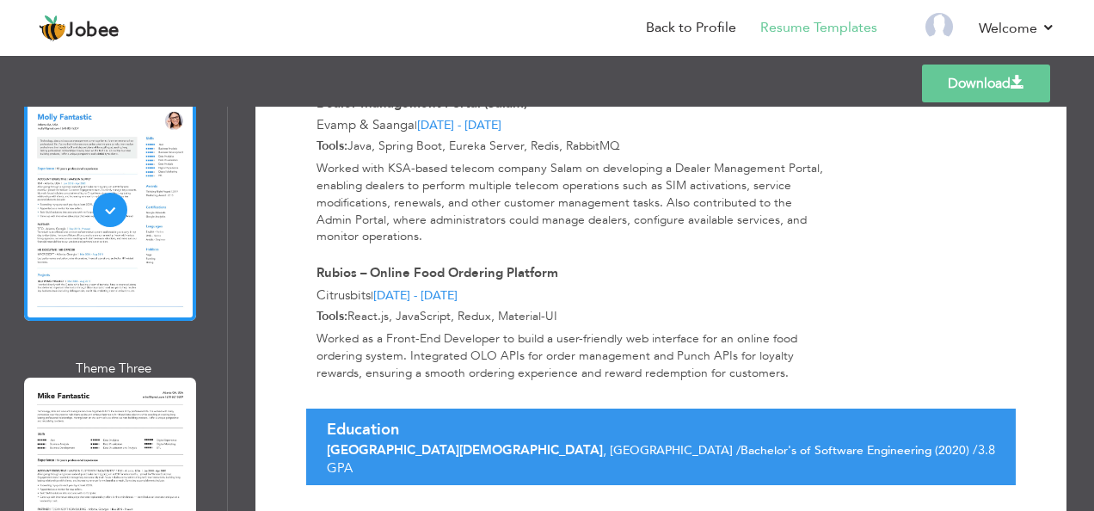
scroll to position [2194, 0]
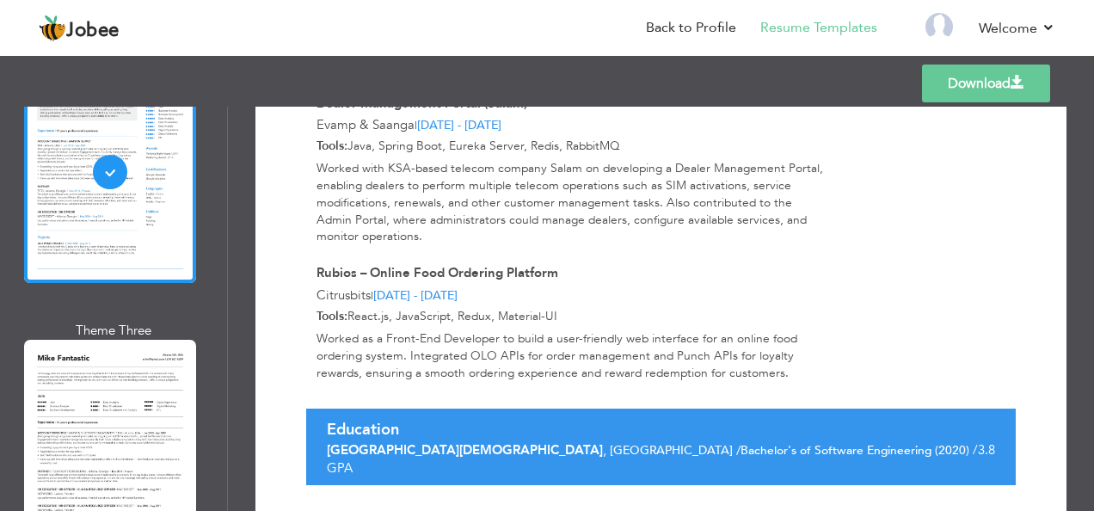
click at [53, 380] on div "Professional Themes Theme One Theme Two Theme Three Theme Four" at bounding box center [547, 309] width 1094 height 404
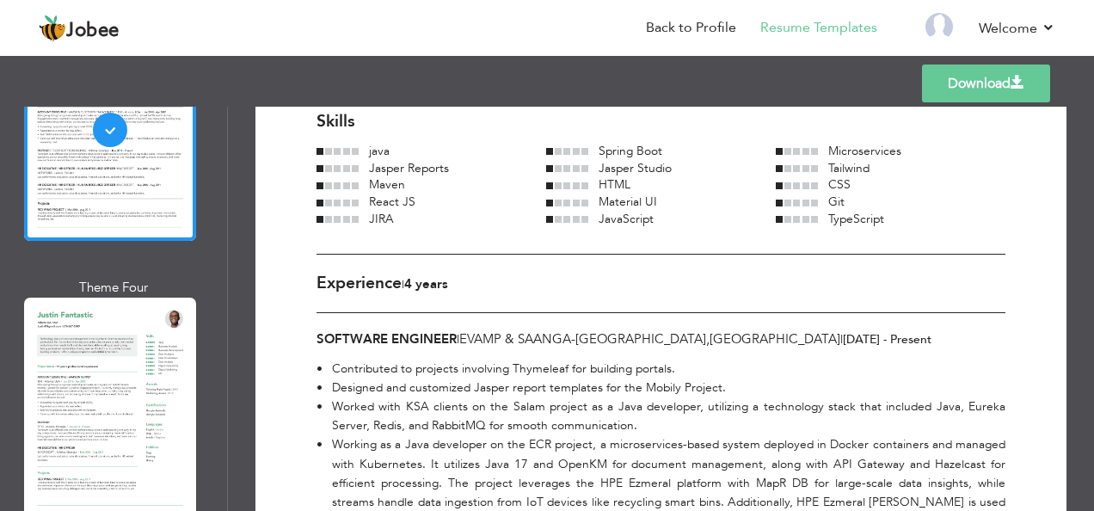
scroll to position [2531, 0]
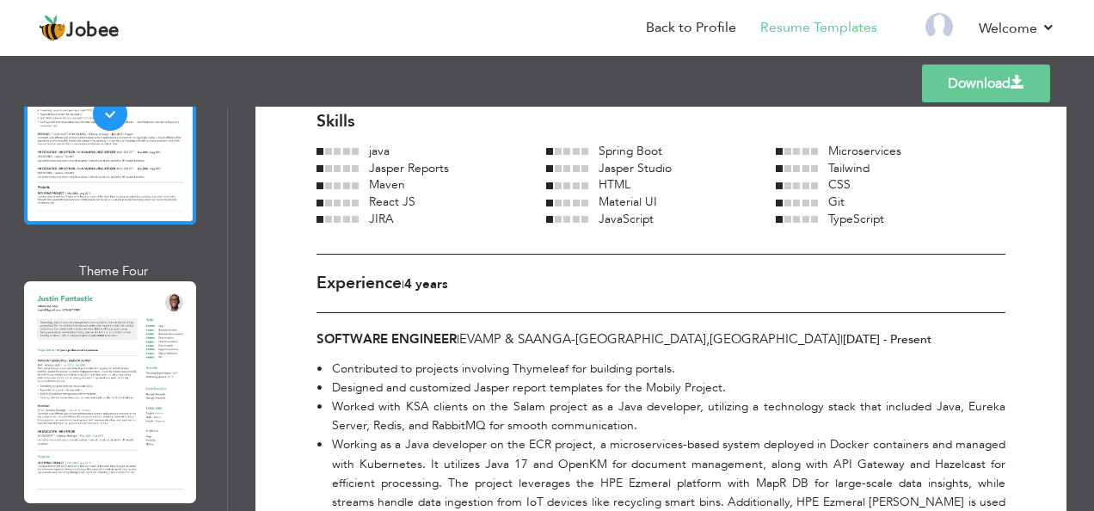
click at [64, 323] on div "Professional Themes Theme One Theme Two Theme Three Theme Four" at bounding box center [547, 309] width 1094 height 404
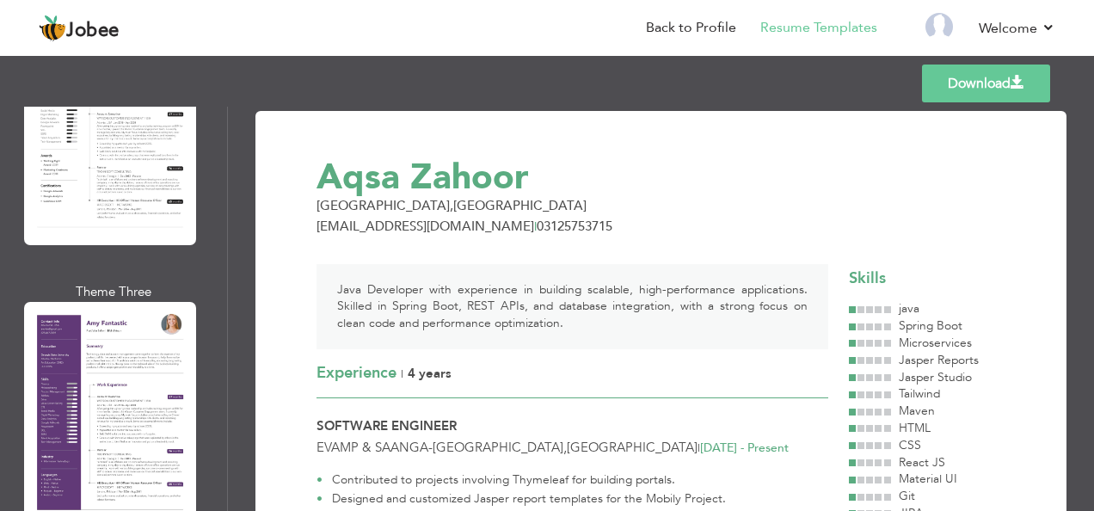
scroll to position [3424, 0]
click at [84, 273] on div "Professional Themes Theme One Theme Two Theme Three Theme Four" at bounding box center [547, 309] width 1094 height 404
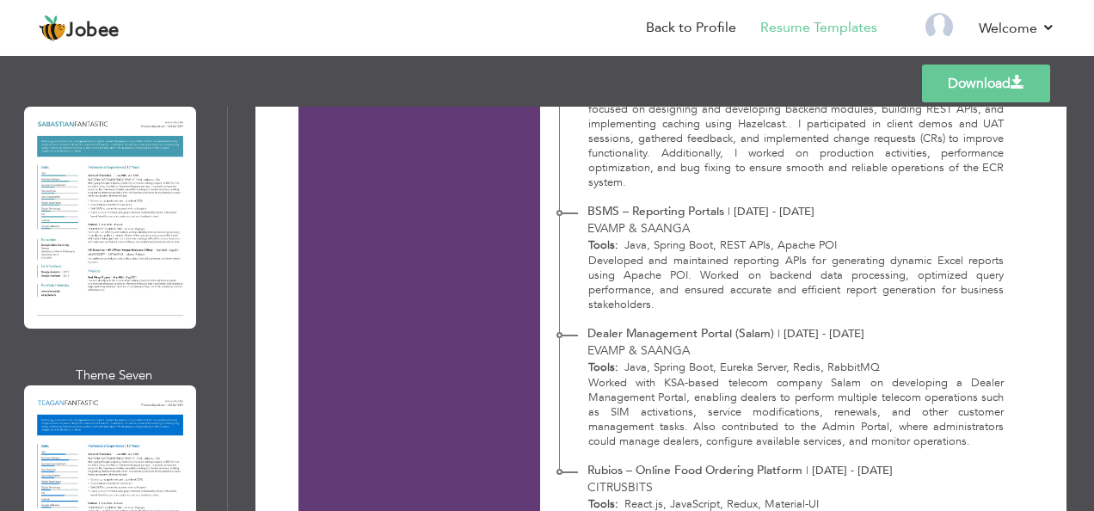
scroll to position [5927, 0]
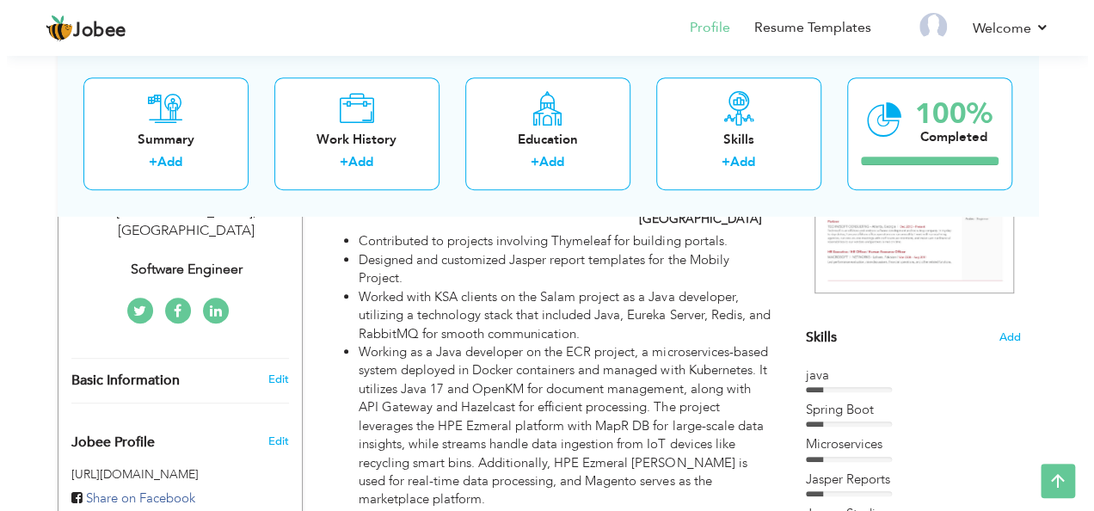
scroll to position [332, 0]
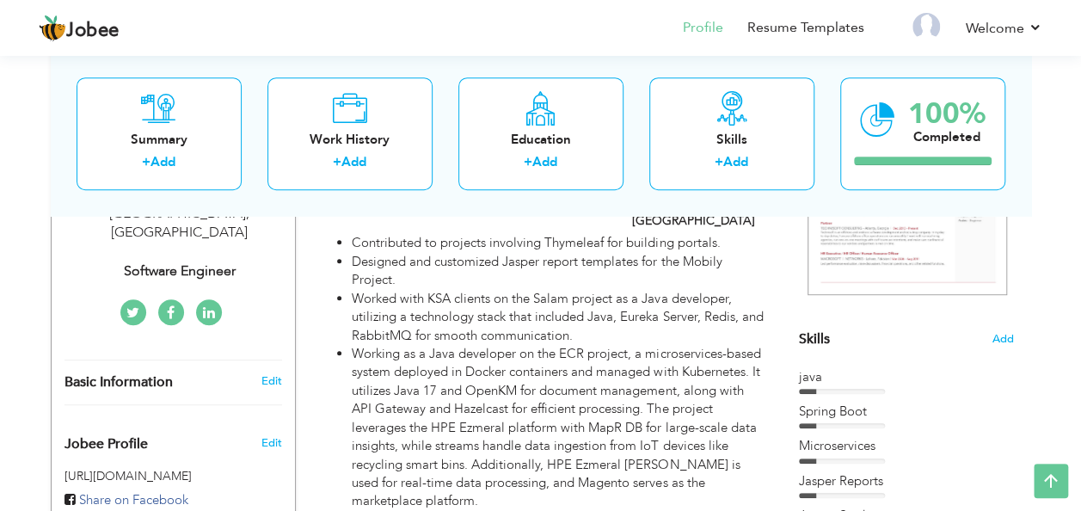
type input "[DEMOGRAPHIC_DATA]"
type input "Zahoor"
type input "03125753715"
select select "number:166"
type input "[GEOGRAPHIC_DATA]"
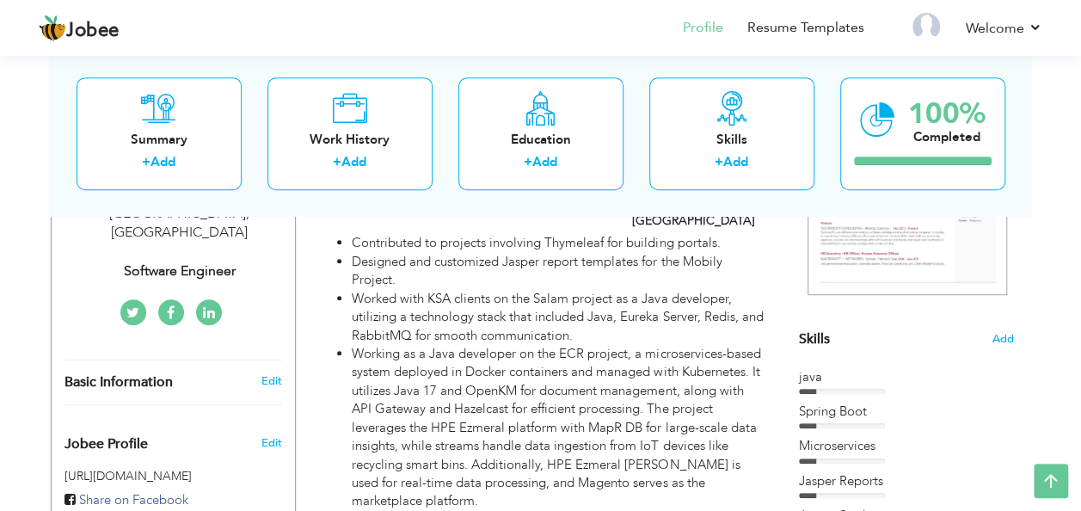
select select "number:6"
type input "Software Engineer"
type input "[URL][DOMAIN_NAME]"
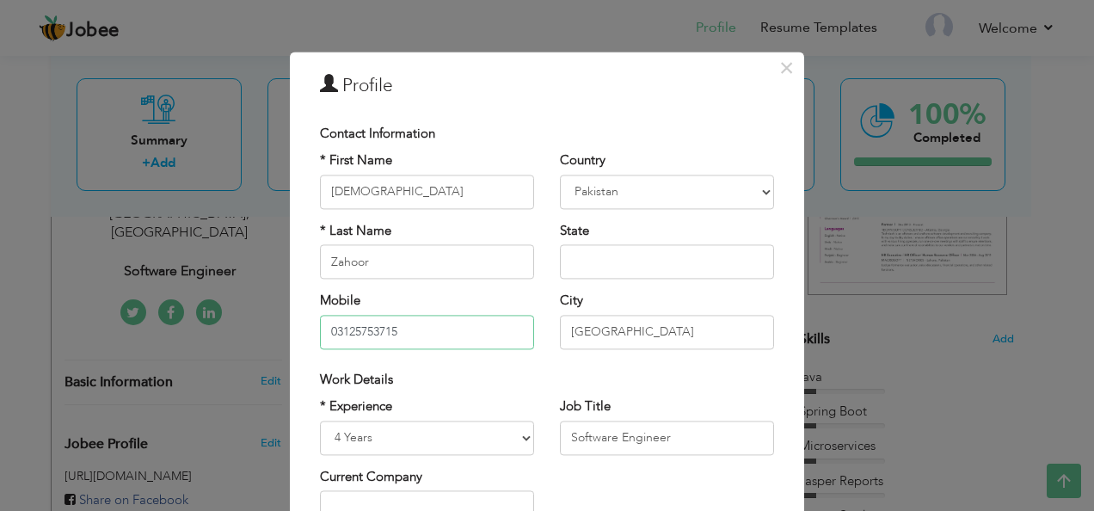
click at [329, 333] on input "03125753715" at bounding box center [427, 332] width 214 height 34
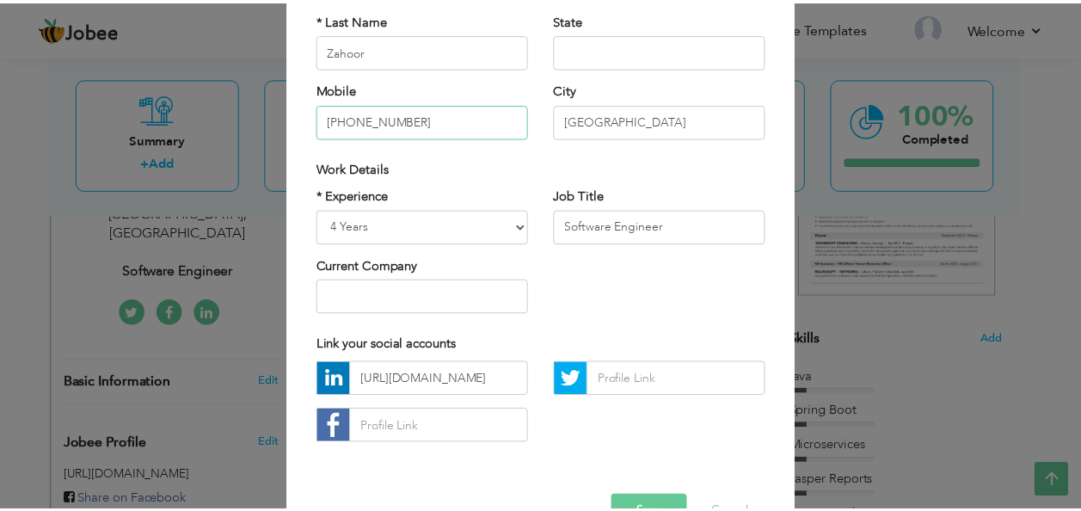
scroll to position [261, 0]
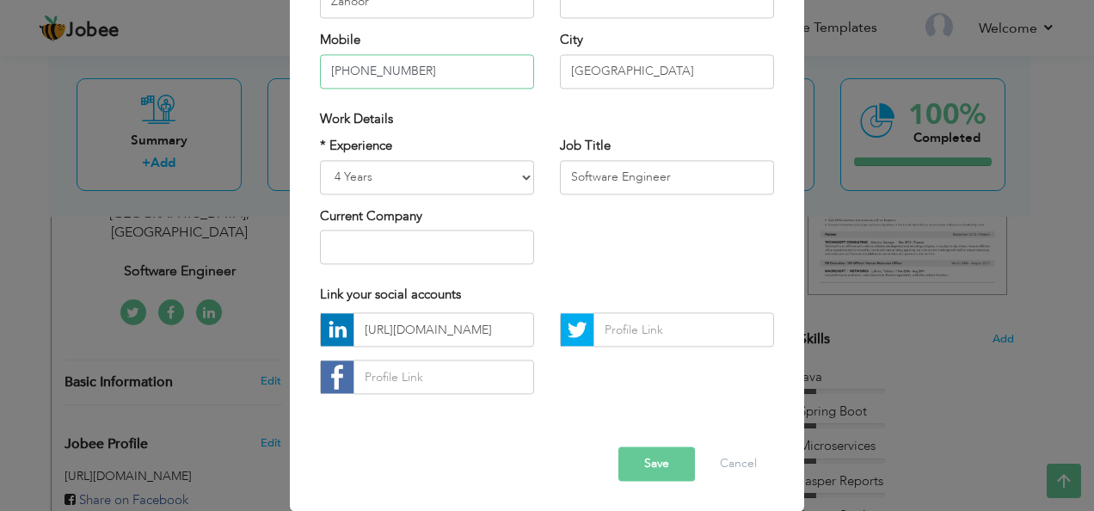
type input "[PHONE_NUMBER]"
click at [656, 470] on button "Save" at bounding box center [657, 464] width 77 height 34
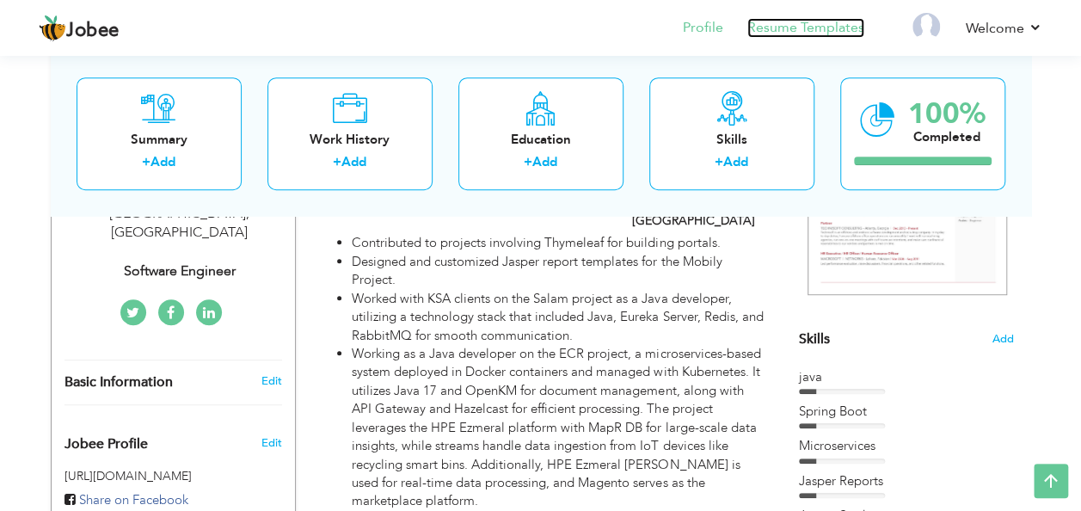
click at [794, 32] on link "Resume Templates" at bounding box center [806, 28] width 117 height 20
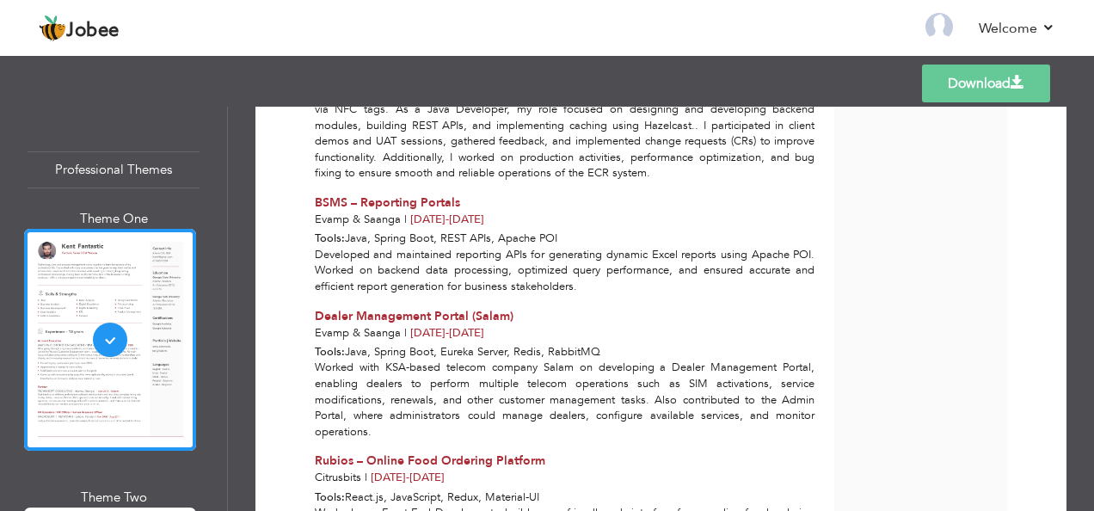
scroll to position [1000, 0]
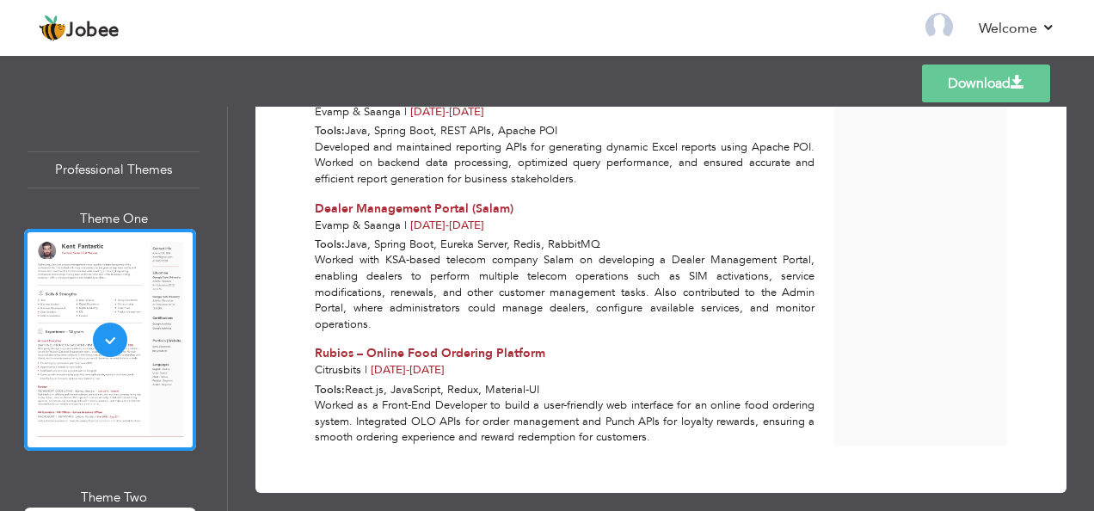
click at [962, 81] on link "Download" at bounding box center [986, 84] width 128 height 38
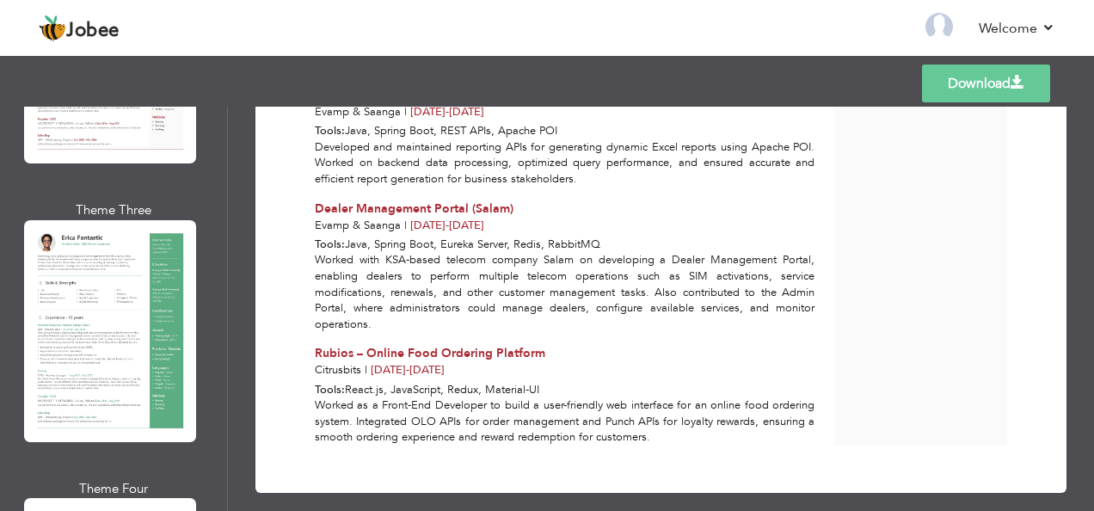
scroll to position [573, 0]
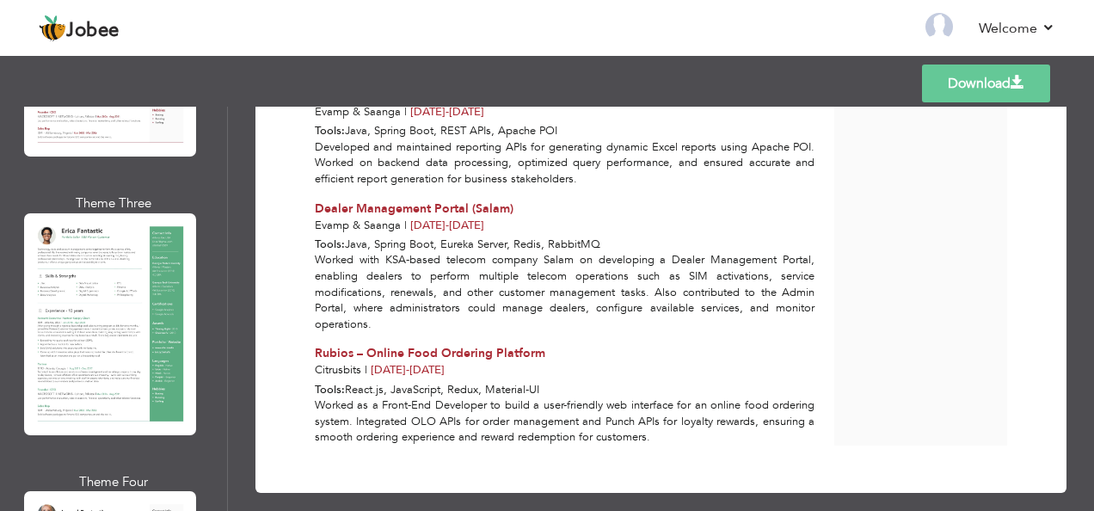
click at [54, 290] on div "Professional Themes Theme One Theme Two Theme Three Theme Four" at bounding box center [547, 309] width 1094 height 404
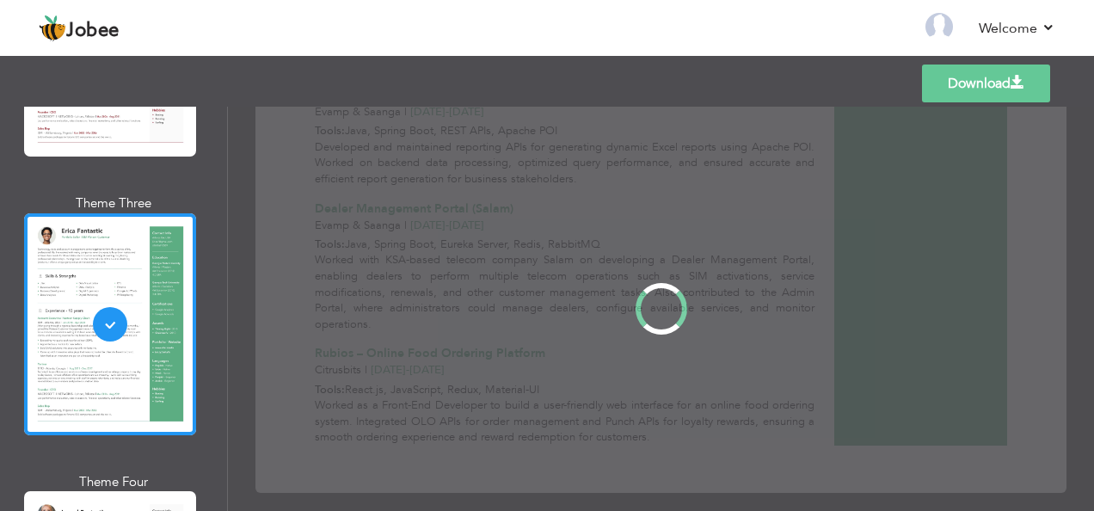
scroll to position [0, 0]
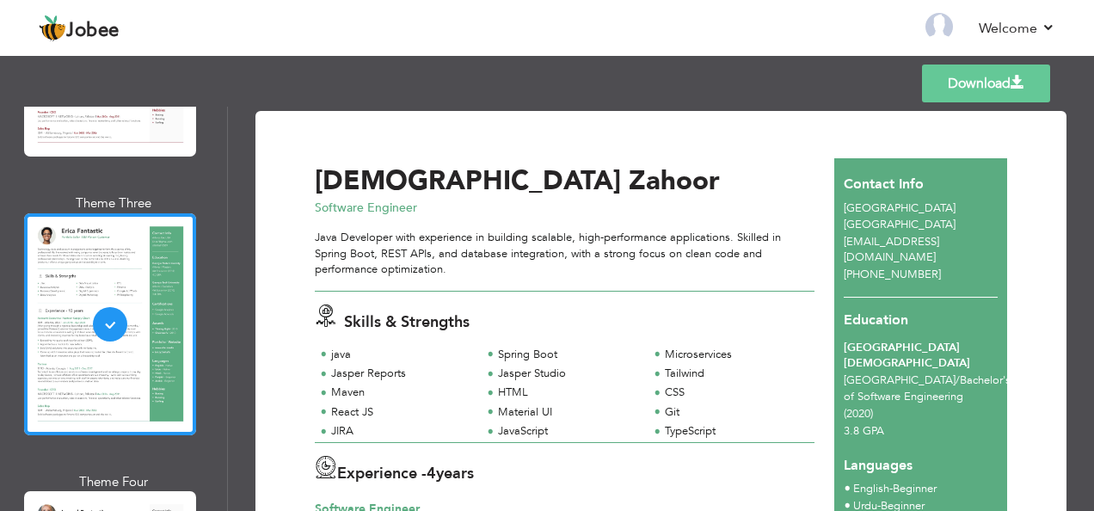
click at [984, 85] on link "Download" at bounding box center [986, 84] width 128 height 38
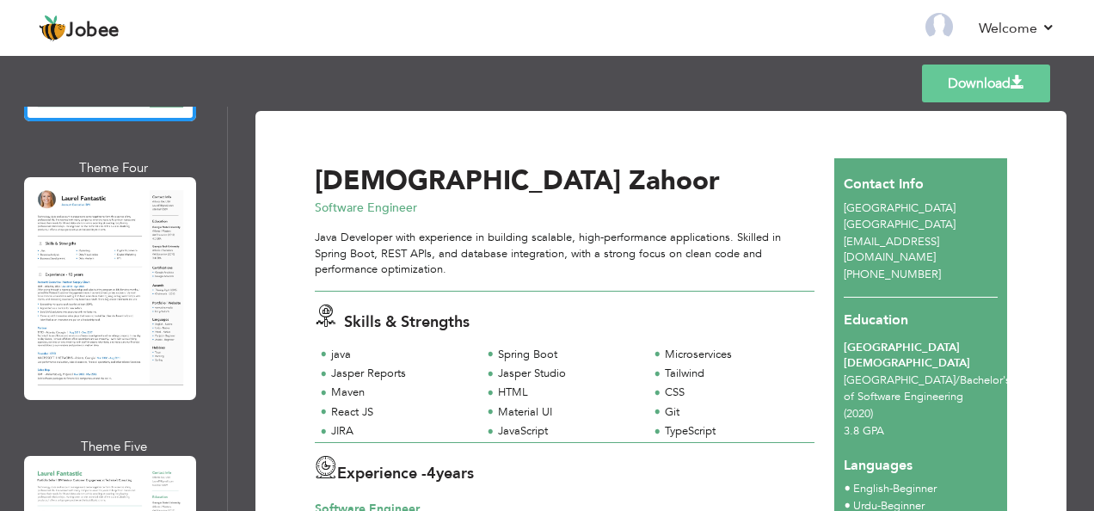
scroll to position [902, 0]
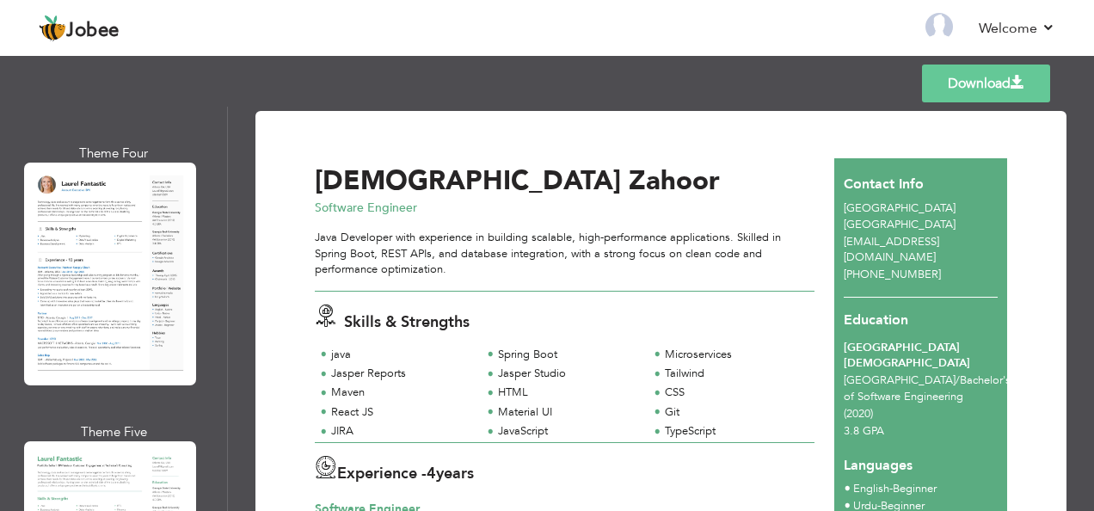
click at [68, 262] on div "Professional Themes Theme One Theme Two Theme Three Theme Four" at bounding box center [547, 309] width 1094 height 404
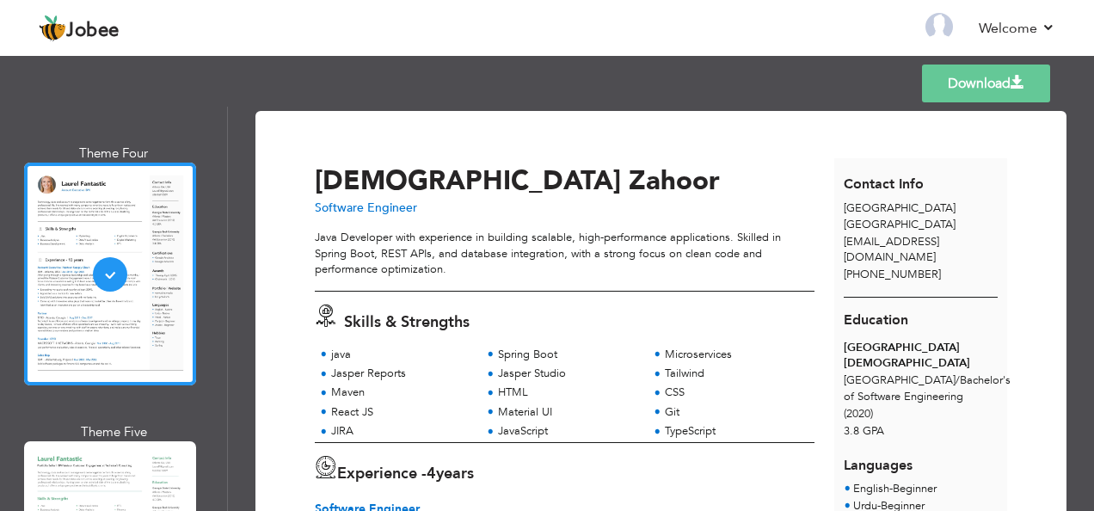
click at [989, 84] on link "Download" at bounding box center [986, 84] width 128 height 38
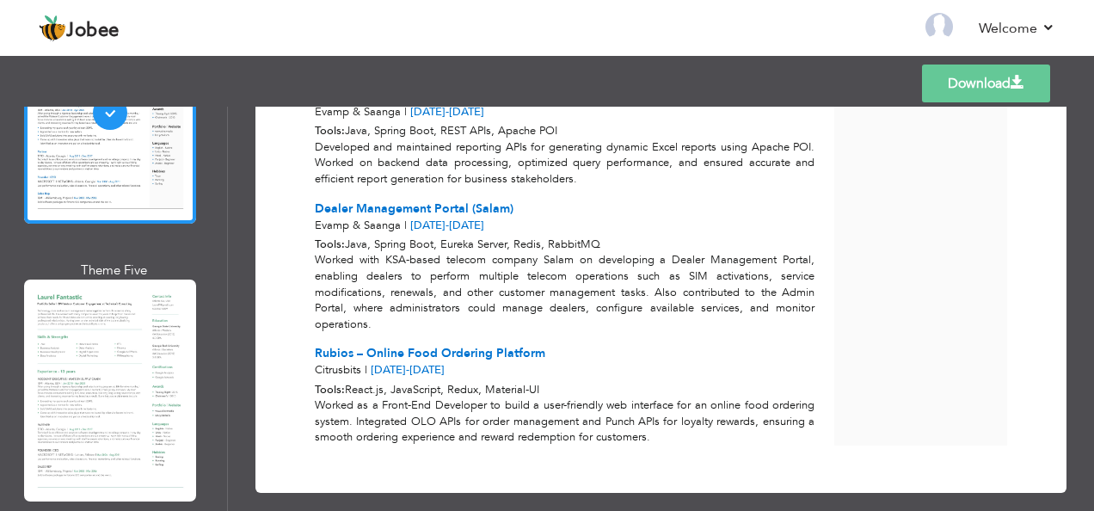
scroll to position [1068, 0]
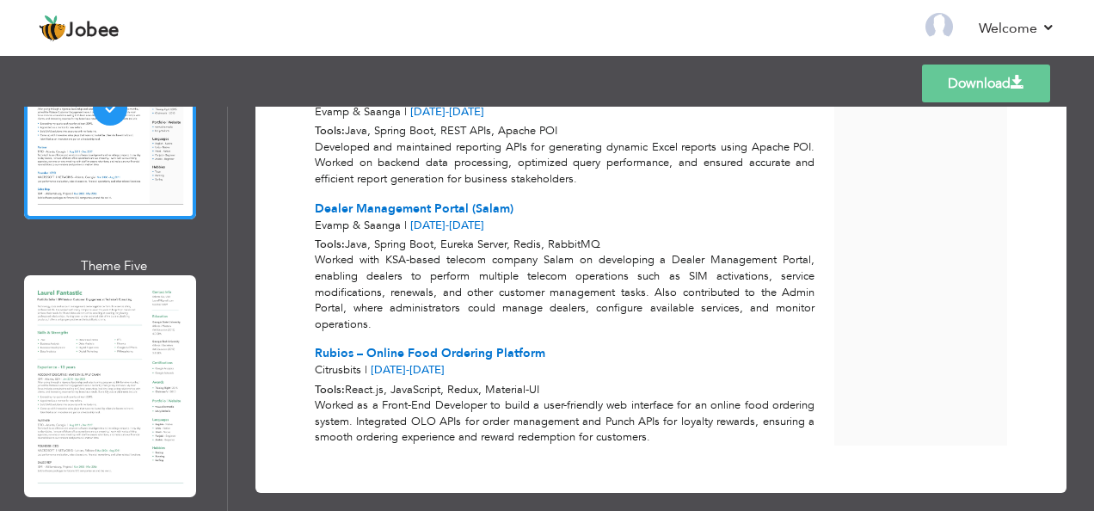
click at [90, 315] on div "Professional Themes Theme One Theme Two Theme Three Theme Four" at bounding box center [547, 309] width 1094 height 404
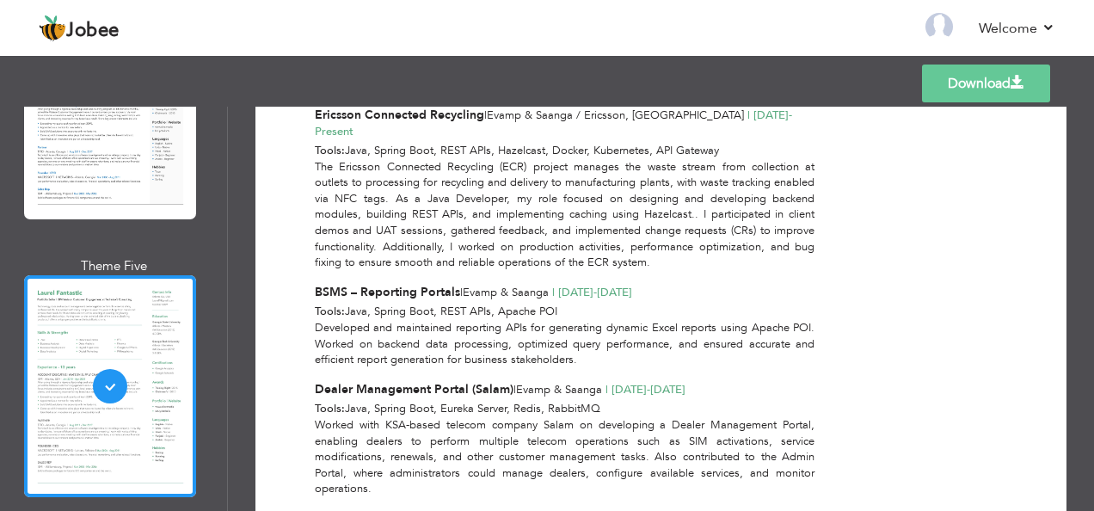
scroll to position [884, 0]
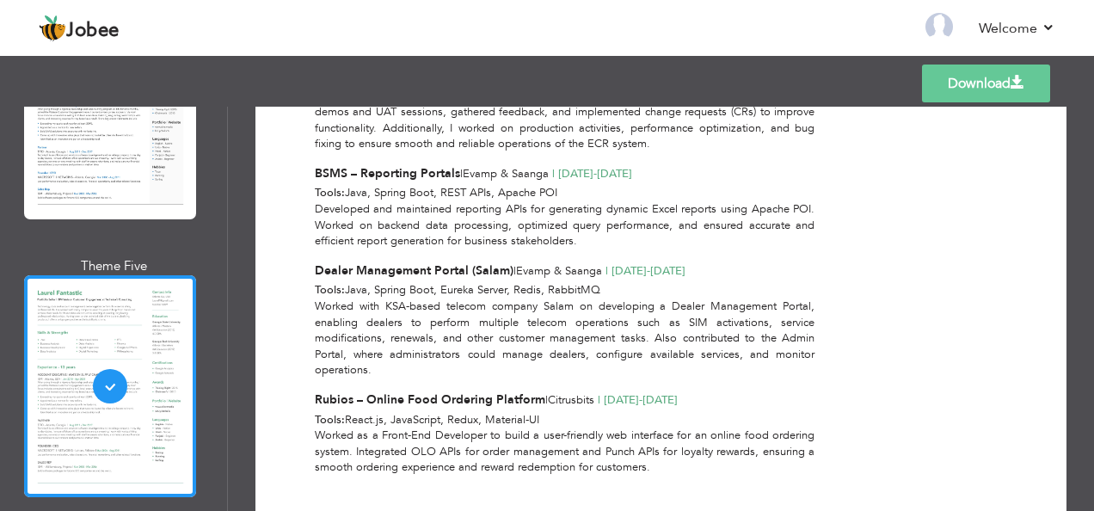
click at [1000, 84] on link "Download" at bounding box center [986, 84] width 128 height 38
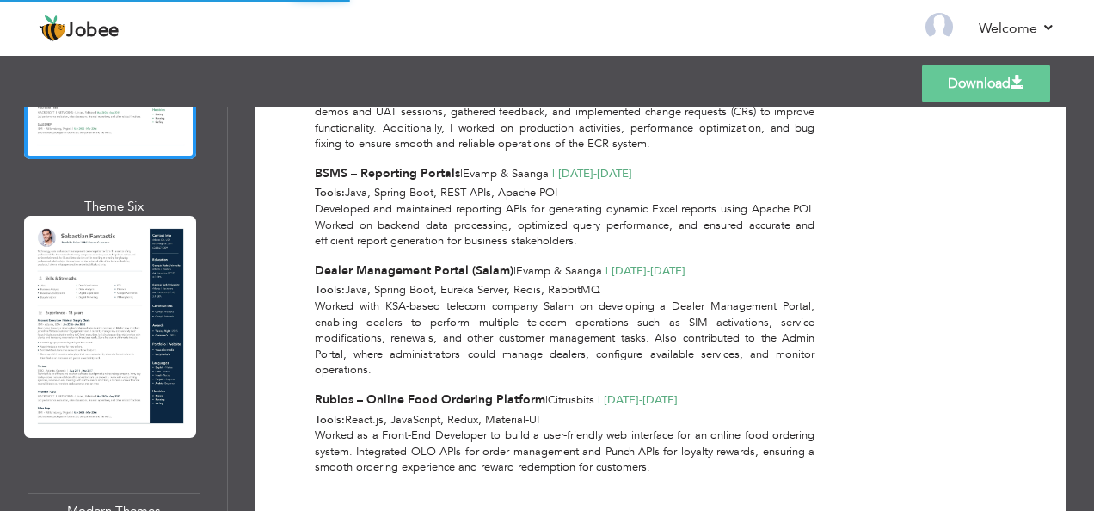
scroll to position [1408, 0]
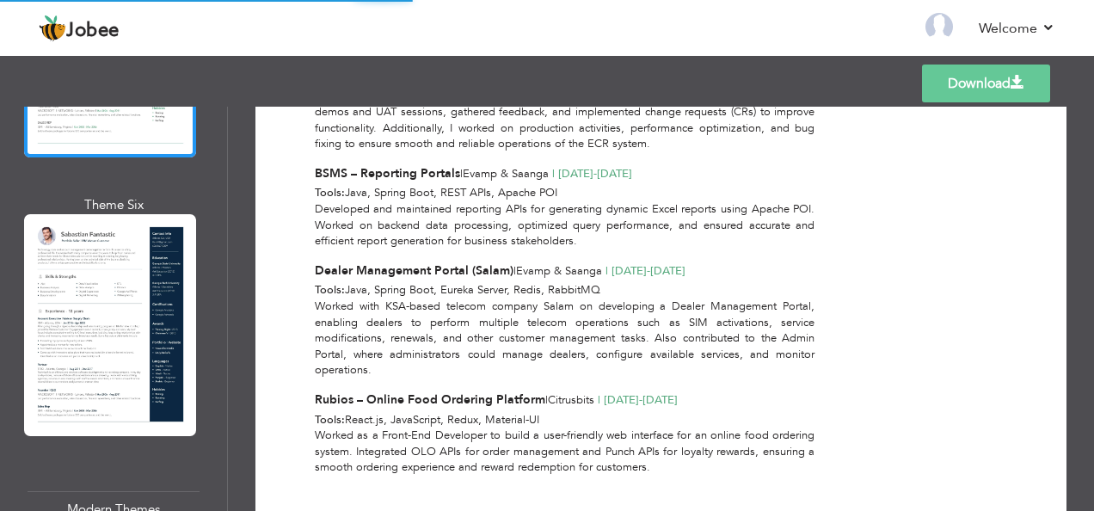
click at [68, 274] on div "Professional Themes Theme One Theme Two Theme Three Theme Four" at bounding box center [547, 309] width 1094 height 404
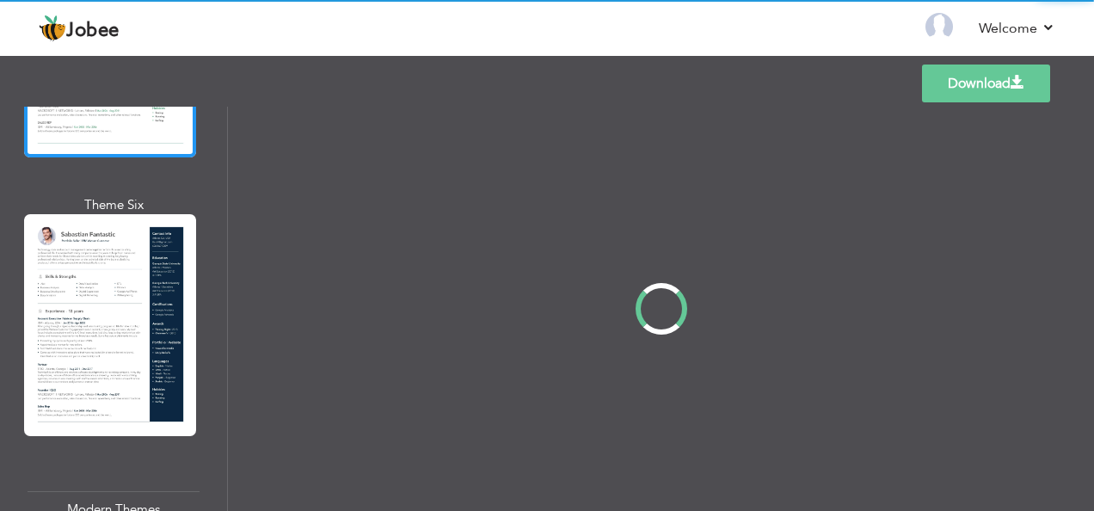
scroll to position [0, 0]
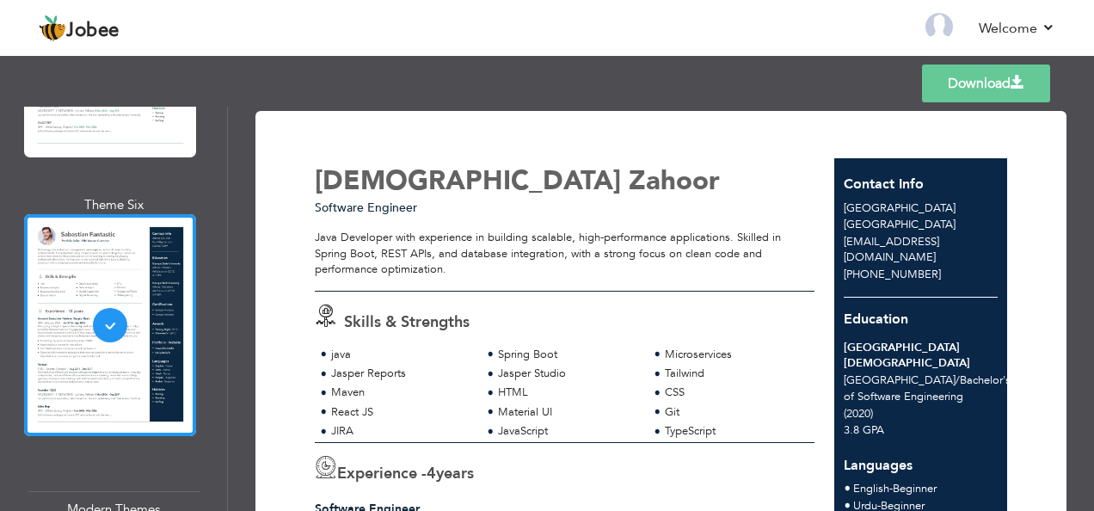
click at [1014, 86] on span at bounding box center [1018, 83] width 14 height 14
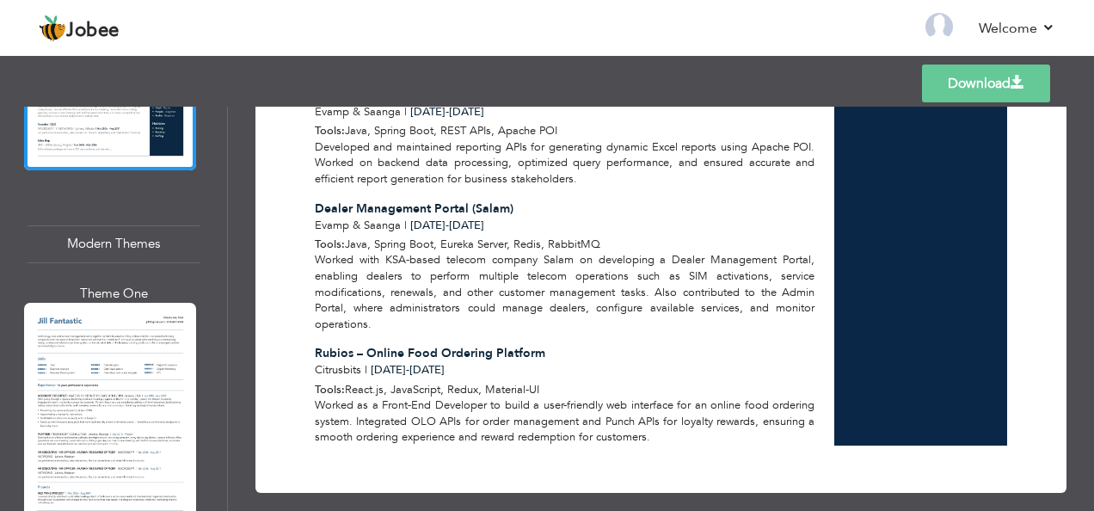
scroll to position [1741, 0]
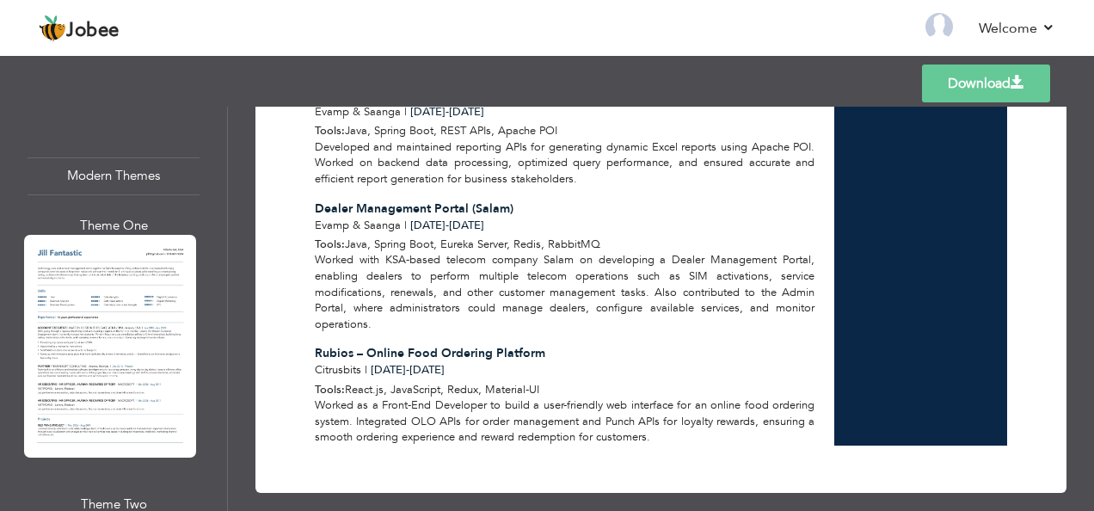
click at [53, 282] on div "Professional Themes Theme One Theme Two Theme Three Theme Four" at bounding box center [547, 309] width 1094 height 404
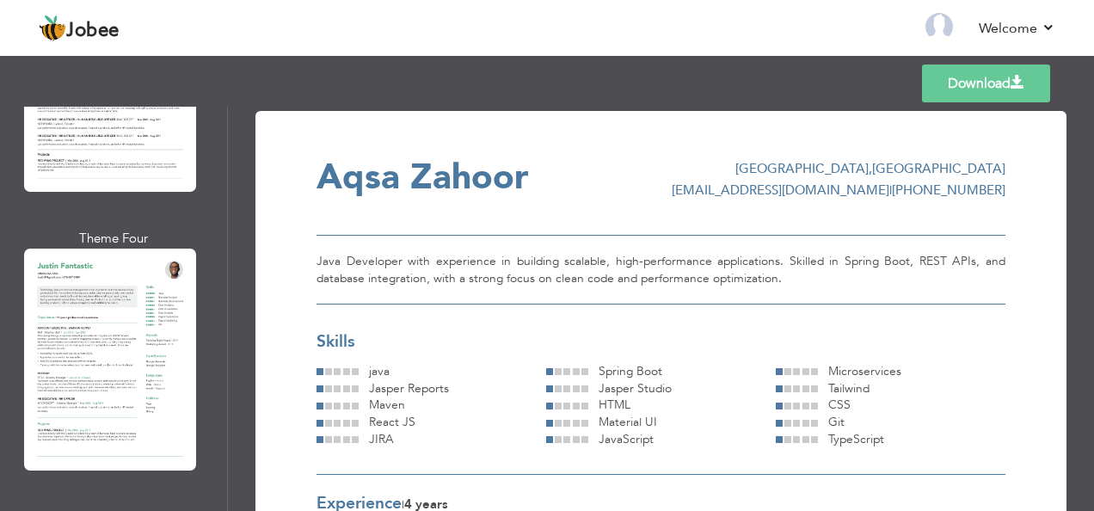
scroll to position [2566, 0]
